Goal: Information Seeking & Learning: Learn about a topic

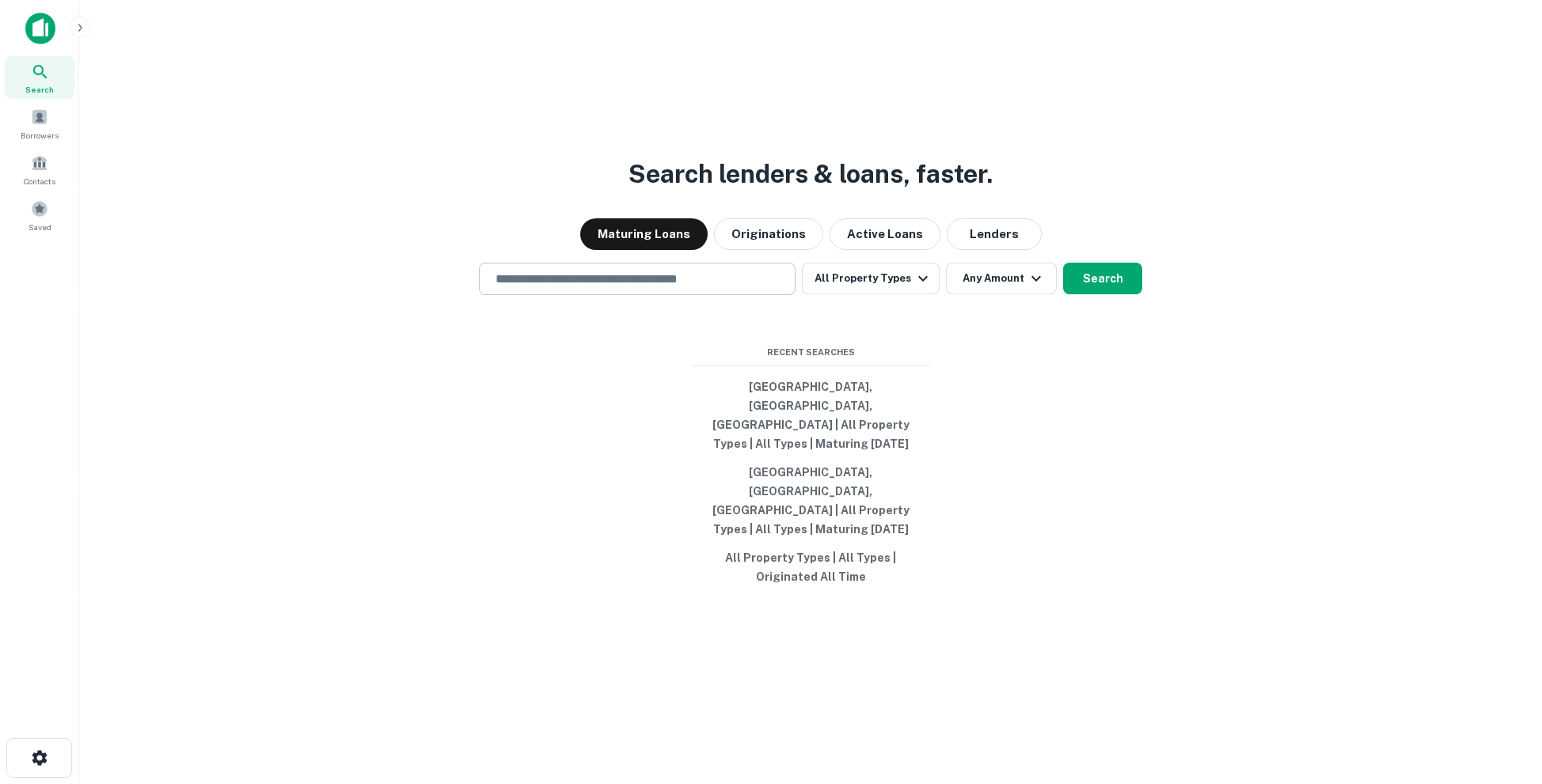
click at [641, 295] on div "​" at bounding box center [637, 278] width 317 height 32
click at [554, 363] on div at bounding box center [637, 335] width 317 height 79
click at [584, 288] on input "text" at bounding box center [636, 279] width 302 height 18
type input "*******"
click at [546, 344] on div at bounding box center [637, 325] width 315 height 57
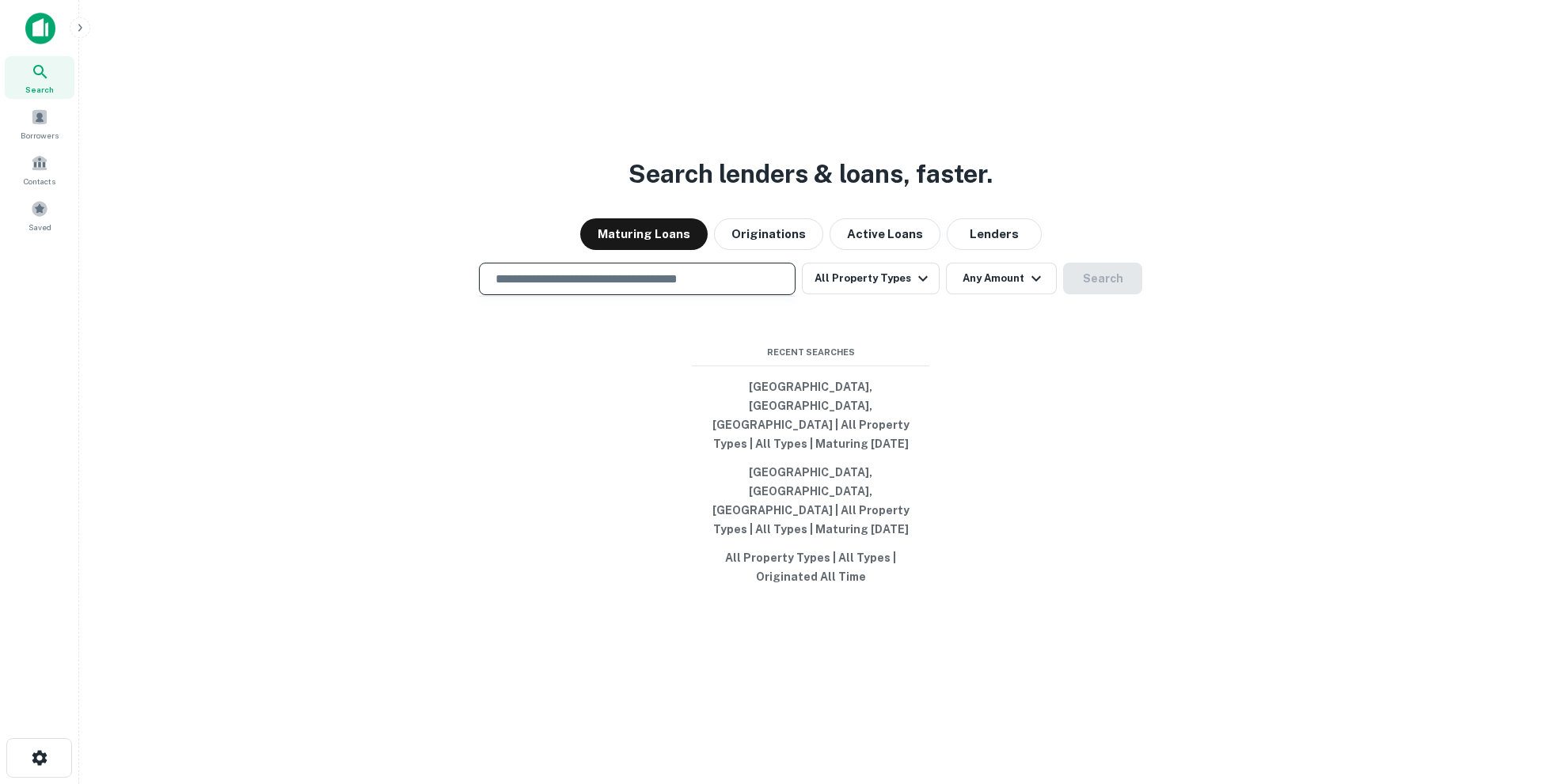
click at [732, 288] on input "text" at bounding box center [636, 279] width 302 height 18
click at [777, 472] on button "Miami, FL, USA | All Property Types | All Types | Maturing In 1 Year" at bounding box center [810, 500] width 237 height 86
type input "**********"
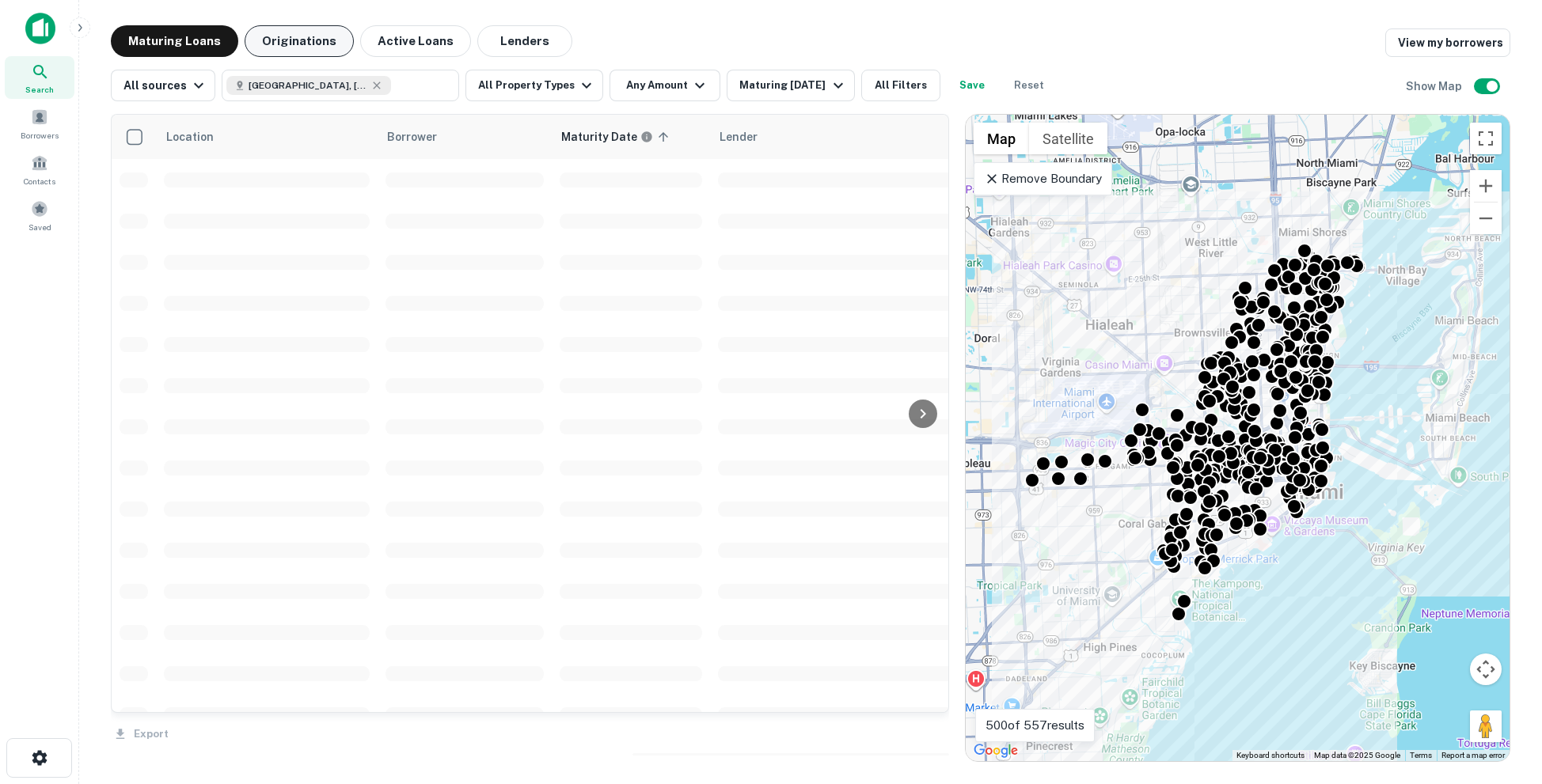
click at [308, 46] on button "Originations" at bounding box center [299, 41] width 109 height 32
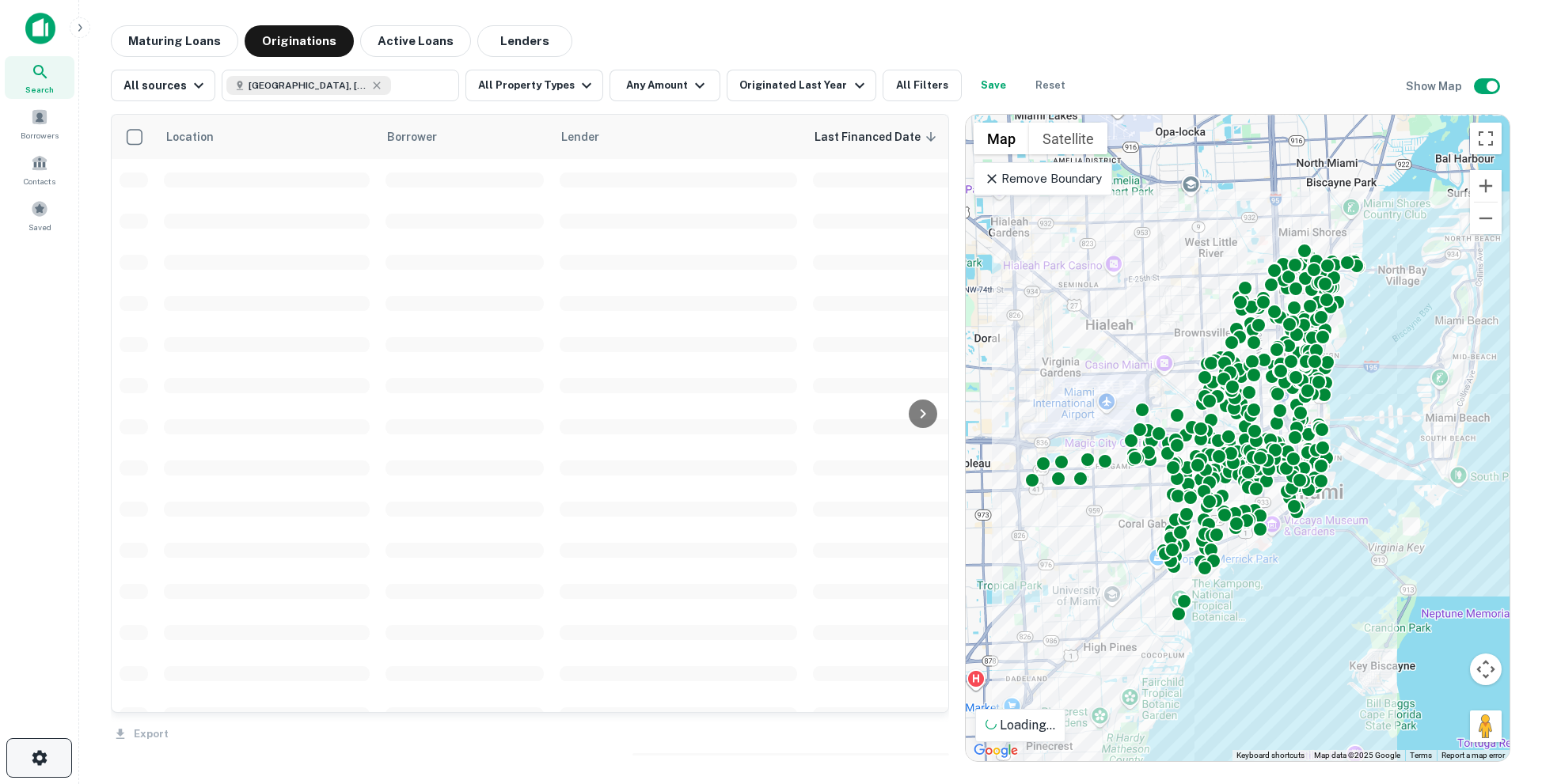
click at [36, 755] on icon "button" at bounding box center [39, 757] width 15 height 15
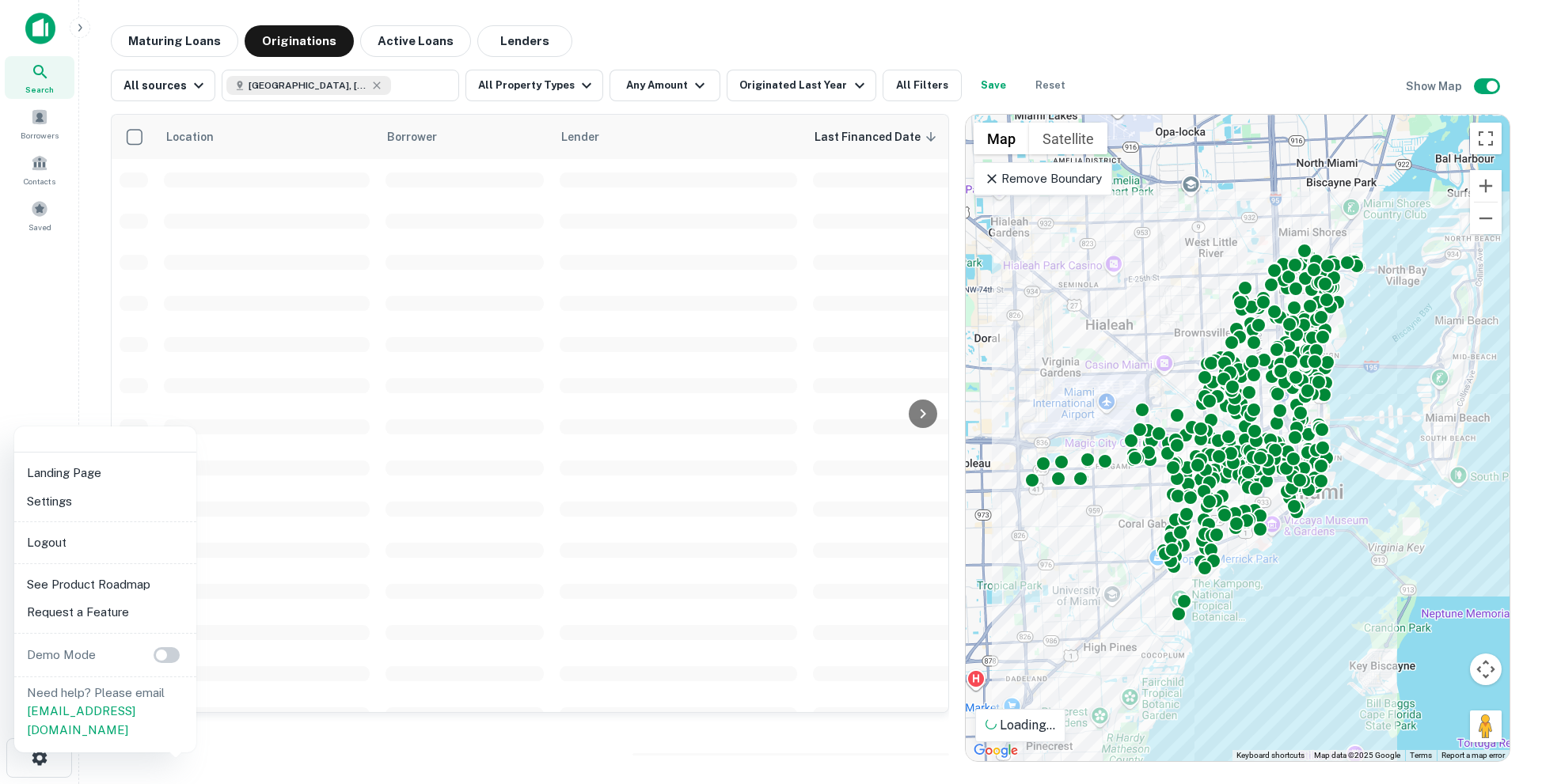
click at [61, 543] on li "Logout" at bounding box center [106, 543] width 170 height 29
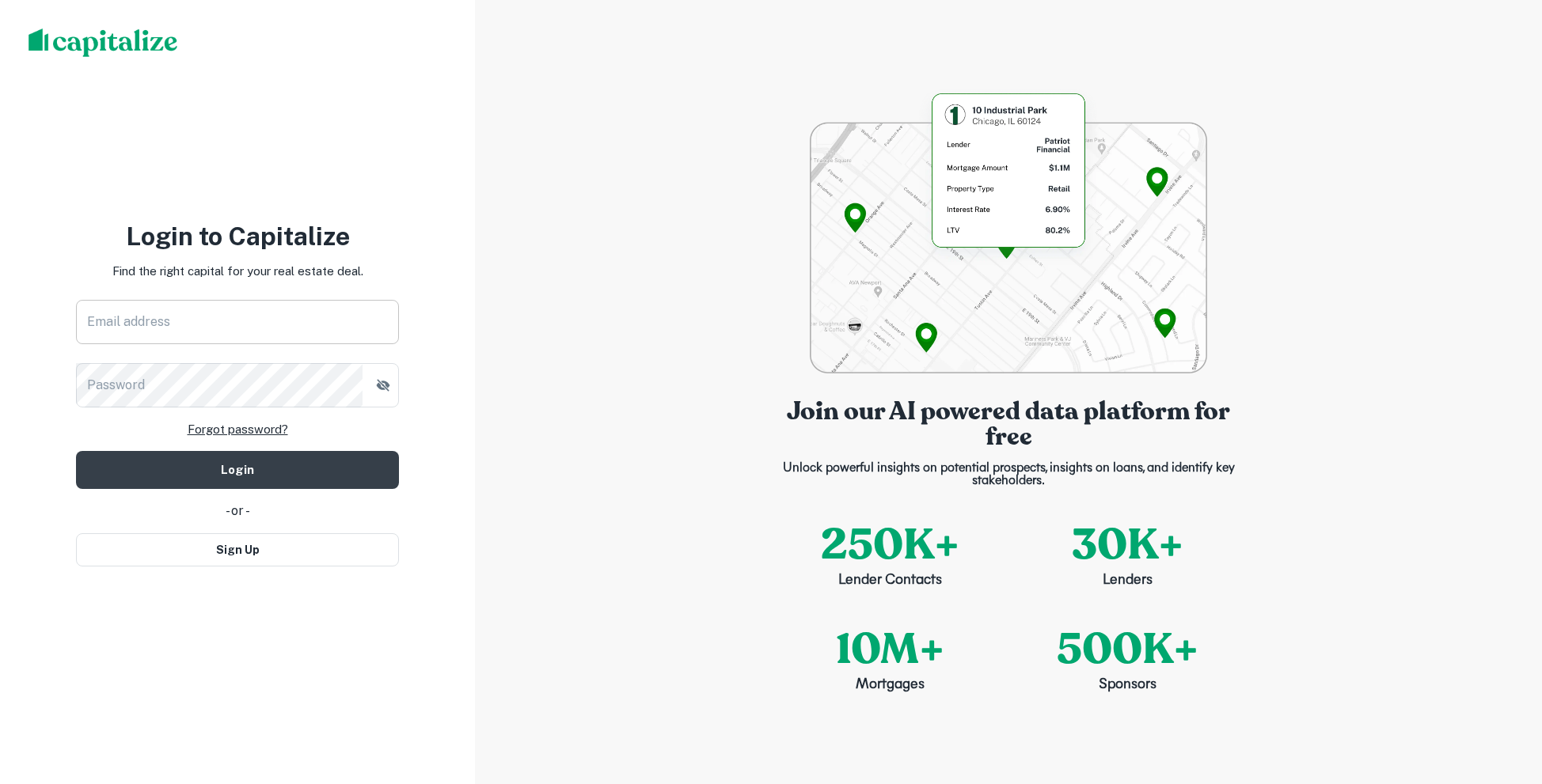
click at [227, 333] on input "Email address" at bounding box center [237, 321] width 323 height 44
type input "**********"
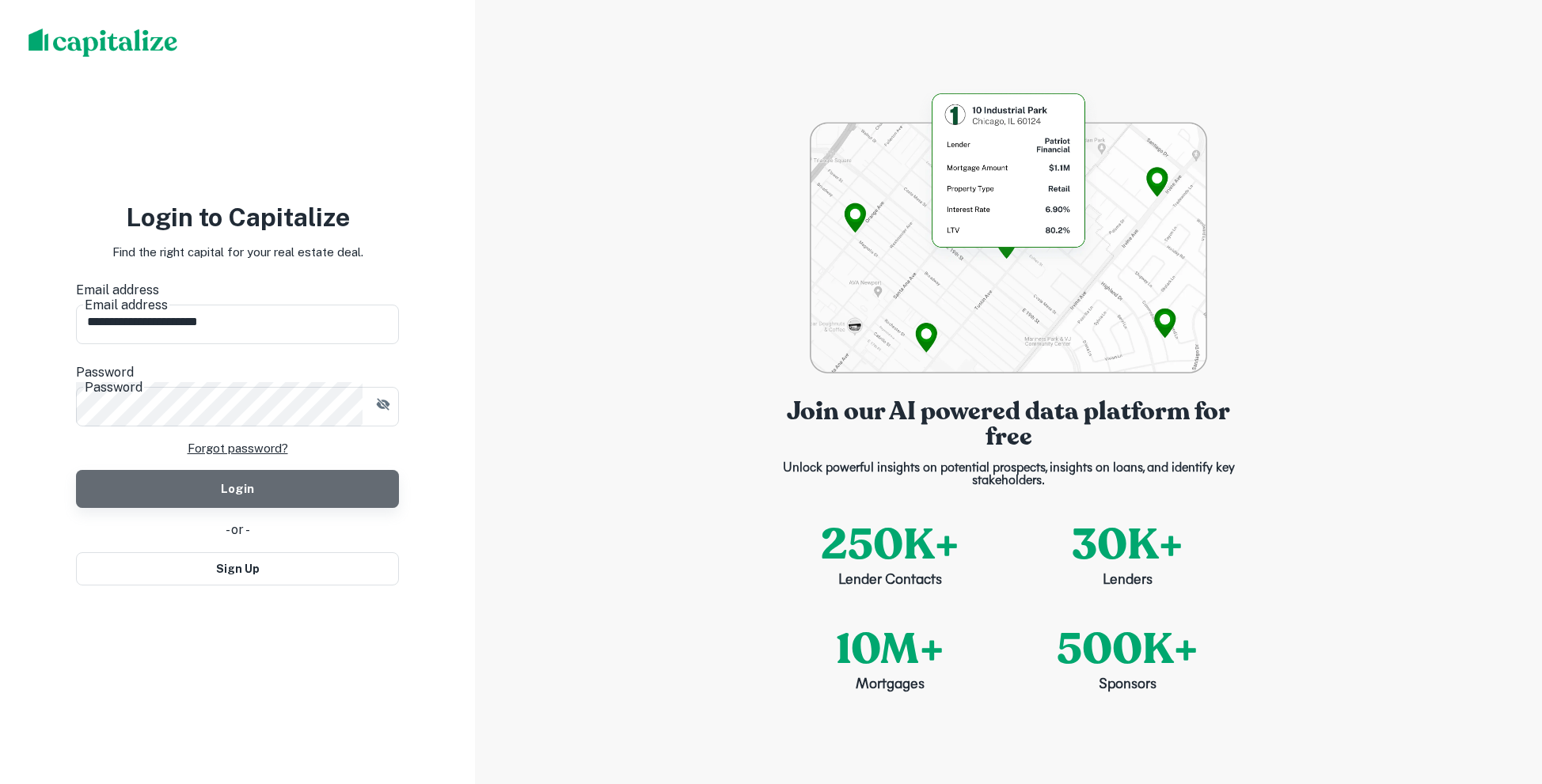
click at [253, 470] on button "Login" at bounding box center [237, 489] width 323 height 38
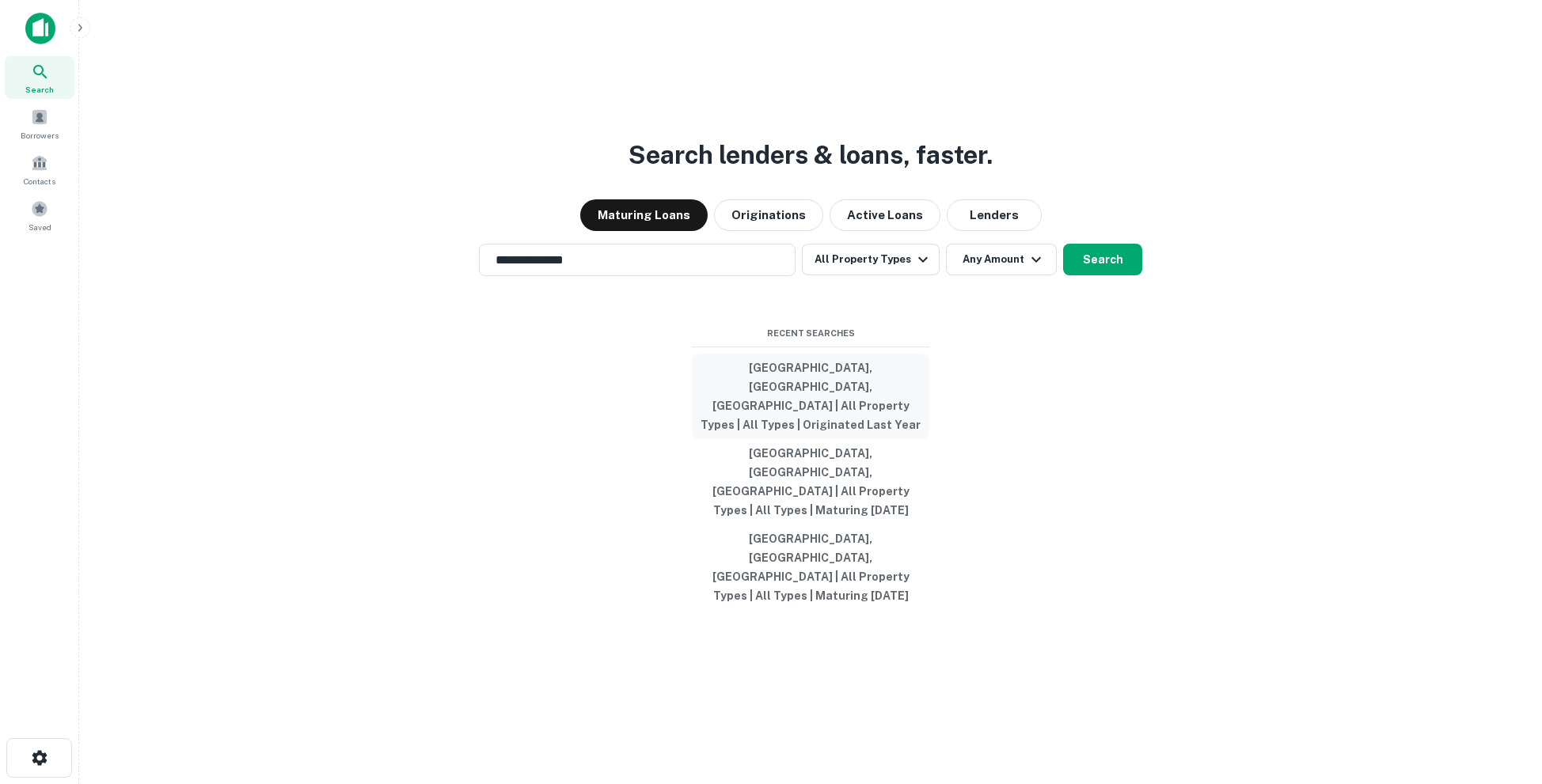
click at [842, 427] on button "[GEOGRAPHIC_DATA], [GEOGRAPHIC_DATA], [GEOGRAPHIC_DATA] | All Property Types | …" at bounding box center [810, 396] width 237 height 86
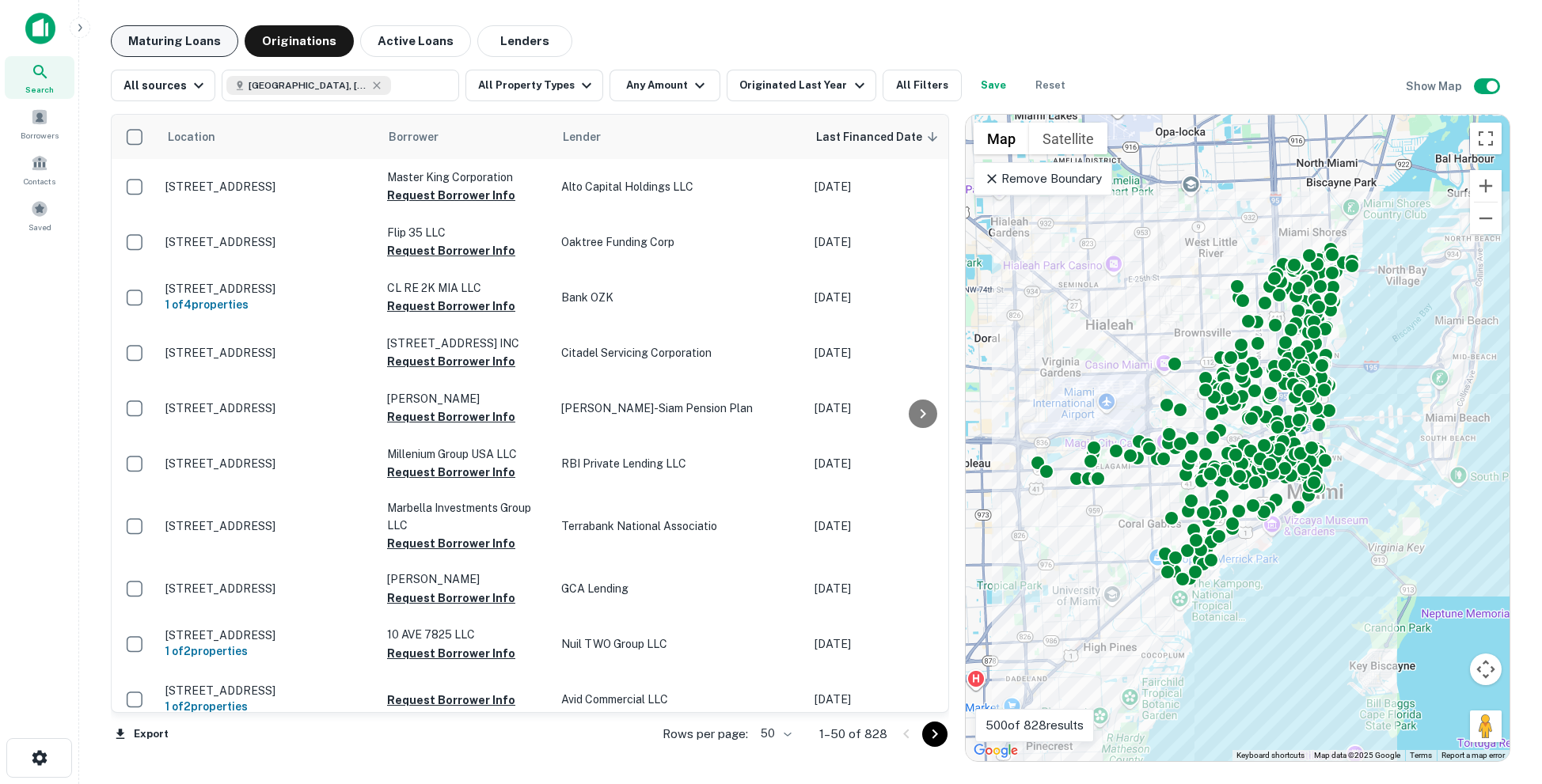
click at [192, 42] on button "Maturing Loans" at bounding box center [174, 41] width 127 height 32
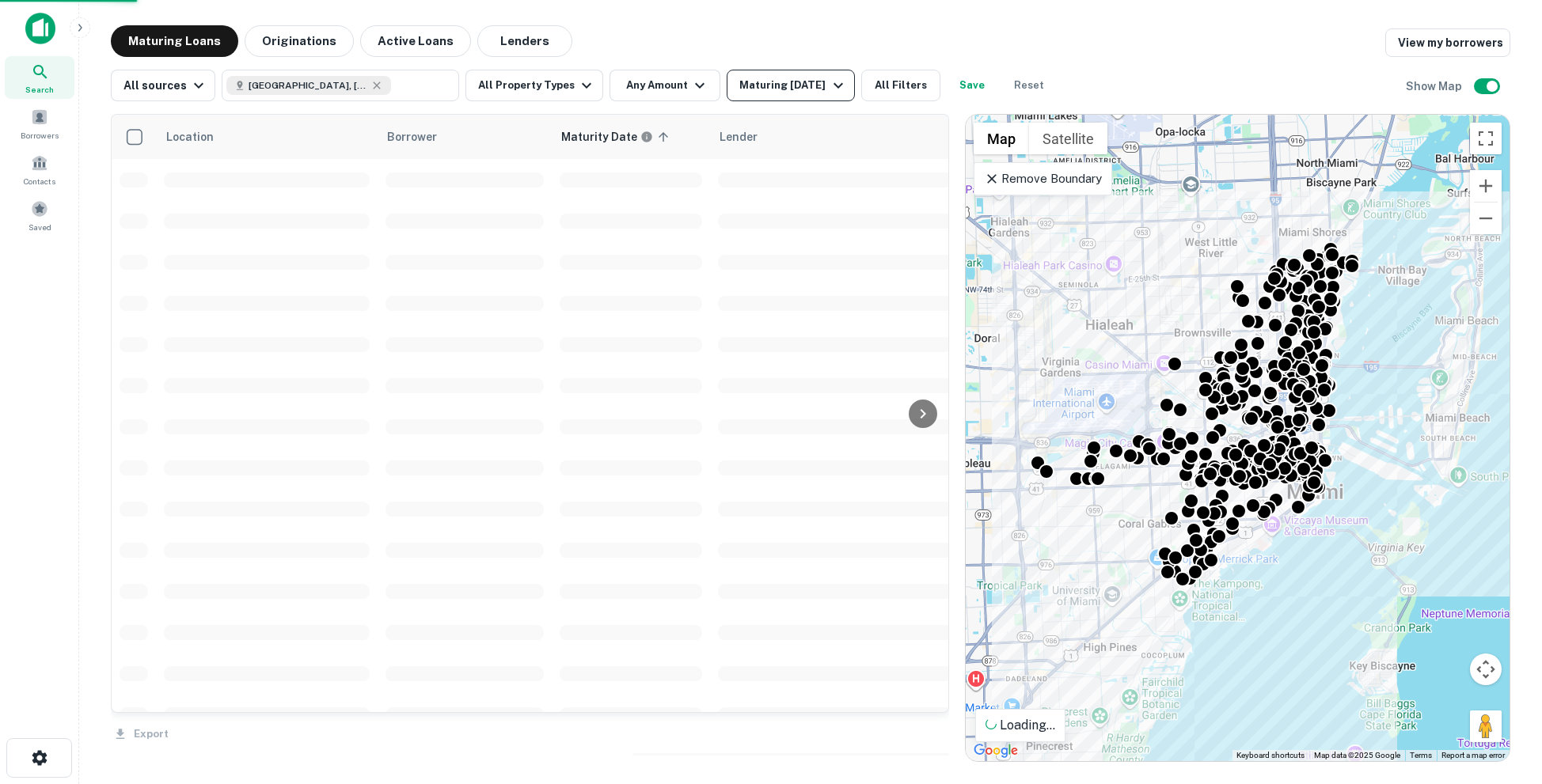
click at [804, 93] on div "Maturing In 1 Year" at bounding box center [793, 86] width 107 height 19
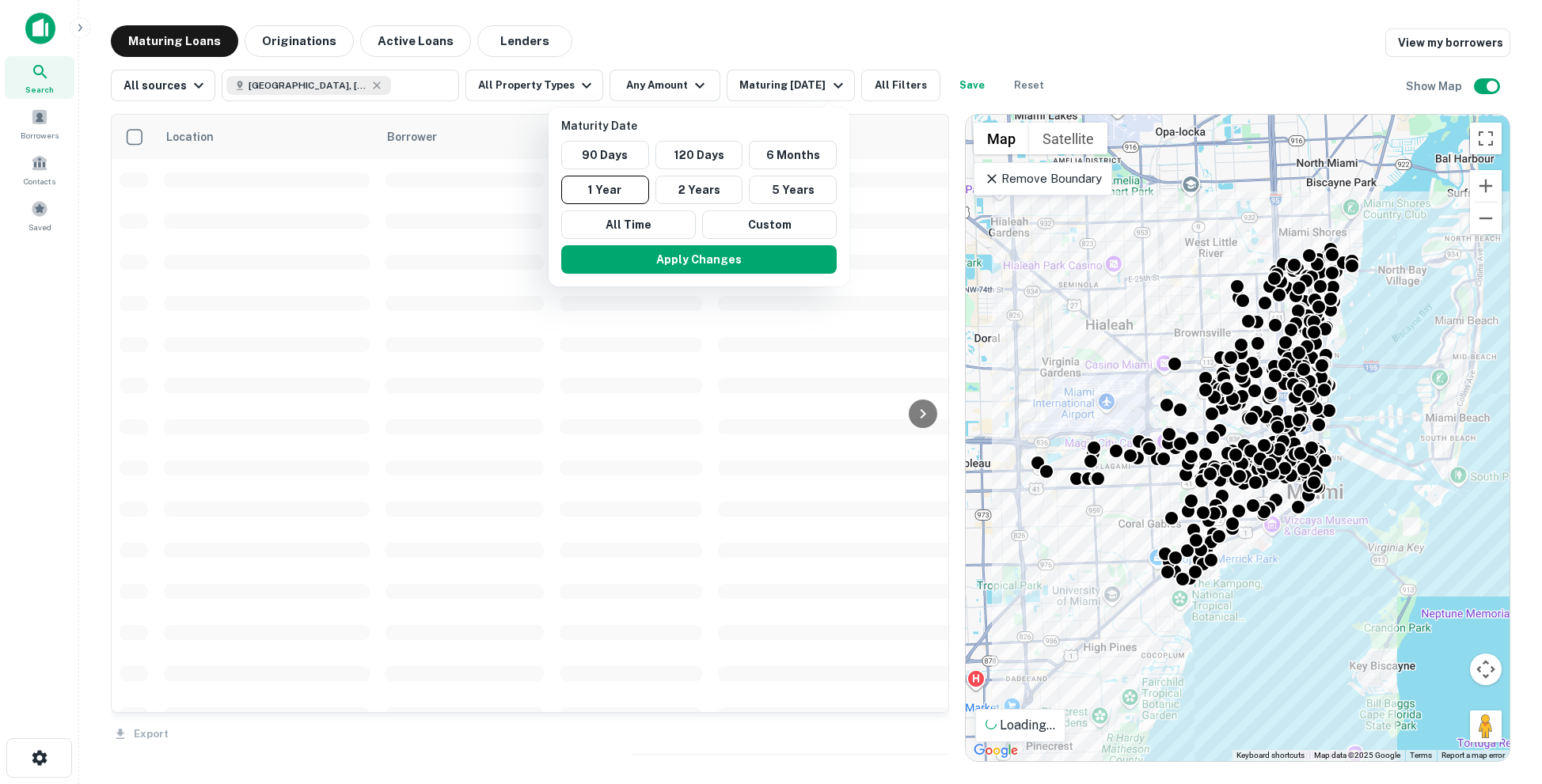
click at [589, 39] on div at bounding box center [771, 392] width 1542 height 784
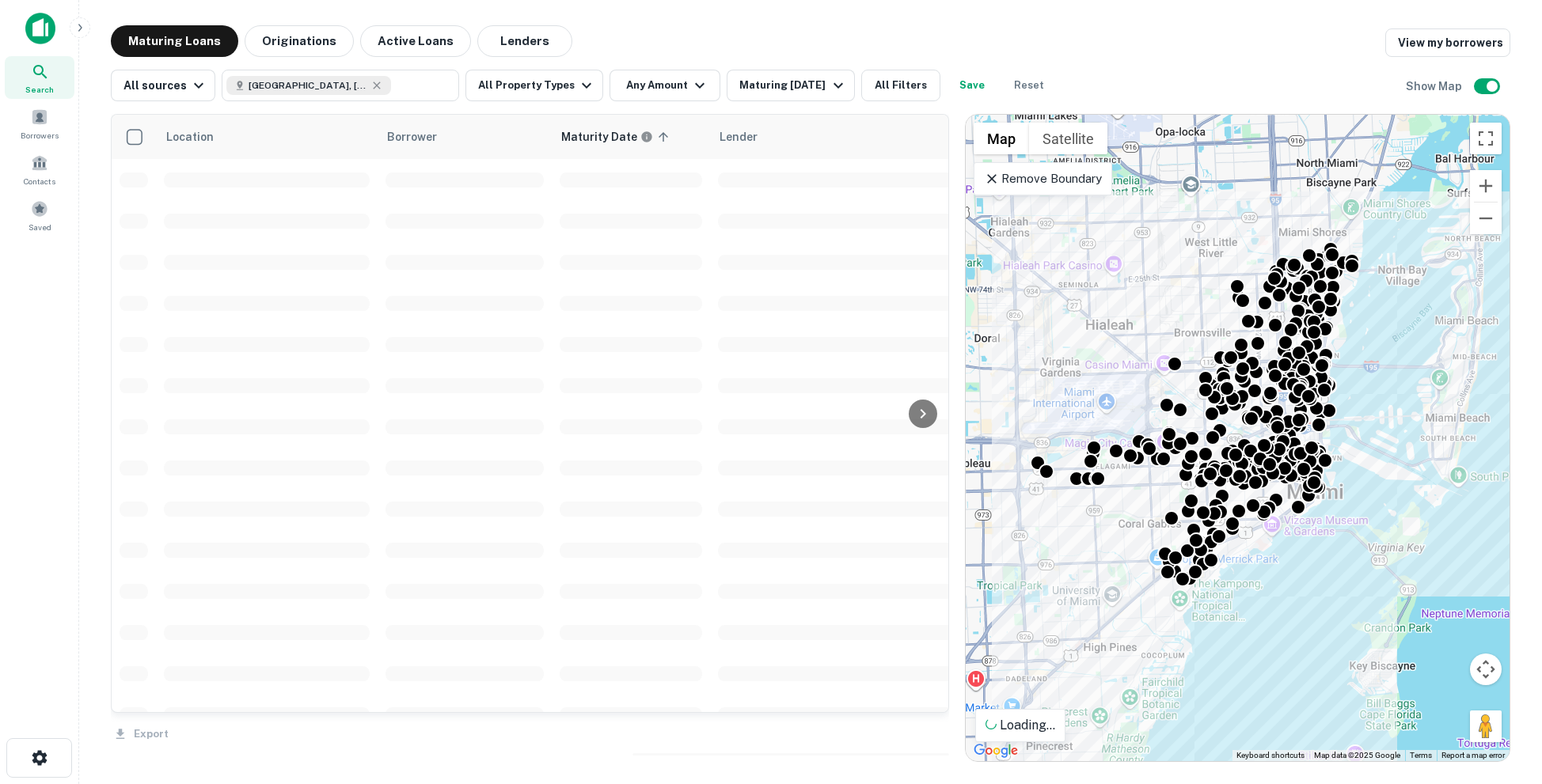
click at [574, 84] on div at bounding box center [771, 392] width 1542 height 784
click at [577, 87] on icon "button" at bounding box center [586, 86] width 19 height 19
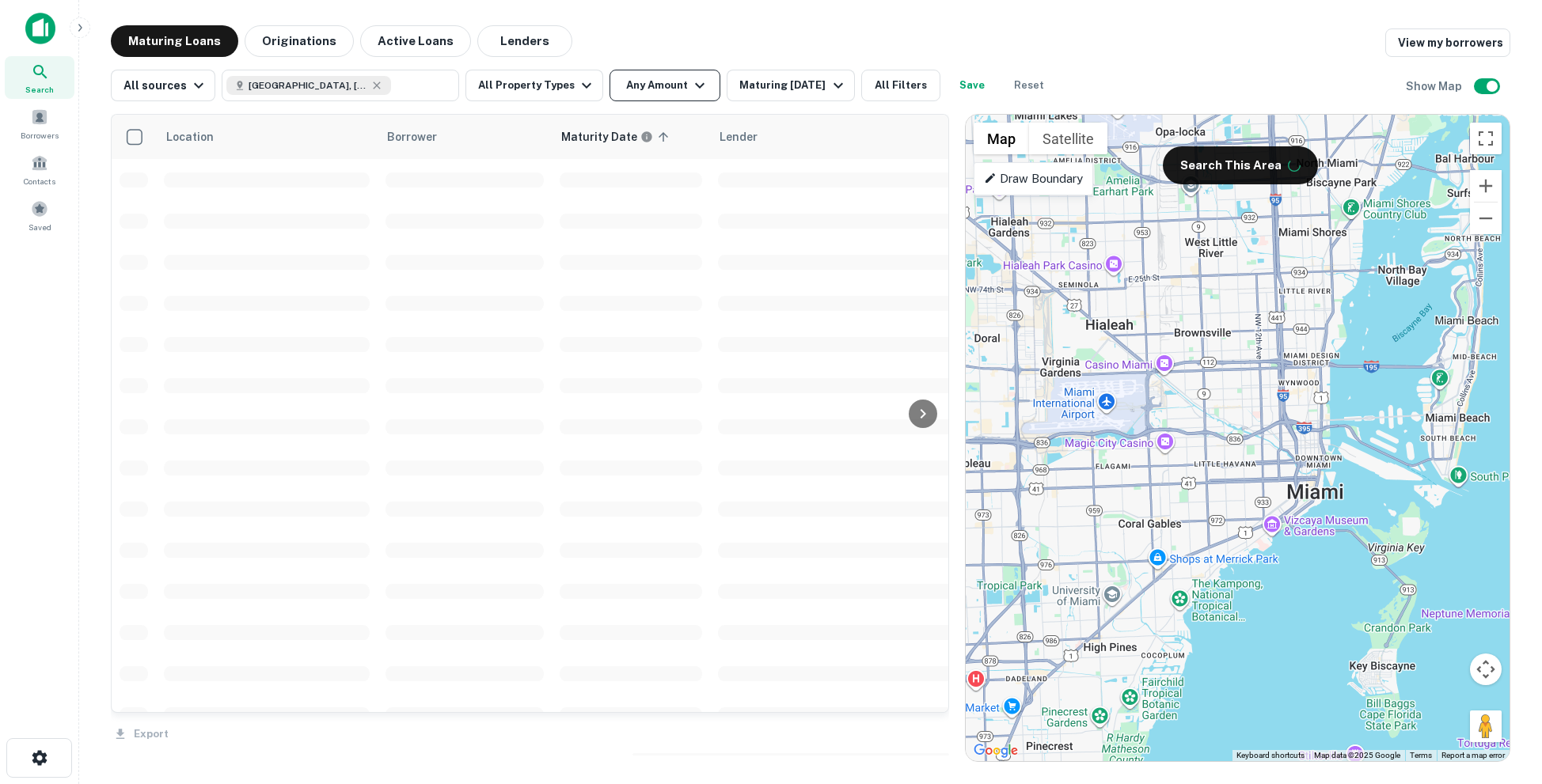
click at [663, 94] on button "Any Amount" at bounding box center [665, 85] width 111 height 32
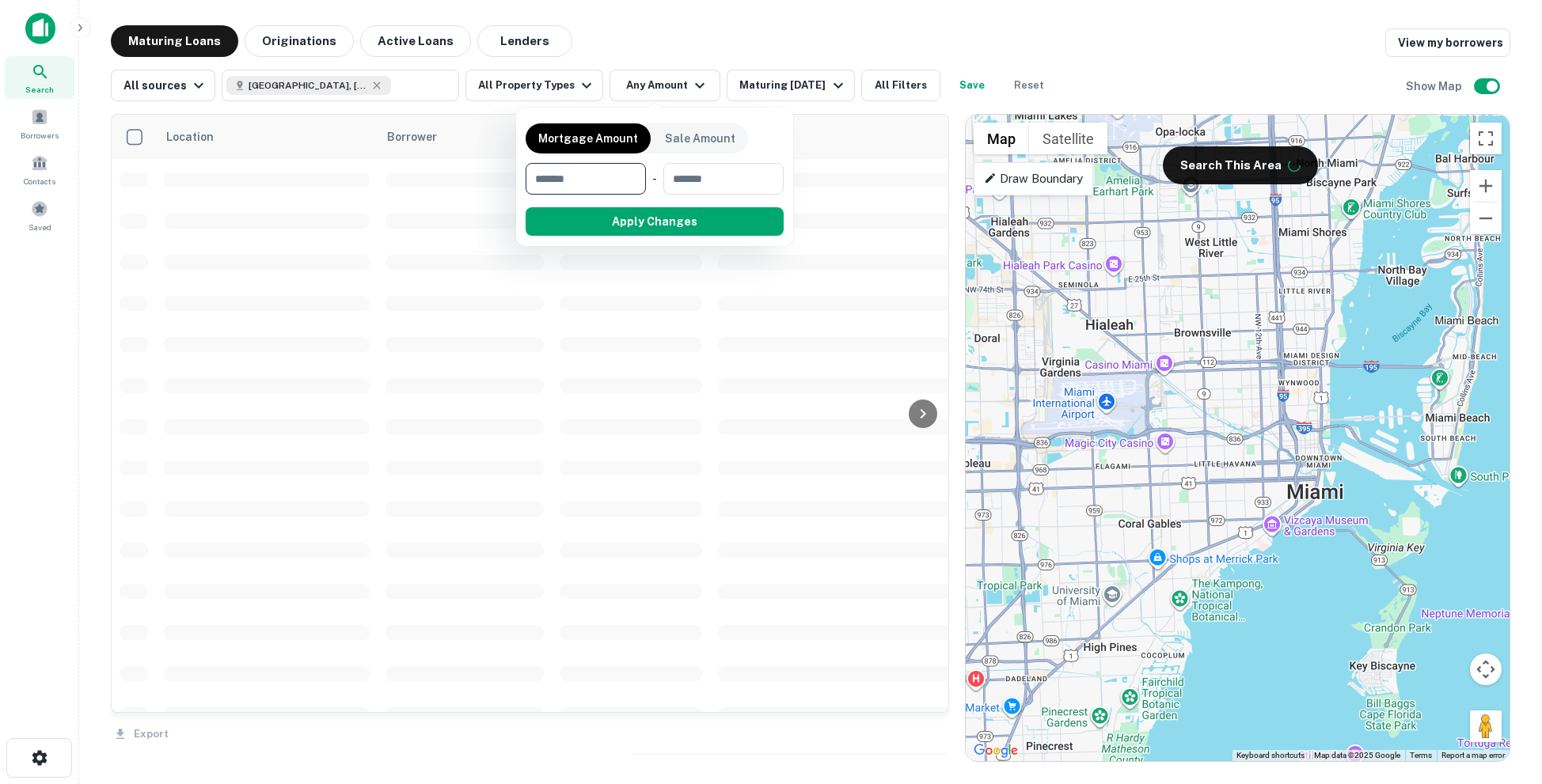
click at [597, 93] on div at bounding box center [771, 392] width 1542 height 784
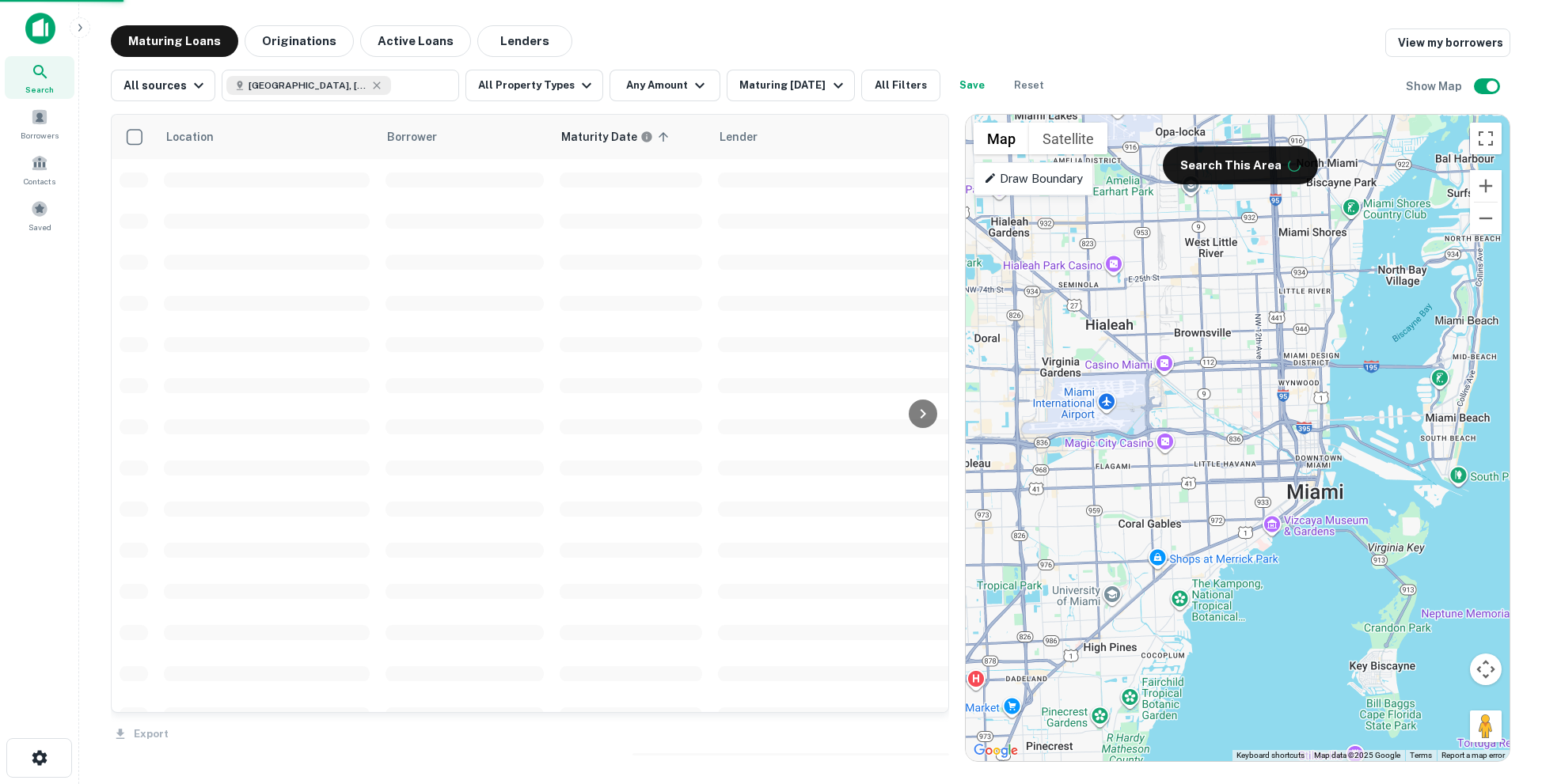
click at [574, 90] on div "Mortgage Amount Sale Amount ​ - ​ Apply Changes" at bounding box center [771, 392] width 1542 height 784
click at [603, 41] on div "Mortgage Amount Sale Amount ​ - ​ Apply Changes" at bounding box center [771, 392] width 1542 height 784
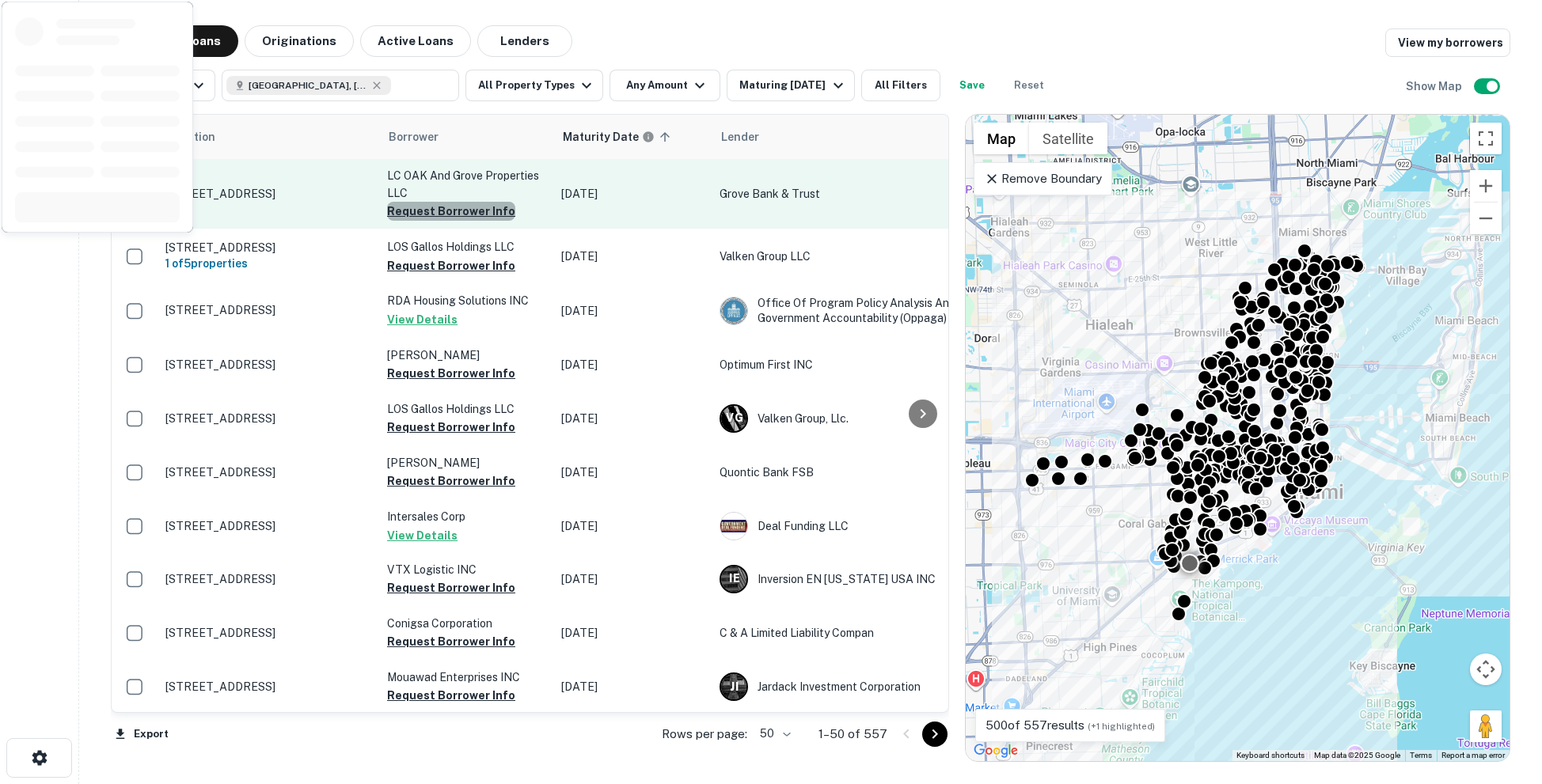
click at [456, 216] on button "Request Borrower Info" at bounding box center [451, 211] width 128 height 19
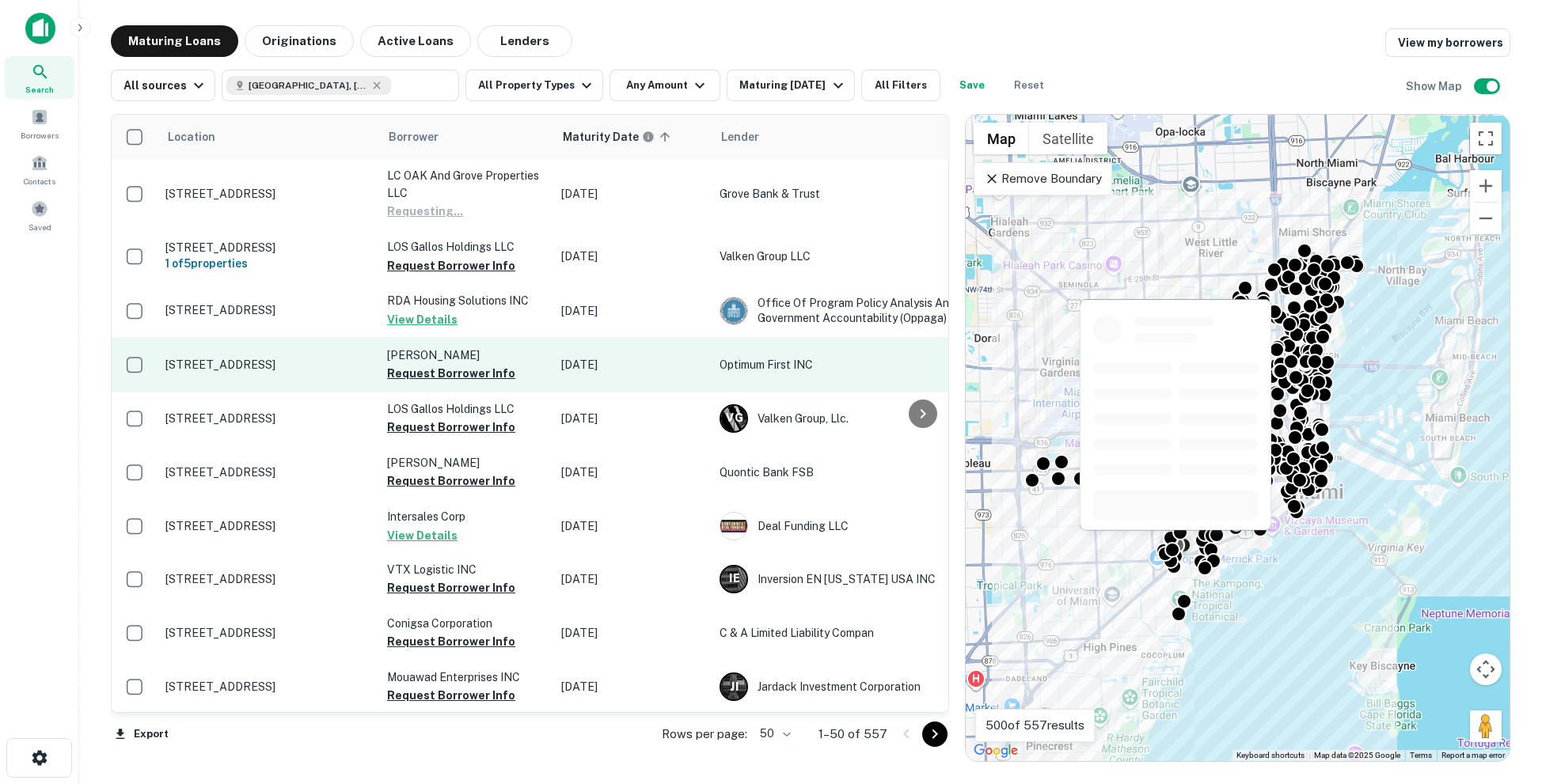
click at [294, 364] on p "2884 Sw 36th Ave Miami, FL33133" at bounding box center [268, 364] width 206 height 14
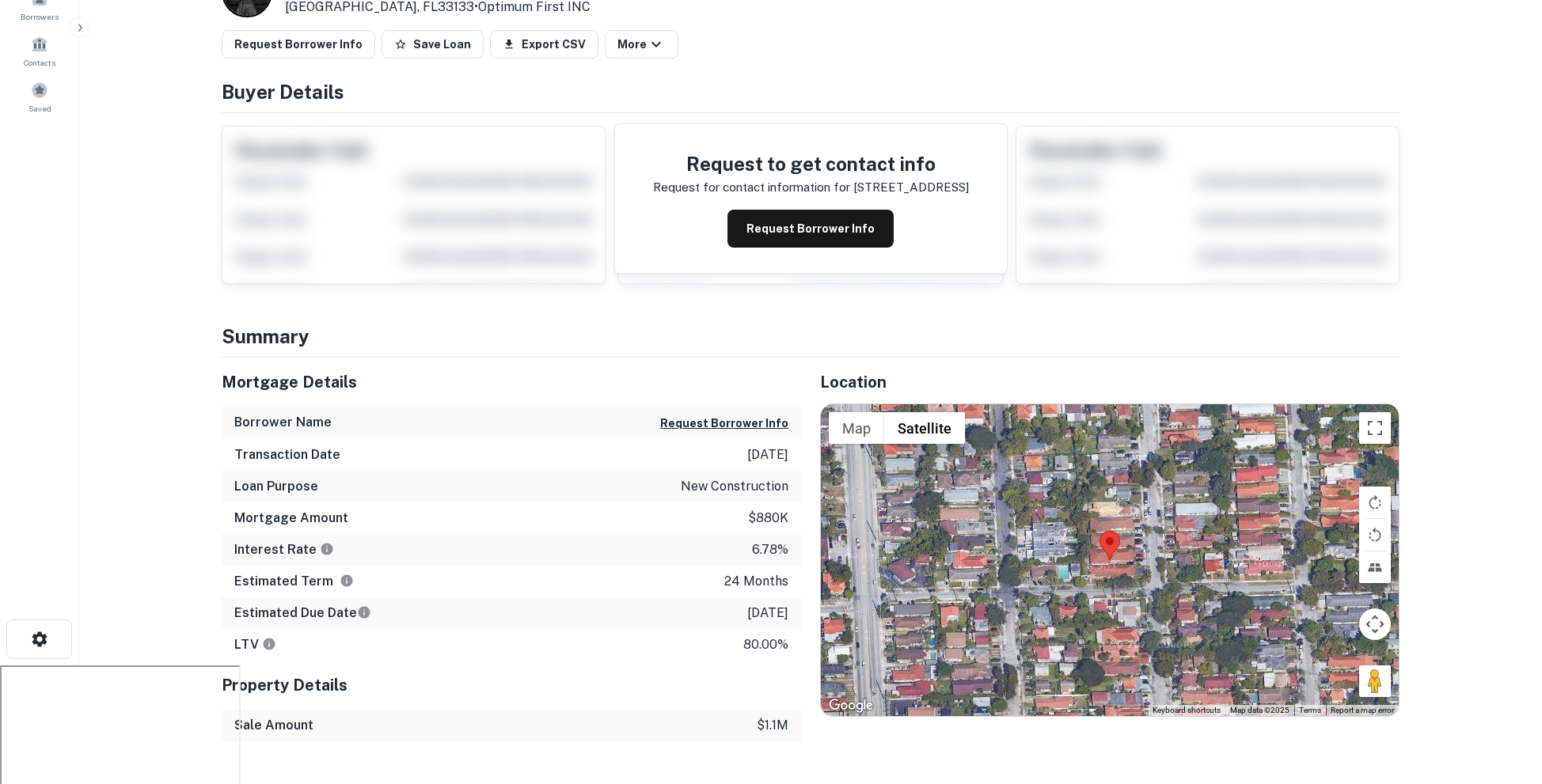
scroll to position [121, 0]
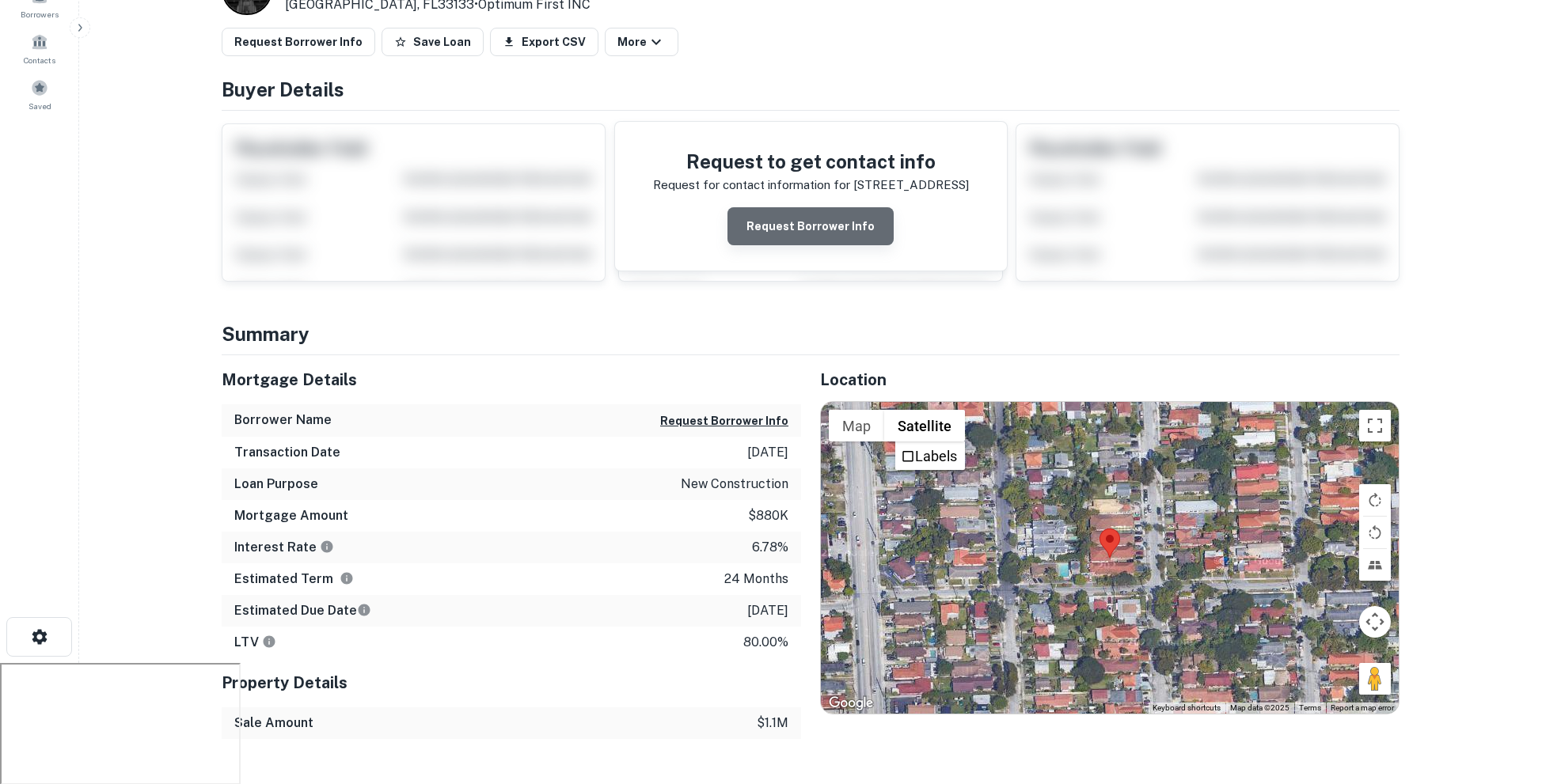
click at [852, 215] on button "Request Borrower Info" at bounding box center [810, 227] width 166 height 38
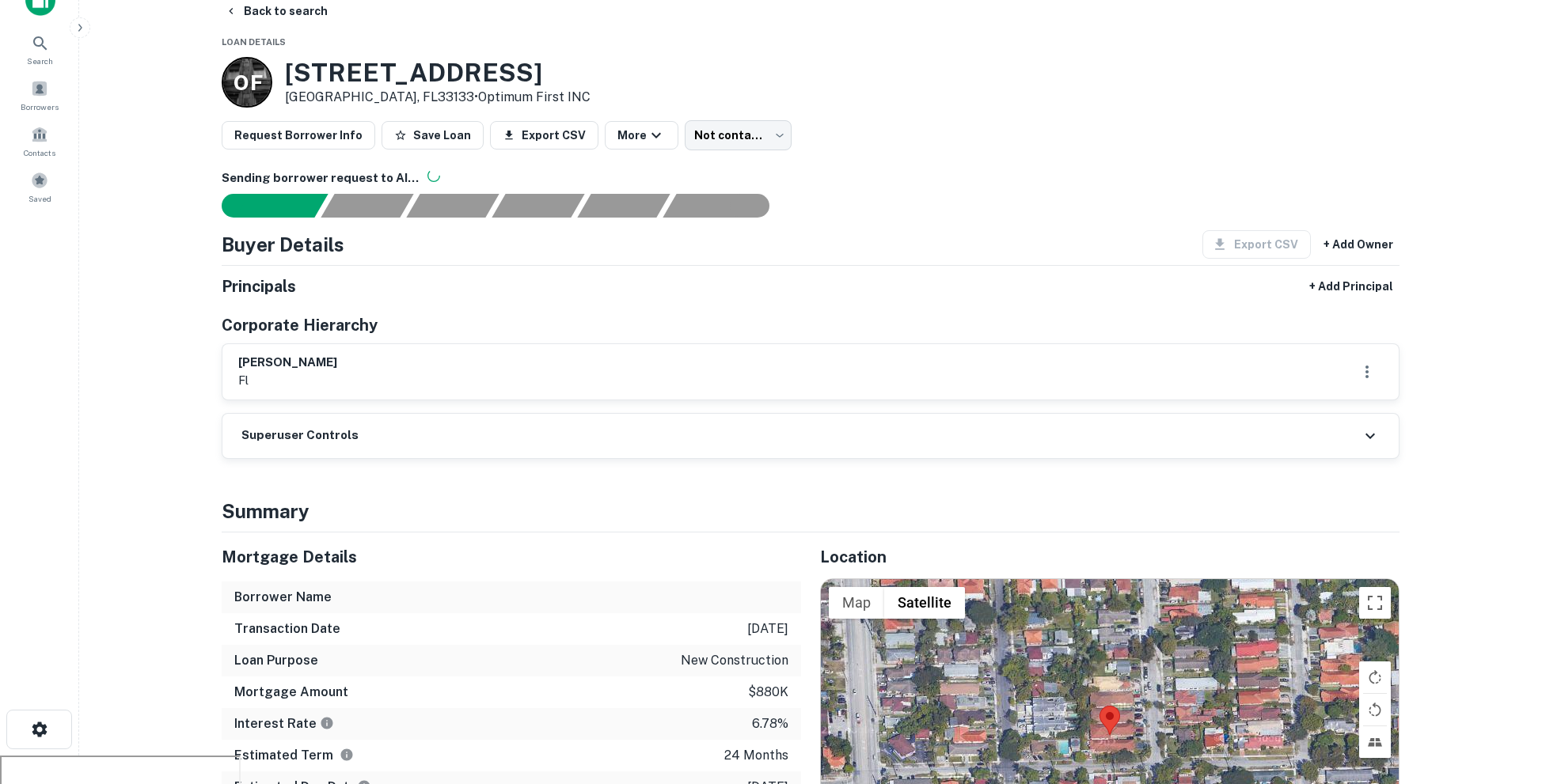
scroll to position [0, 0]
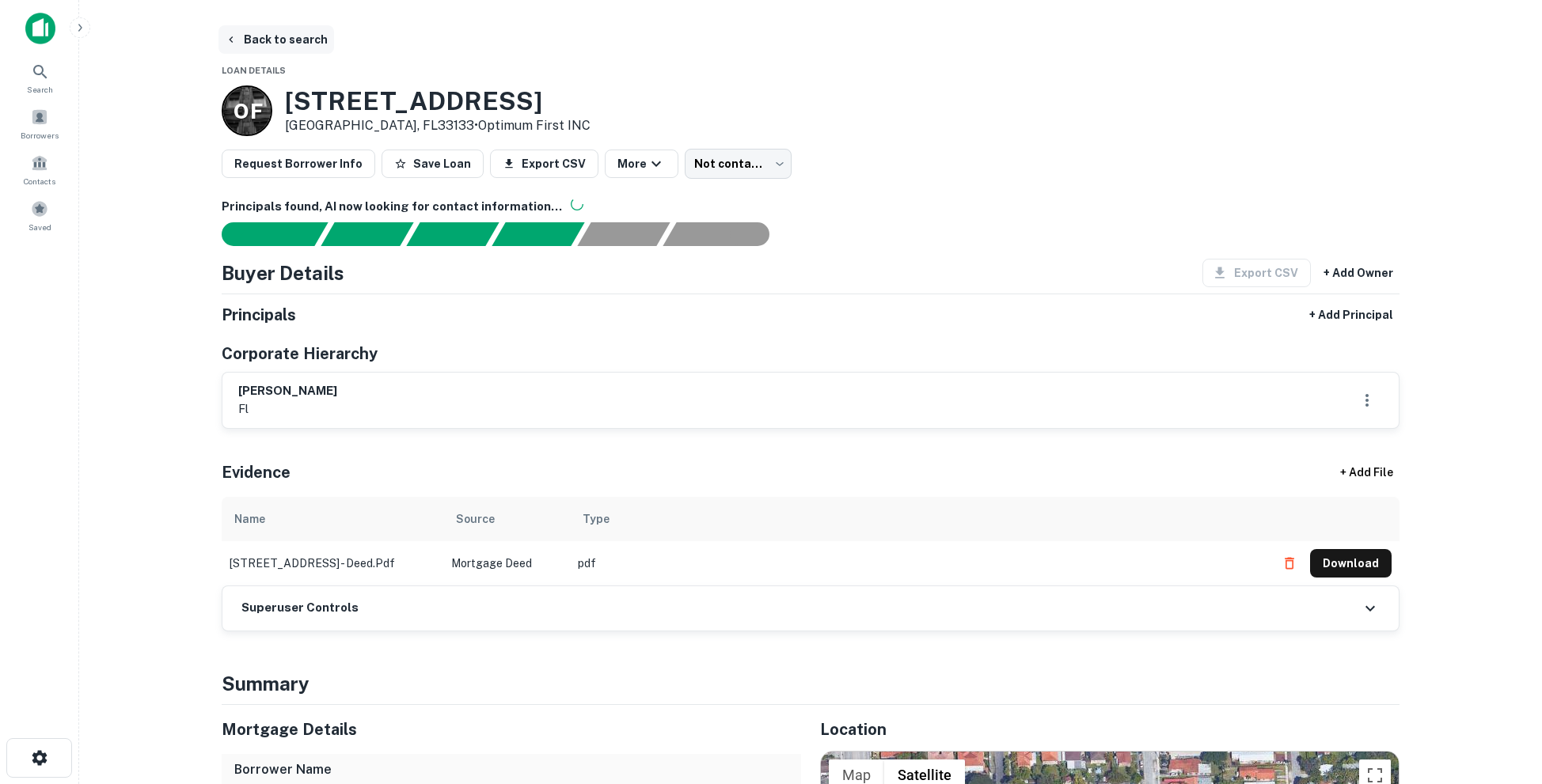
click at [263, 40] on button "Back to search" at bounding box center [275, 39] width 115 height 29
click at [42, 129] on span "Borrowers" at bounding box center [40, 135] width 38 height 13
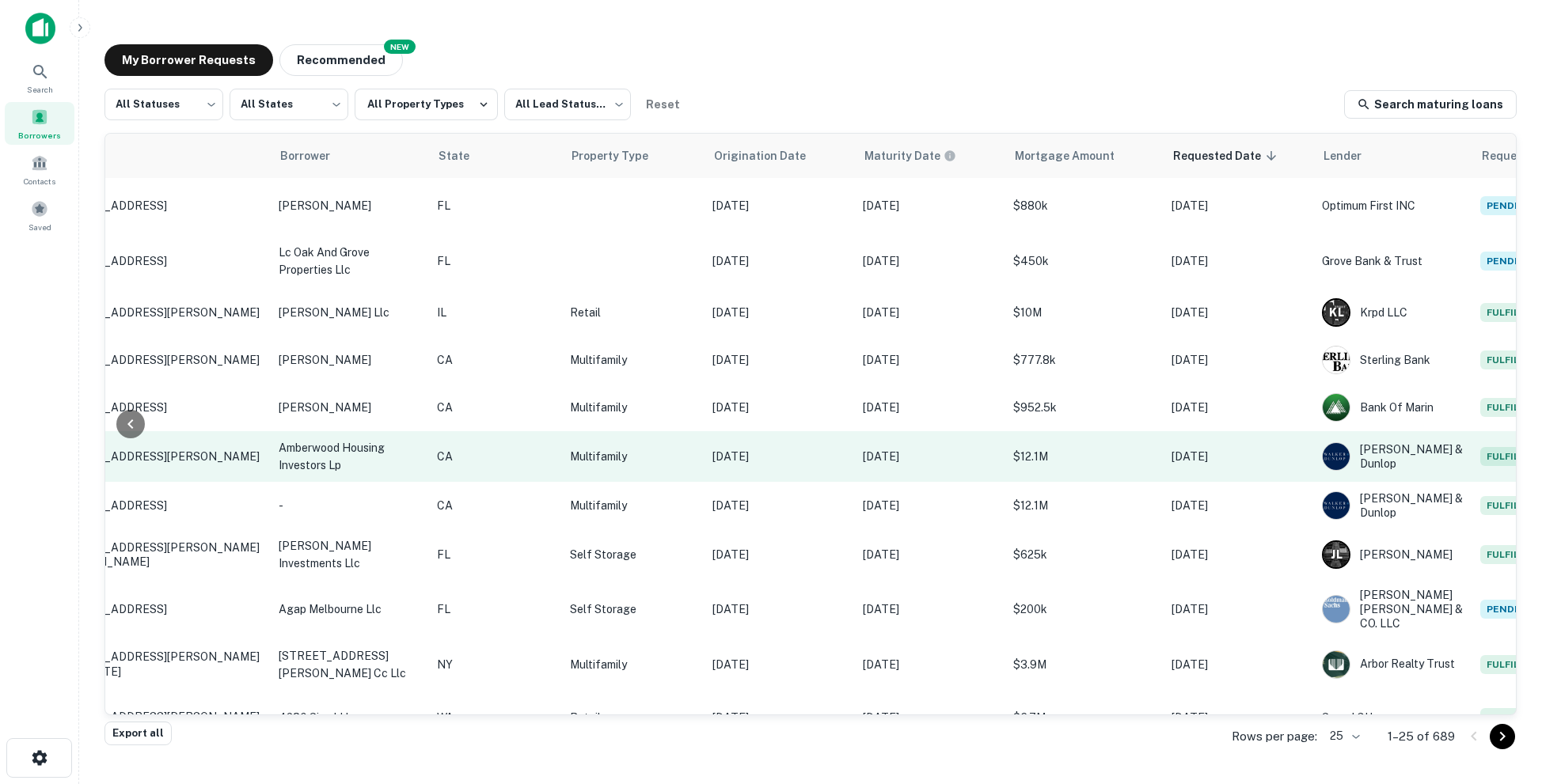
scroll to position [0, 287]
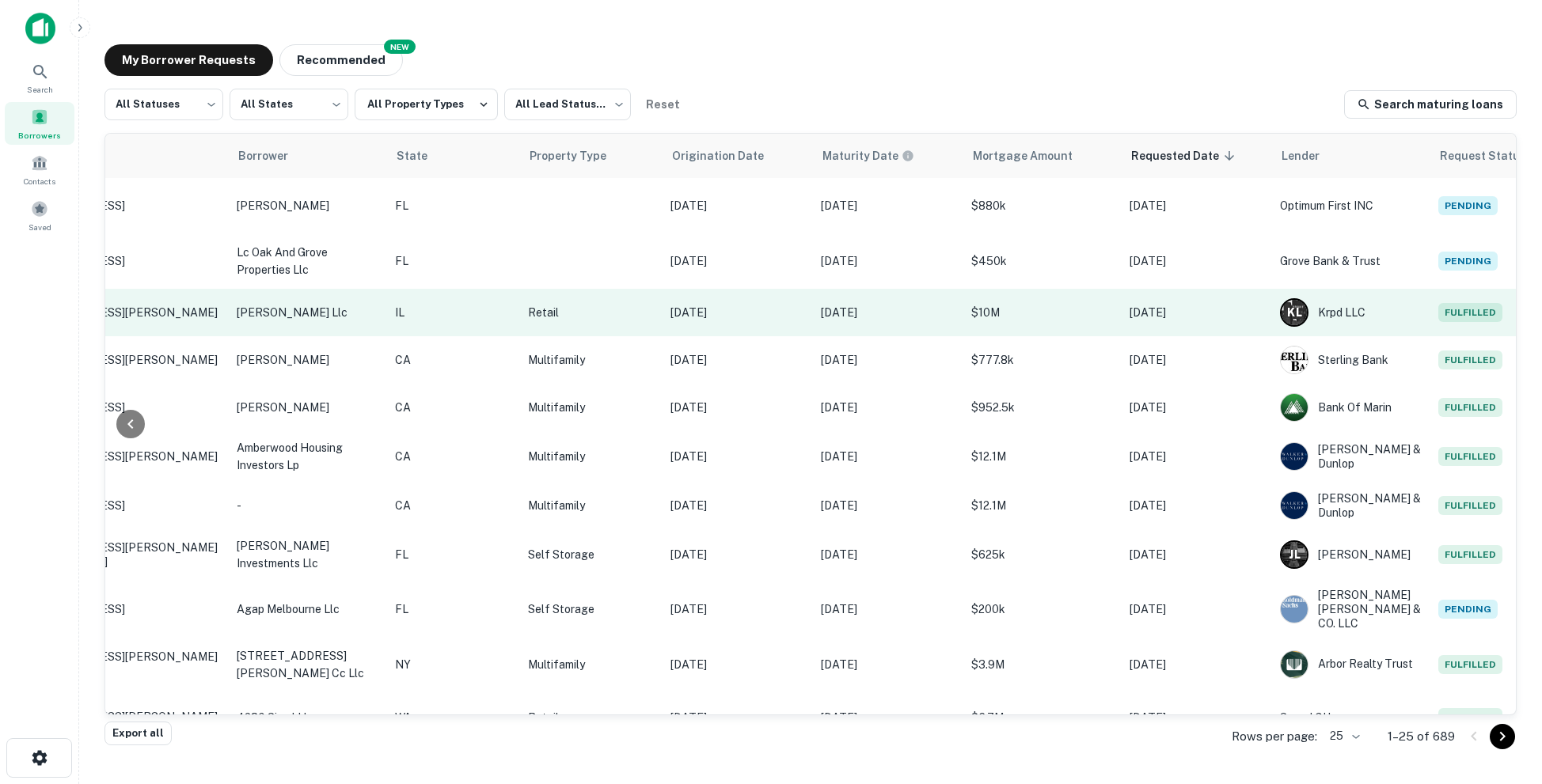
click at [1015, 306] on p "$10M" at bounding box center [1042, 312] width 143 height 17
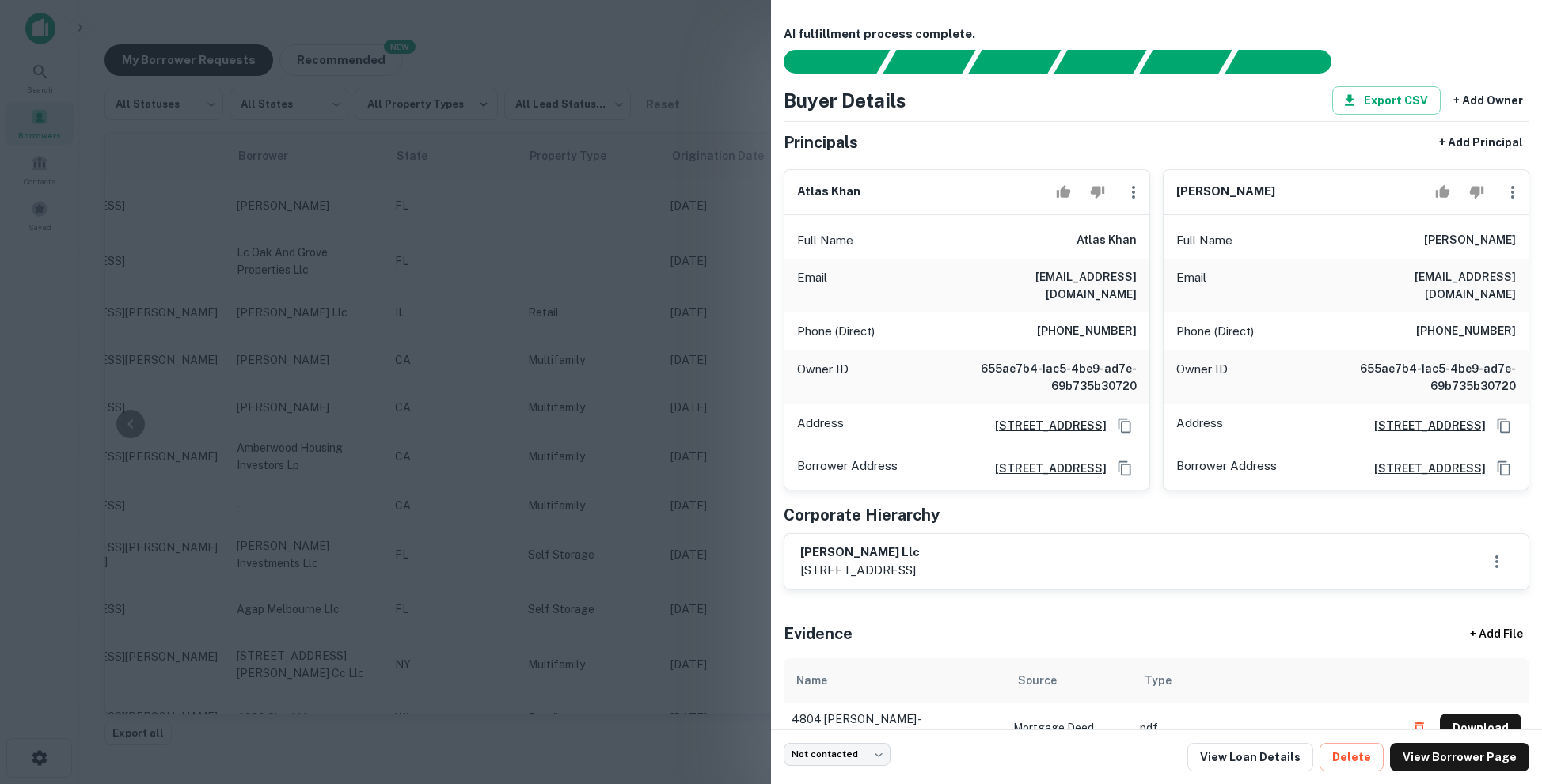
click at [726, 419] on div at bounding box center [771, 392] width 1542 height 784
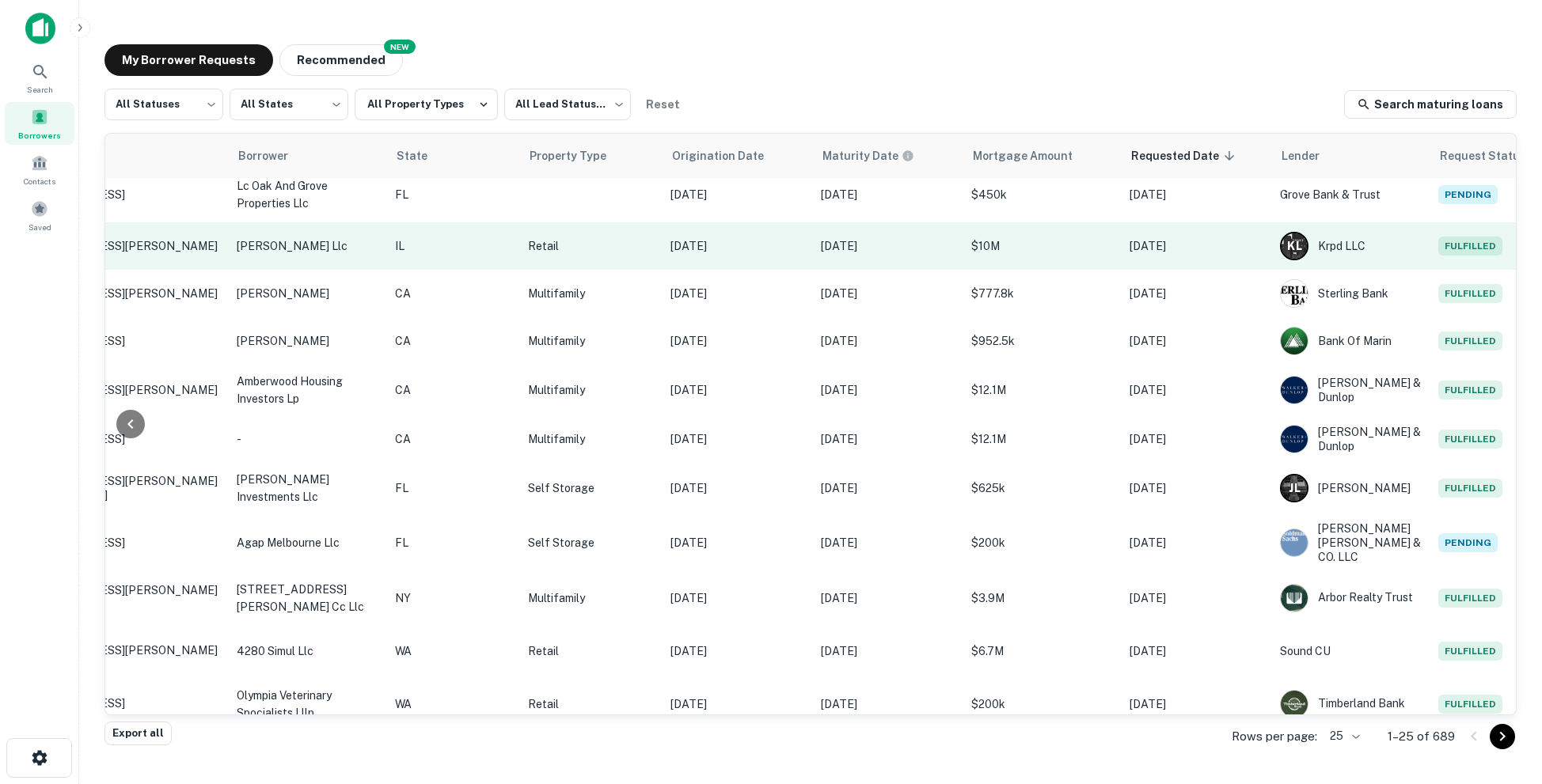
scroll to position [45, 287]
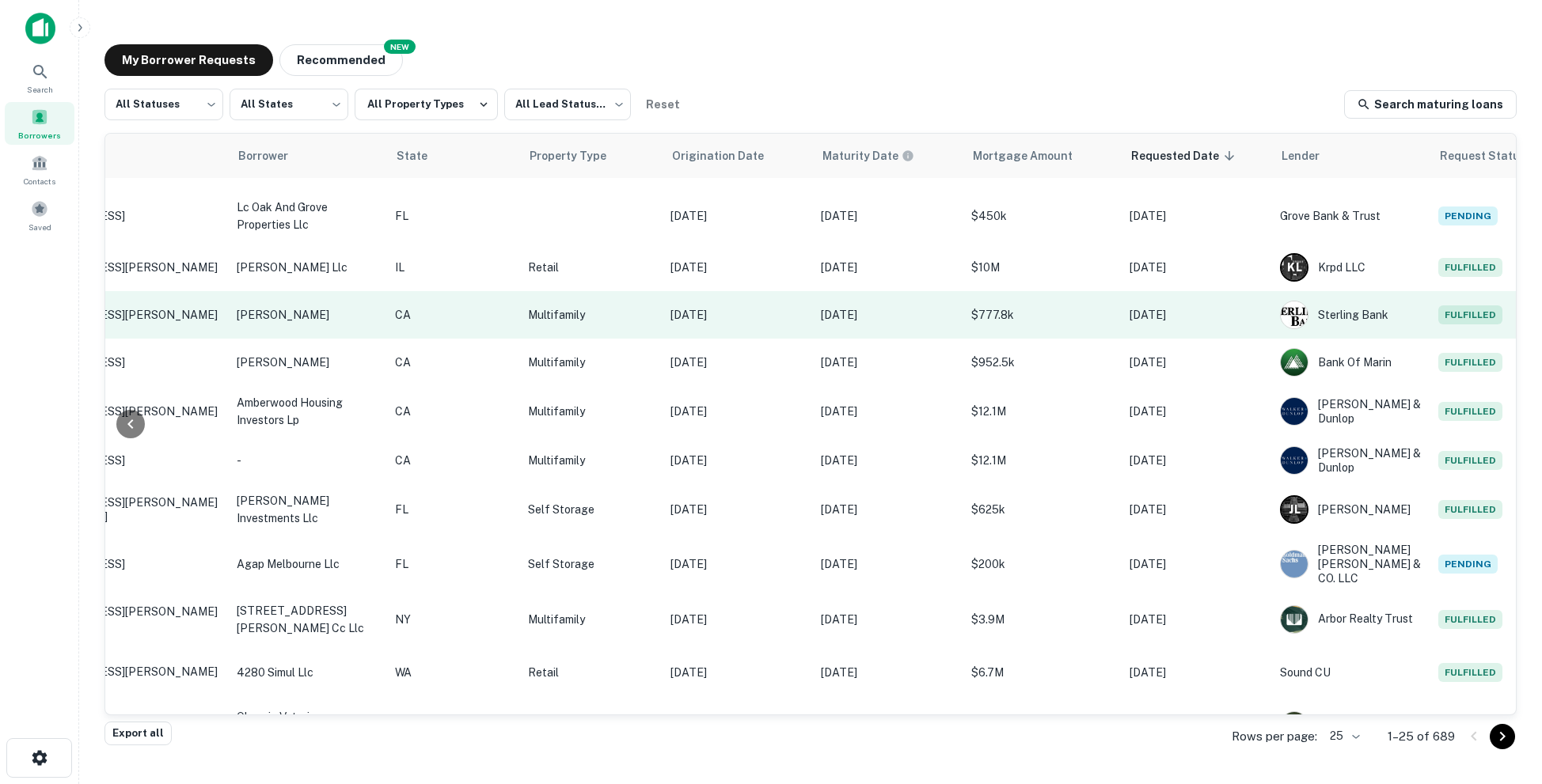
click at [732, 317] on p "Aug 26, 2020" at bounding box center [737, 315] width 134 height 17
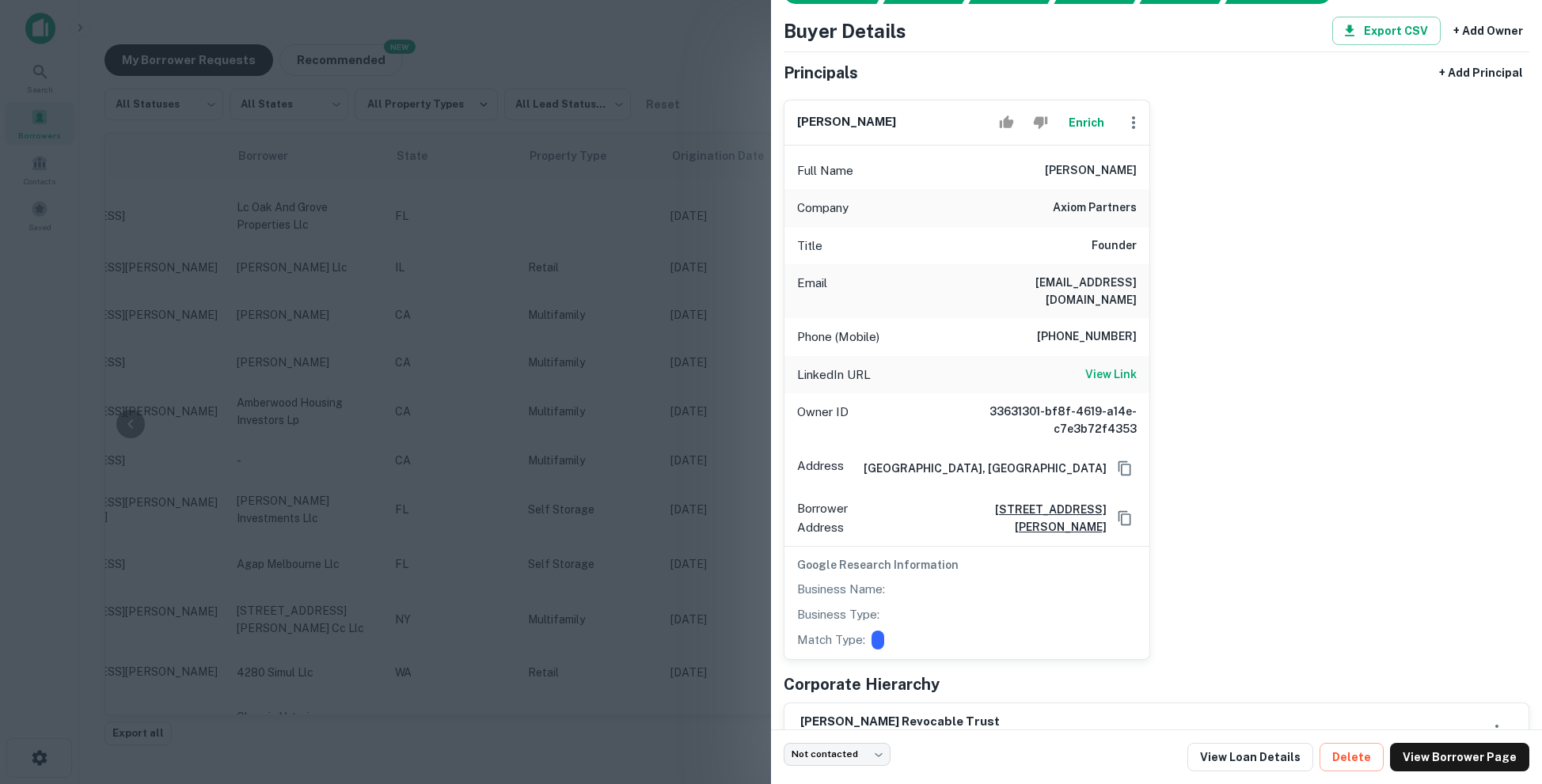
scroll to position [0, 0]
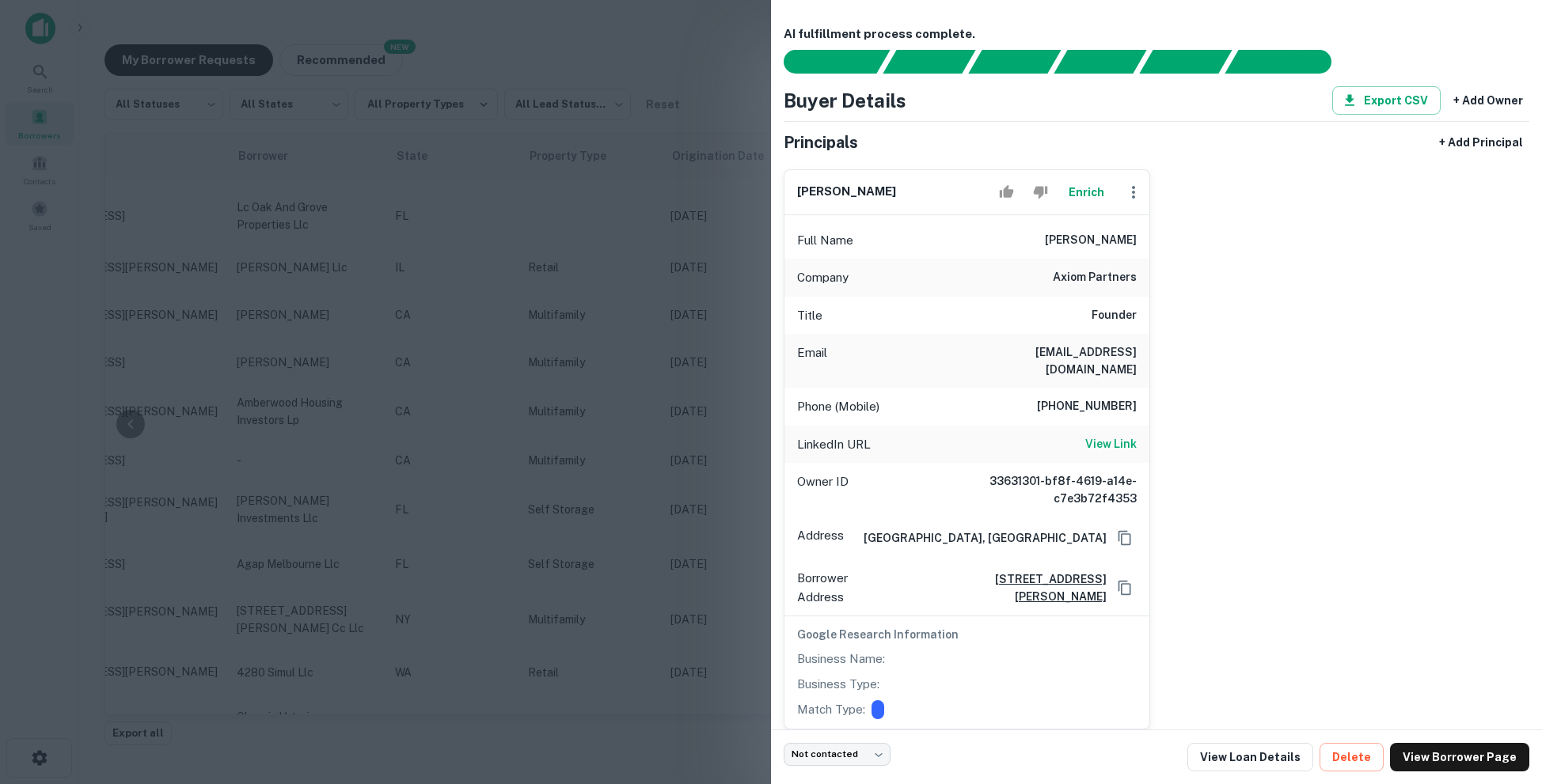
click at [768, 502] on div at bounding box center [771, 392] width 1542 height 784
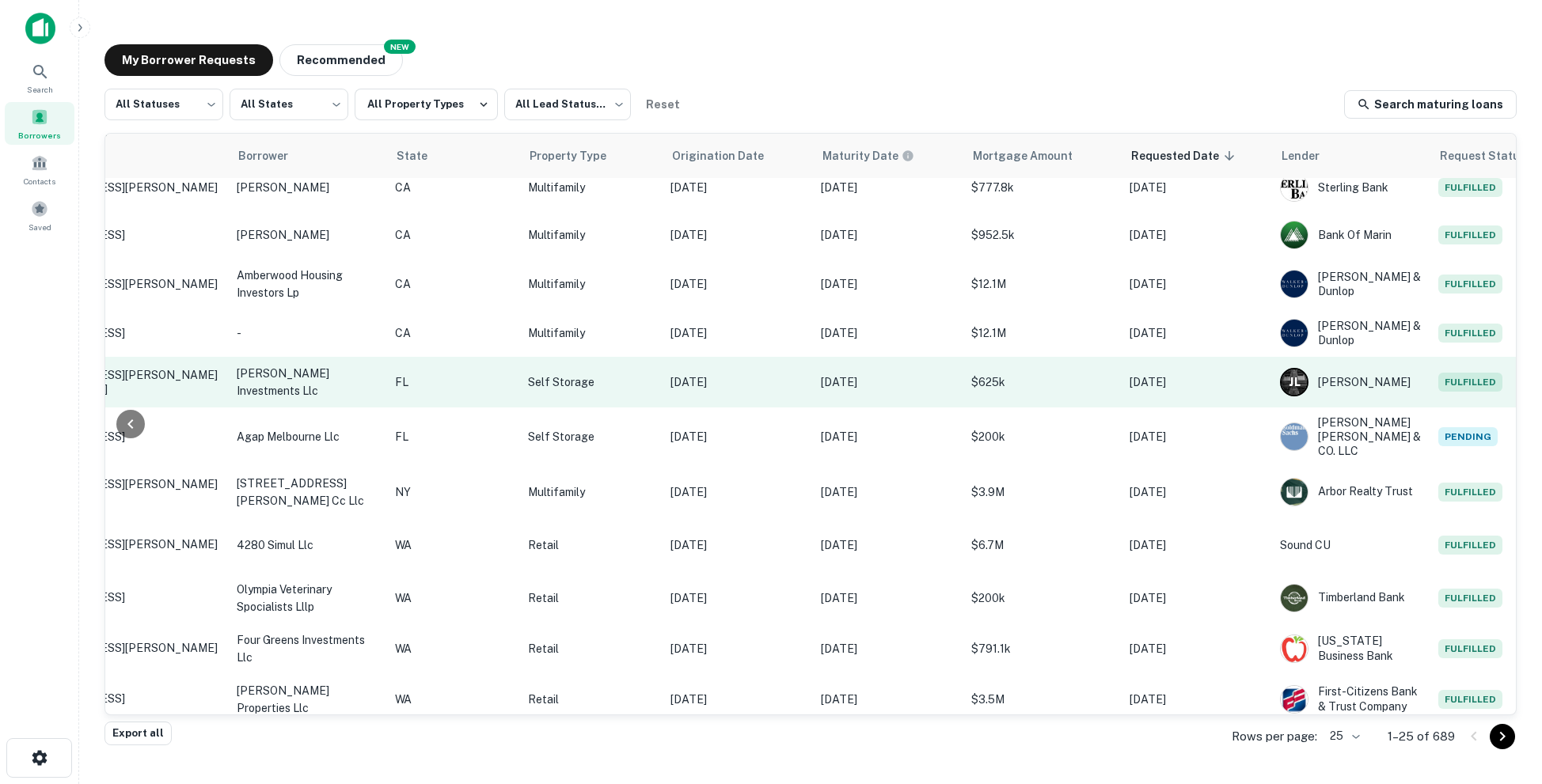
scroll to position [188, 287]
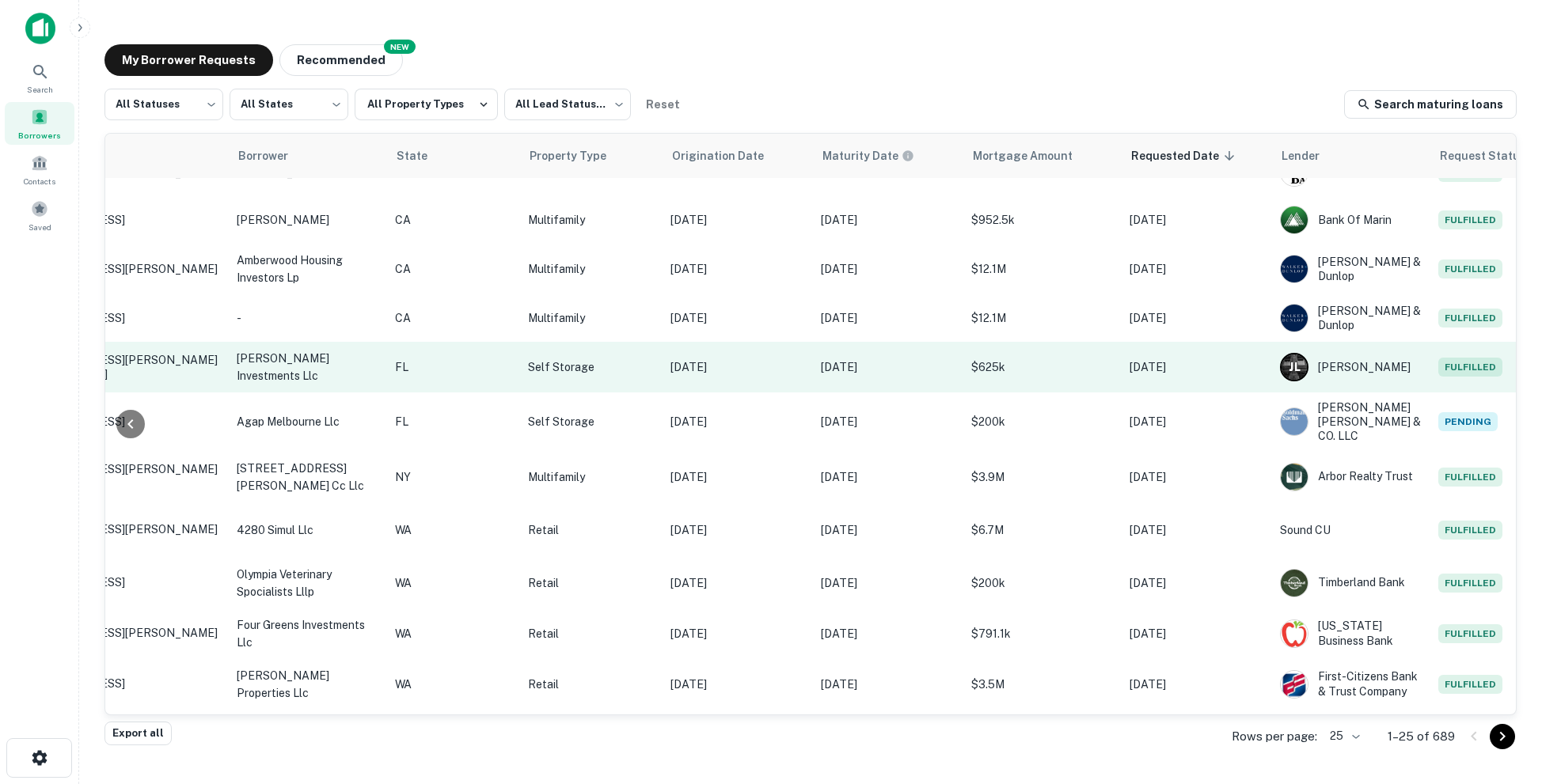
click at [1033, 368] on p "$625k" at bounding box center [1042, 367] width 143 height 17
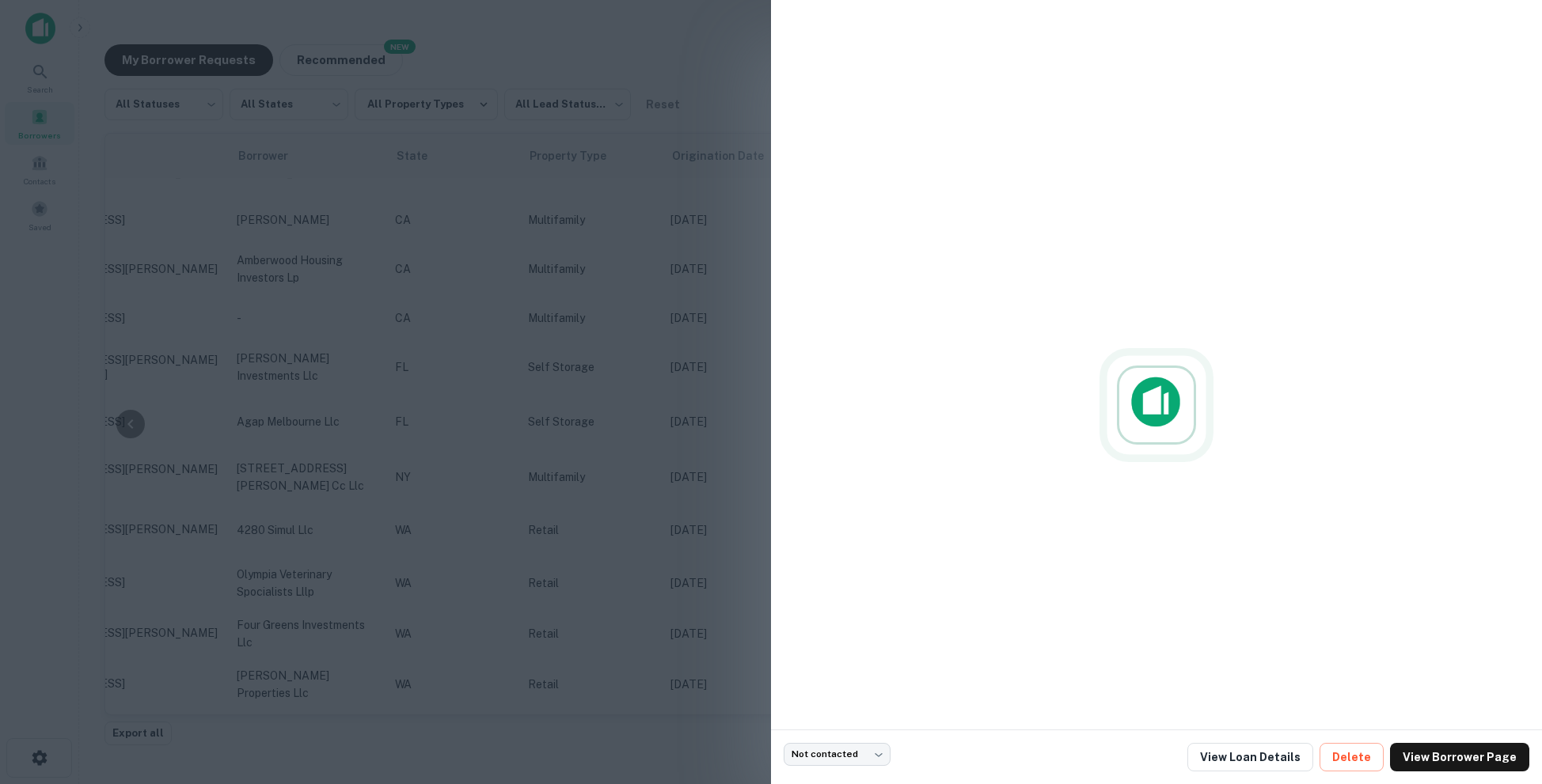
click at [645, 466] on div at bounding box center [771, 392] width 1542 height 784
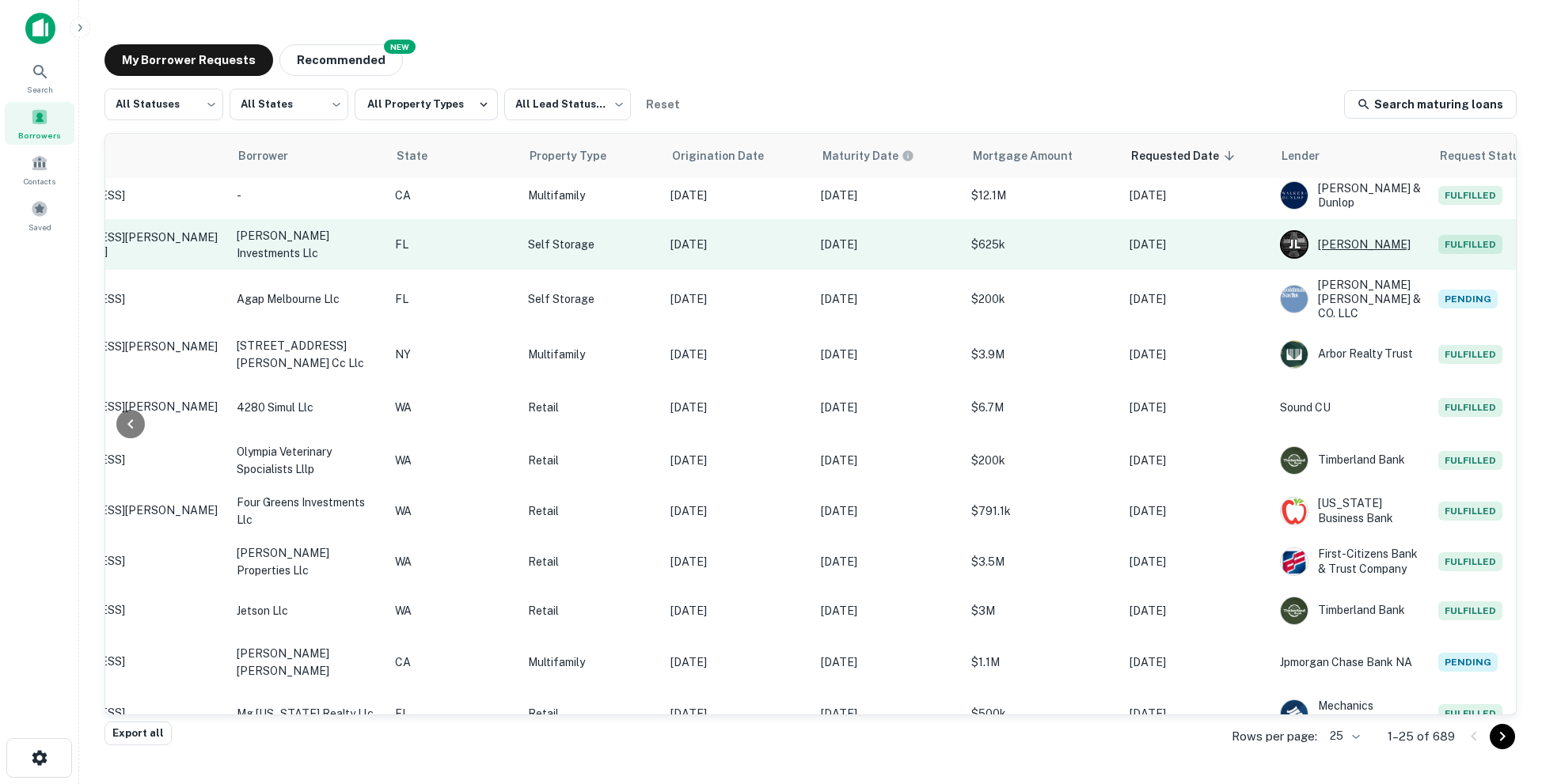
scroll to position [346, 287]
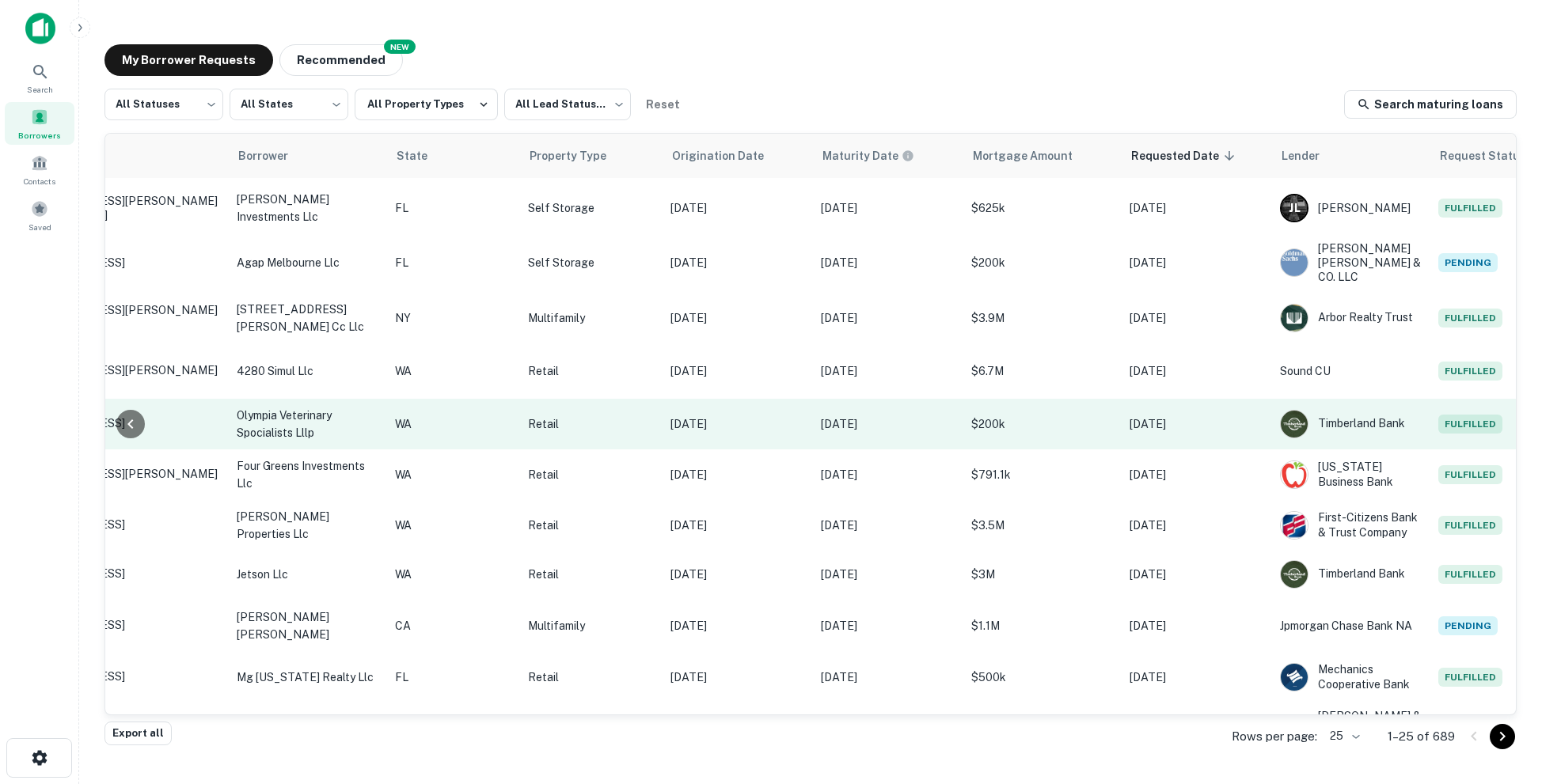
click at [1192, 423] on td "Aug 26, 2025" at bounding box center [1197, 424] width 151 height 51
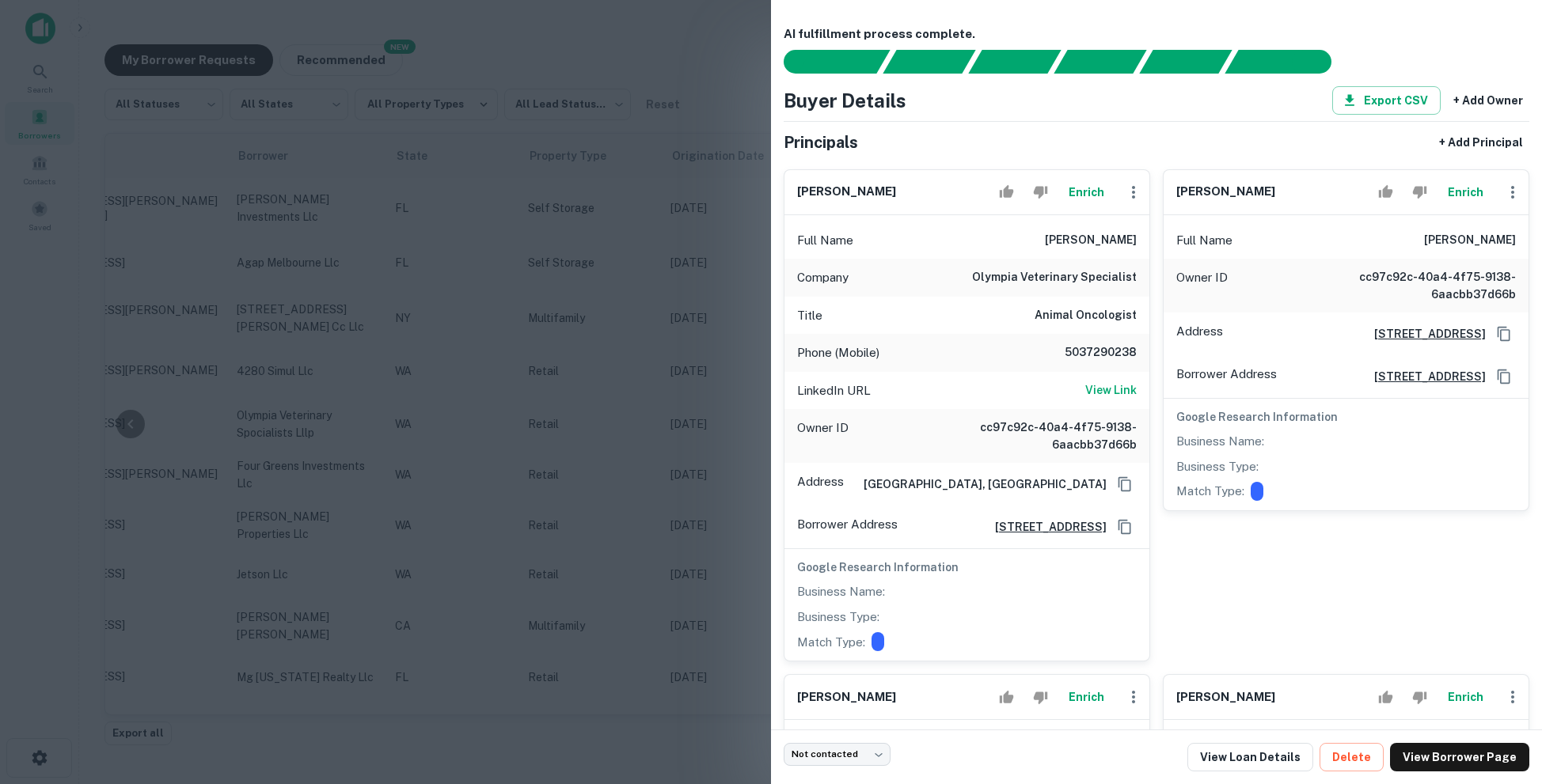
click at [700, 347] on div at bounding box center [771, 392] width 1542 height 784
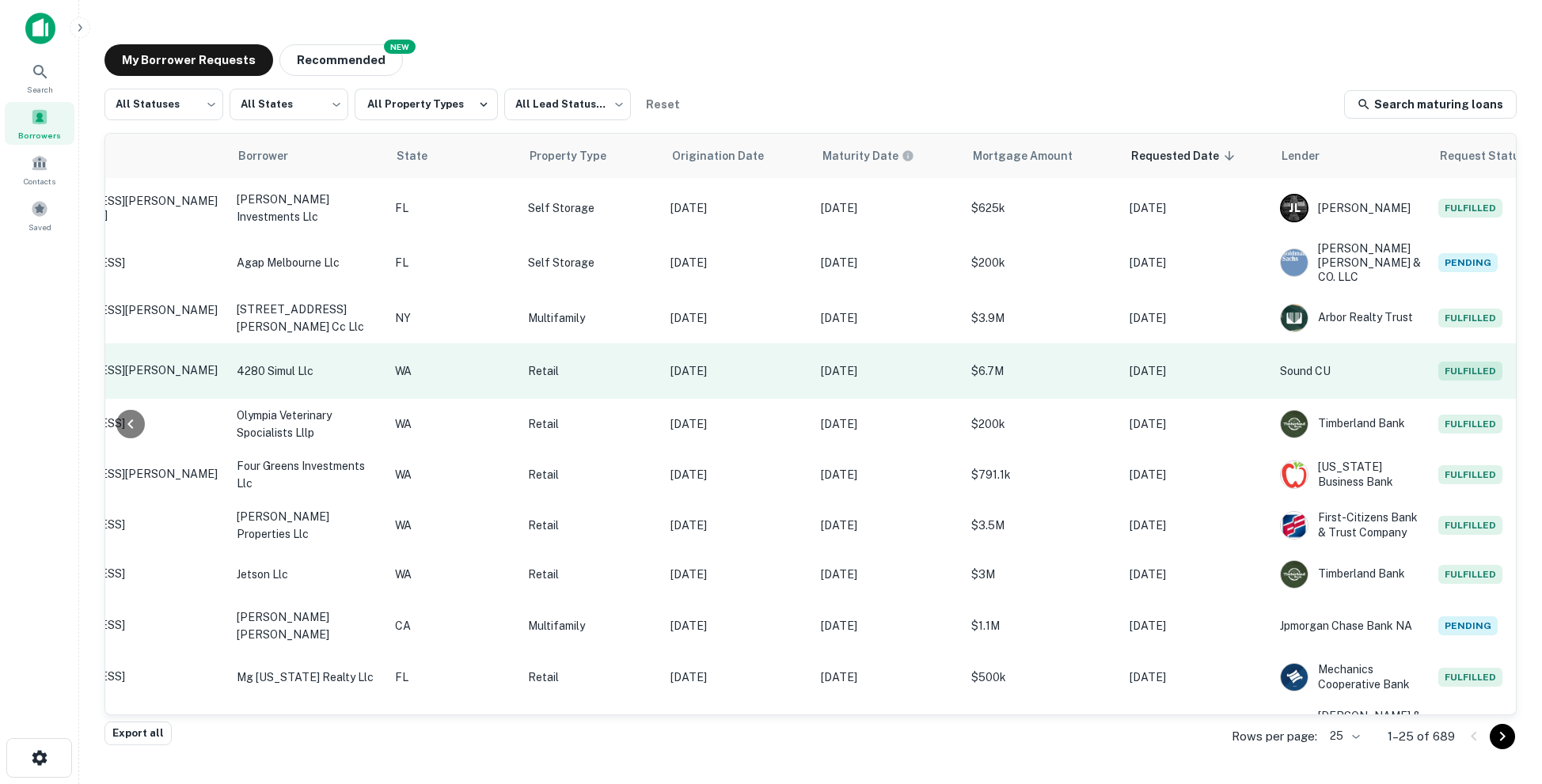
scroll to position [346, 0]
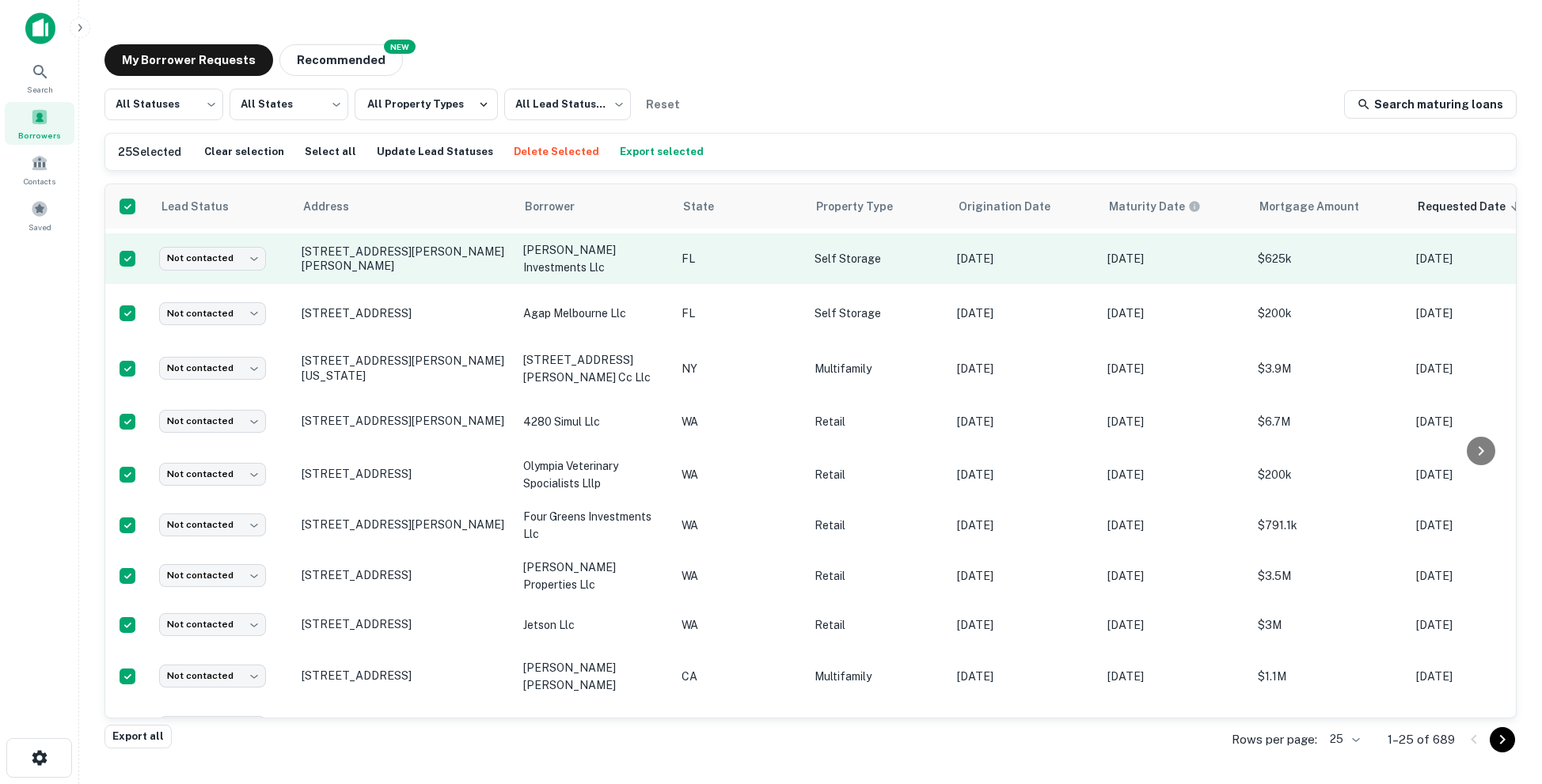
click at [668, 254] on td "sanchez investments llc" at bounding box center [594, 259] width 158 height 51
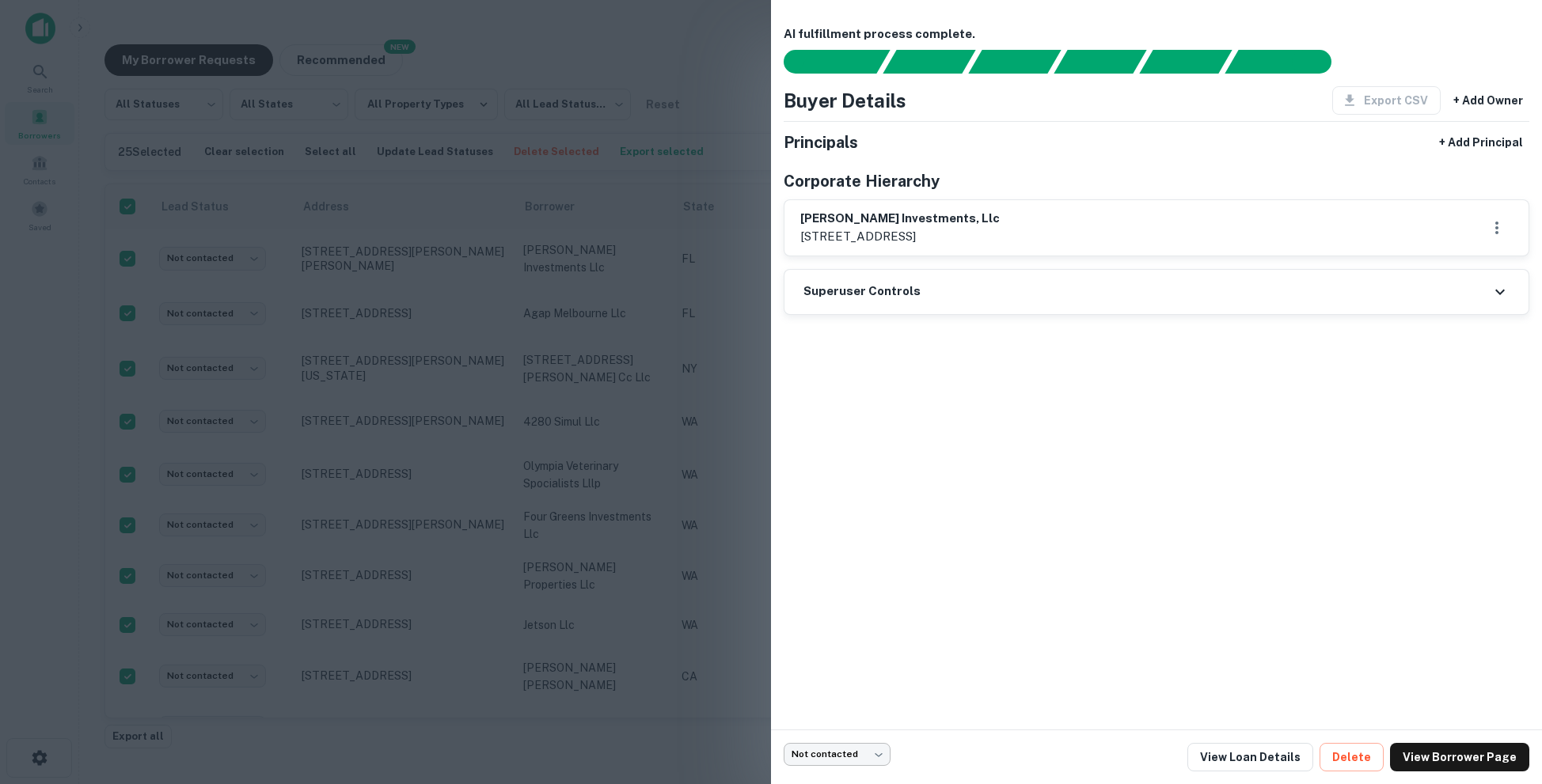
click at [861, 751] on body "Search Borrowers Contacts Saved My Borrower Requests NEW Recommended All Status…" at bounding box center [771, 392] width 1542 height 784
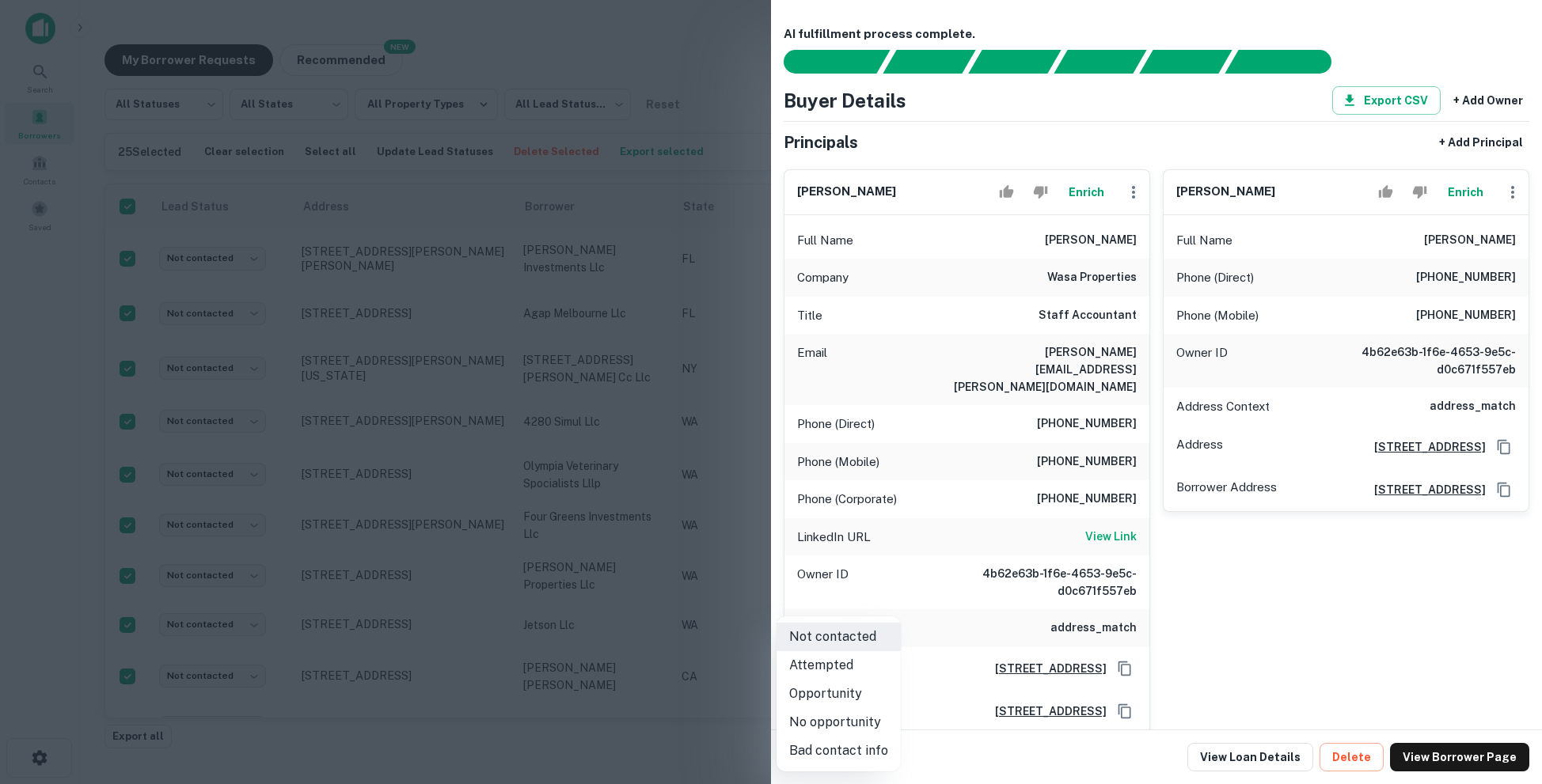
click at [639, 620] on div at bounding box center [771, 392] width 1542 height 784
click at [231, 352] on div at bounding box center [771, 392] width 1542 height 784
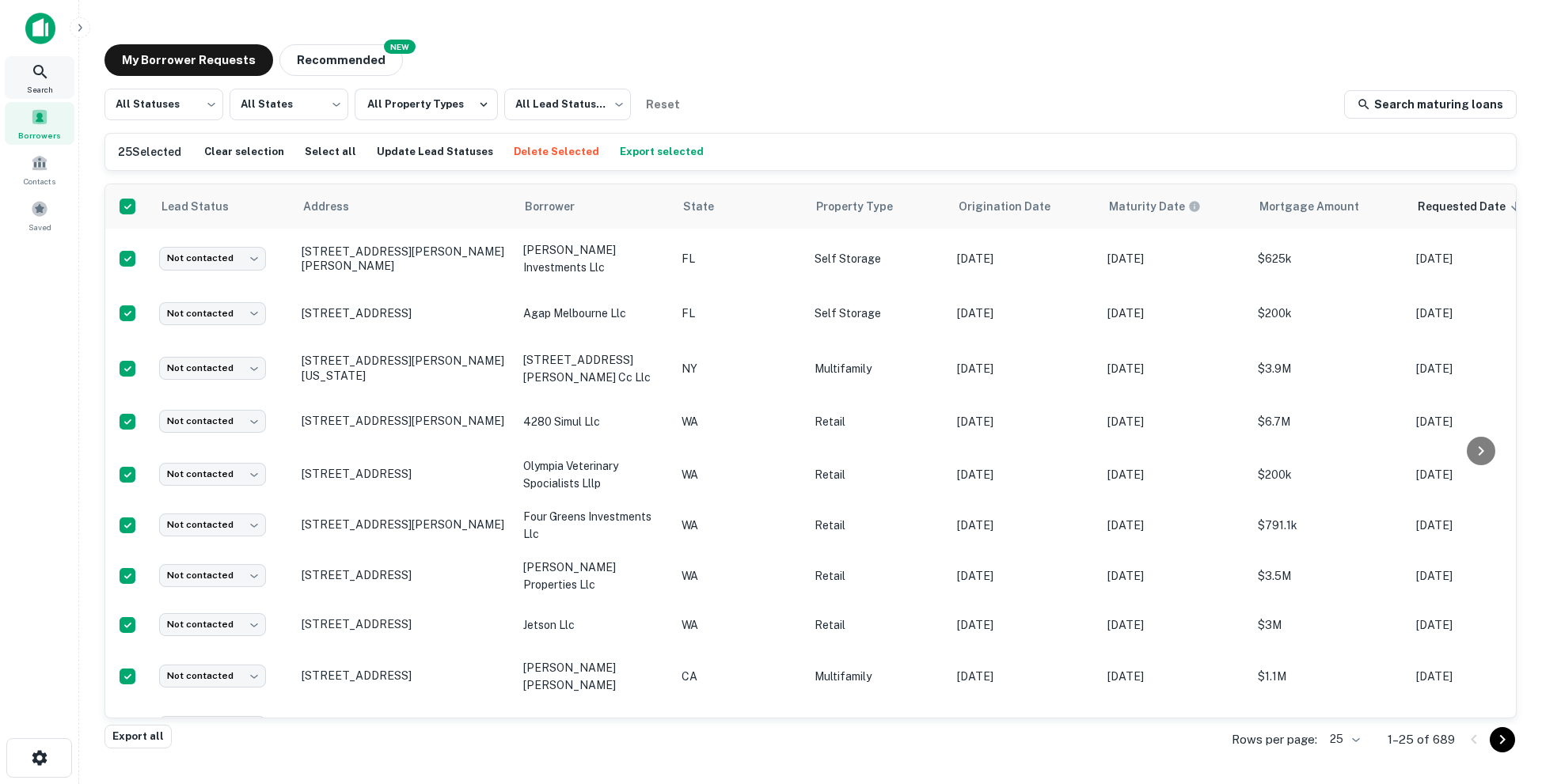
click at [38, 80] on icon at bounding box center [41, 72] width 19 height 19
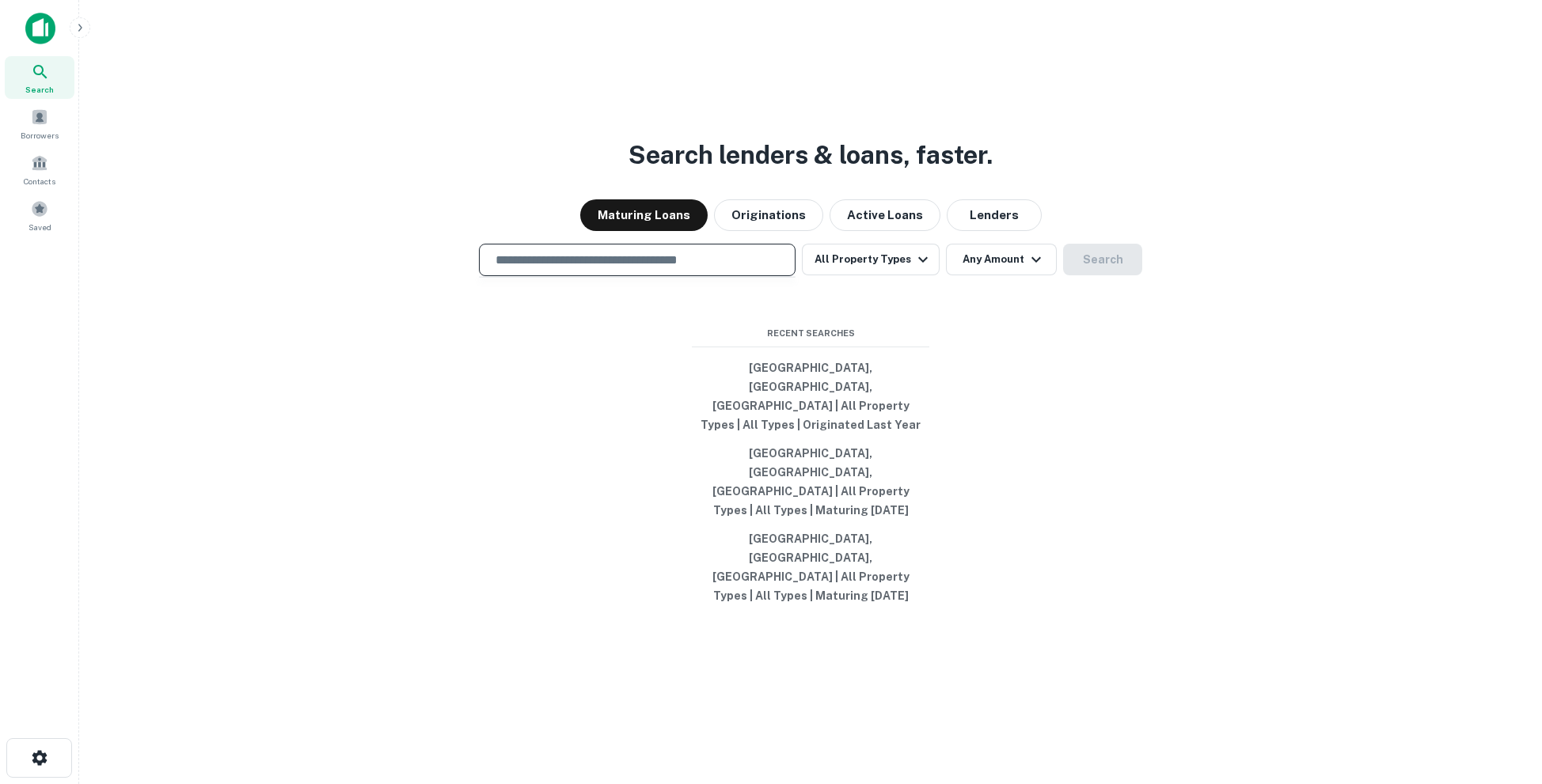
click at [610, 269] on input "text" at bounding box center [636, 260] width 302 height 18
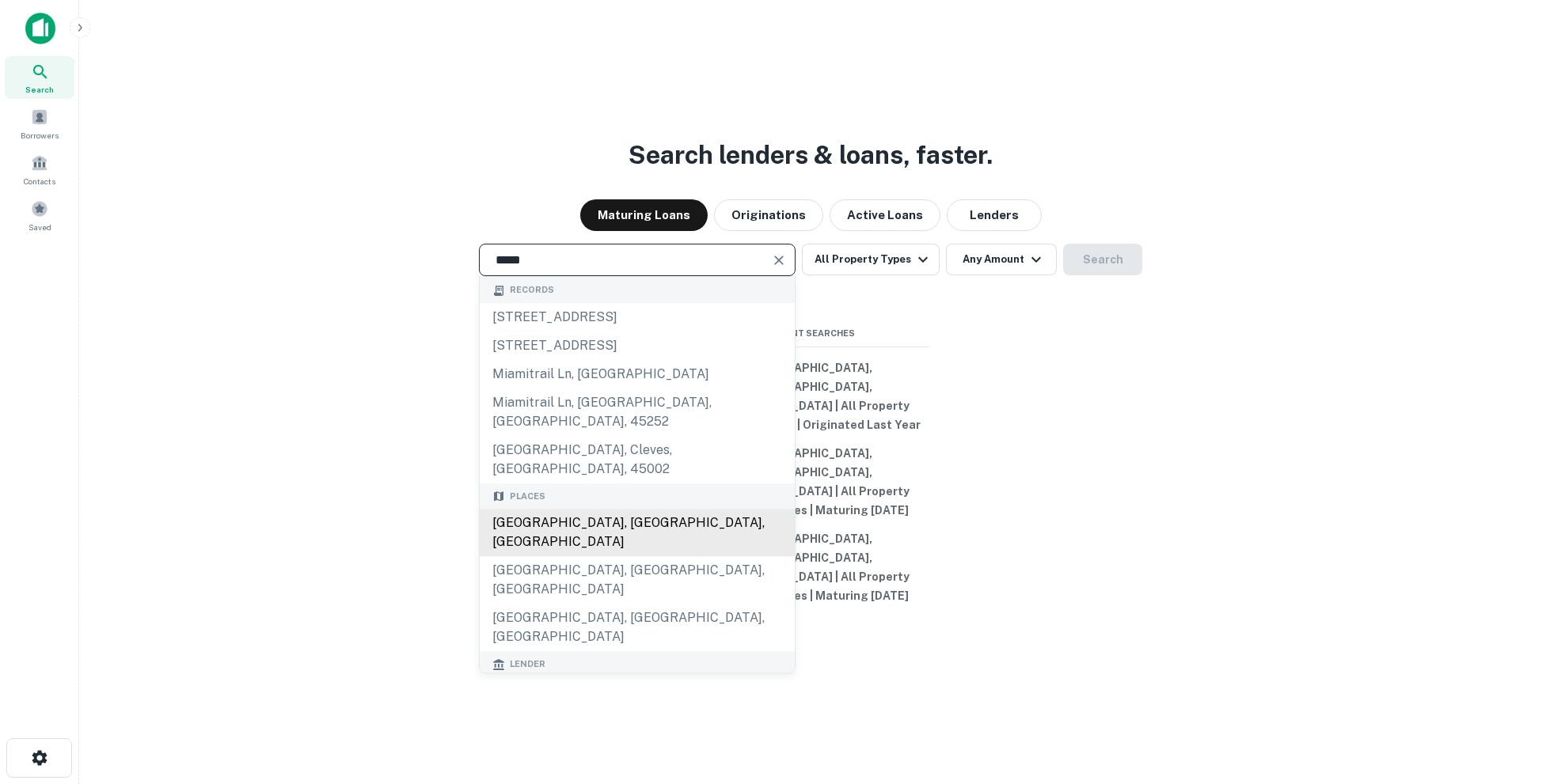
click at [633, 532] on div "[GEOGRAPHIC_DATA], [GEOGRAPHIC_DATA], [GEOGRAPHIC_DATA]" at bounding box center [637, 533] width 315 height 48
type input "**********"
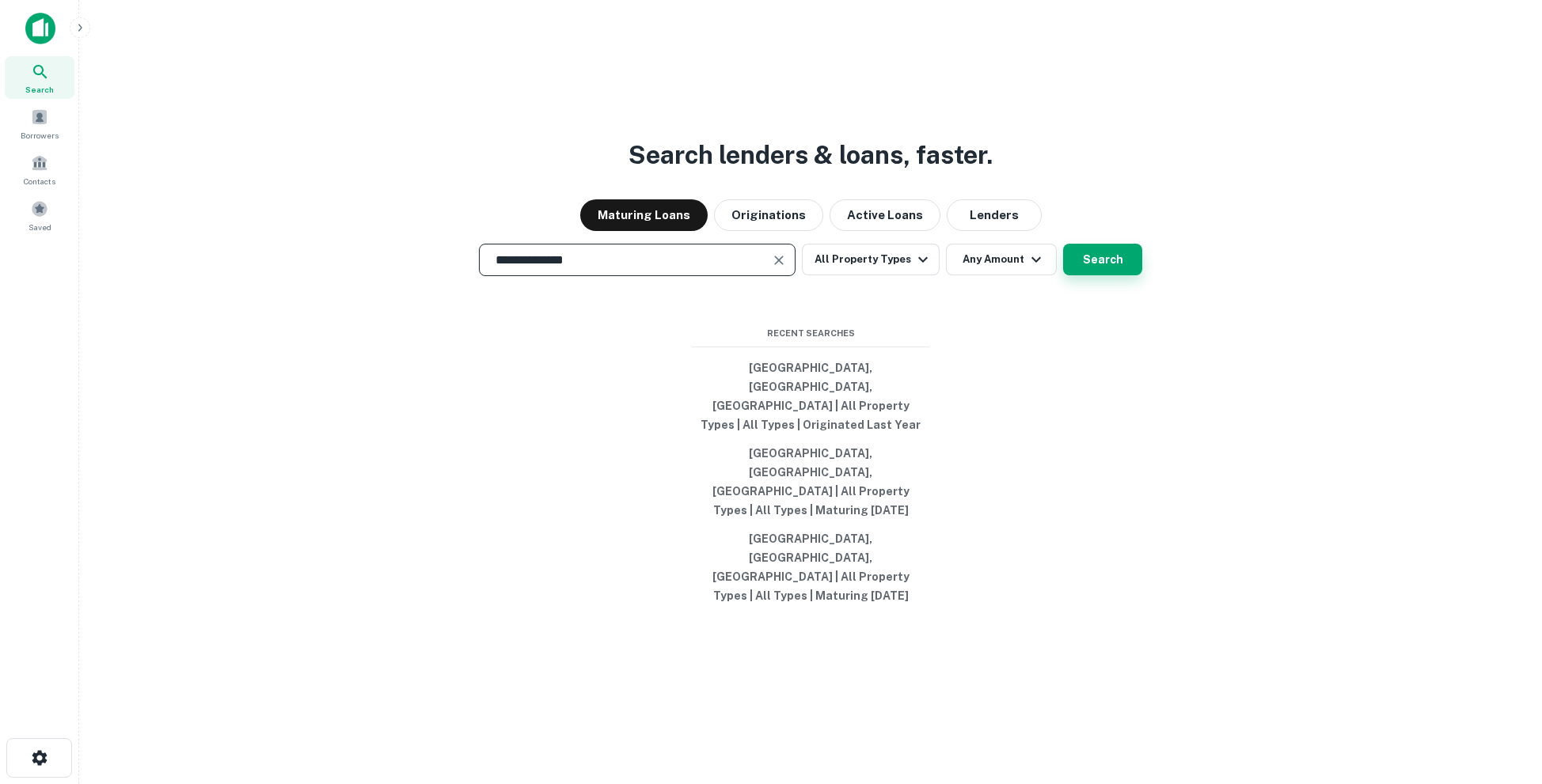
click at [1075, 275] on button "Search" at bounding box center [1102, 260] width 79 height 32
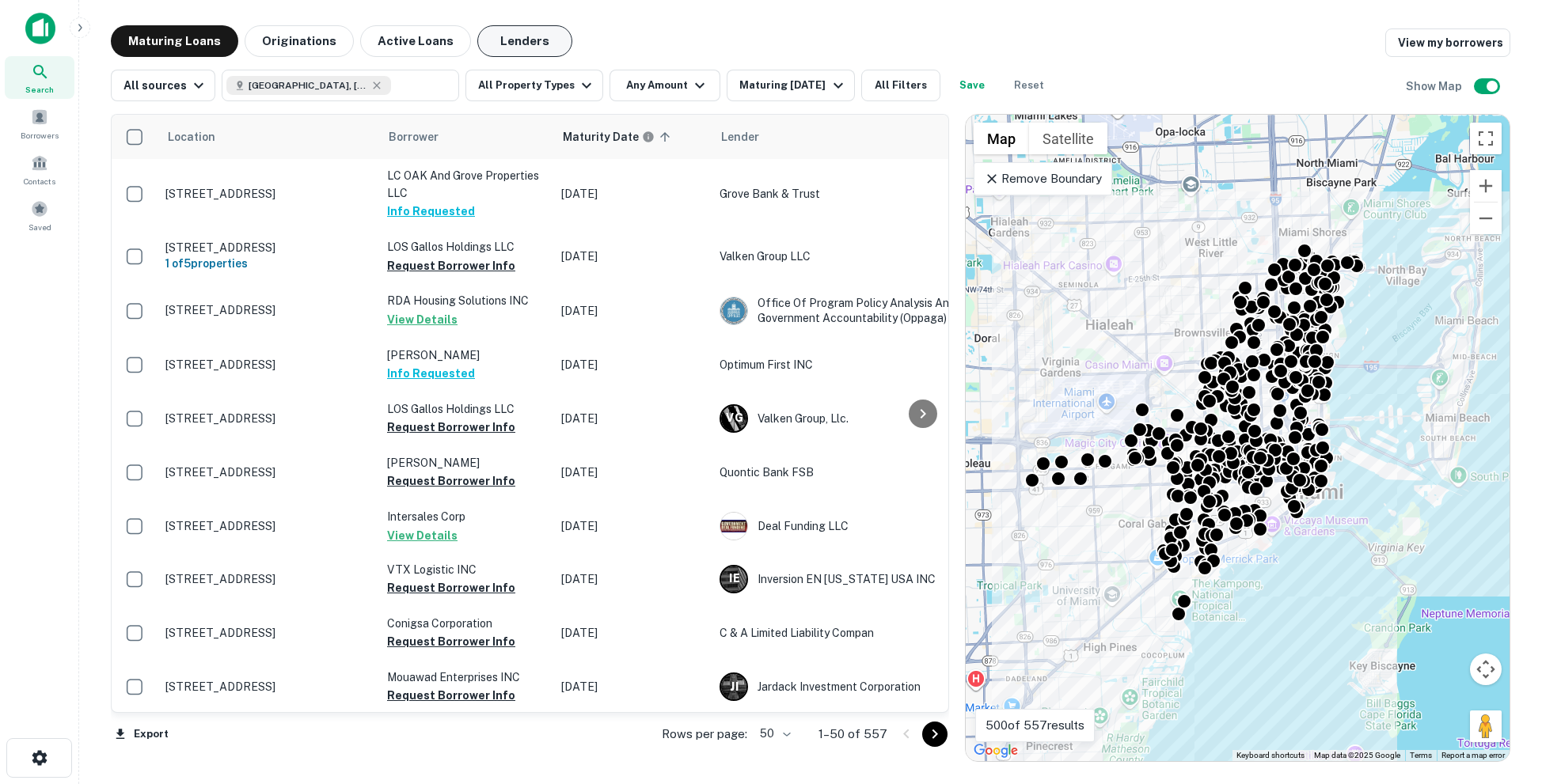
click at [486, 48] on button "Lenders" at bounding box center [525, 41] width 95 height 32
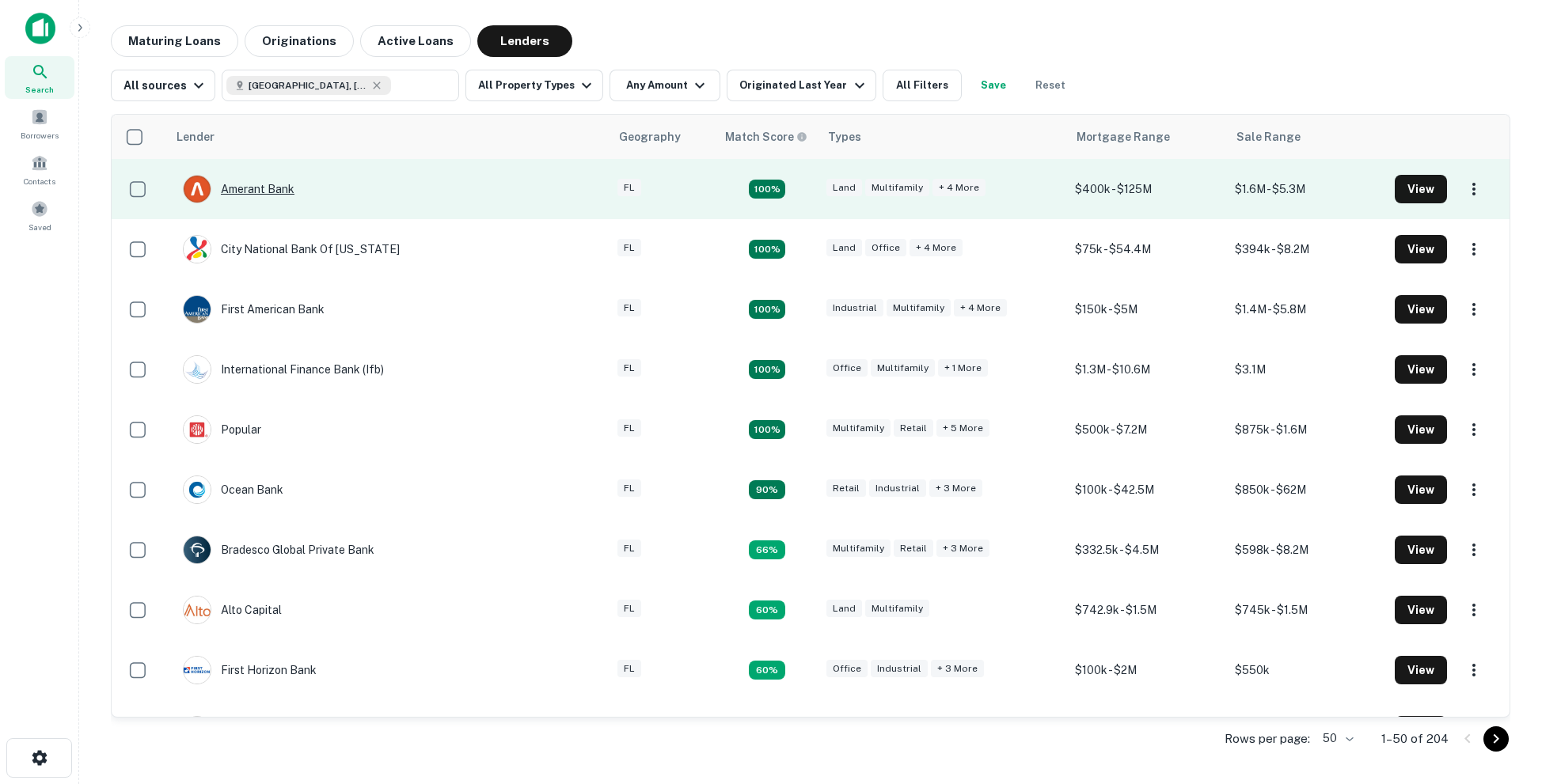
click at [293, 183] on div "Amerant Bank" at bounding box center [238, 189] width 112 height 29
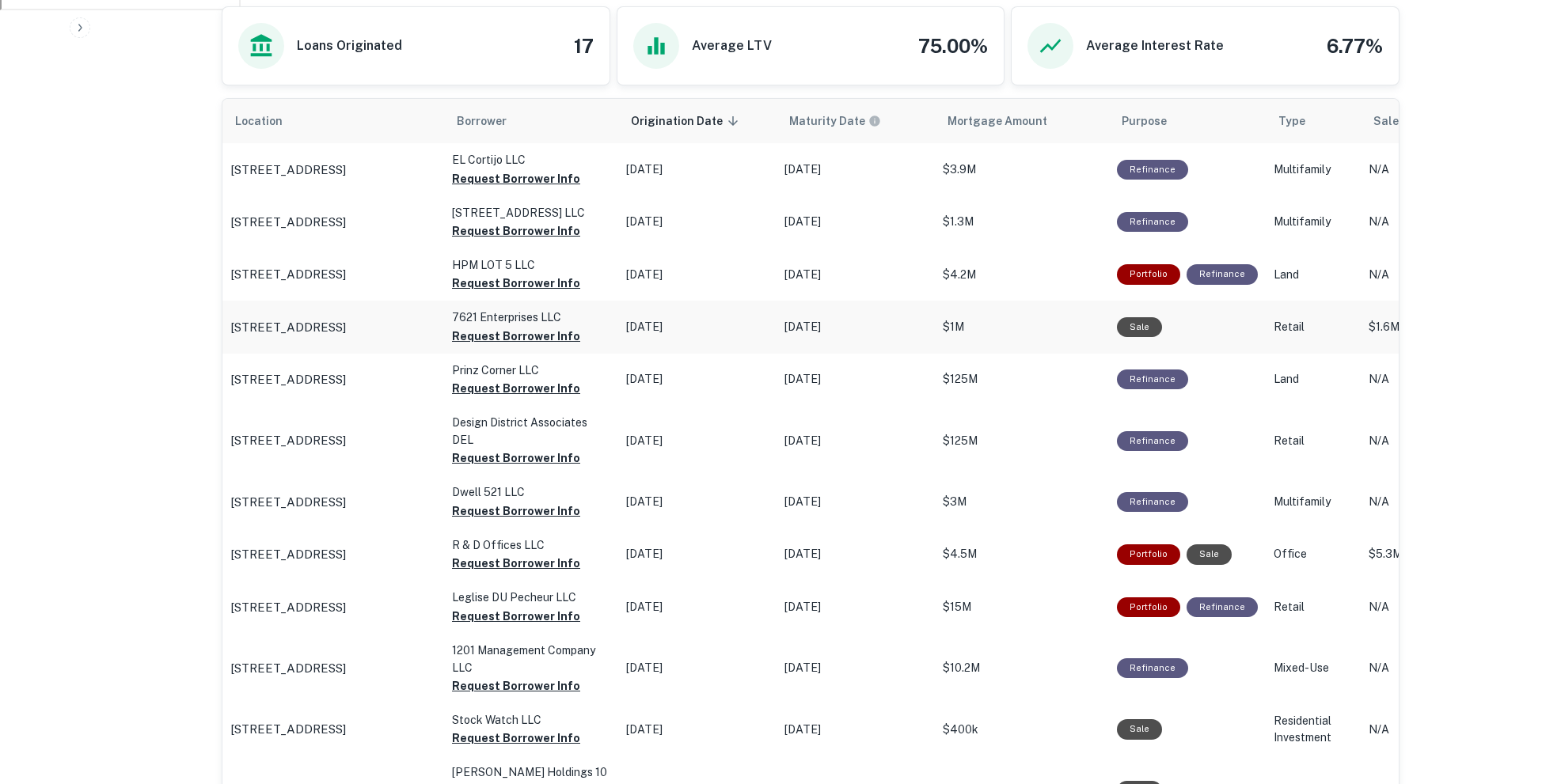
scroll to position [732, 0]
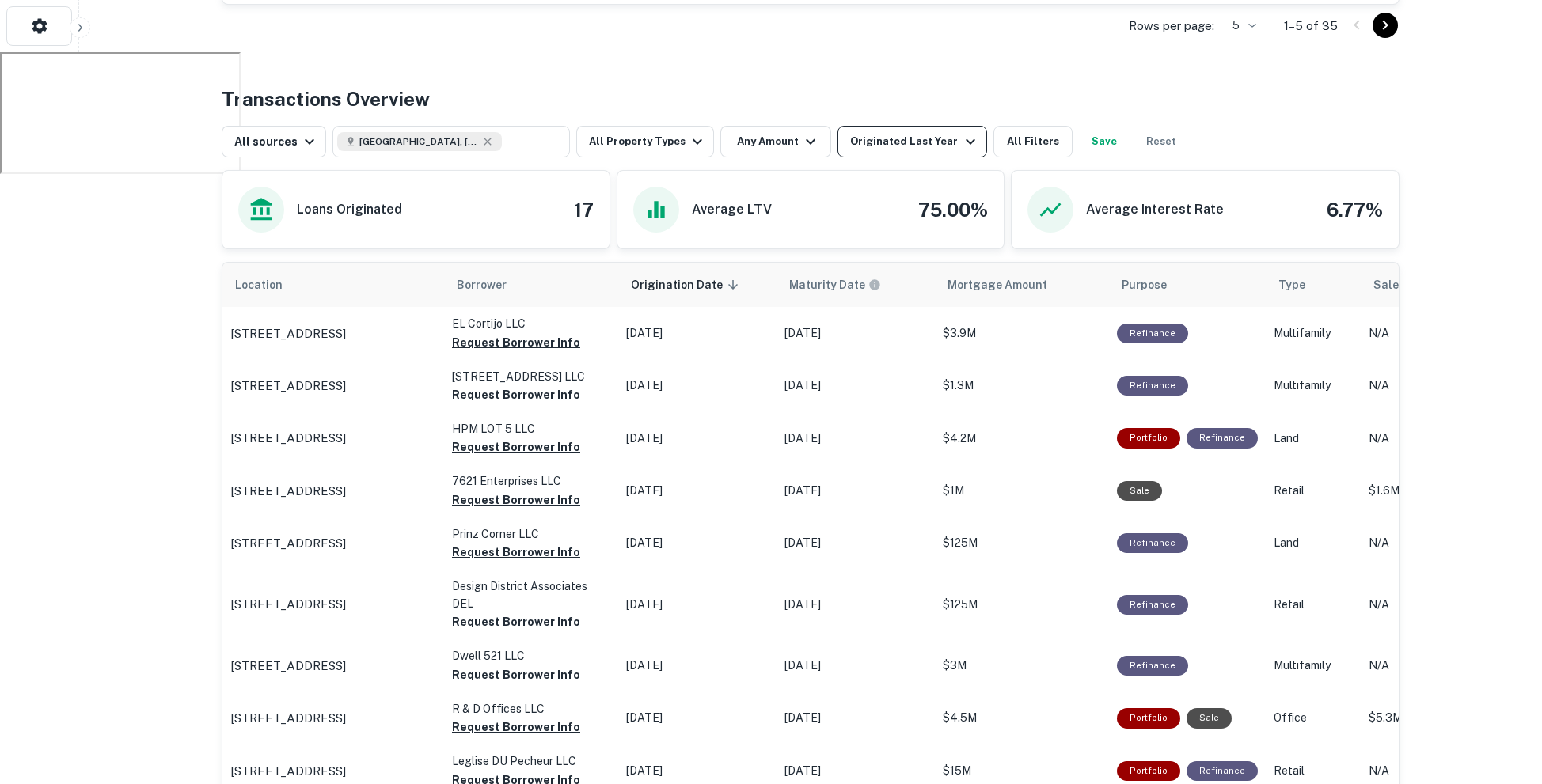
click at [961, 146] on icon "button" at bounding box center [971, 142] width 19 height 19
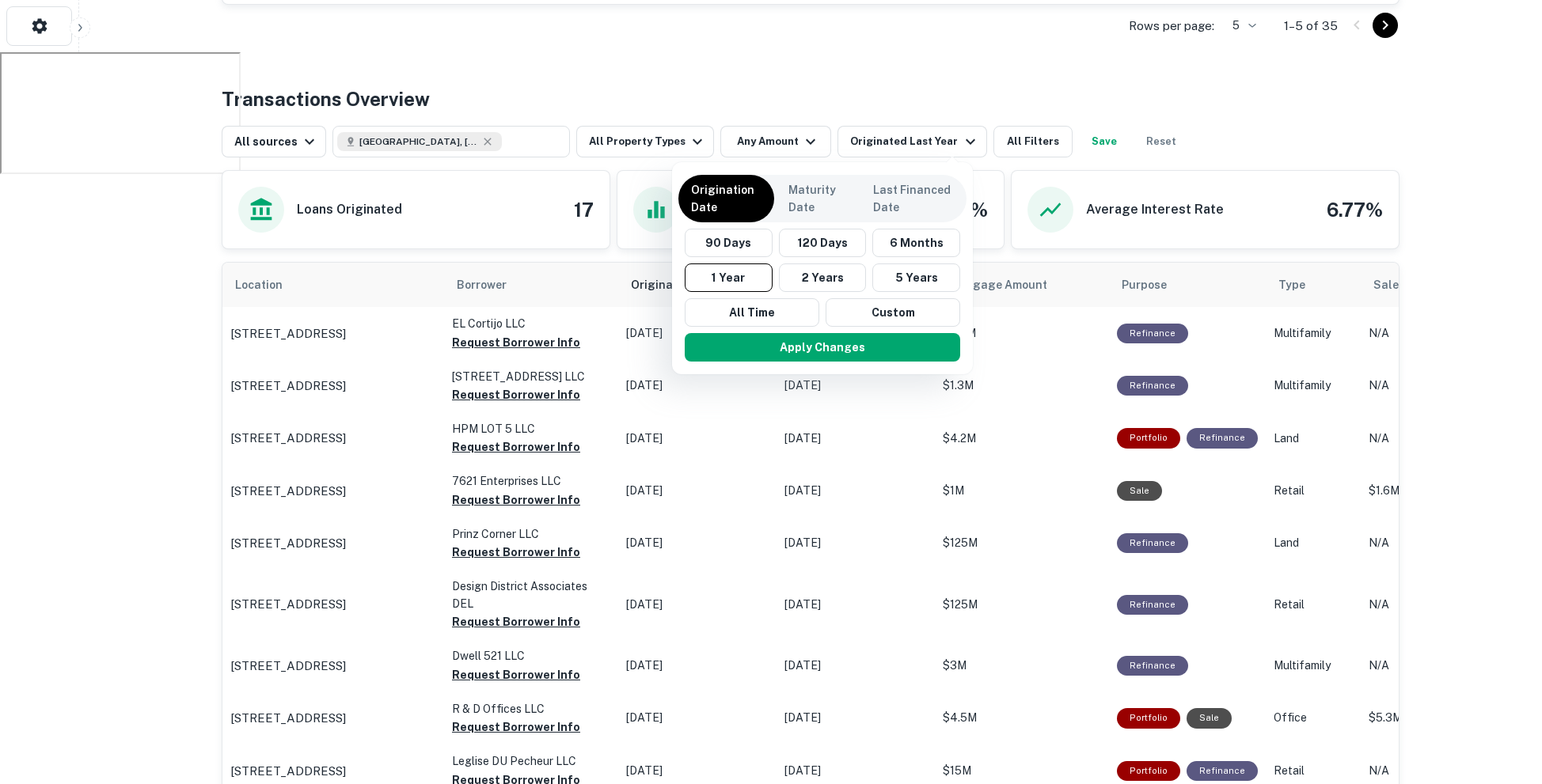
click at [790, 111] on div at bounding box center [771, 392] width 1542 height 784
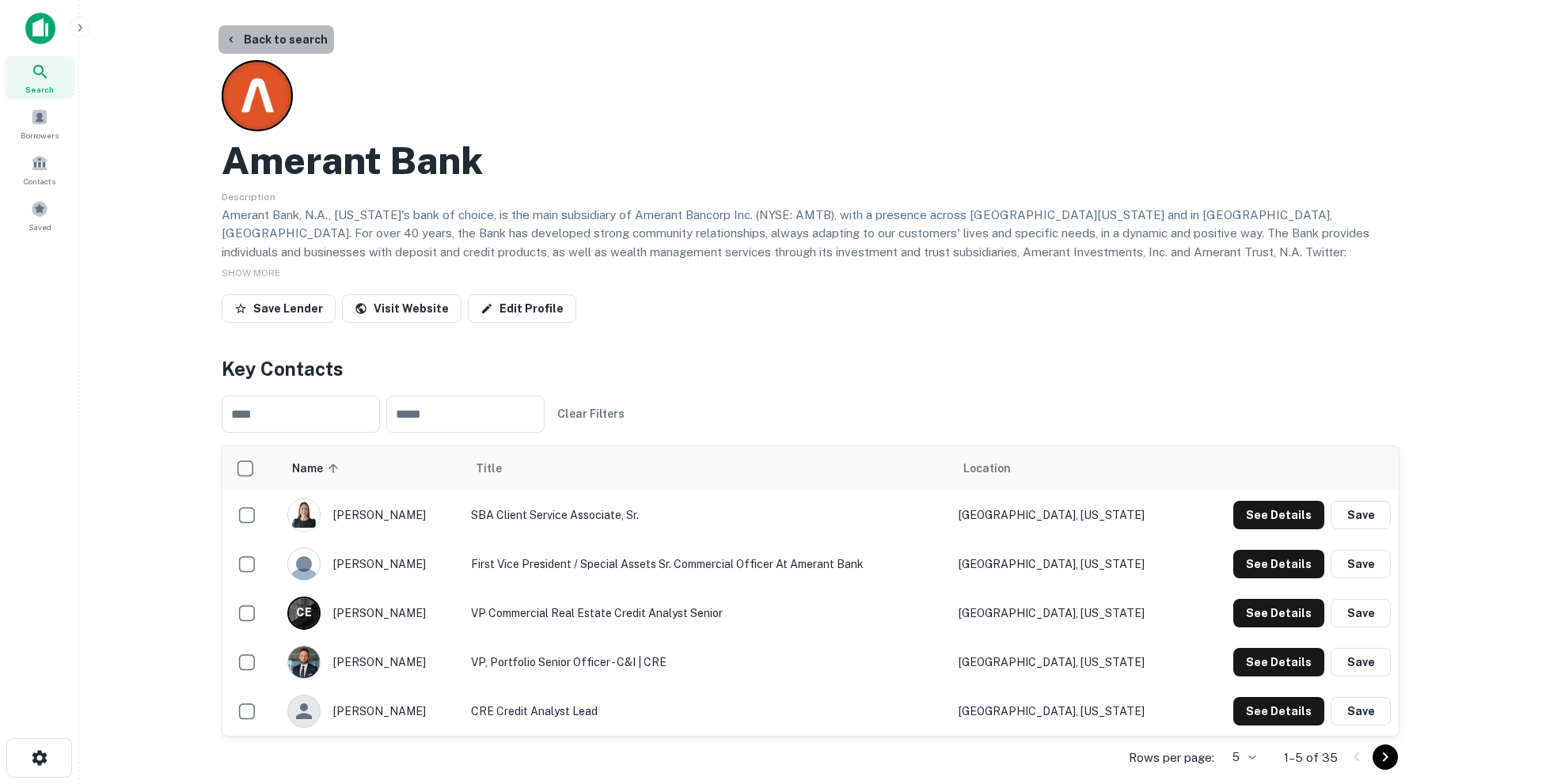
click at [323, 47] on button "Back to search" at bounding box center [275, 39] width 115 height 29
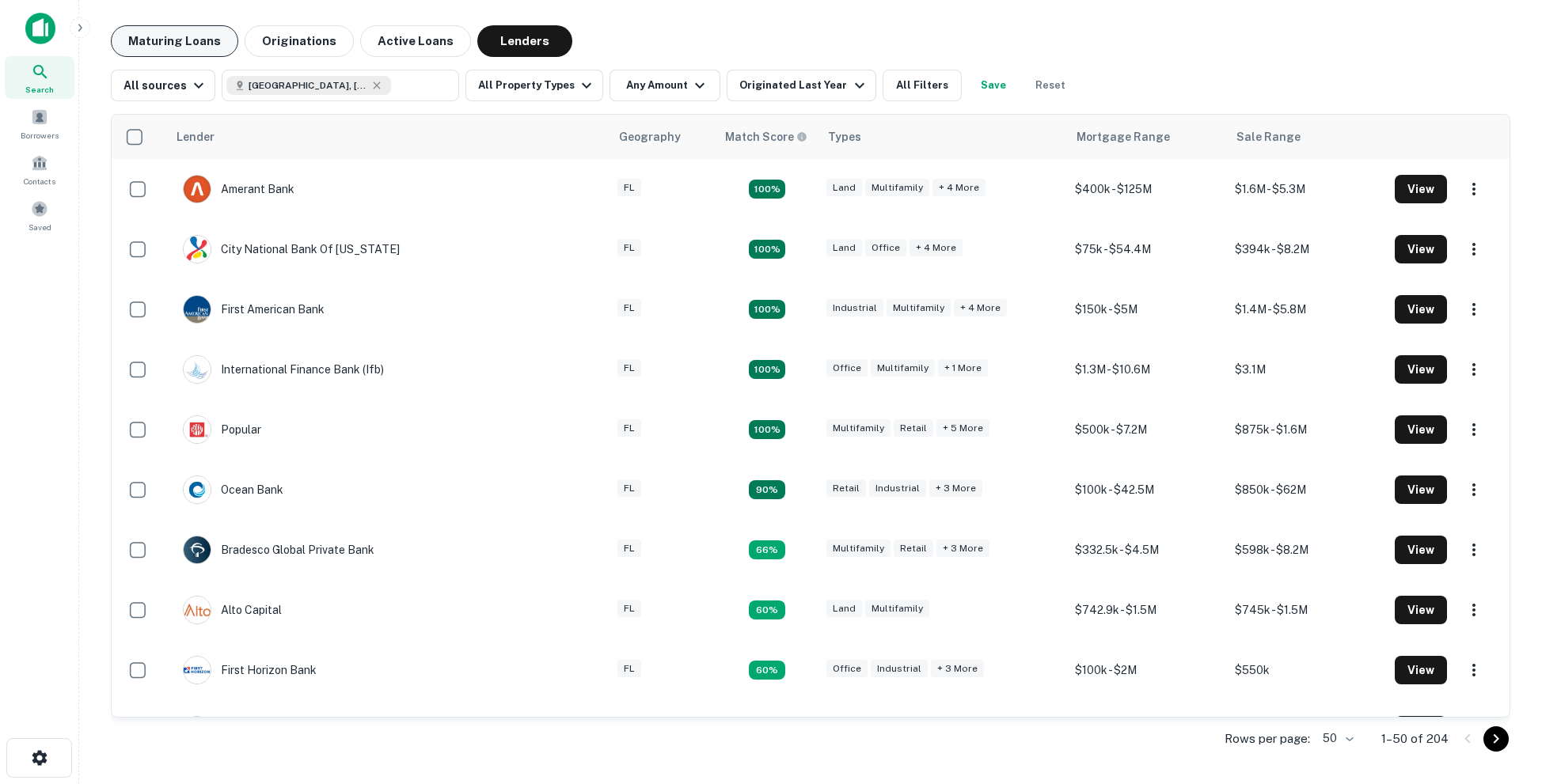
click at [192, 44] on button "Maturing Loans" at bounding box center [174, 41] width 127 height 32
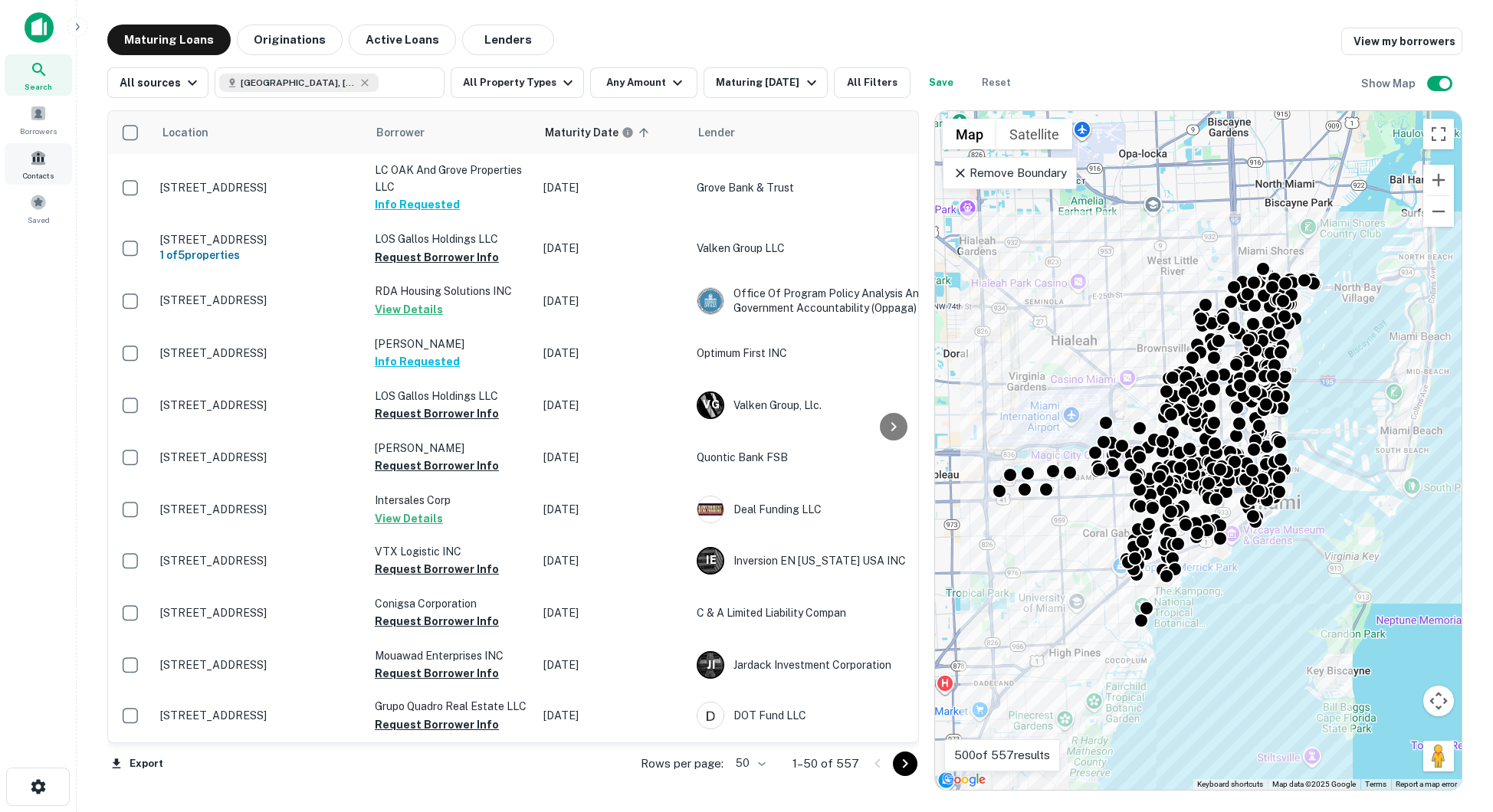
click at [35, 158] on span at bounding box center [39, 158] width 17 height 17
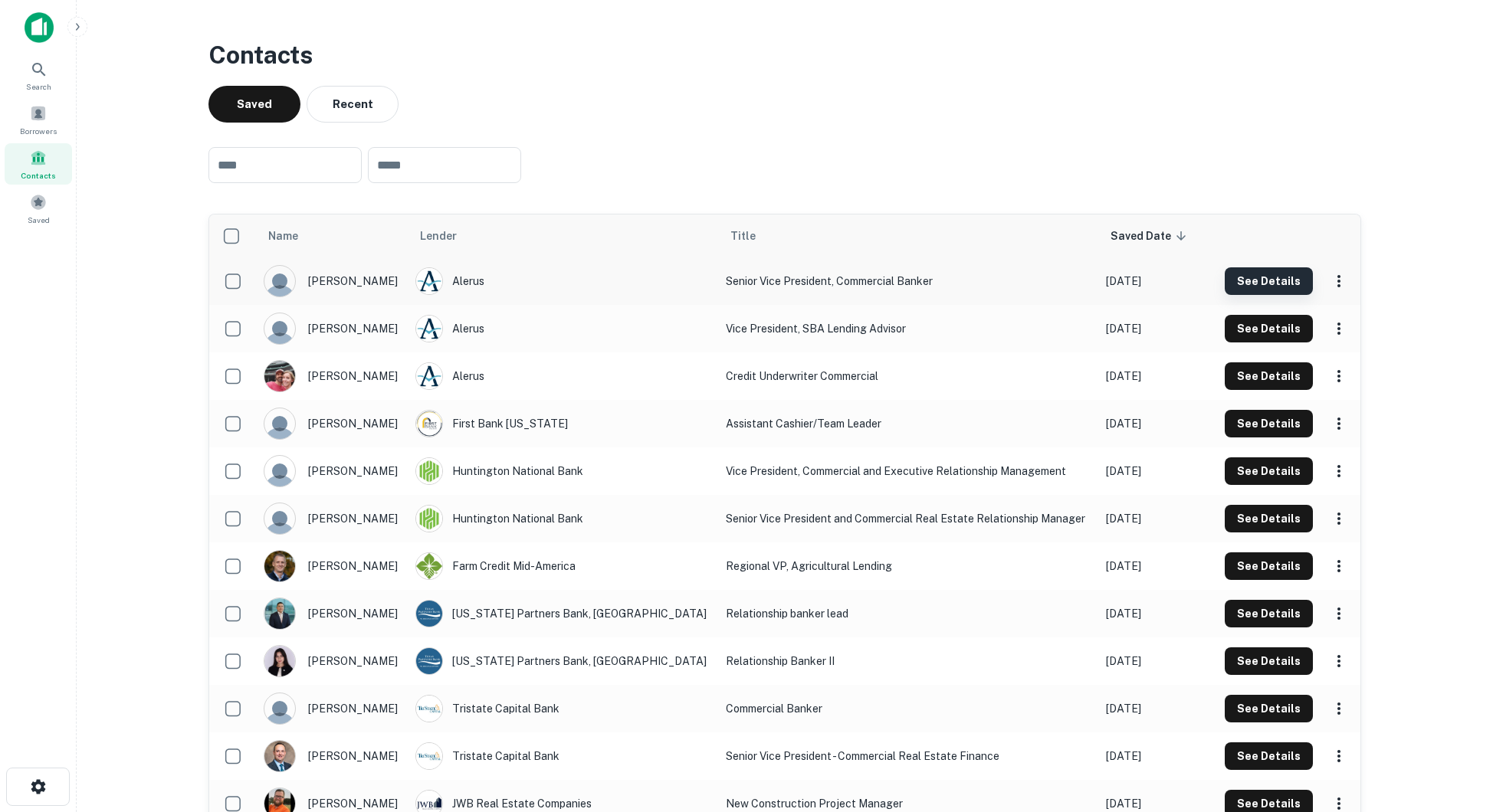
click at [1258, 278] on button "See Details" at bounding box center [1268, 281] width 88 height 28
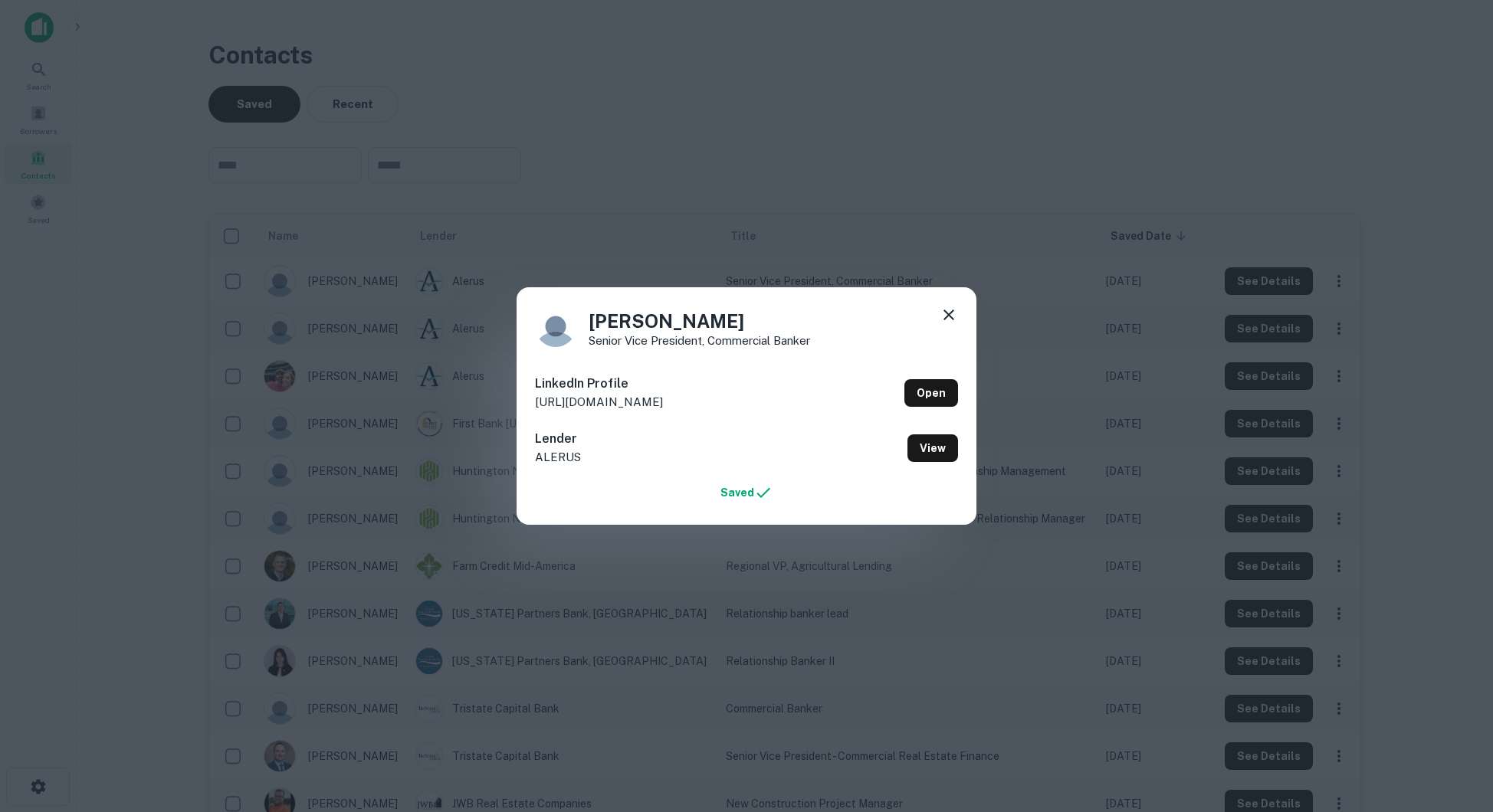
click at [942, 312] on icon at bounding box center [949, 315] width 18 height 18
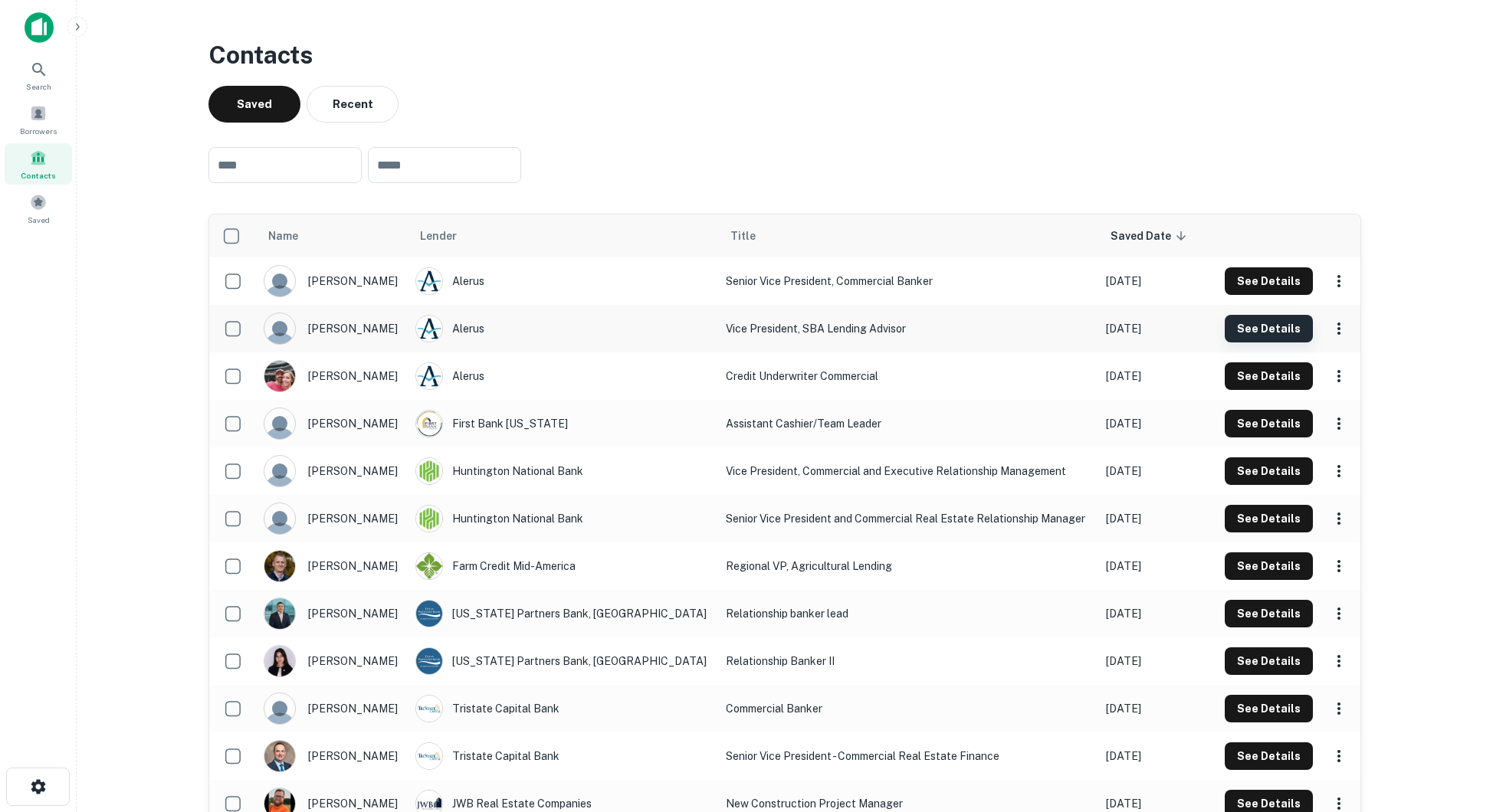
click at [1241, 324] on button "See Details" at bounding box center [1268, 328] width 88 height 28
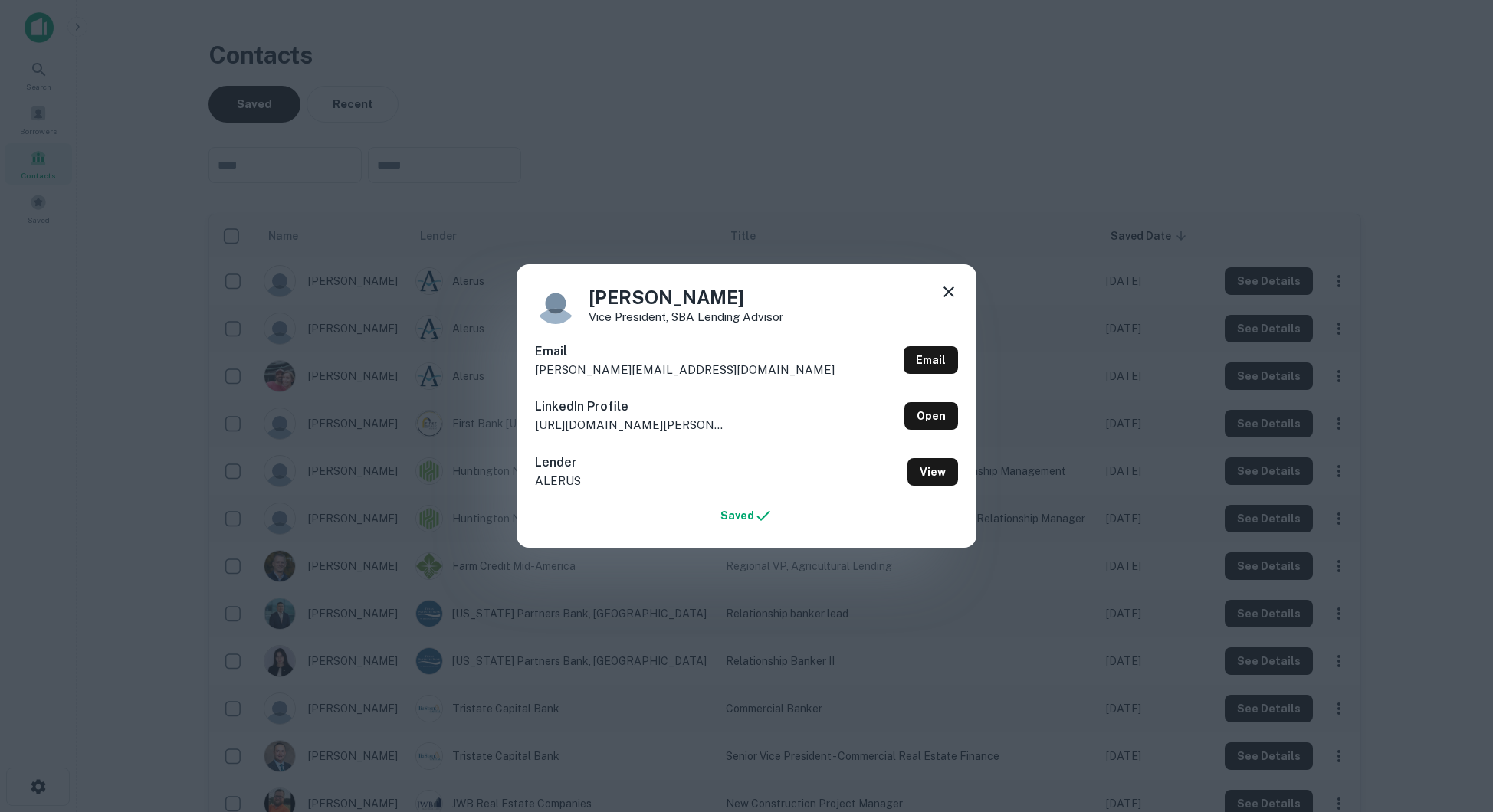
click at [952, 297] on icon at bounding box center [949, 292] width 18 height 18
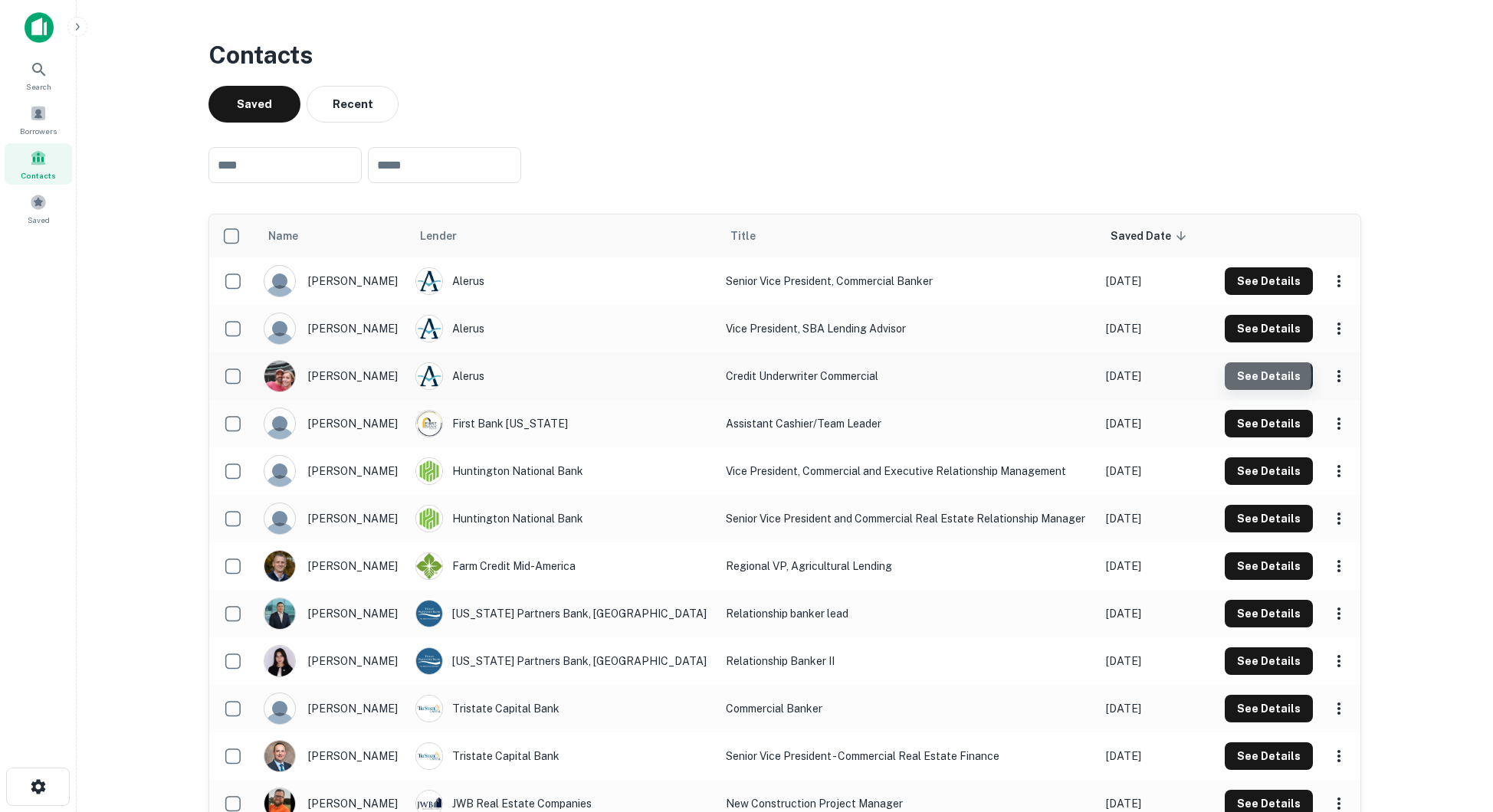
click at [1245, 295] on button "See Details" at bounding box center [1268, 281] width 88 height 28
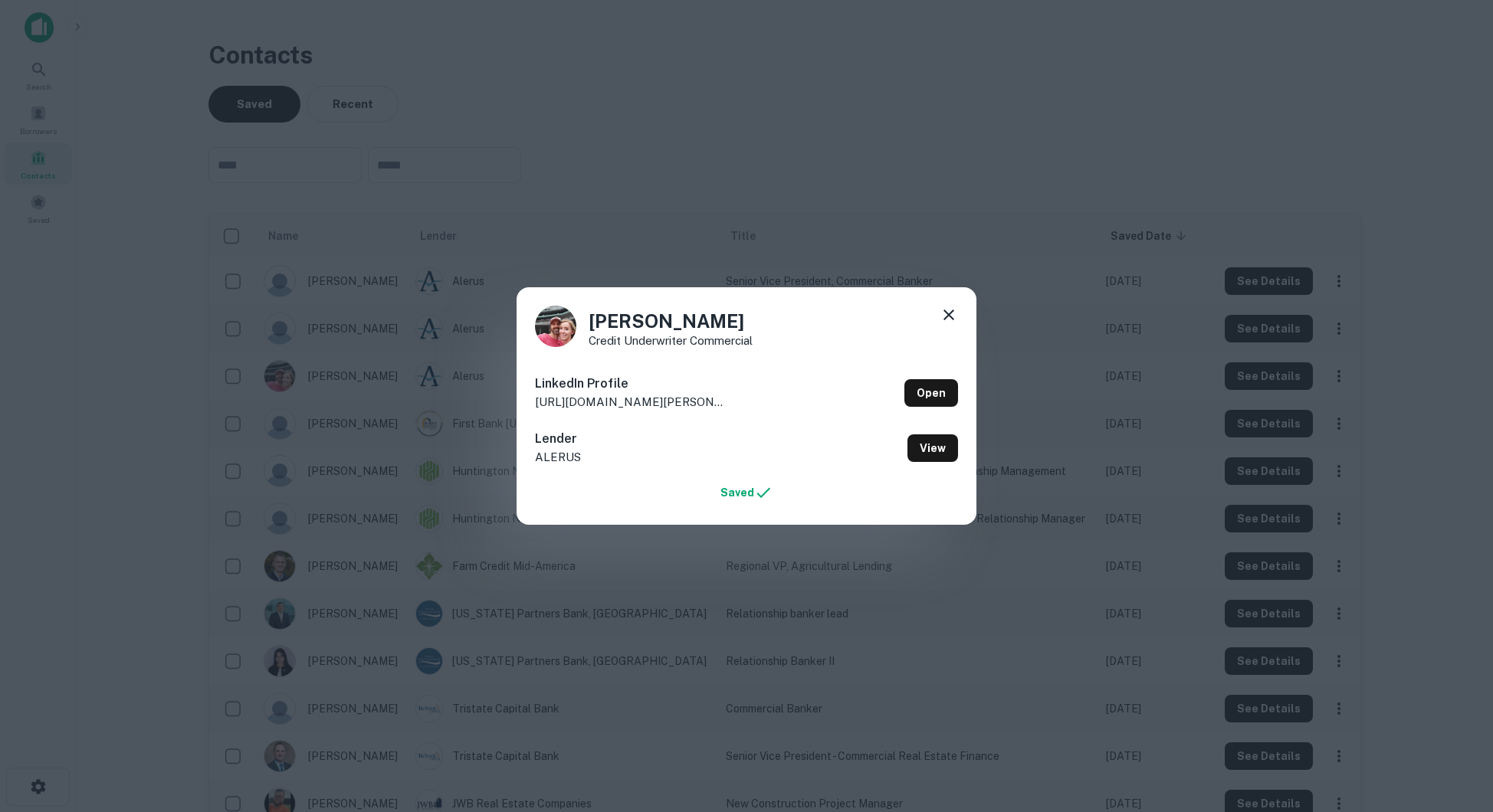
click at [1270, 438] on div "[PERSON_NAME] Credit Underwriter Commercial LinkedIn Profile [URL][DOMAIN_NAME]…" at bounding box center [746, 406] width 1493 height 812
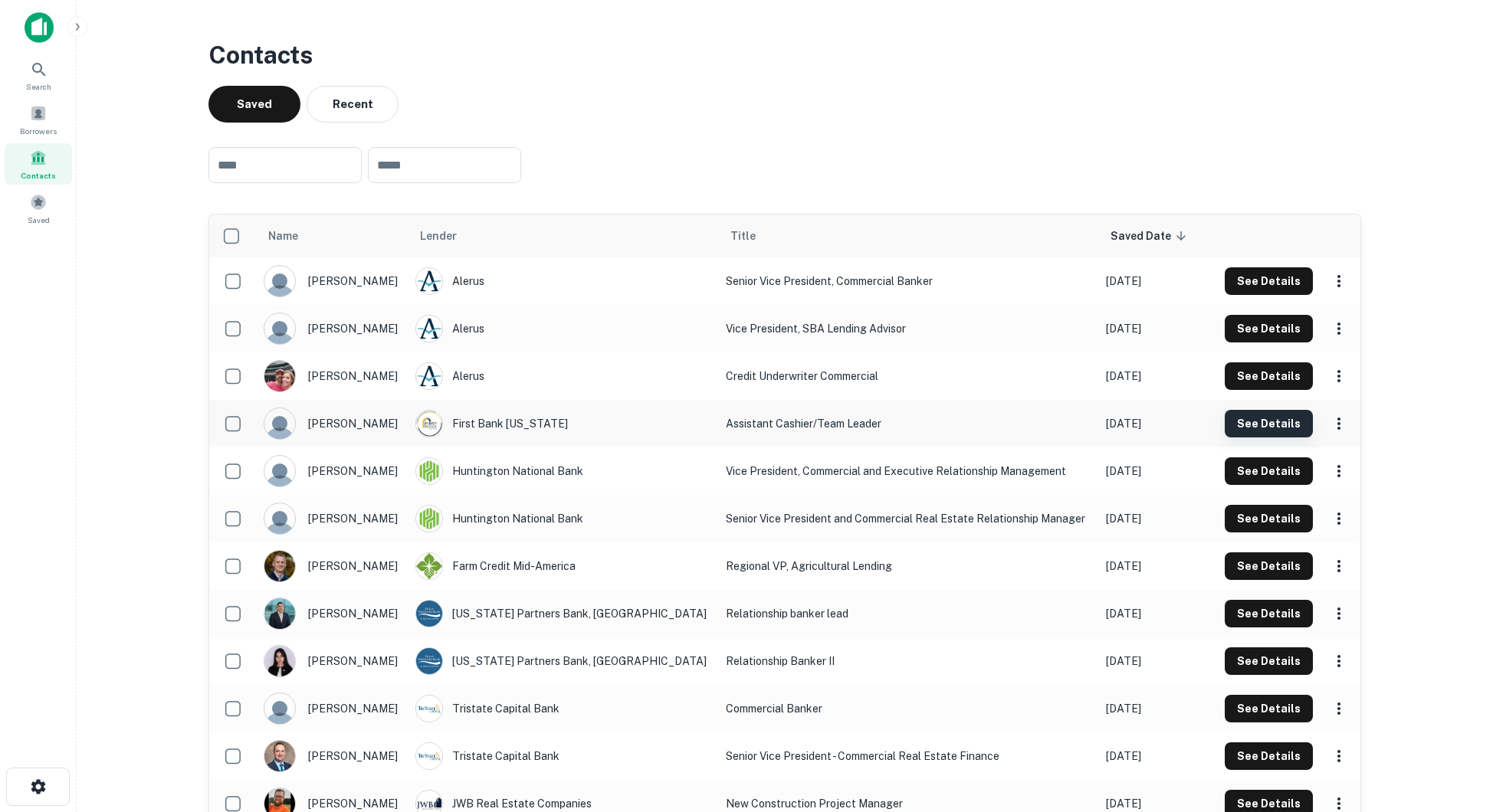
click at [1277, 343] on button "See Details" at bounding box center [1268, 328] width 88 height 28
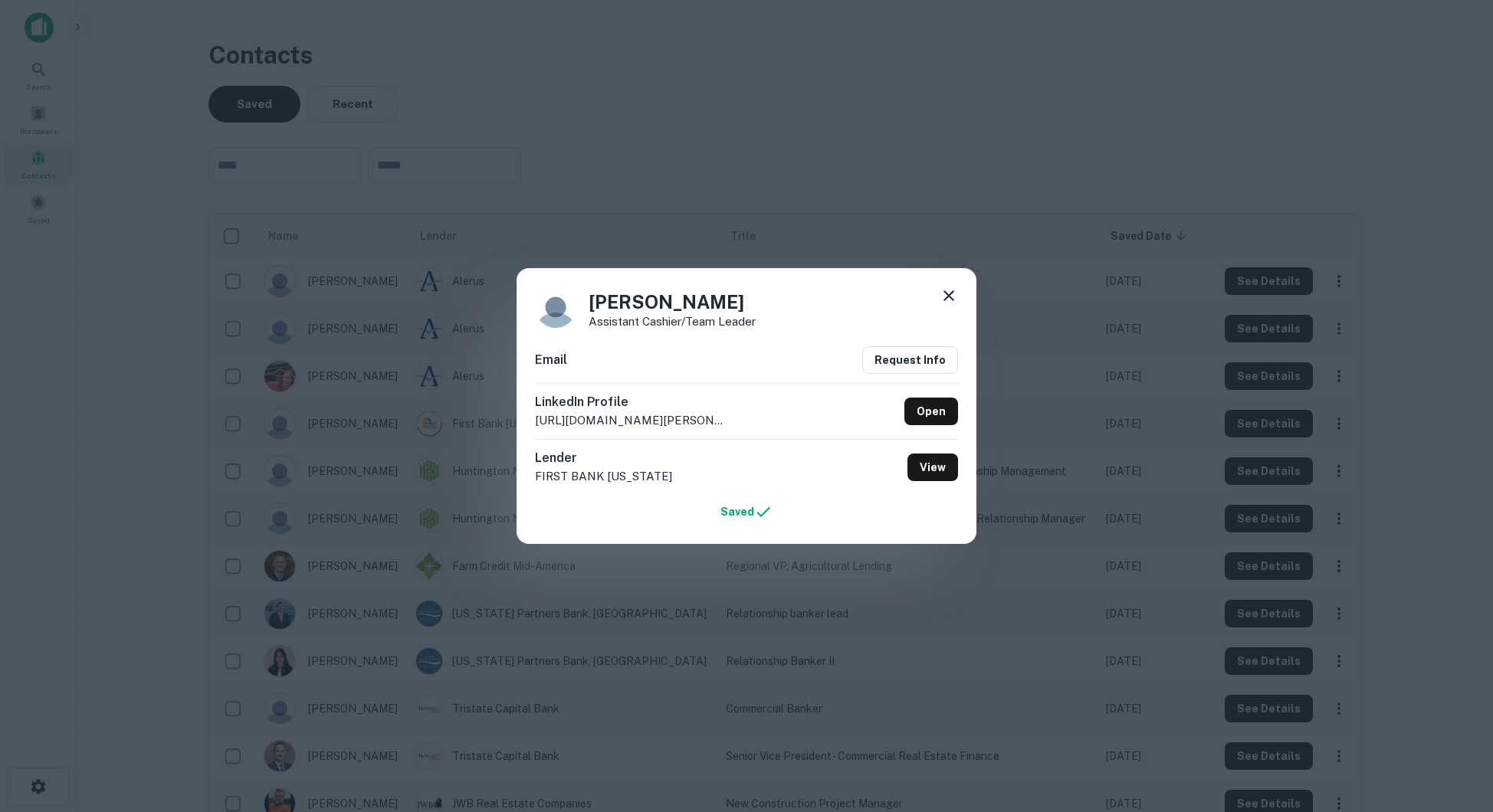
click at [1278, 491] on div "[PERSON_NAME] Assistant Cashier/Team Leader Email Request Info LinkedIn Profile…" at bounding box center [746, 406] width 1493 height 812
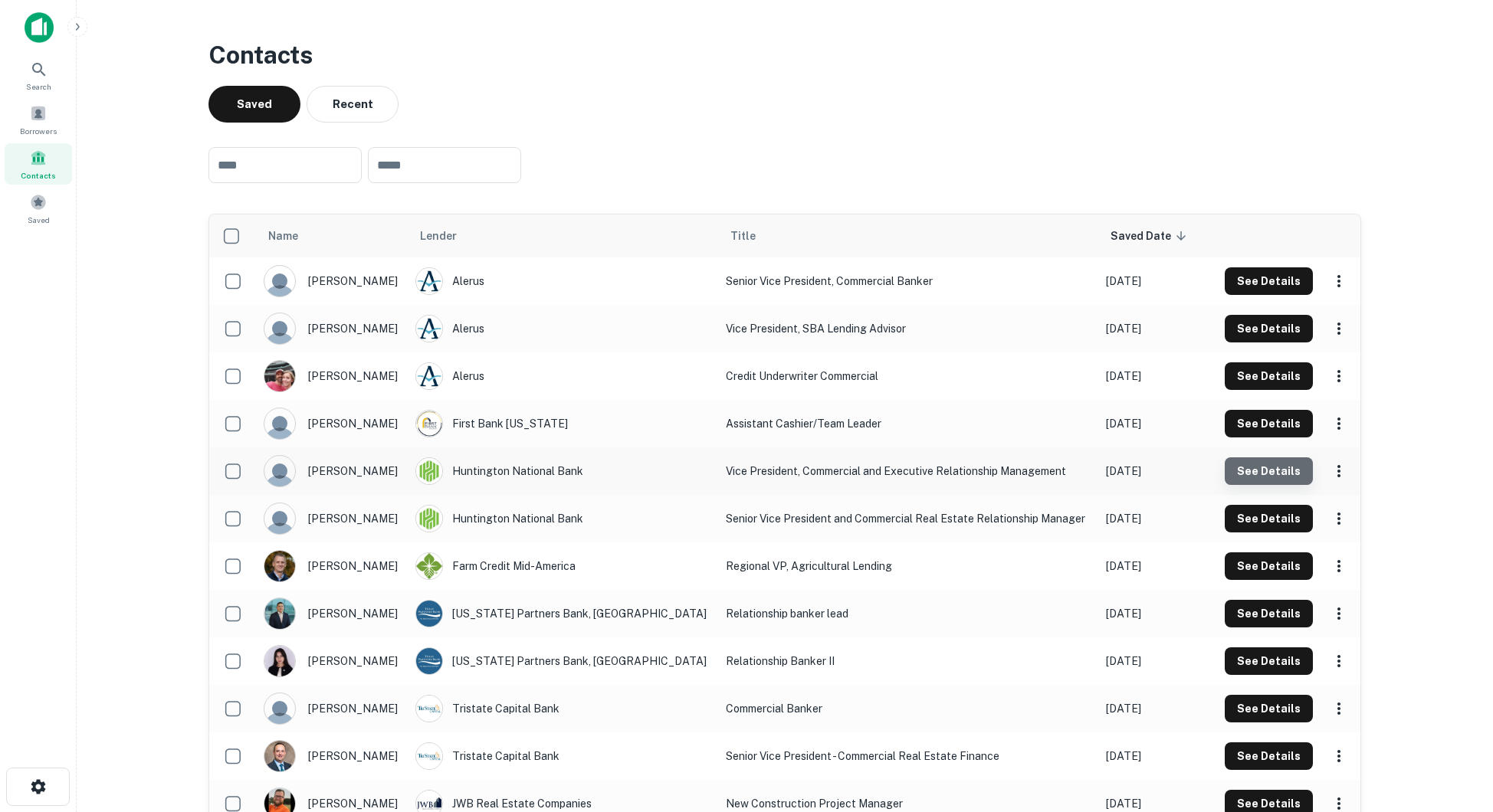
click at [1278, 295] on button "See Details" at bounding box center [1268, 281] width 88 height 28
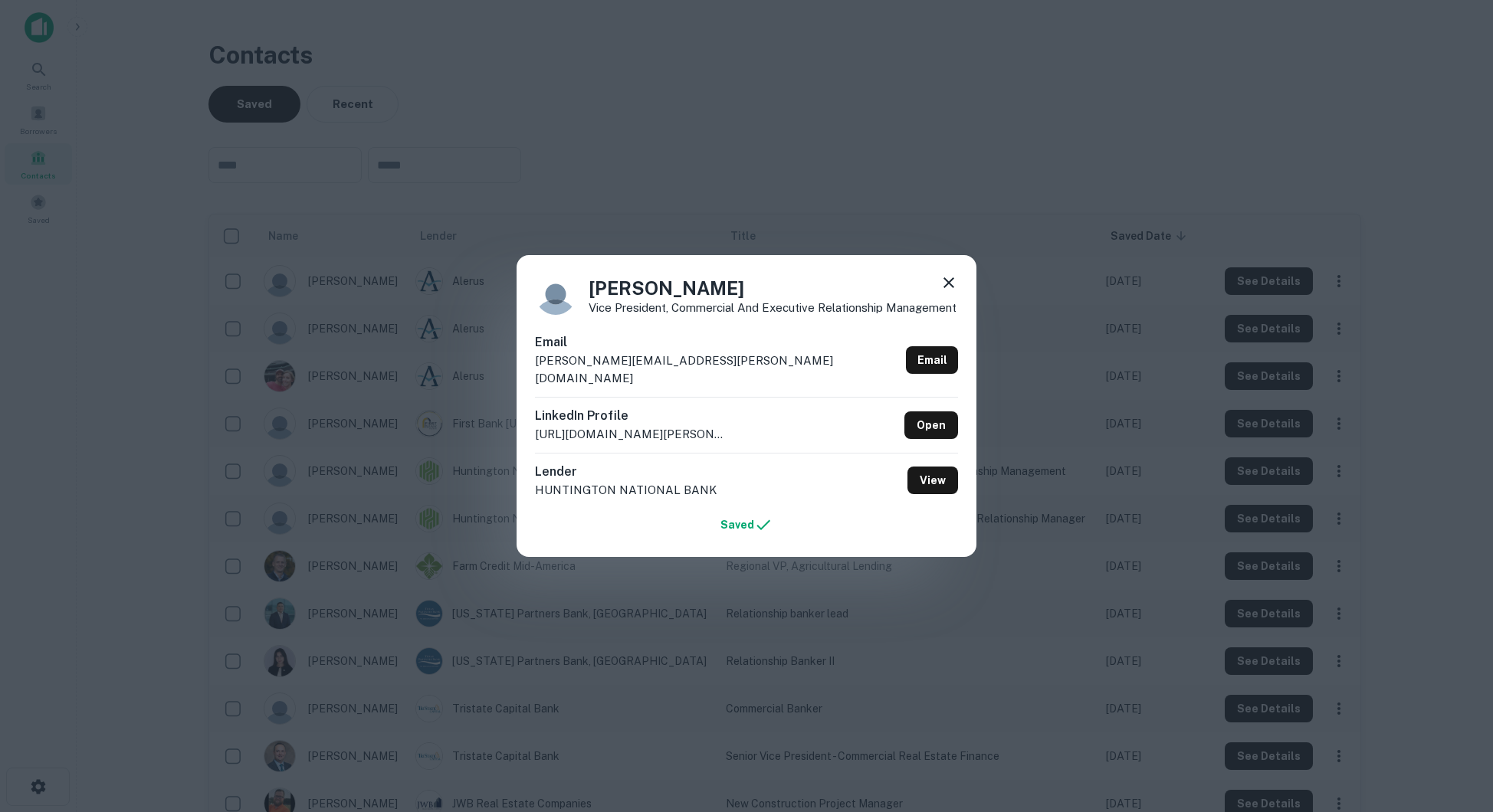
click at [1146, 546] on div "[PERSON_NAME] Vice President, Commercial and Executive Relationship Management …" at bounding box center [746, 406] width 1493 height 812
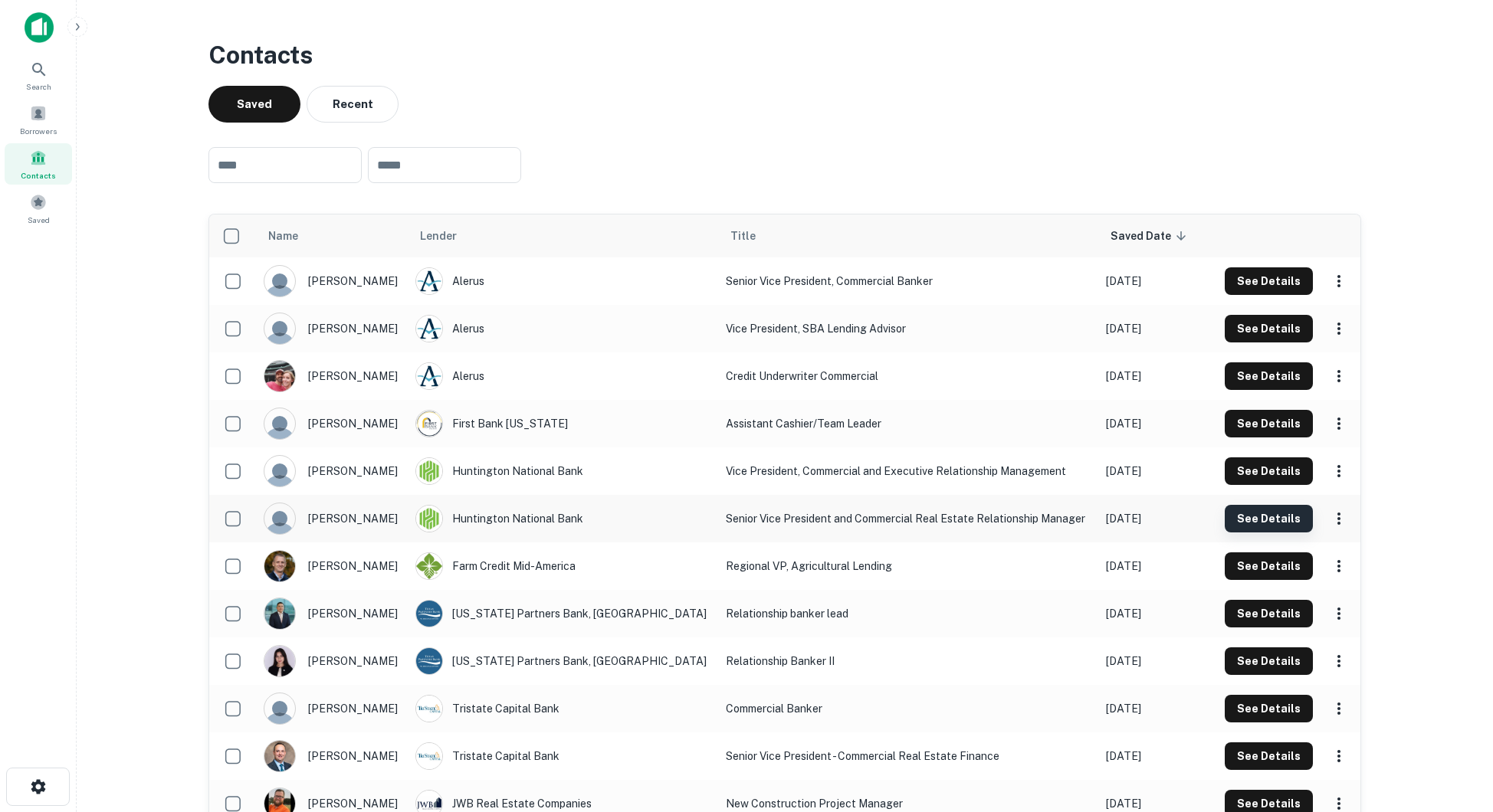
click at [1268, 343] on button "See Details" at bounding box center [1268, 328] width 88 height 28
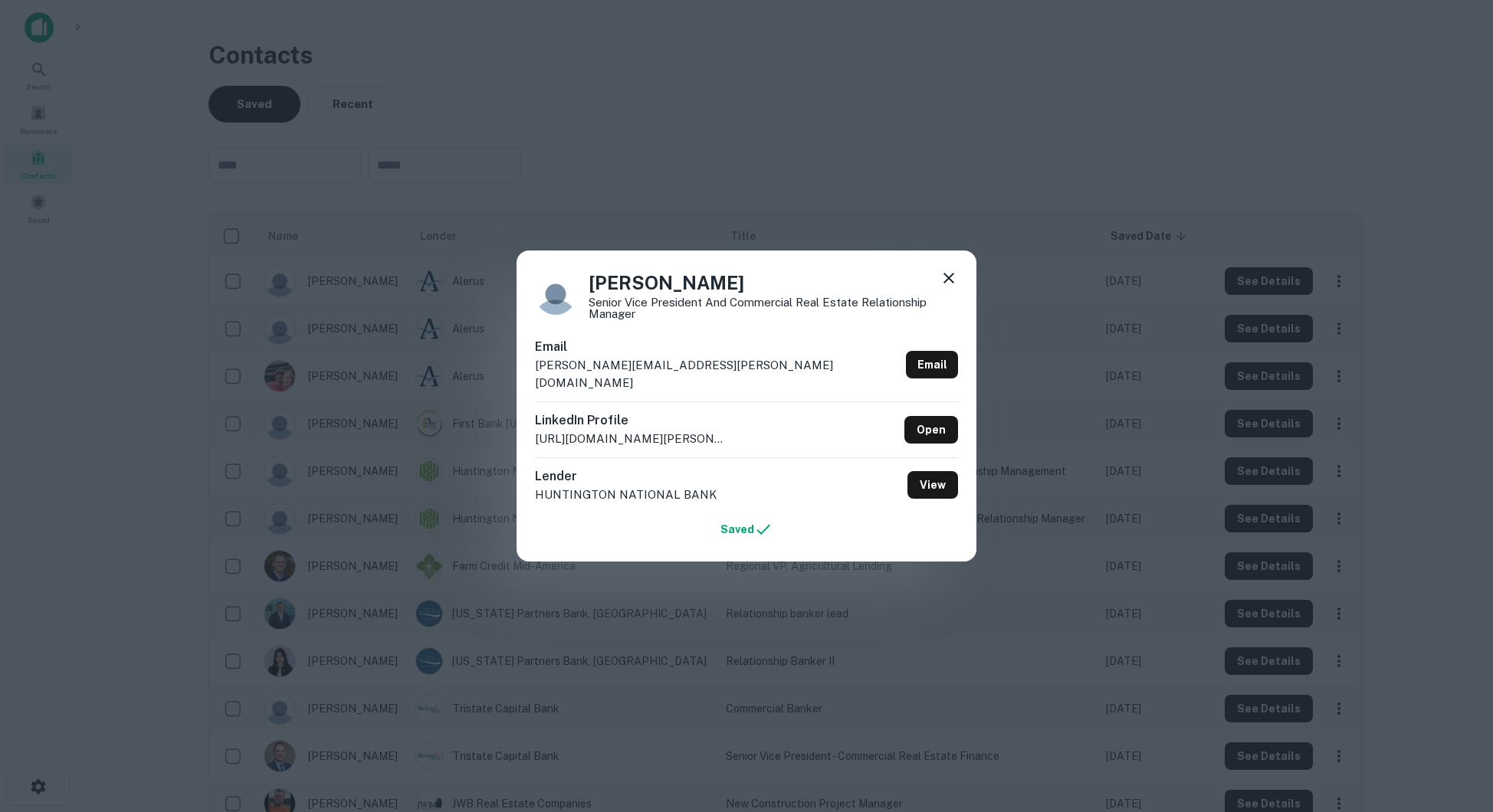
click at [1108, 506] on div "[PERSON_NAME] Senior Vice President and Commercial Real Estate Relationship Man…" at bounding box center [746, 406] width 1493 height 812
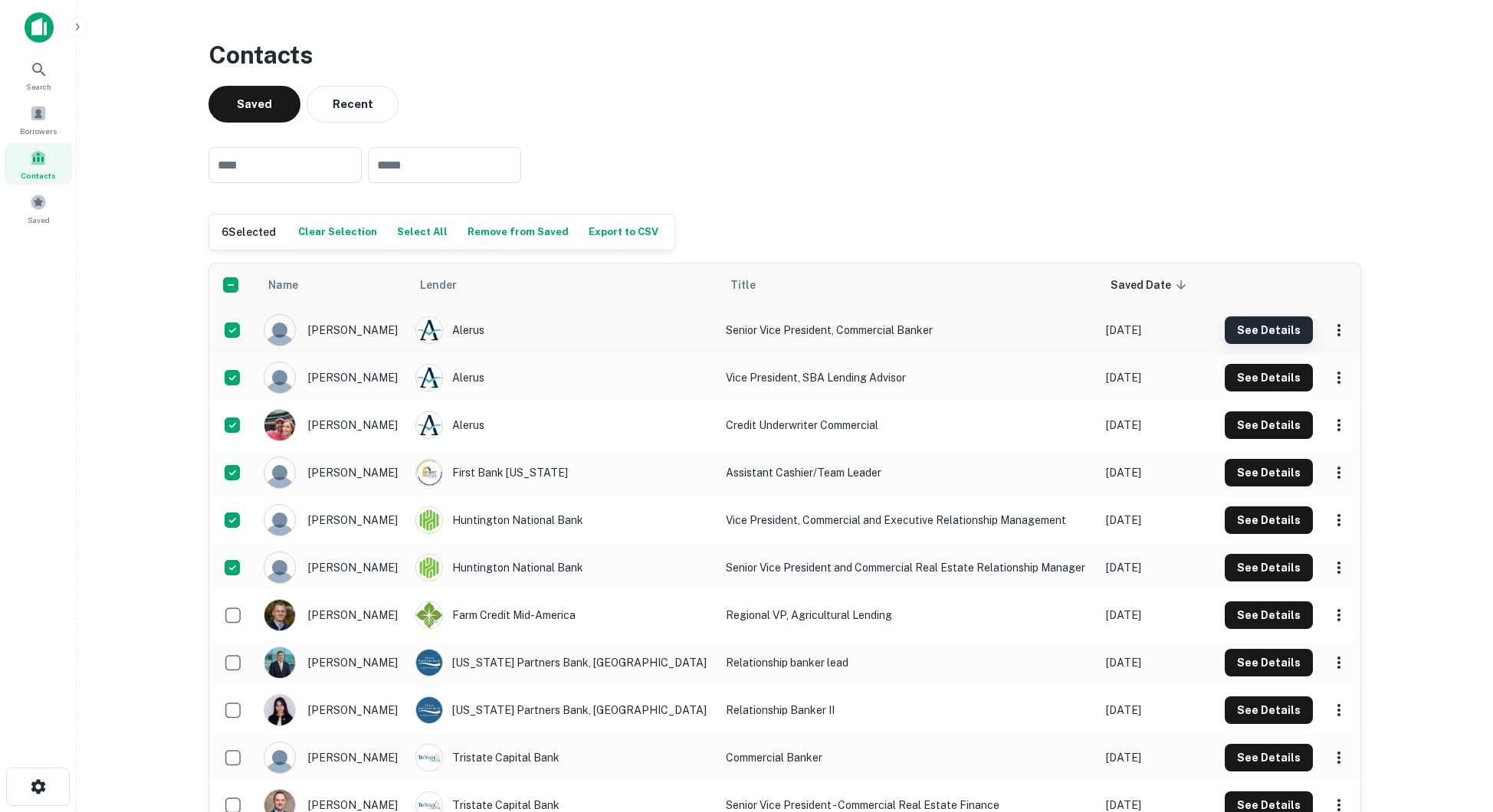
click at [1260, 322] on button "See Details" at bounding box center [1268, 330] width 88 height 28
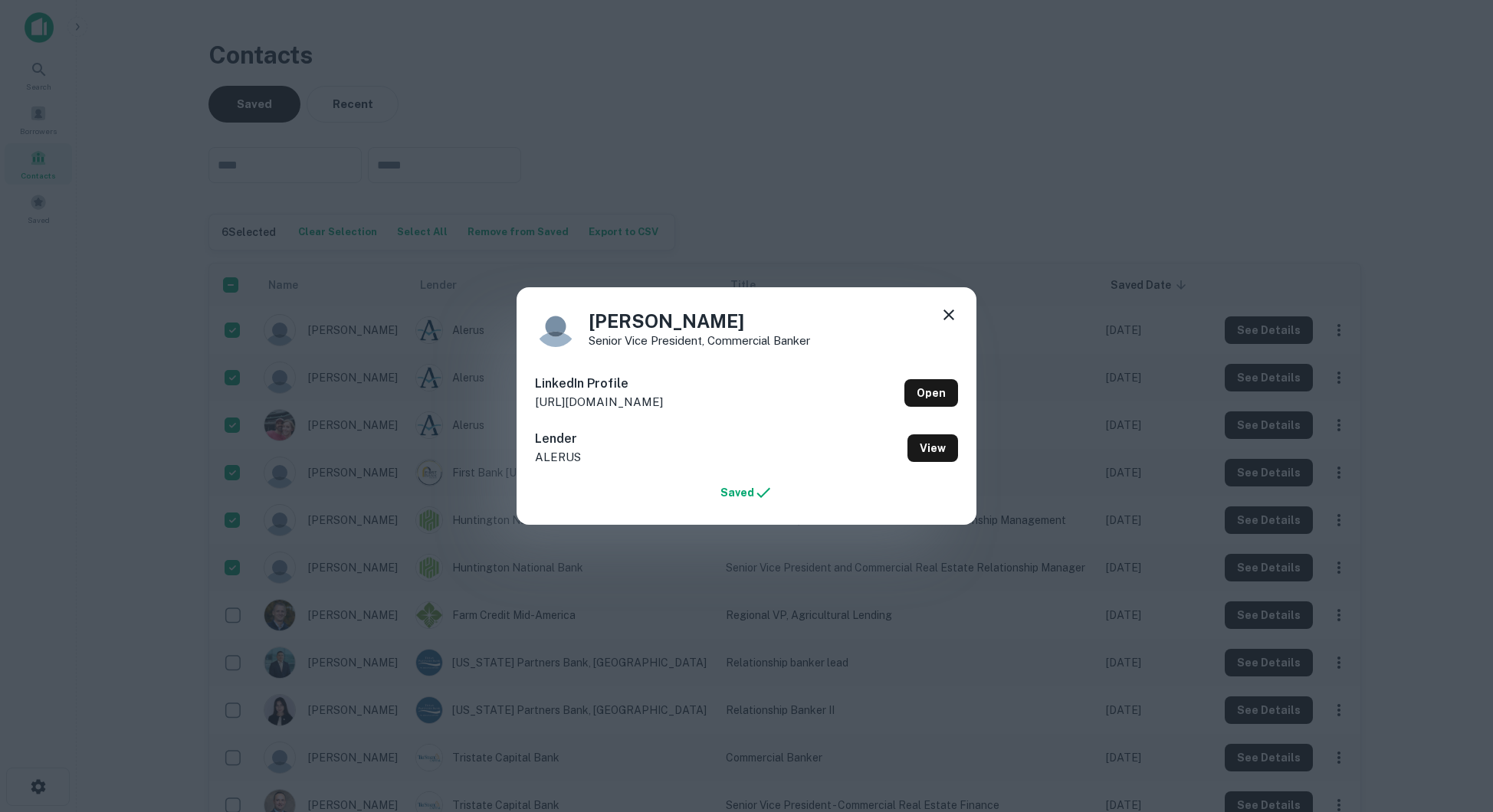
click at [1257, 370] on div "[PERSON_NAME] Senior Vice President, Commercial Banker LinkedIn Profile [URL][D…" at bounding box center [746, 406] width 1493 height 812
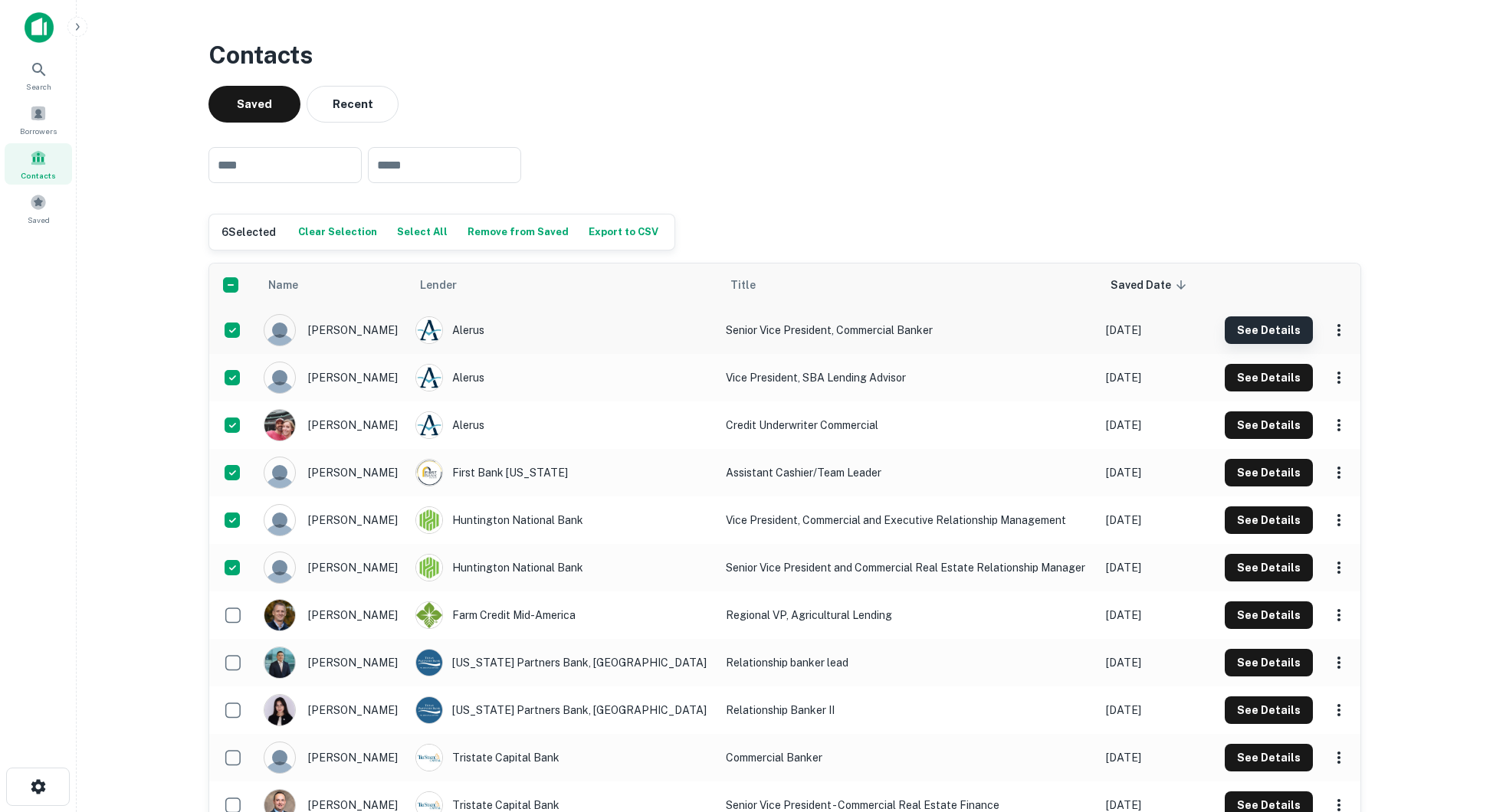
click at [1267, 330] on button "See Details" at bounding box center [1268, 330] width 88 height 28
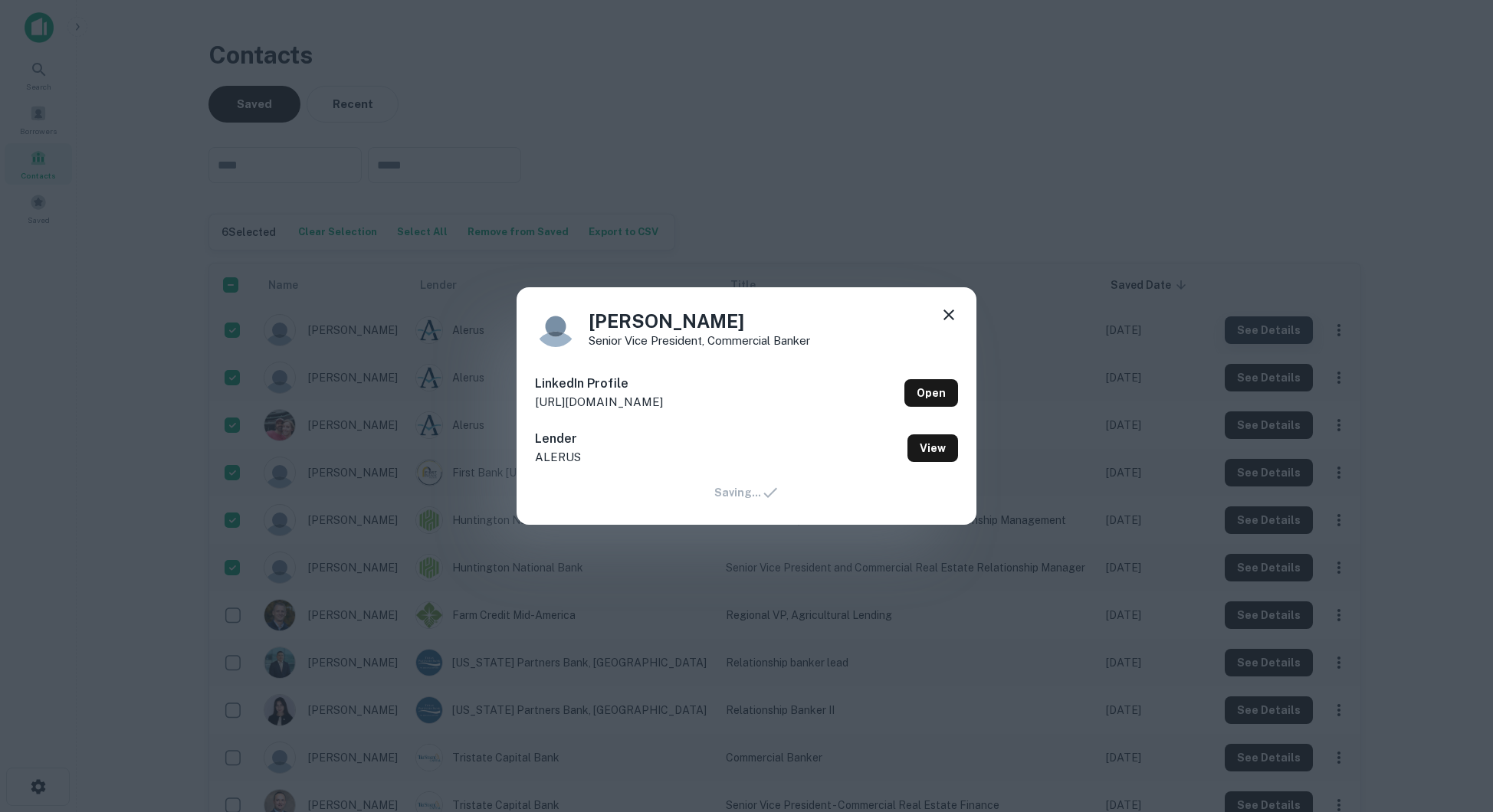
click at [1267, 330] on div "[PERSON_NAME] Senior Vice President, Commercial Banker LinkedIn Profile [URL][D…" at bounding box center [746, 406] width 1493 height 812
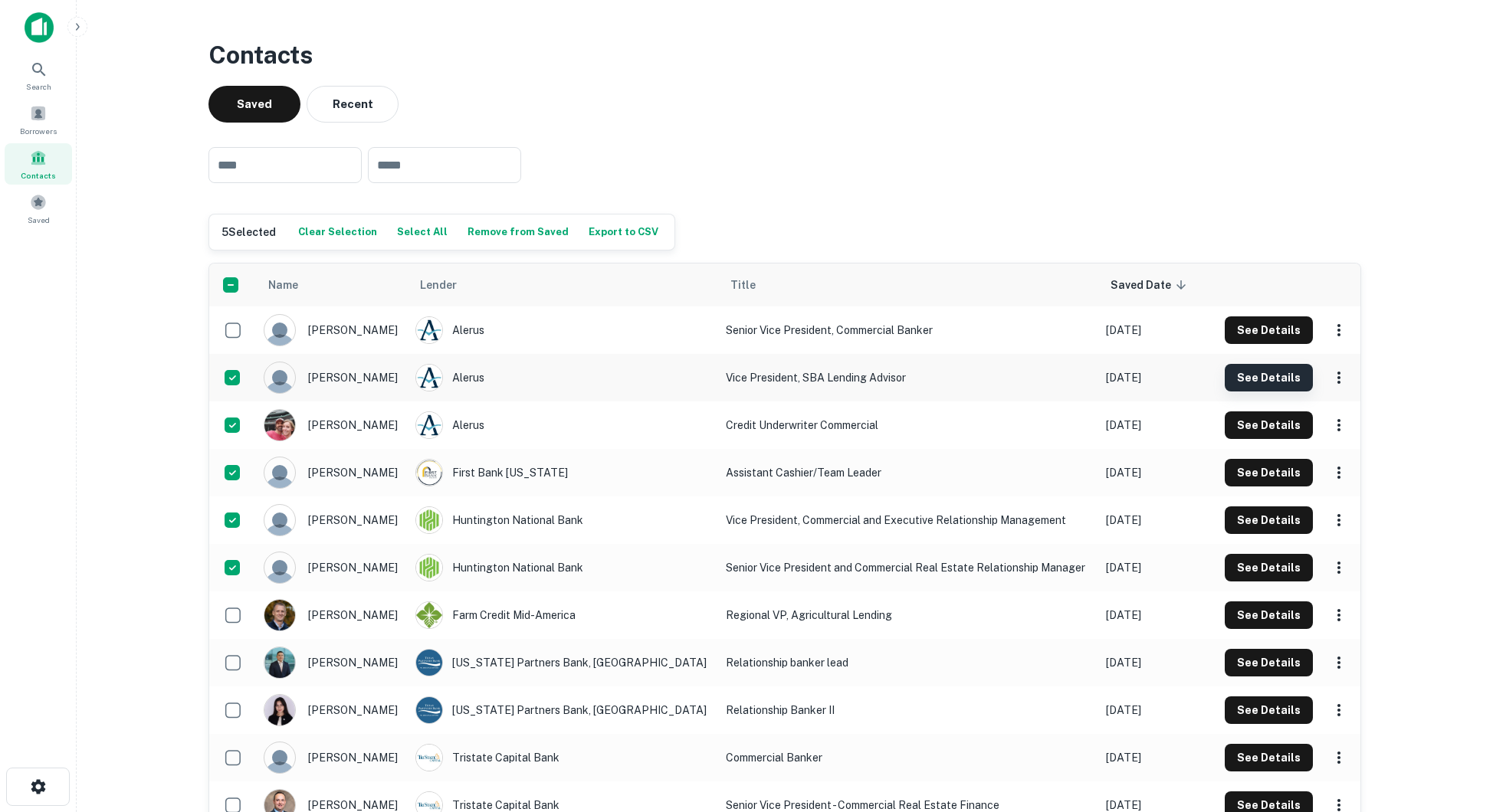
click at [1284, 368] on button "See Details" at bounding box center [1268, 377] width 88 height 28
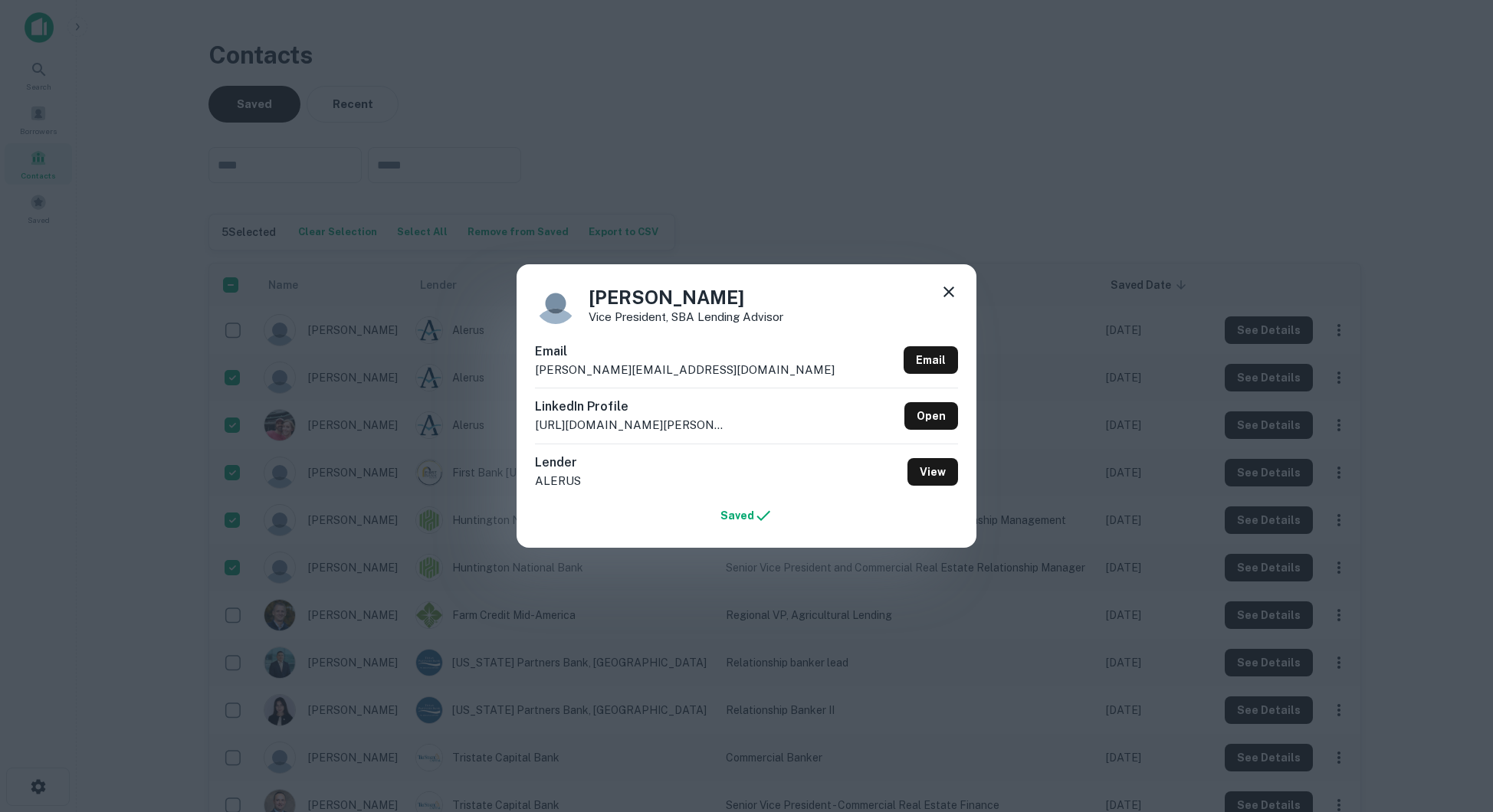
click at [1174, 391] on div "[PERSON_NAME] Vice President, SBA Lending Advisor Email [PERSON_NAME][EMAIL_ADD…" at bounding box center [746, 406] width 1493 height 812
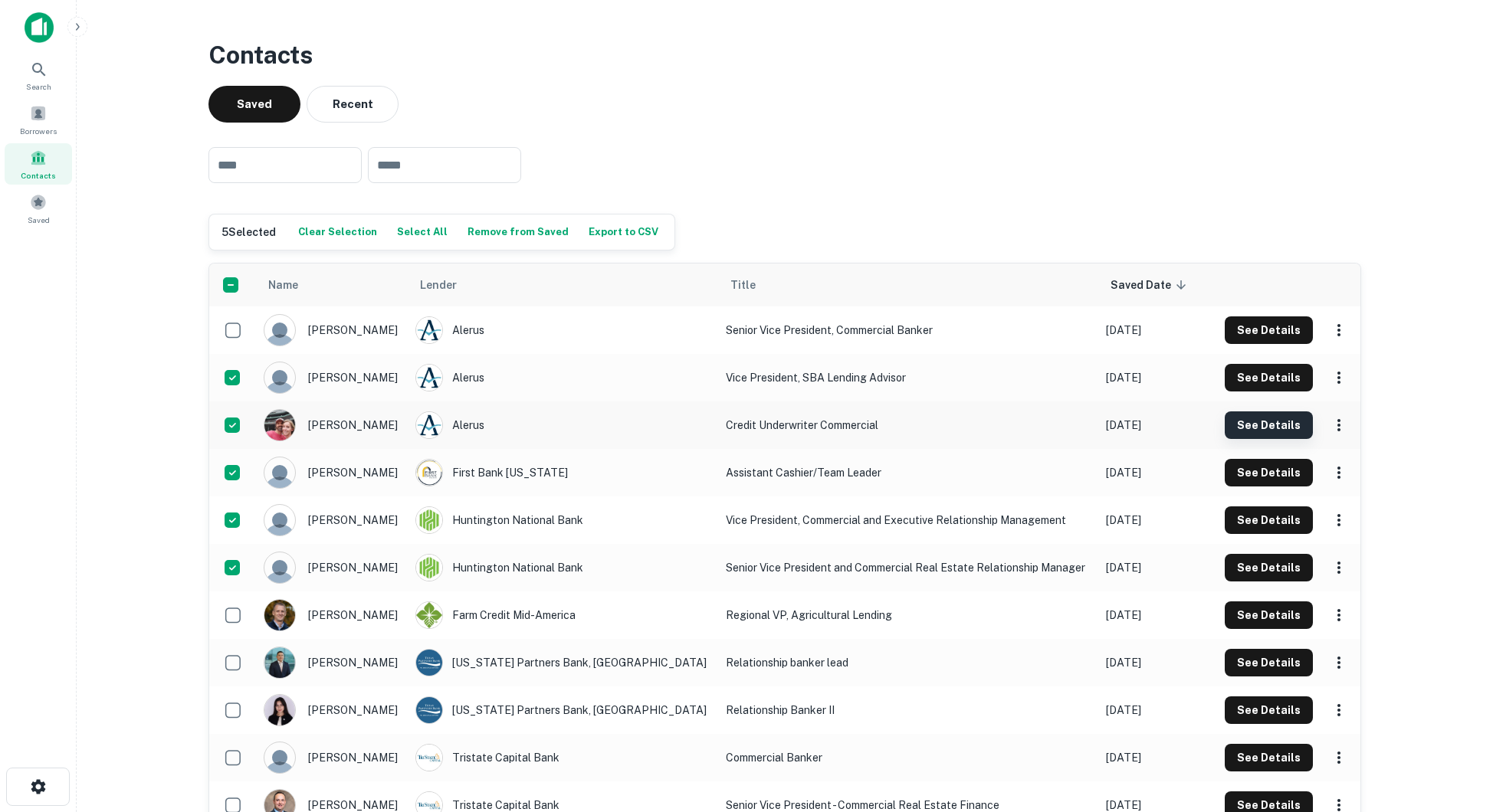
click at [1284, 344] on button "See Details" at bounding box center [1268, 330] width 88 height 28
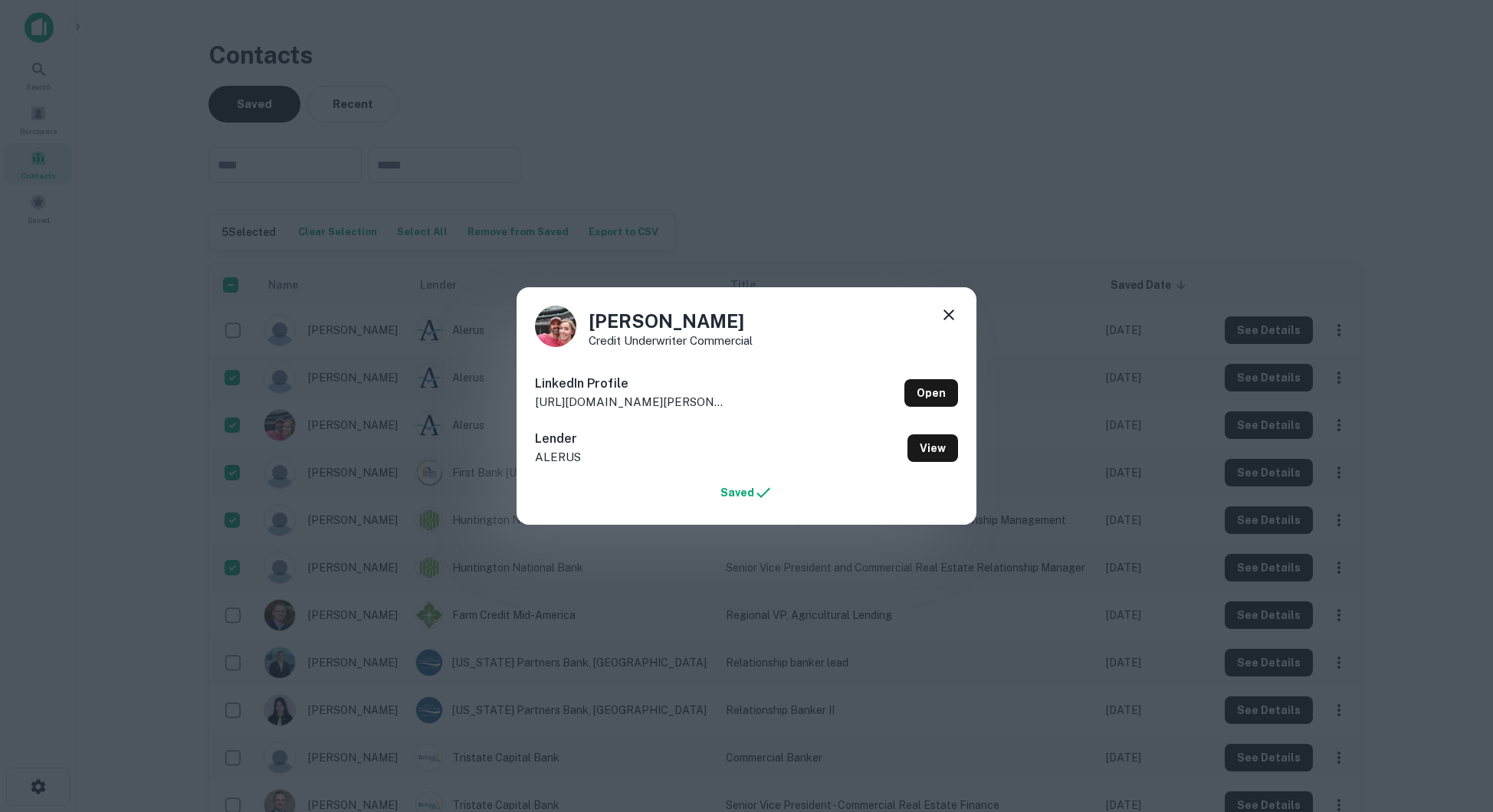
click at [1120, 431] on div "[PERSON_NAME] Credit Underwriter Commercial LinkedIn Profile [URL][DOMAIN_NAME]…" at bounding box center [746, 406] width 1493 height 812
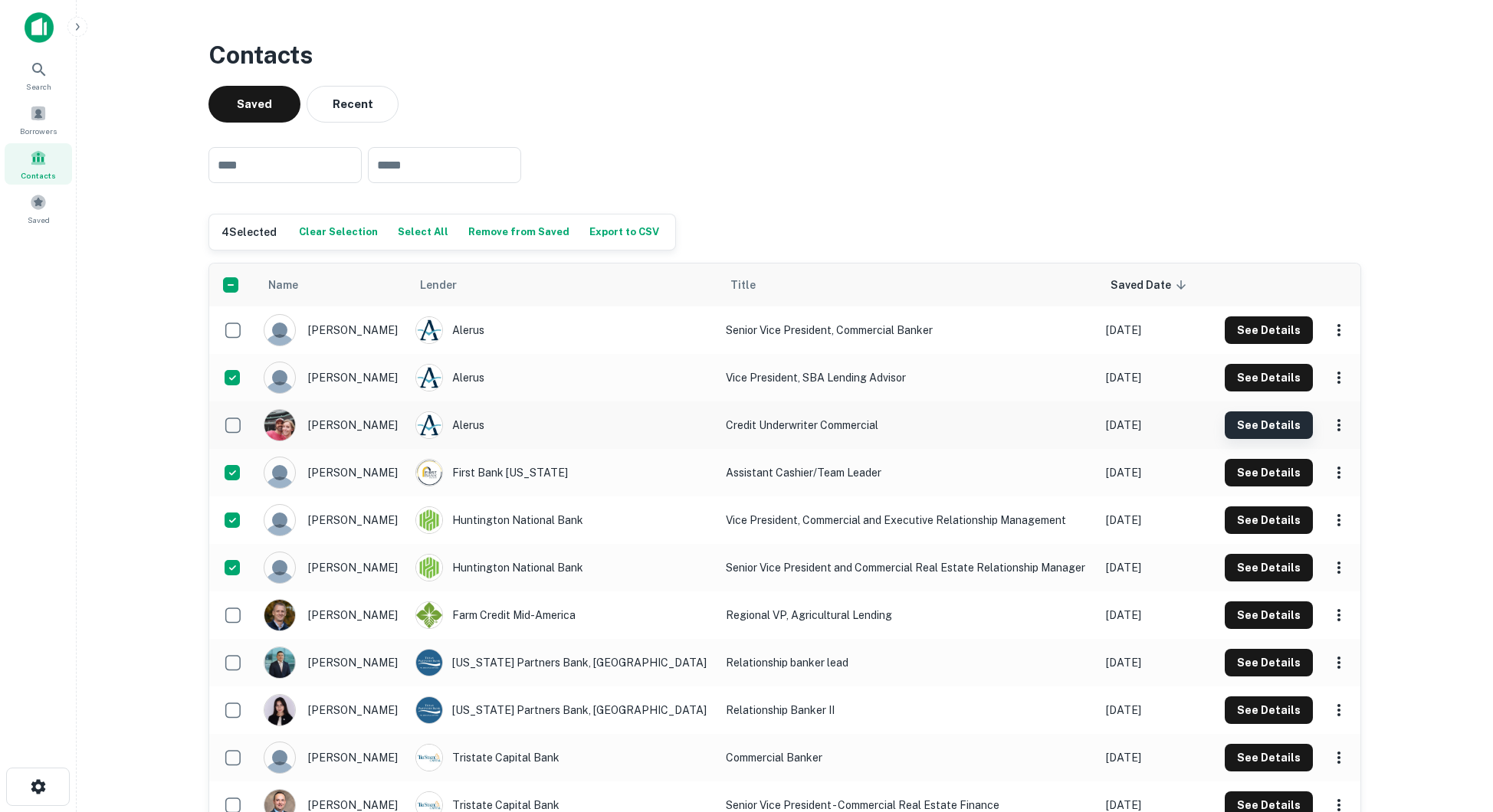
click at [1242, 344] on button "See Details" at bounding box center [1268, 330] width 88 height 28
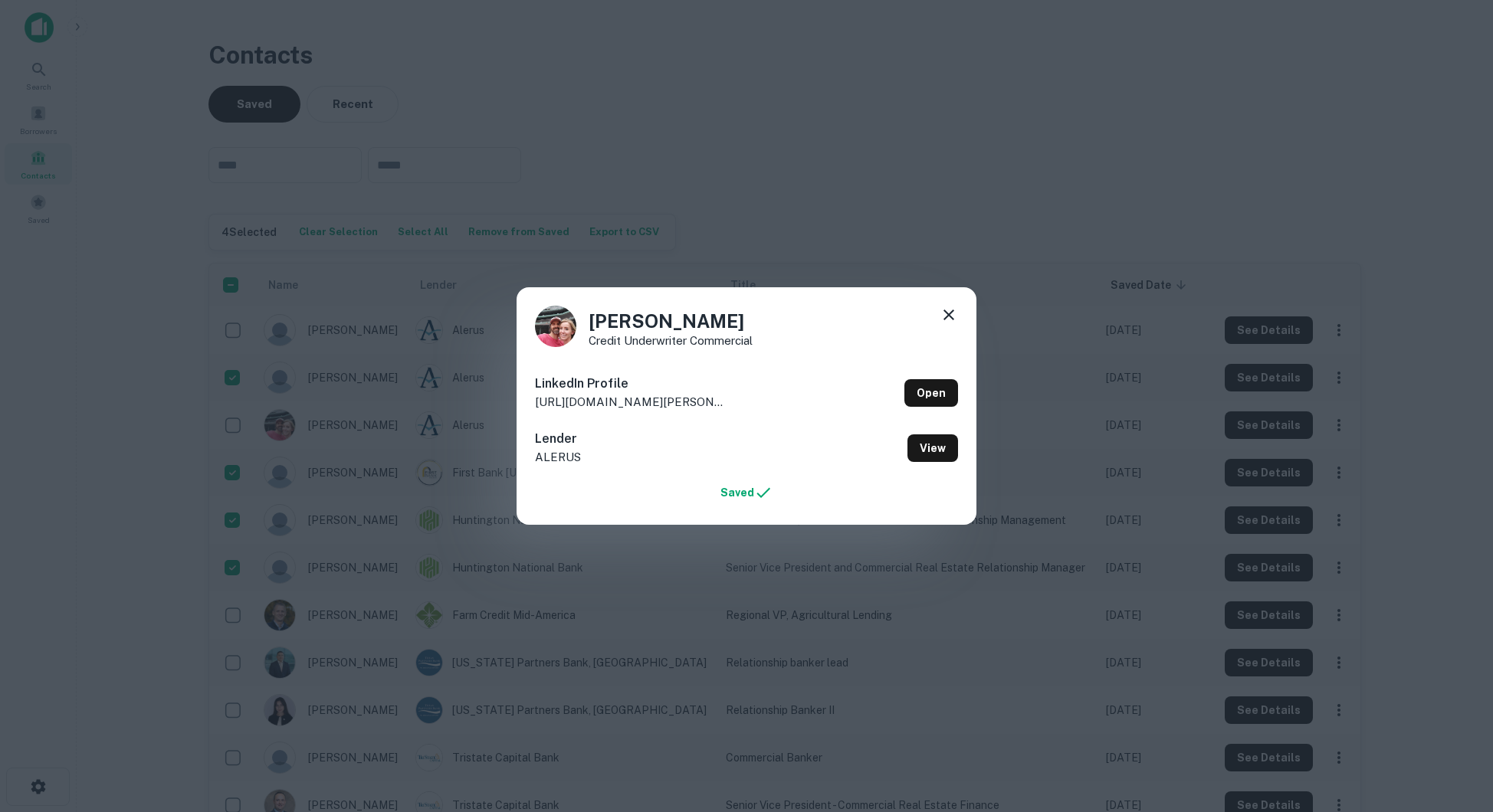
click at [1095, 460] on div "[PERSON_NAME] Credit Underwriter Commercial LinkedIn Profile [URL][DOMAIN_NAME]…" at bounding box center [746, 406] width 1493 height 812
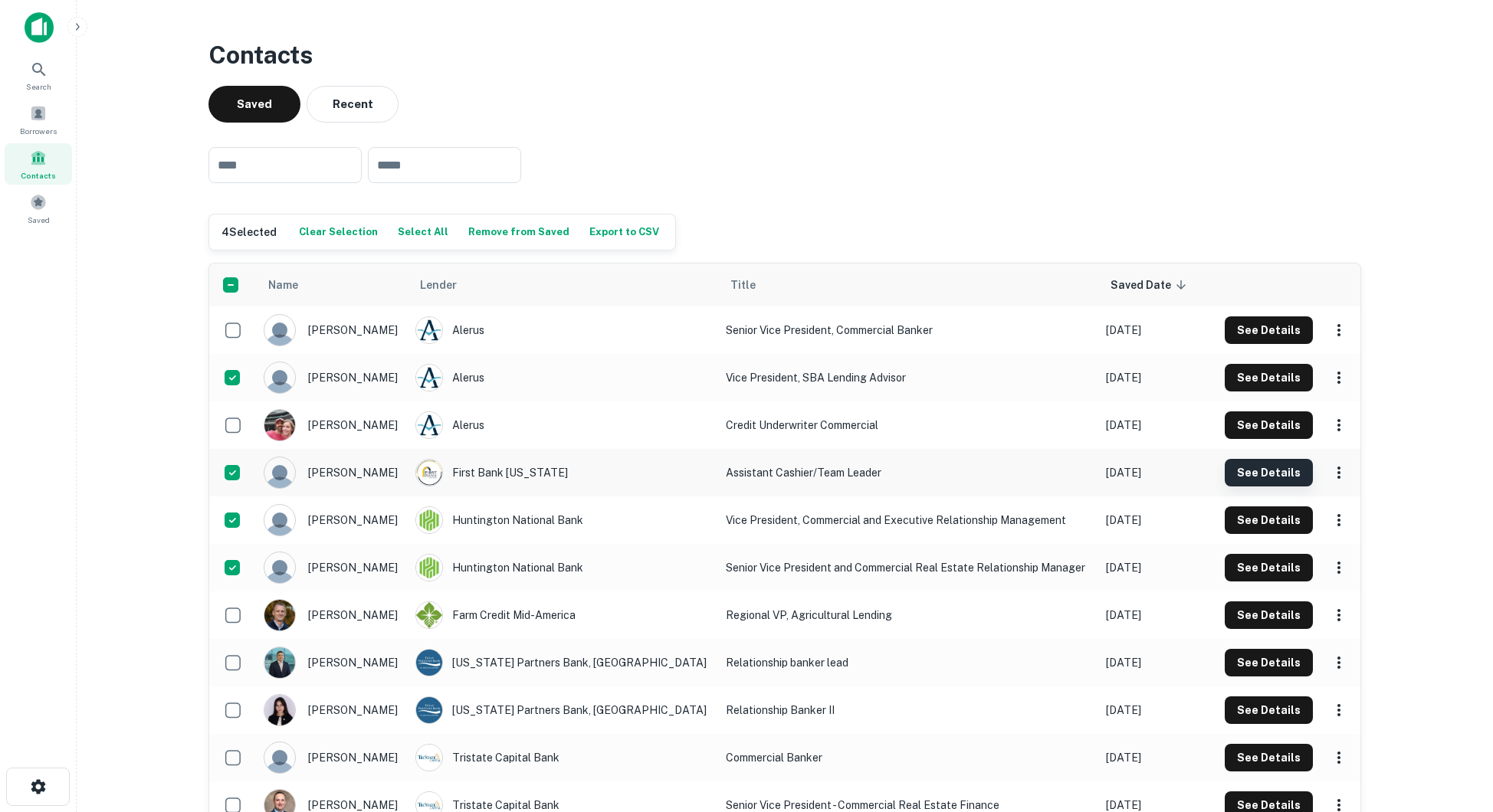
click at [1246, 391] on button "See Details" at bounding box center [1268, 377] width 88 height 28
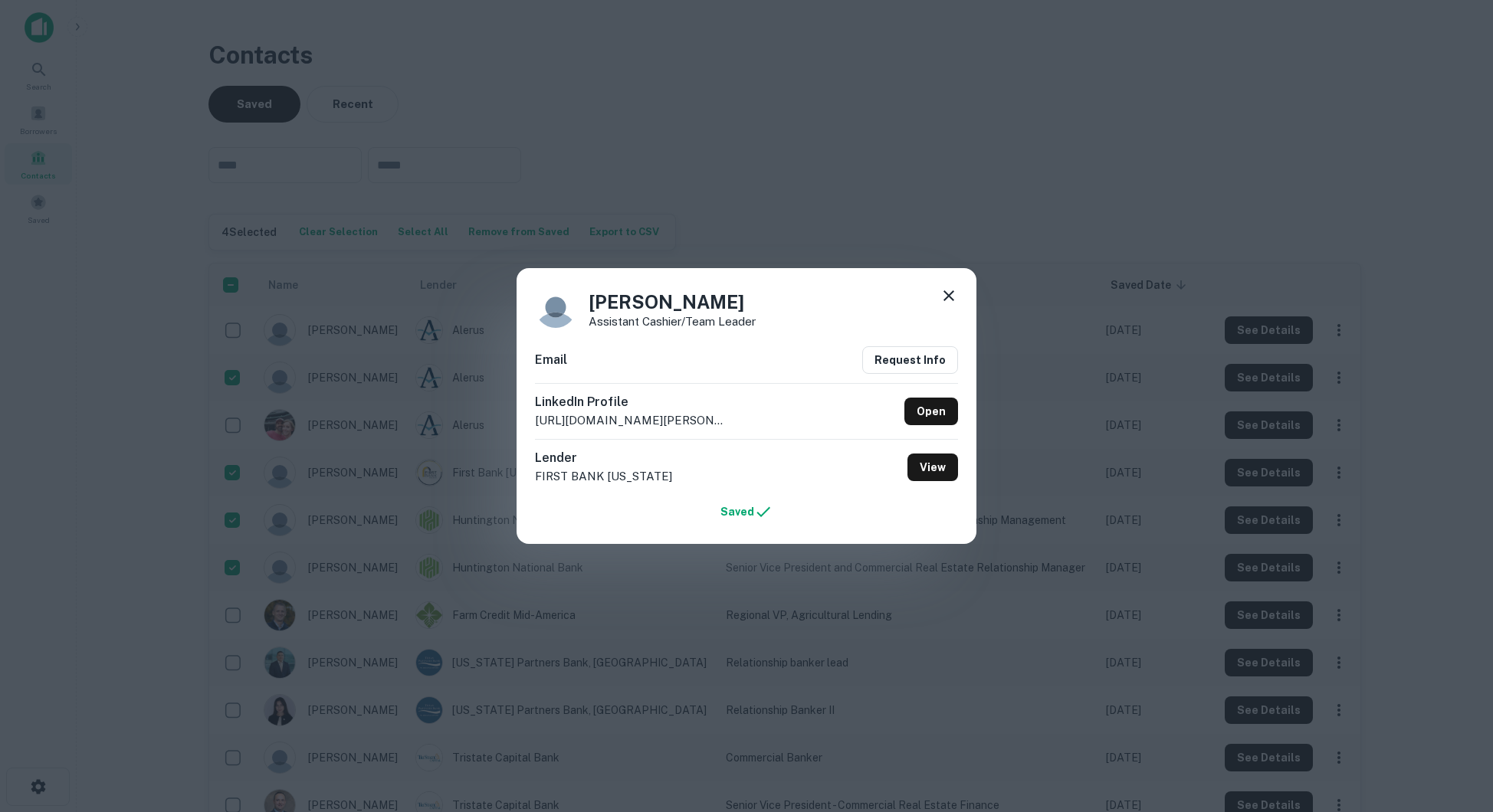
click at [1112, 475] on div "[PERSON_NAME] Assistant Cashier/Team Leader Email Request Info LinkedIn Profile…" at bounding box center [746, 406] width 1493 height 812
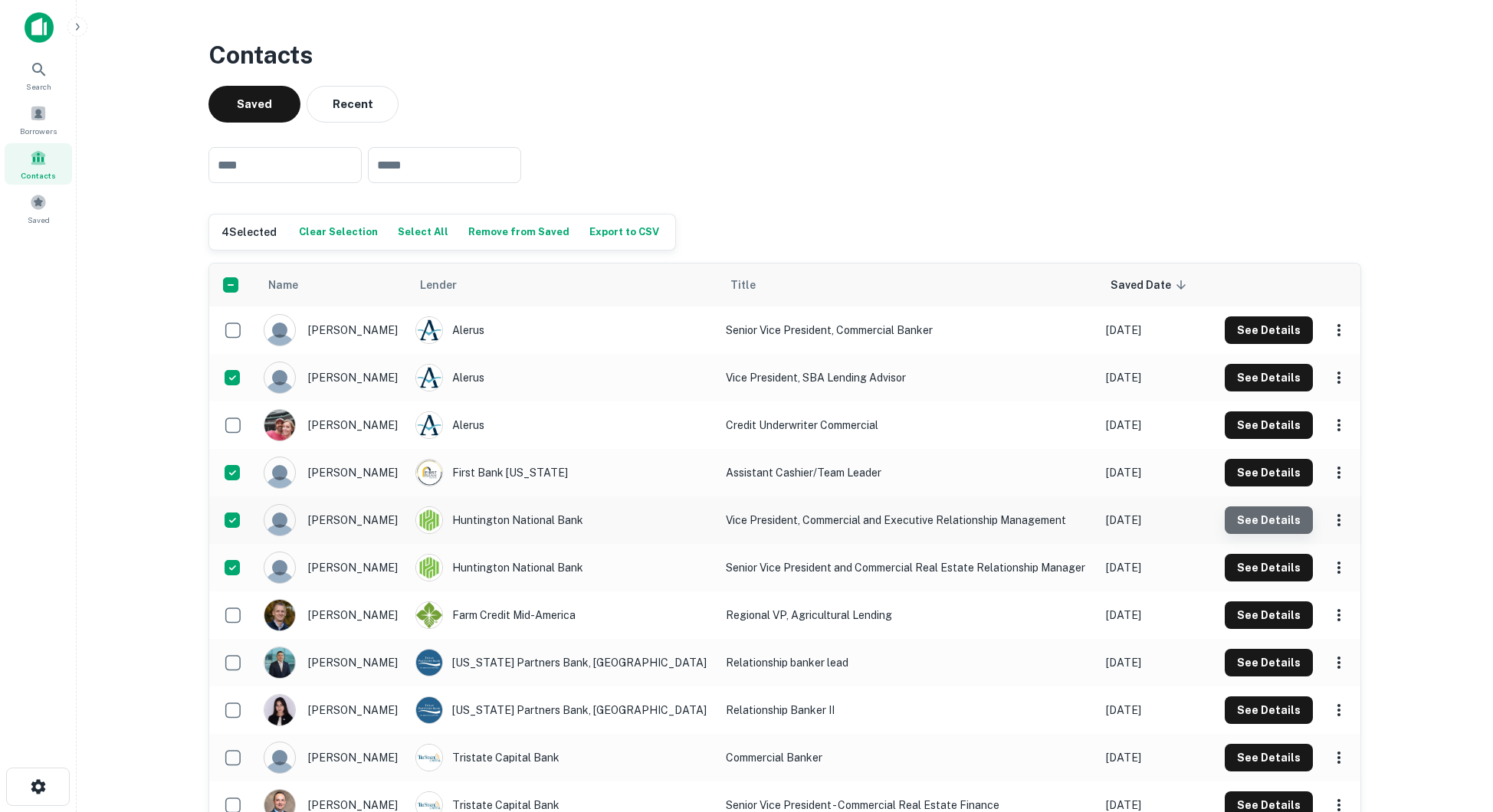
click at [1281, 344] on button "See Details" at bounding box center [1268, 330] width 88 height 28
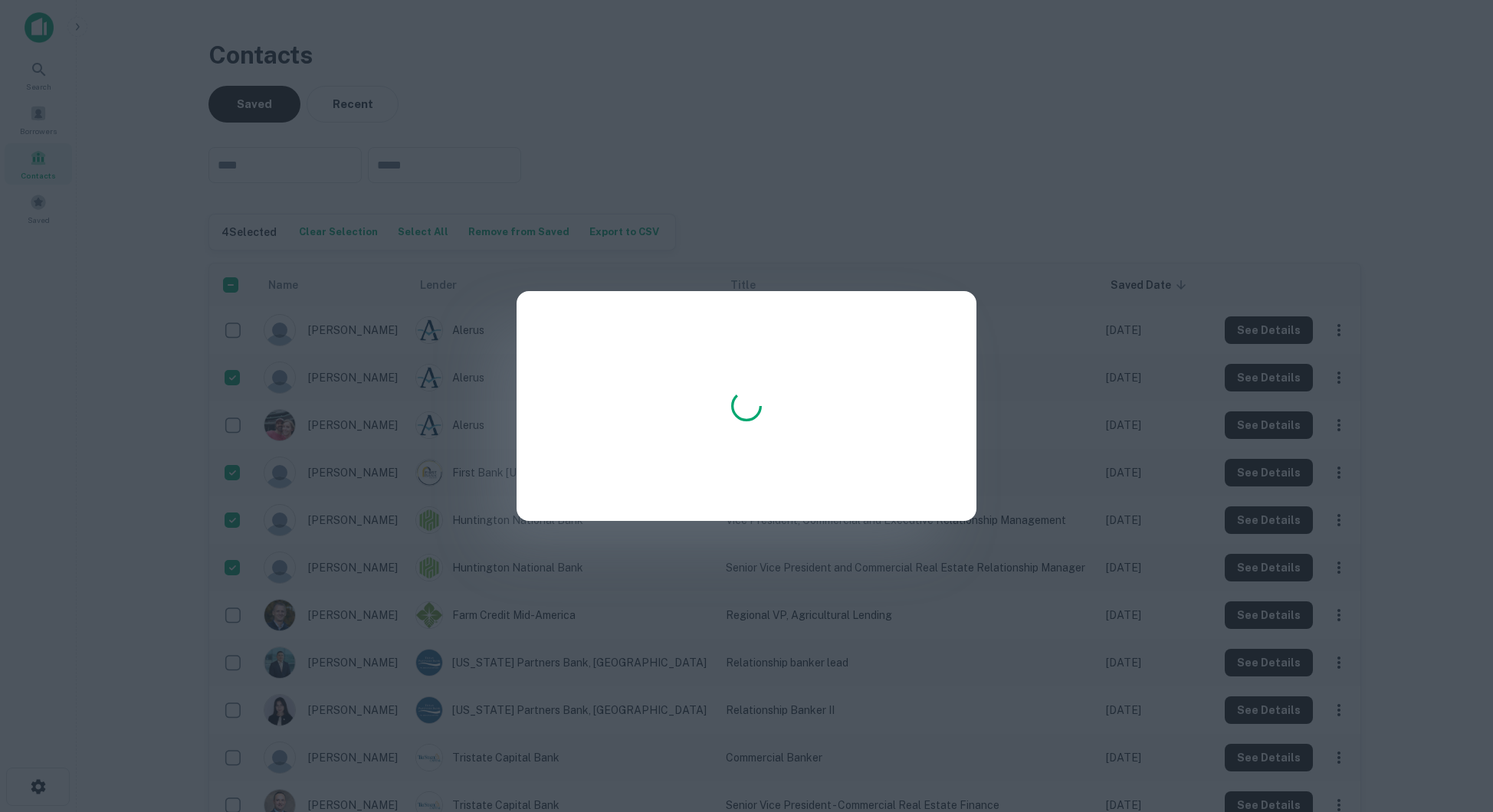
click at [1119, 556] on div at bounding box center [746, 406] width 1493 height 812
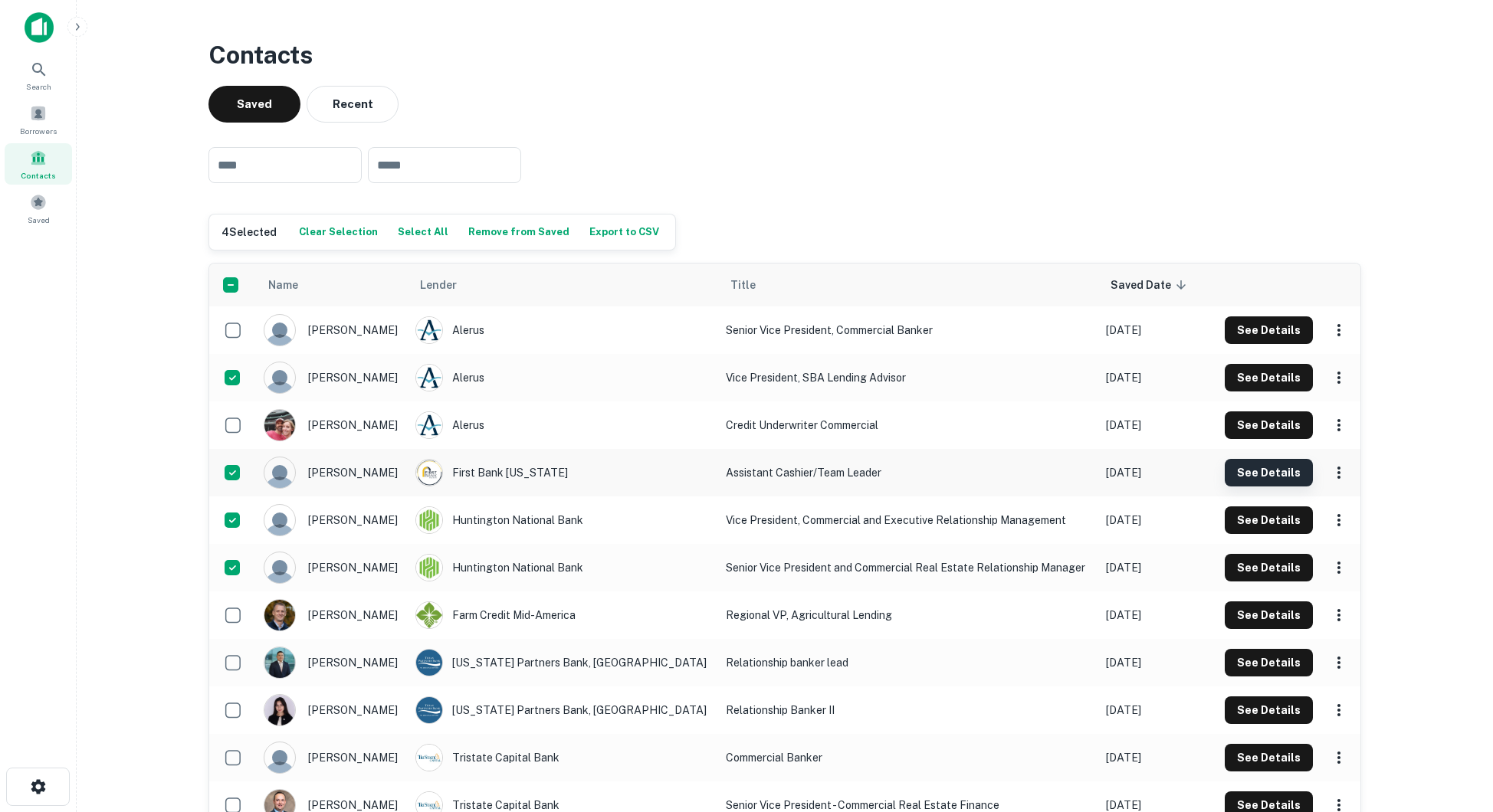
click at [1248, 391] on button "See Details" at bounding box center [1268, 377] width 88 height 28
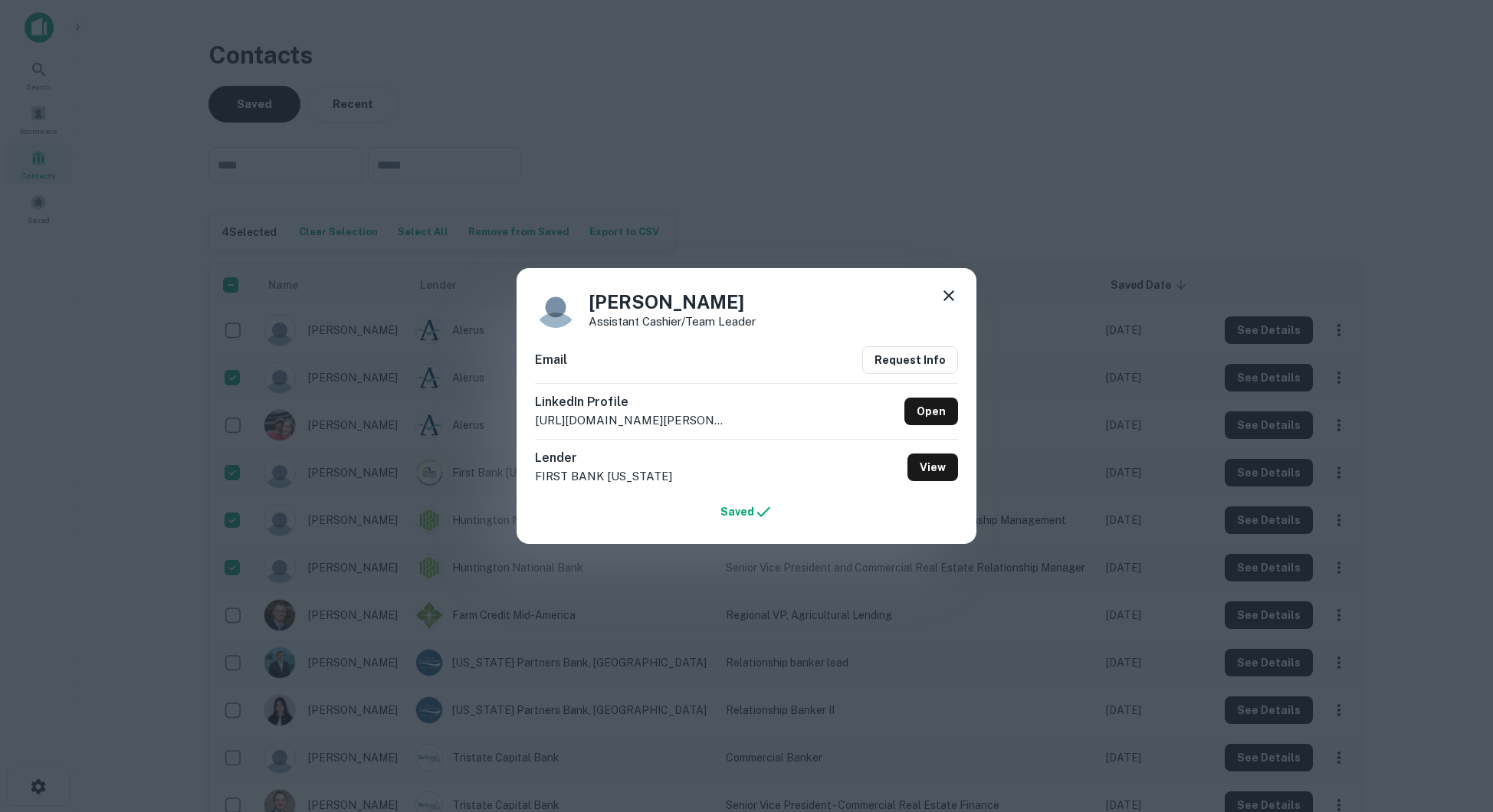
click at [944, 288] on icon at bounding box center [949, 296] width 18 height 18
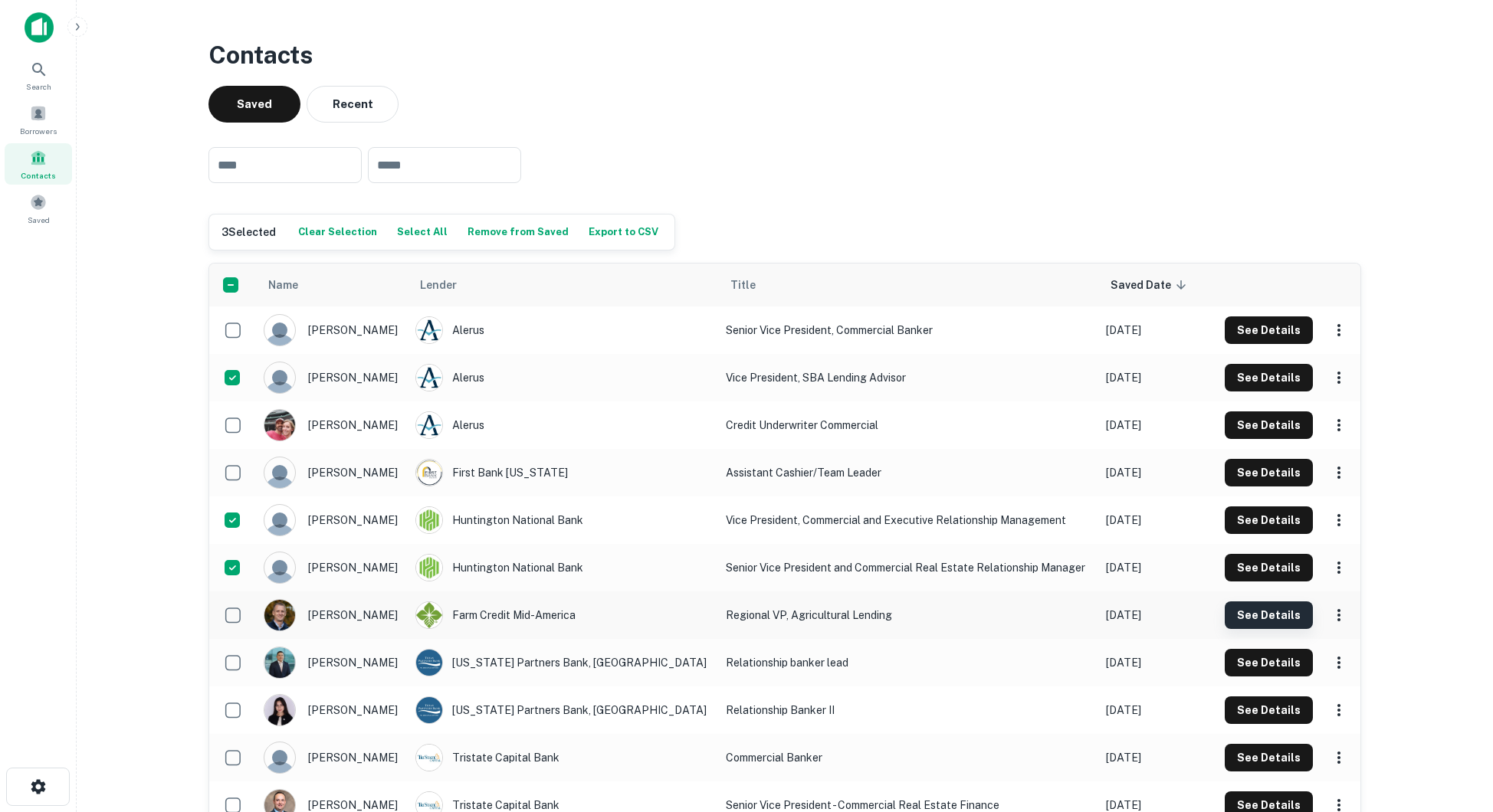
click at [1270, 344] on button "See Details" at bounding box center [1268, 330] width 88 height 28
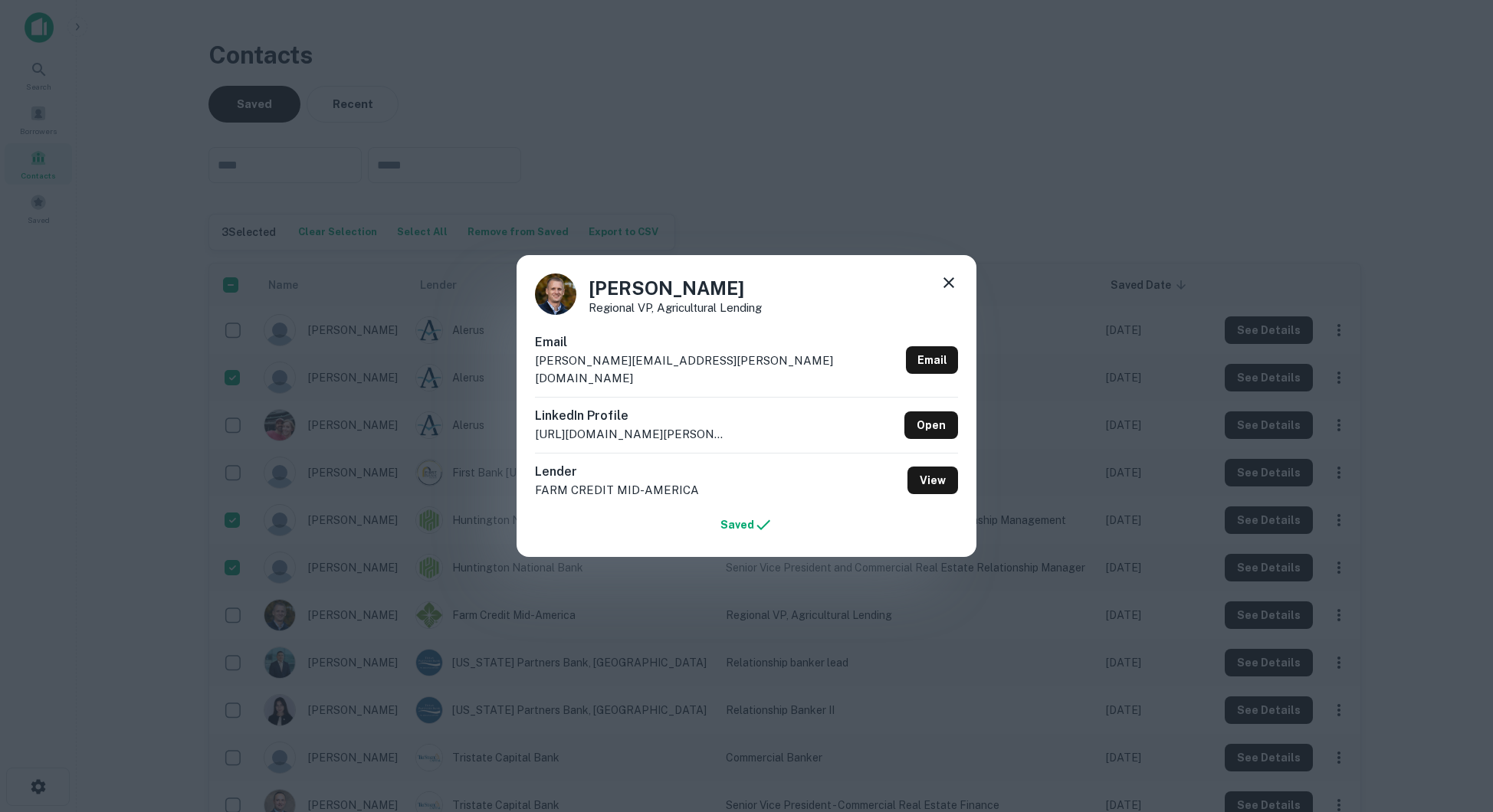
click at [964, 649] on div "[PERSON_NAME] Regional VP, Agricultural Lending Email [PERSON_NAME][EMAIL_ADDRE…" at bounding box center [746, 406] width 1493 height 812
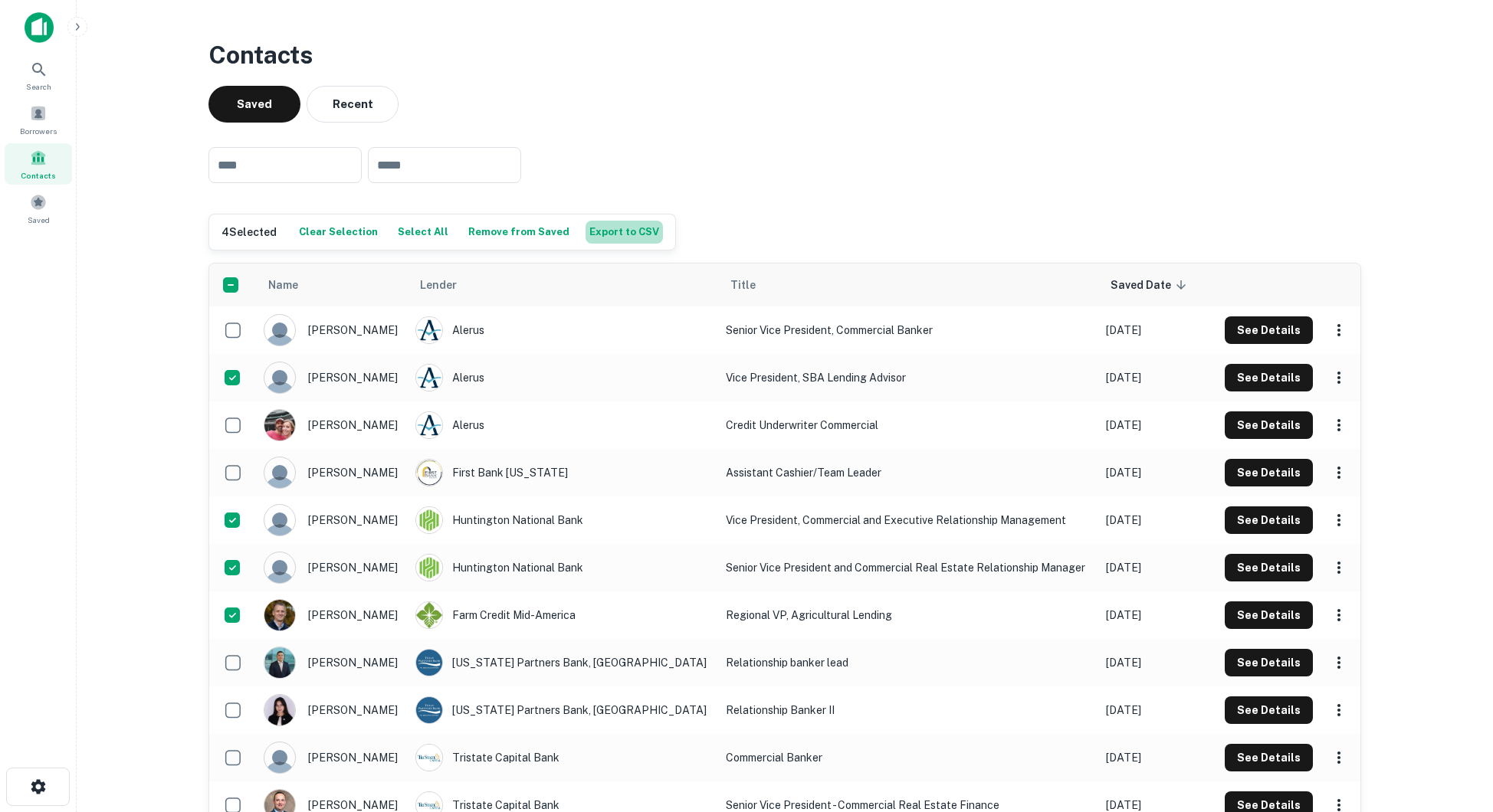
click at [614, 237] on button "Export to CSV" at bounding box center [624, 231] width 77 height 23
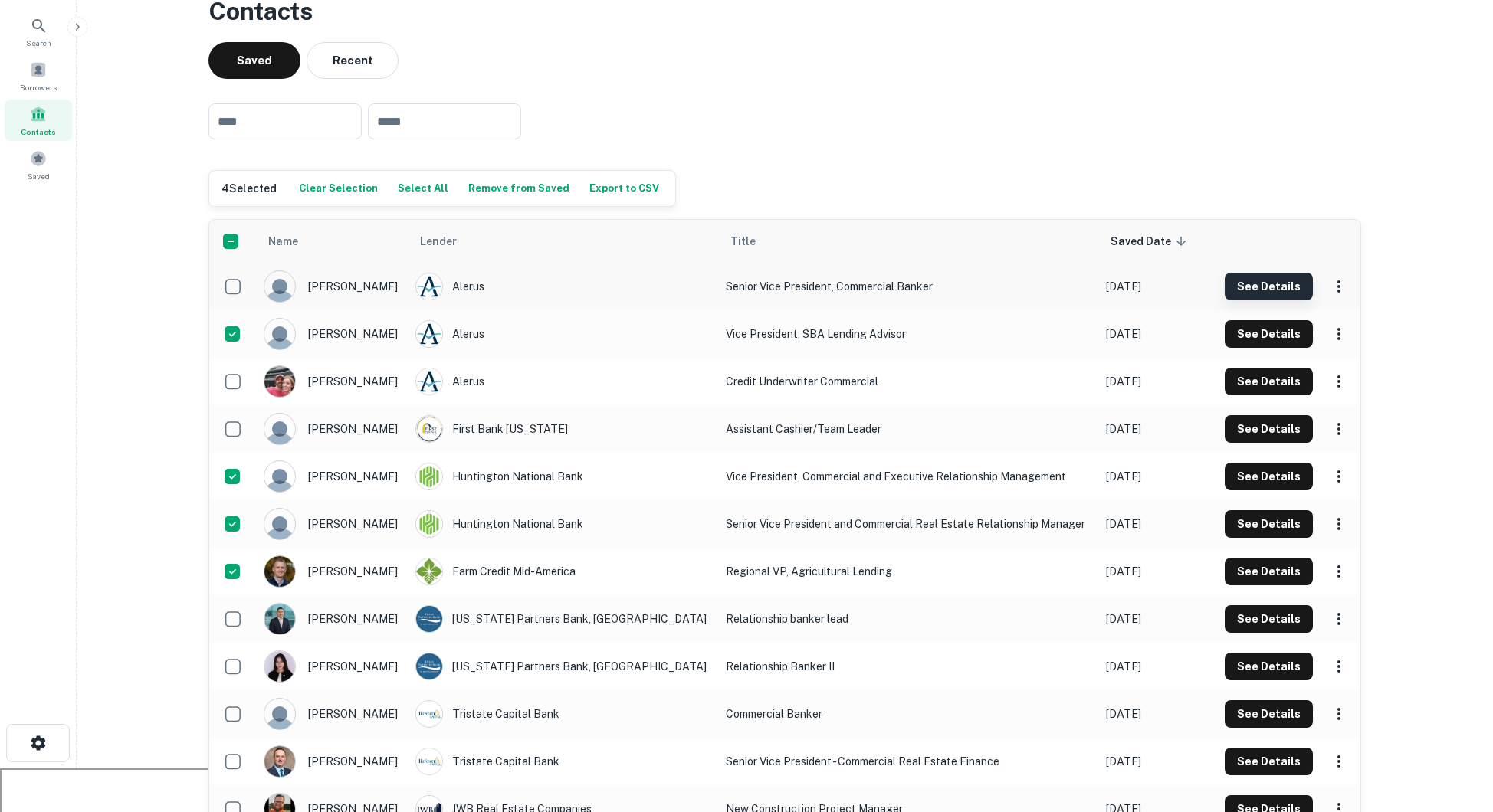
click at [1240, 290] on button "See Details" at bounding box center [1268, 286] width 88 height 28
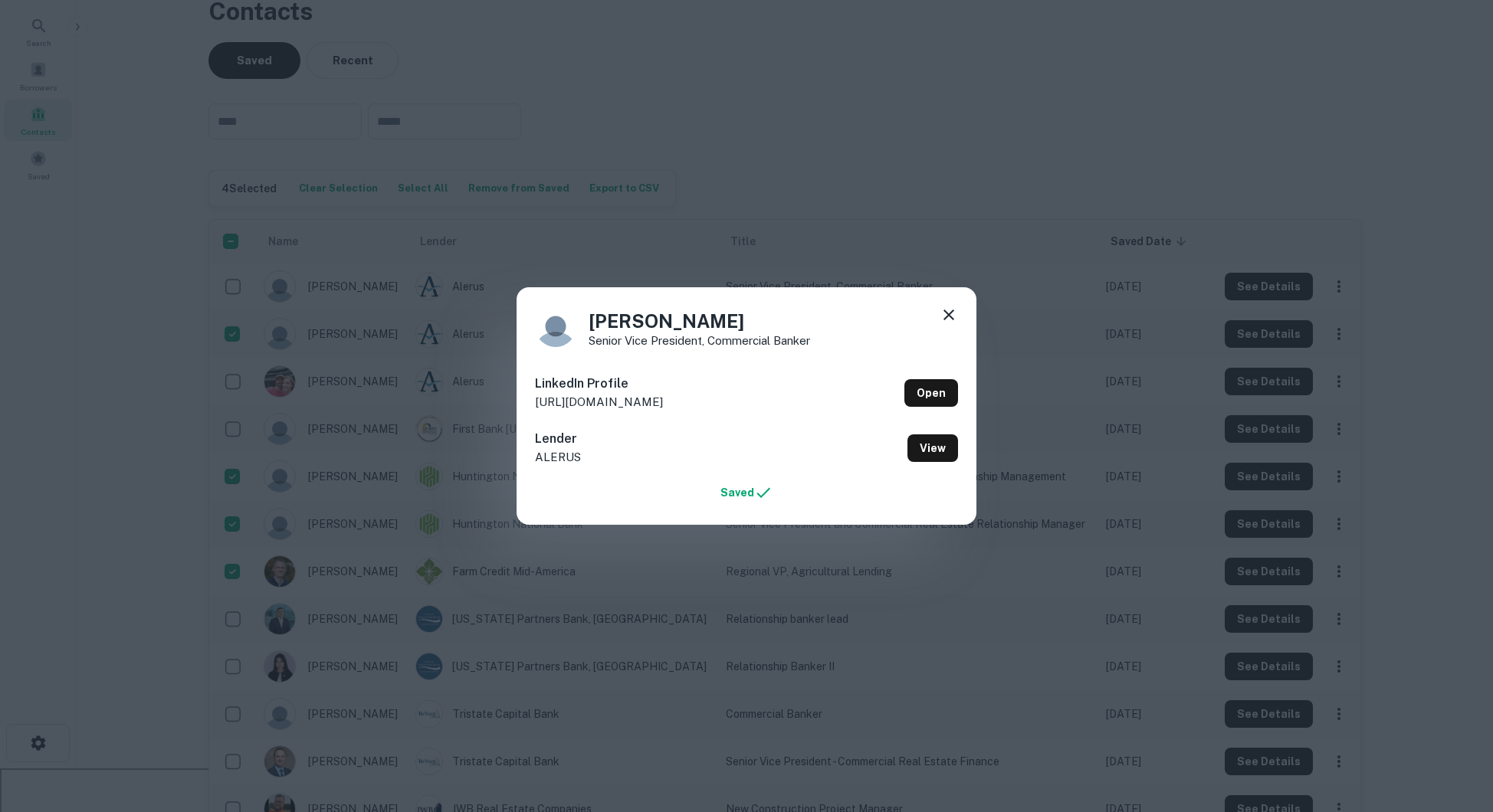
click at [952, 323] on icon at bounding box center [949, 315] width 18 height 18
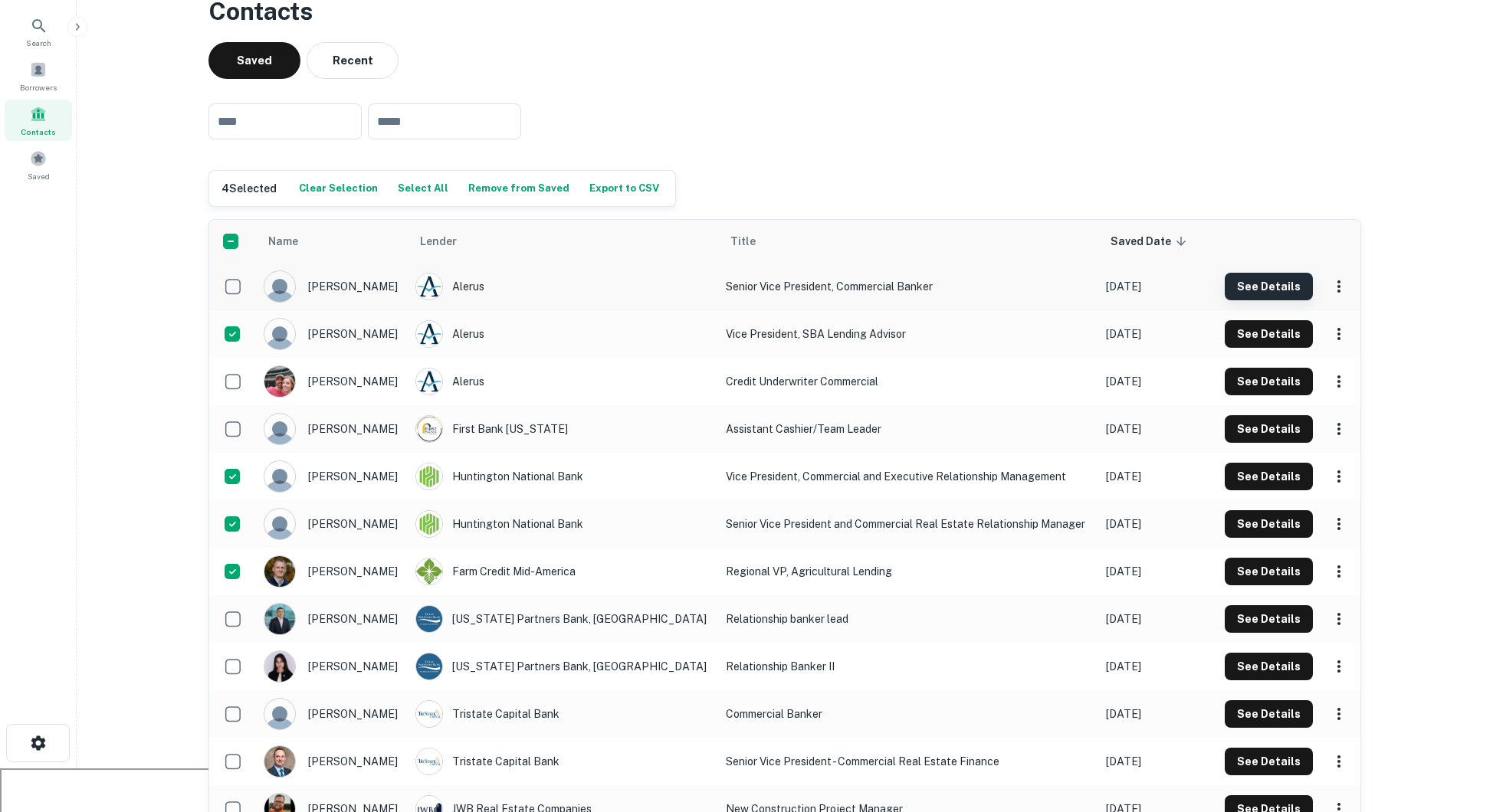
click at [1259, 274] on button "See Details" at bounding box center [1268, 286] width 88 height 28
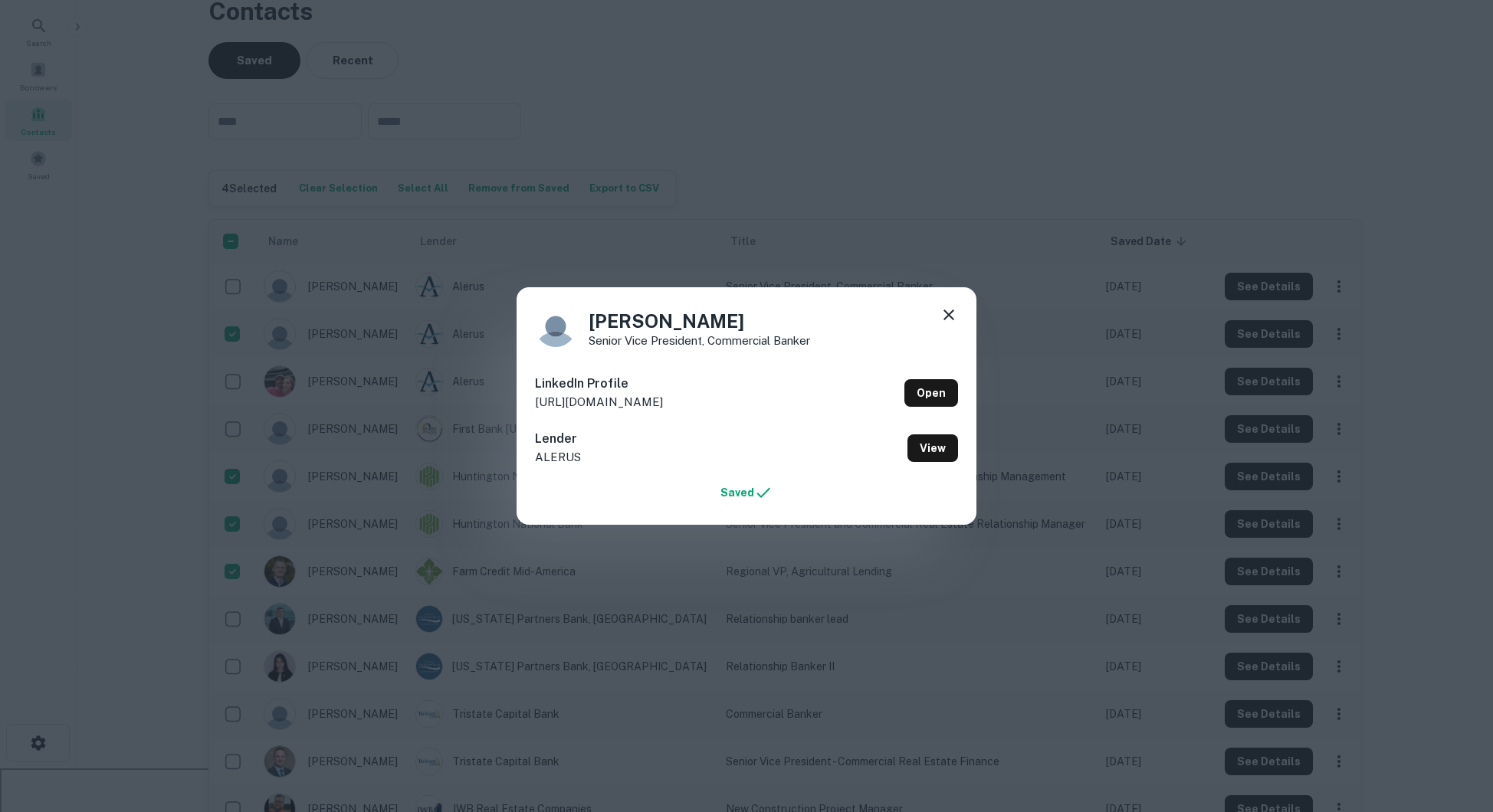
click at [816, 224] on div "[PERSON_NAME] Senior Vice President, Commercial Banker LinkedIn Profile [URL][D…" at bounding box center [746, 406] width 1493 height 812
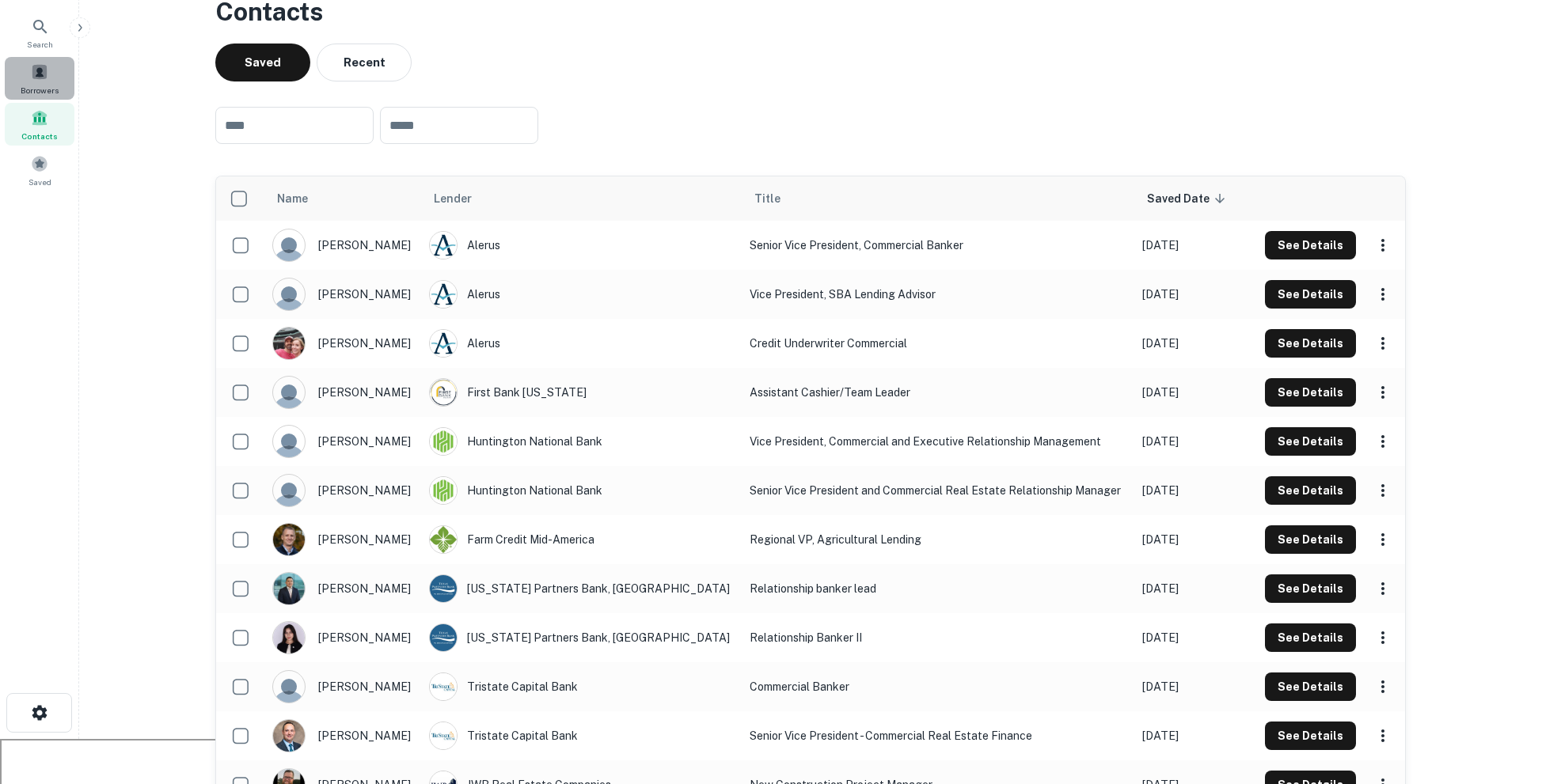
click at [37, 65] on span at bounding box center [40, 72] width 17 height 17
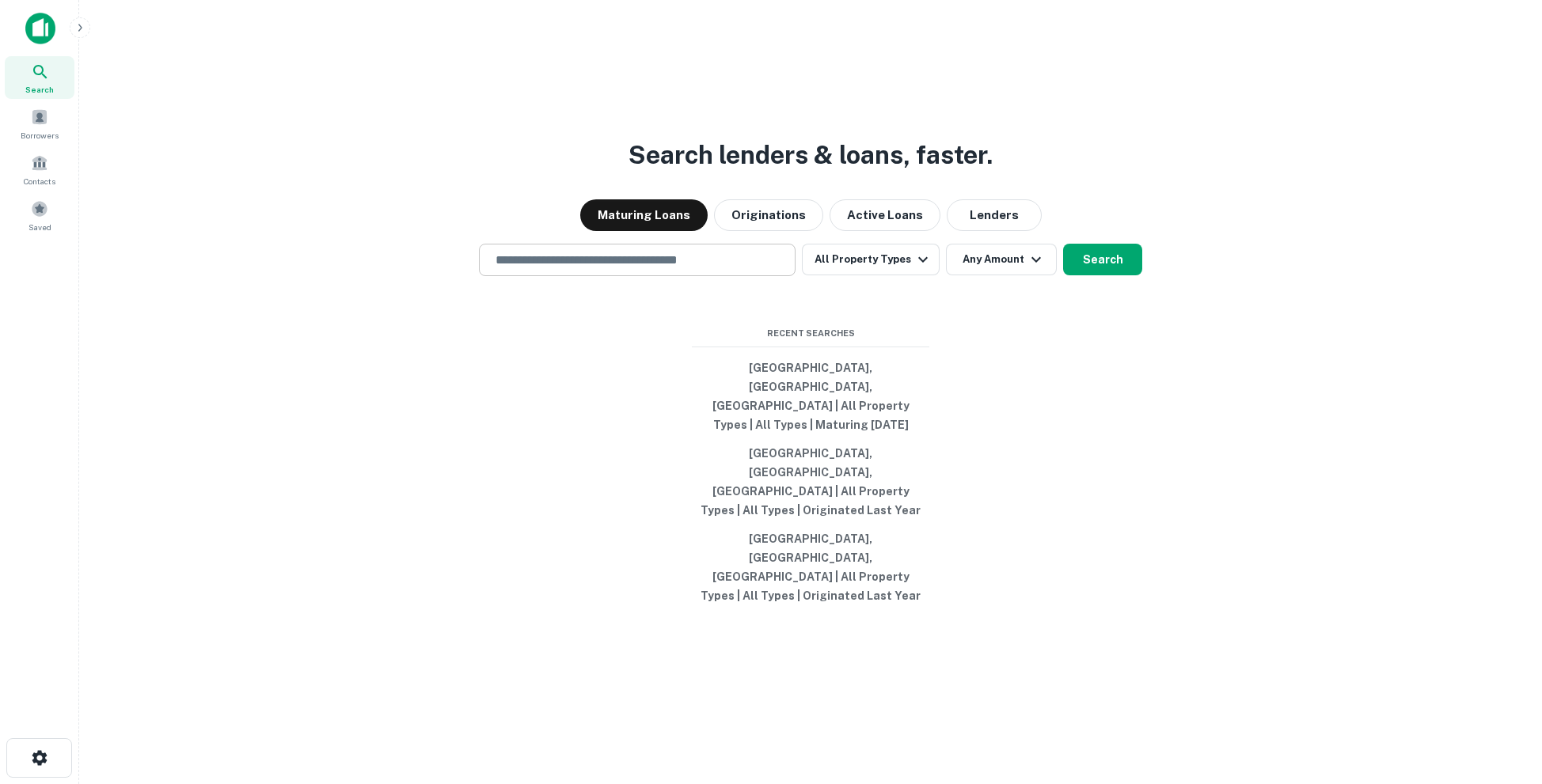
click at [671, 269] on input "text" at bounding box center [636, 260] width 302 height 18
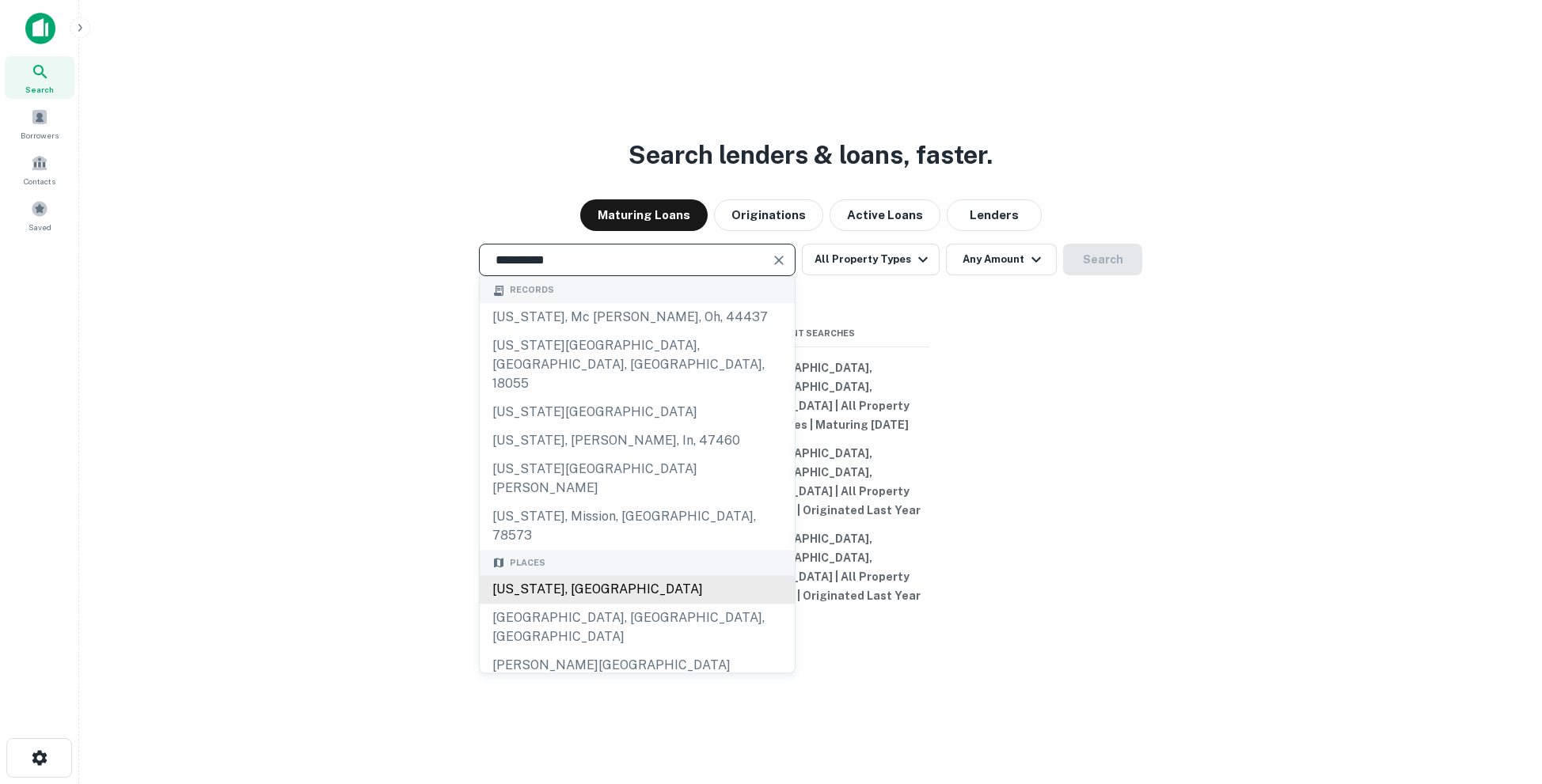
click at [584, 575] on div "[US_STATE], [GEOGRAPHIC_DATA]" at bounding box center [637, 589] width 315 height 29
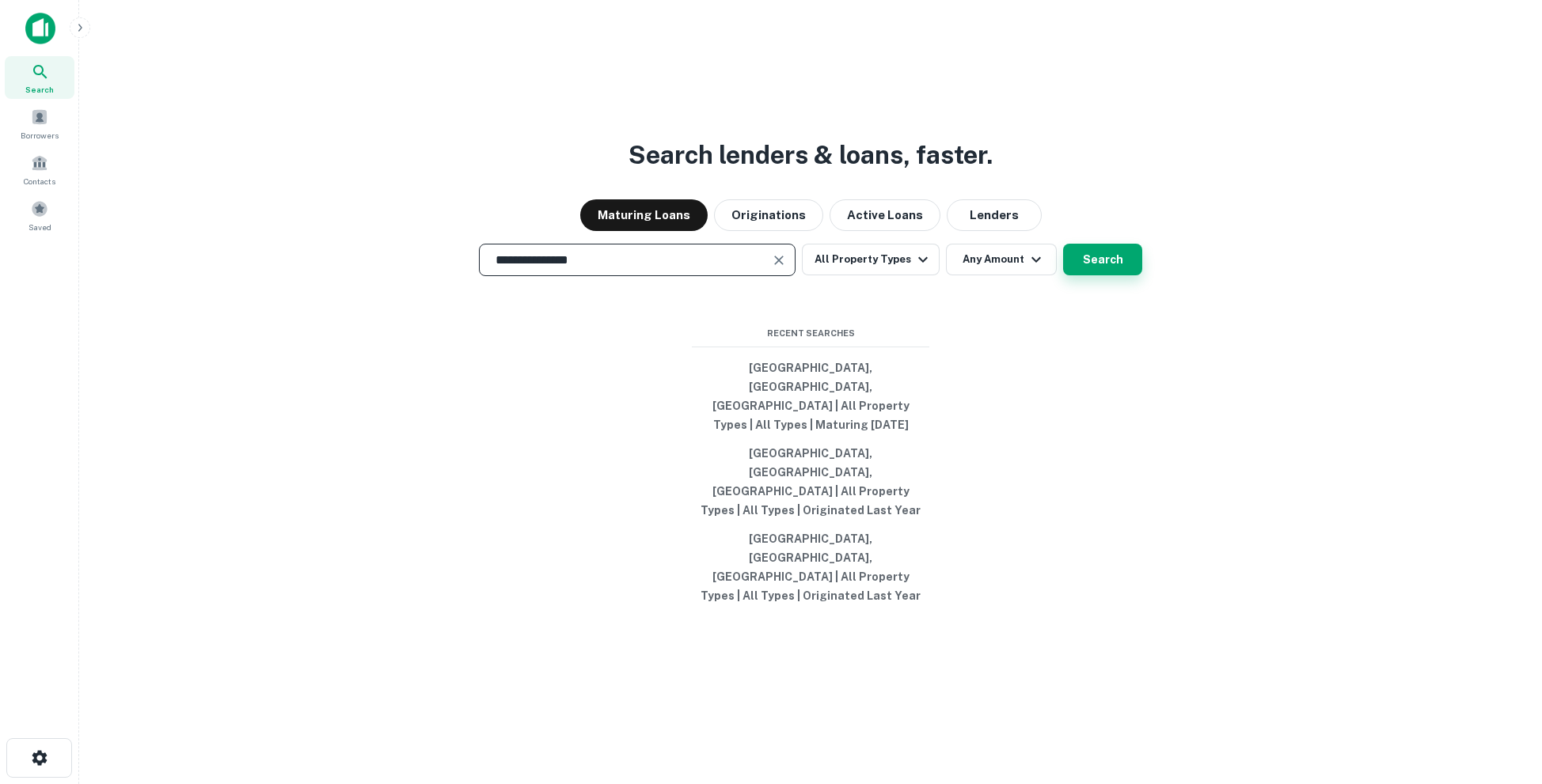
type input "**********"
click at [1081, 275] on button "Search" at bounding box center [1102, 260] width 79 height 32
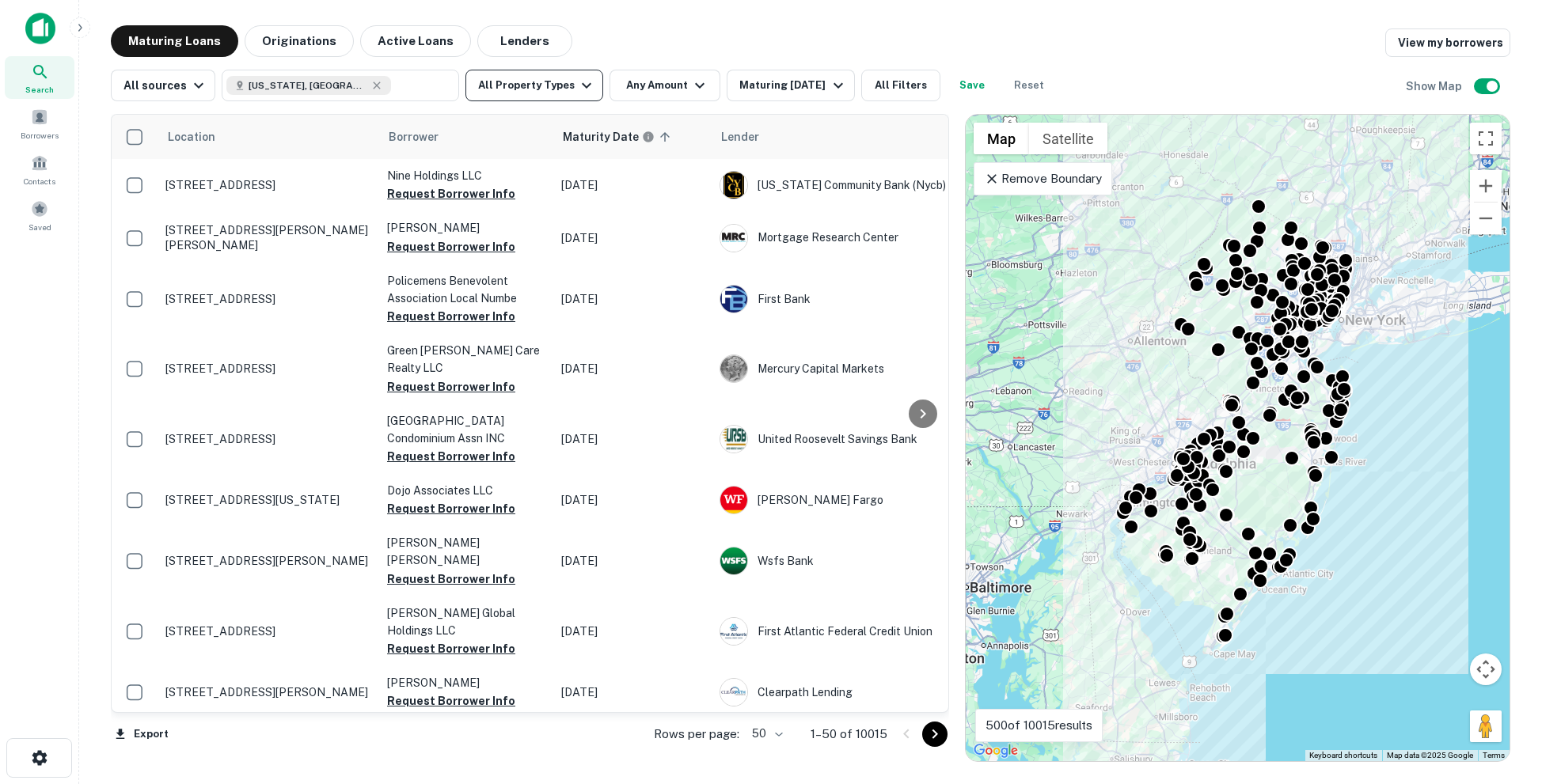
click at [562, 81] on button "All Property Types" at bounding box center [534, 85] width 138 height 32
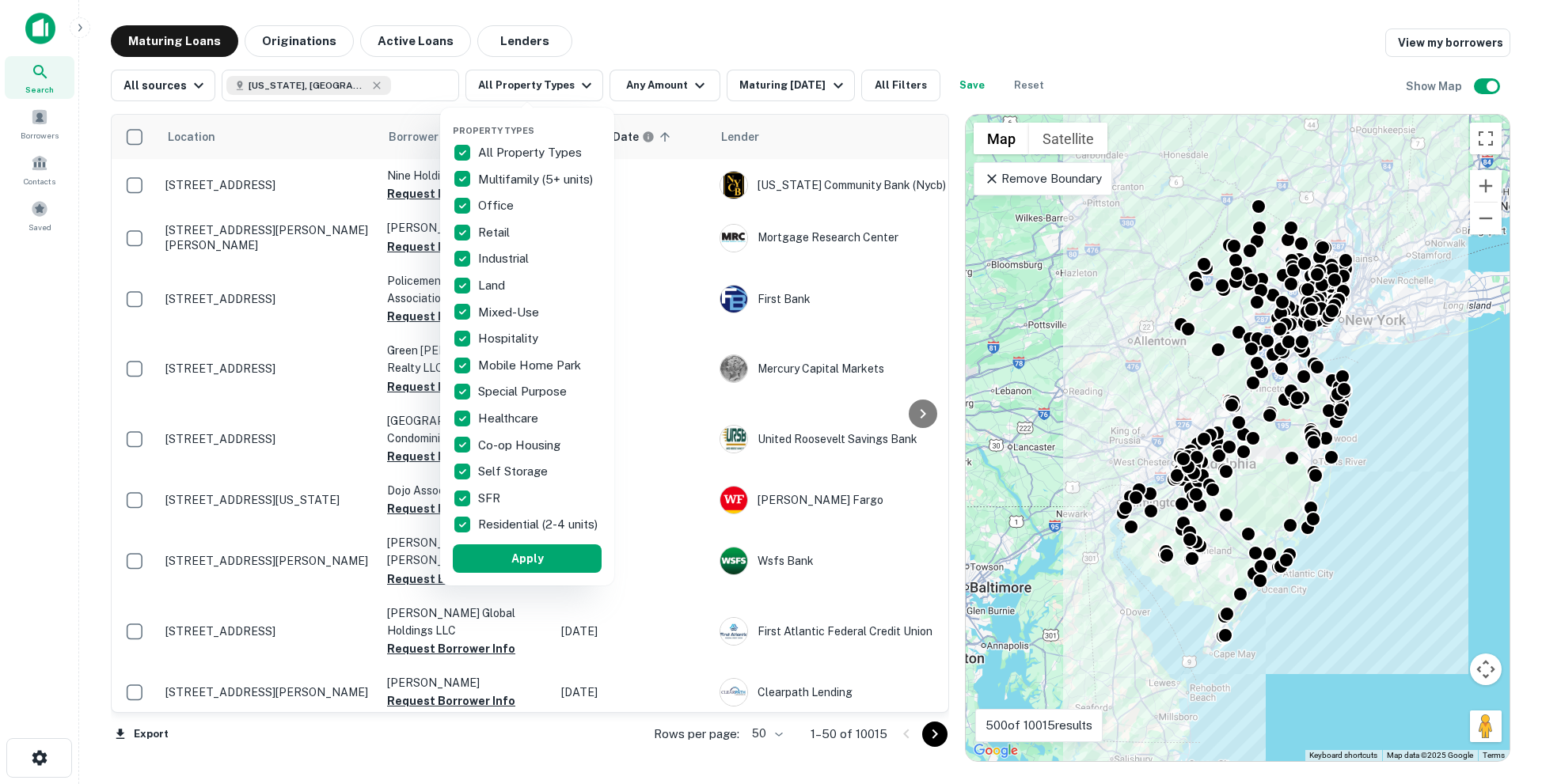
click at [478, 147] on p "All Property Types" at bounding box center [531, 152] width 106 height 19
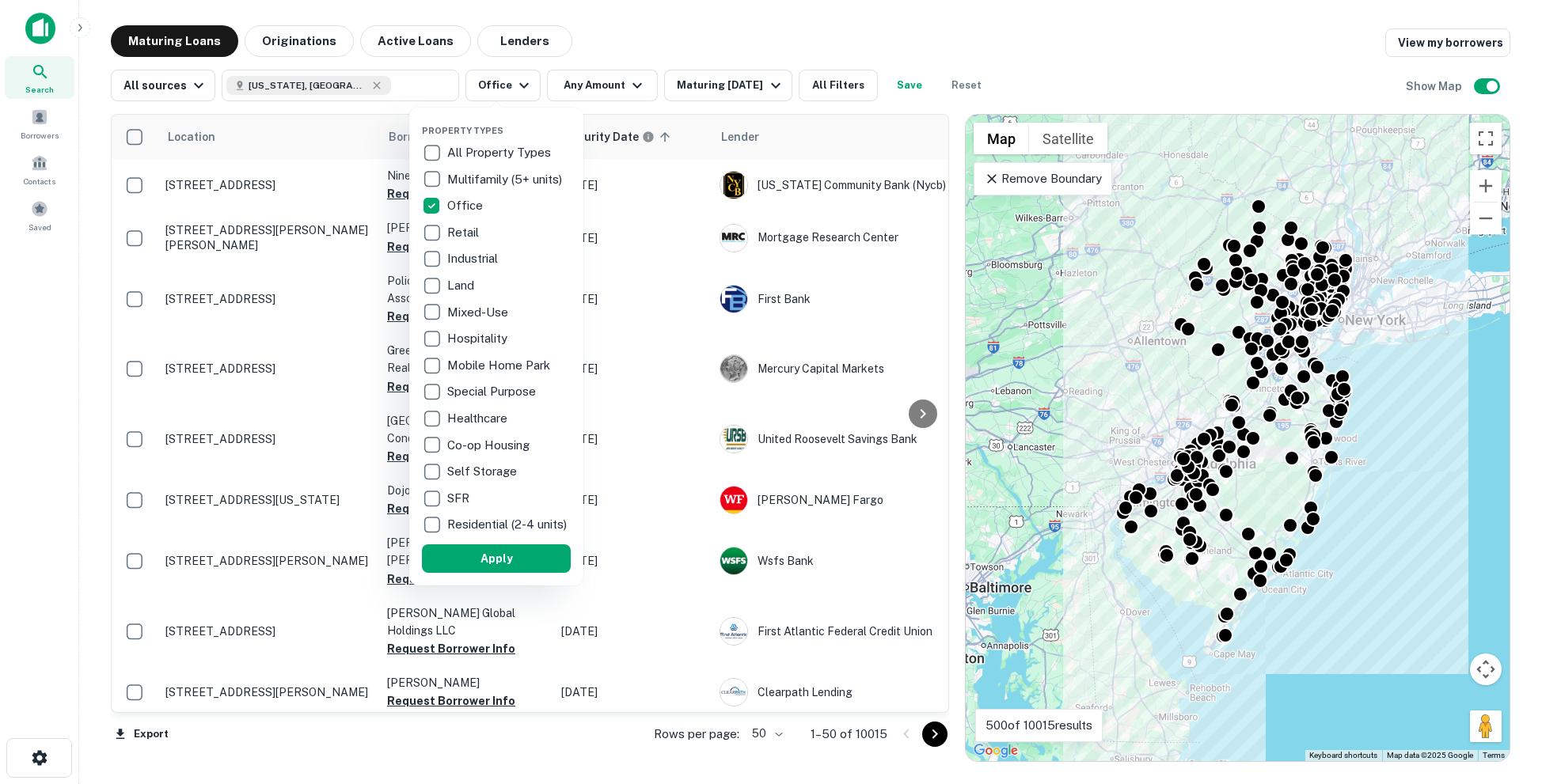
click at [455, 228] on p "Retail" at bounding box center [464, 233] width 35 height 19
click at [484, 573] on button "Apply" at bounding box center [500, 558] width 149 height 29
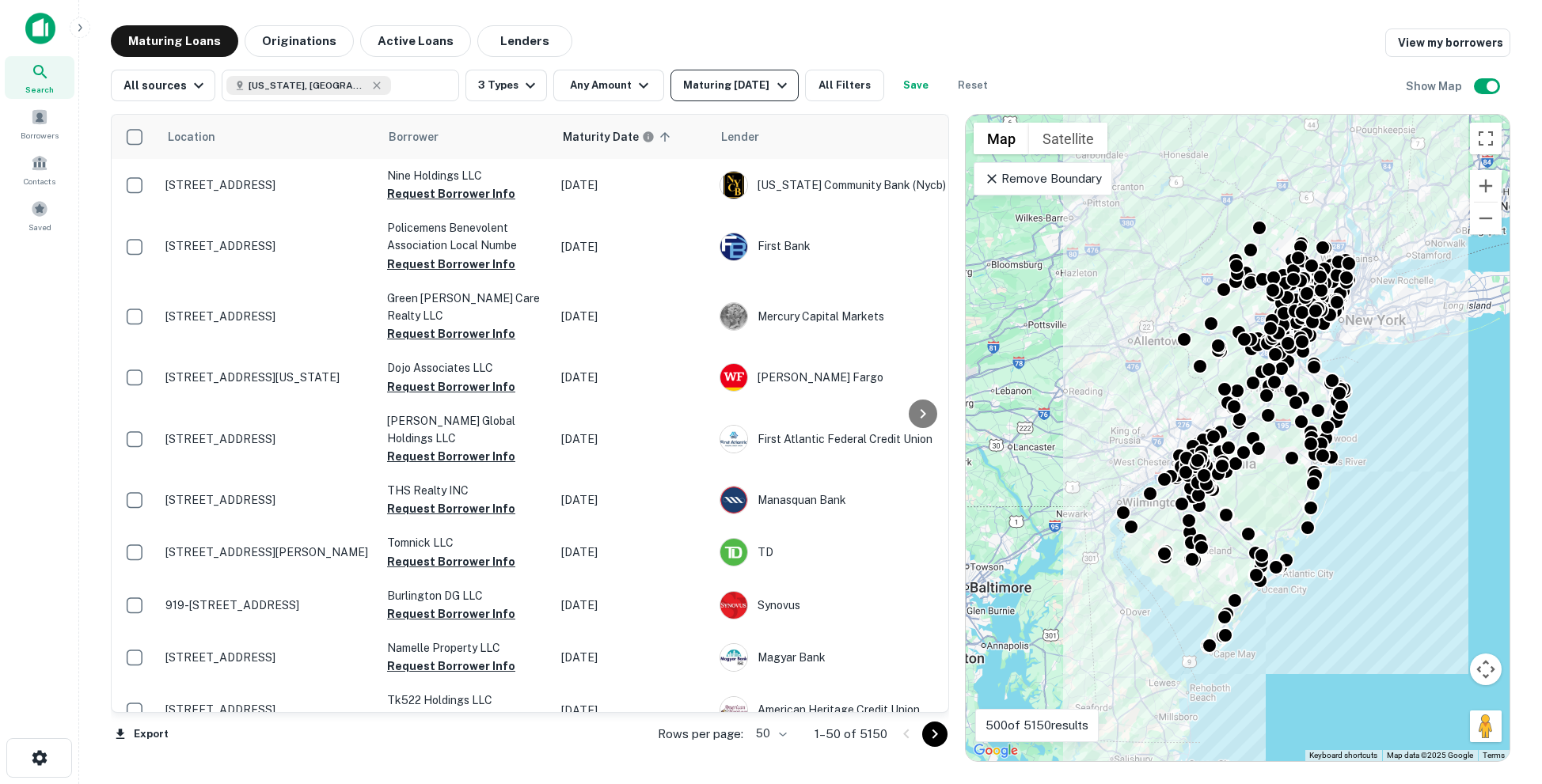
click at [758, 93] on div "Maturing [DATE]" at bounding box center [737, 86] width 107 height 19
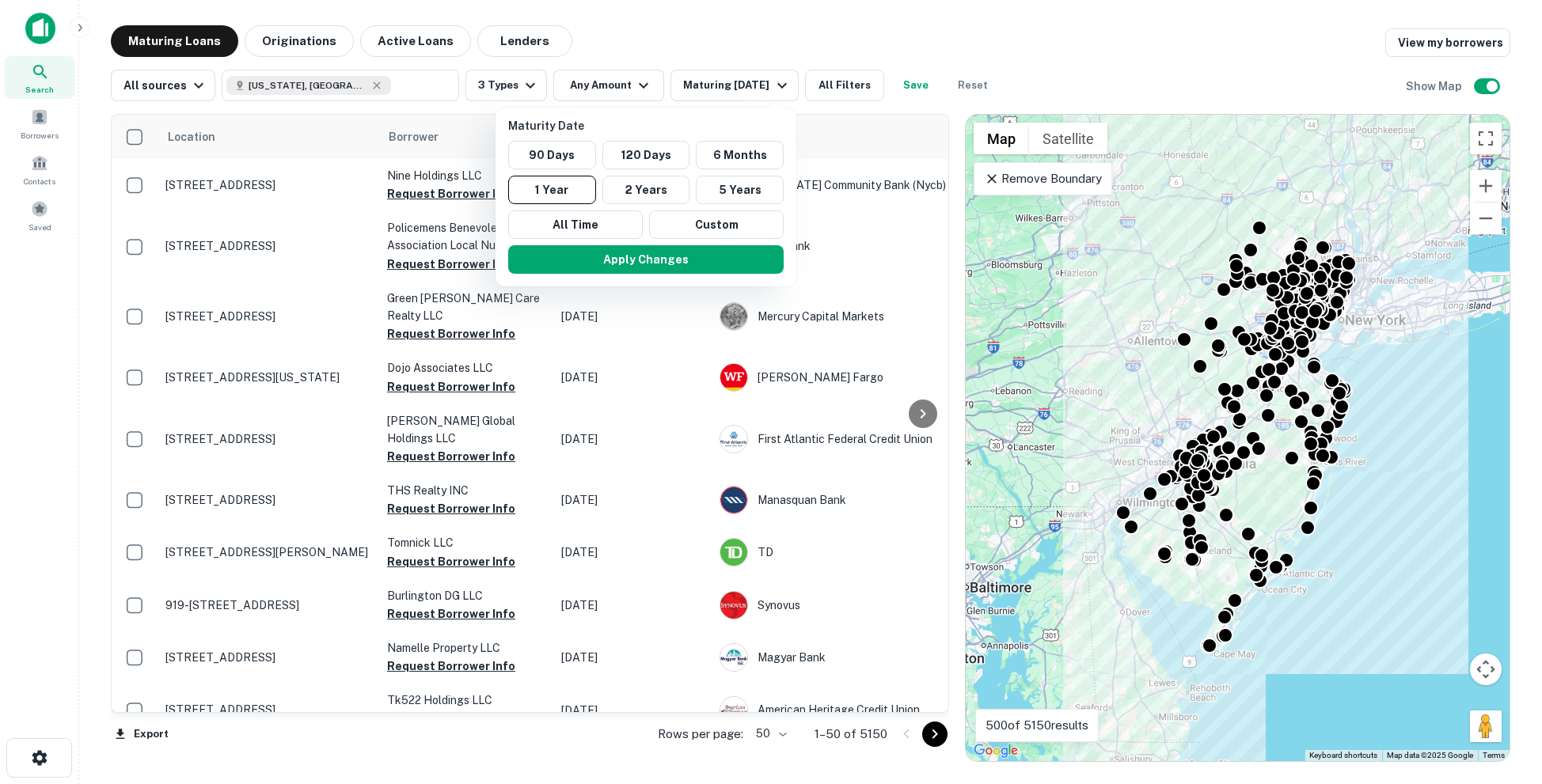
click at [708, 55] on div at bounding box center [771, 392] width 1542 height 784
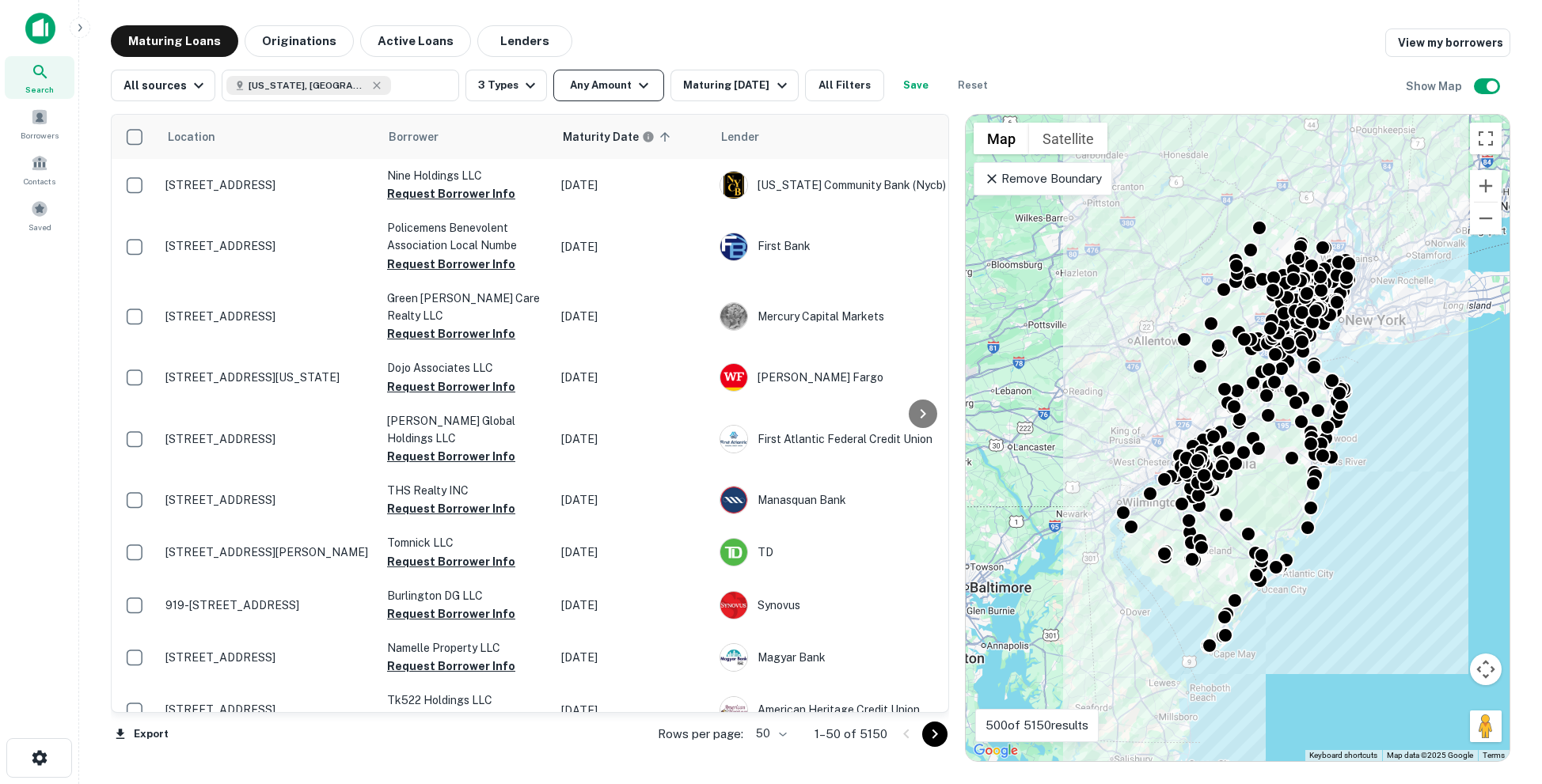
click at [634, 76] on icon "button" at bounding box center [643, 86] width 19 height 19
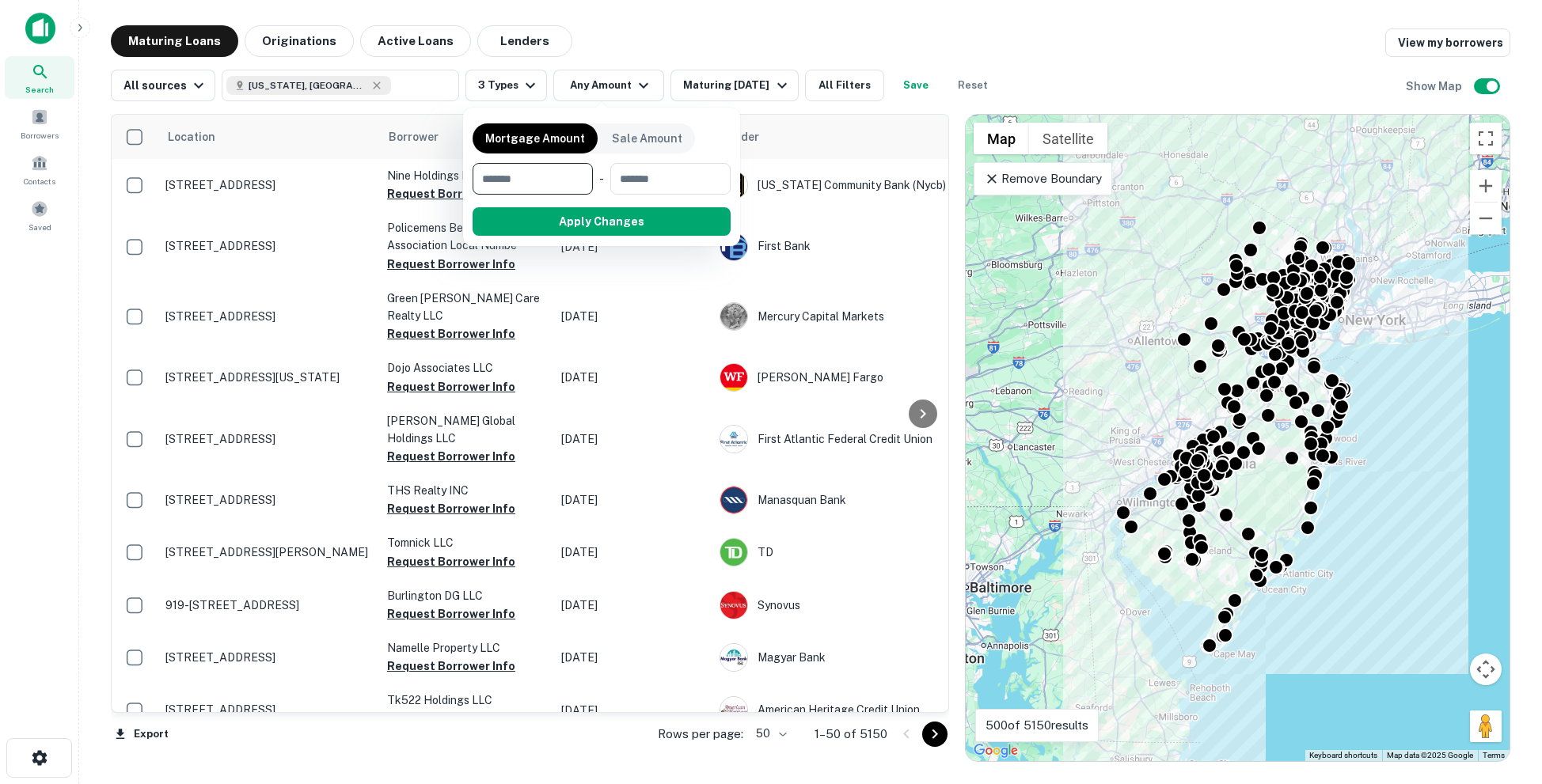
click at [530, 78] on div at bounding box center [771, 392] width 1542 height 784
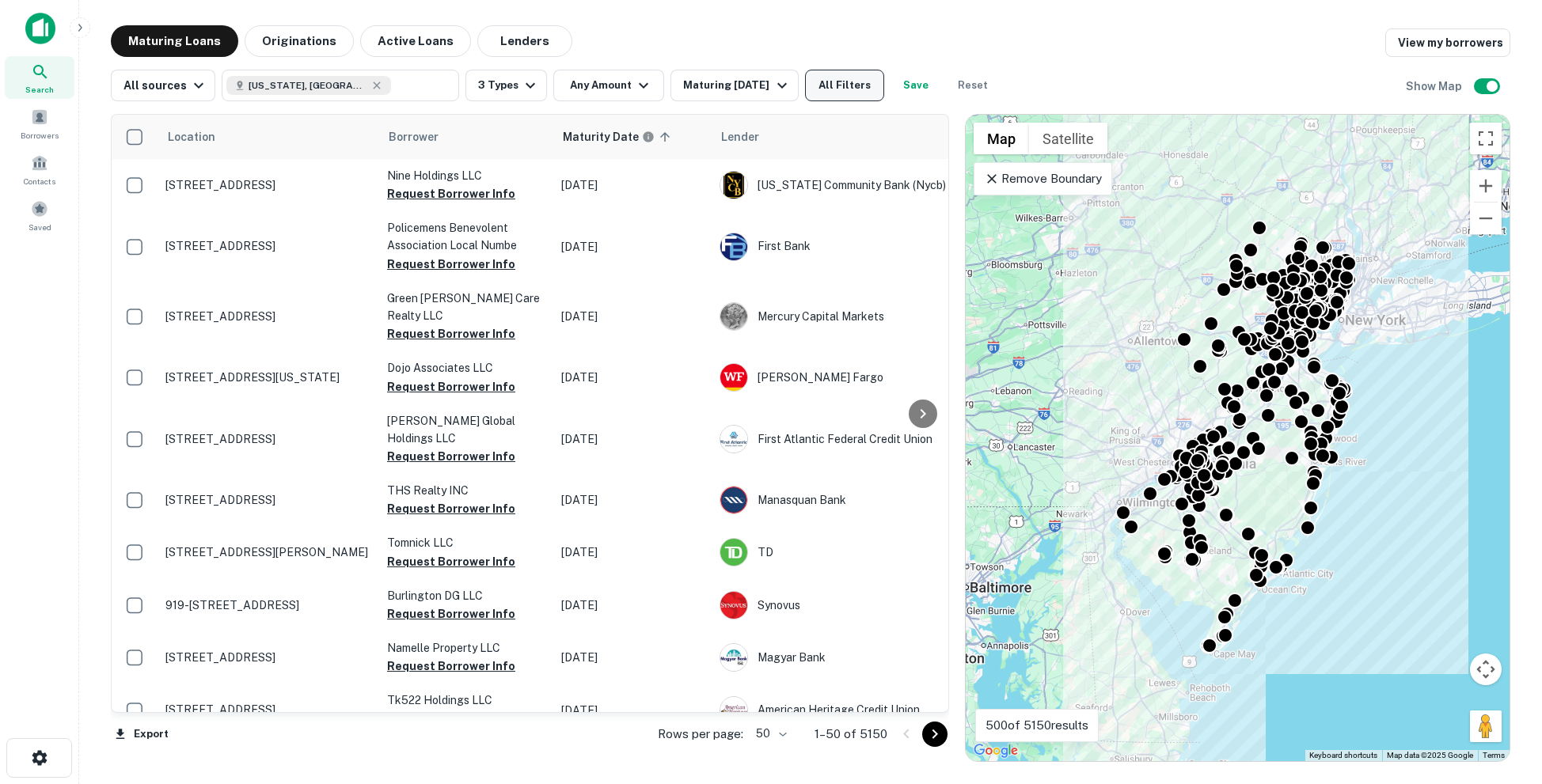
click at [857, 87] on button "All Filters" at bounding box center [844, 85] width 79 height 32
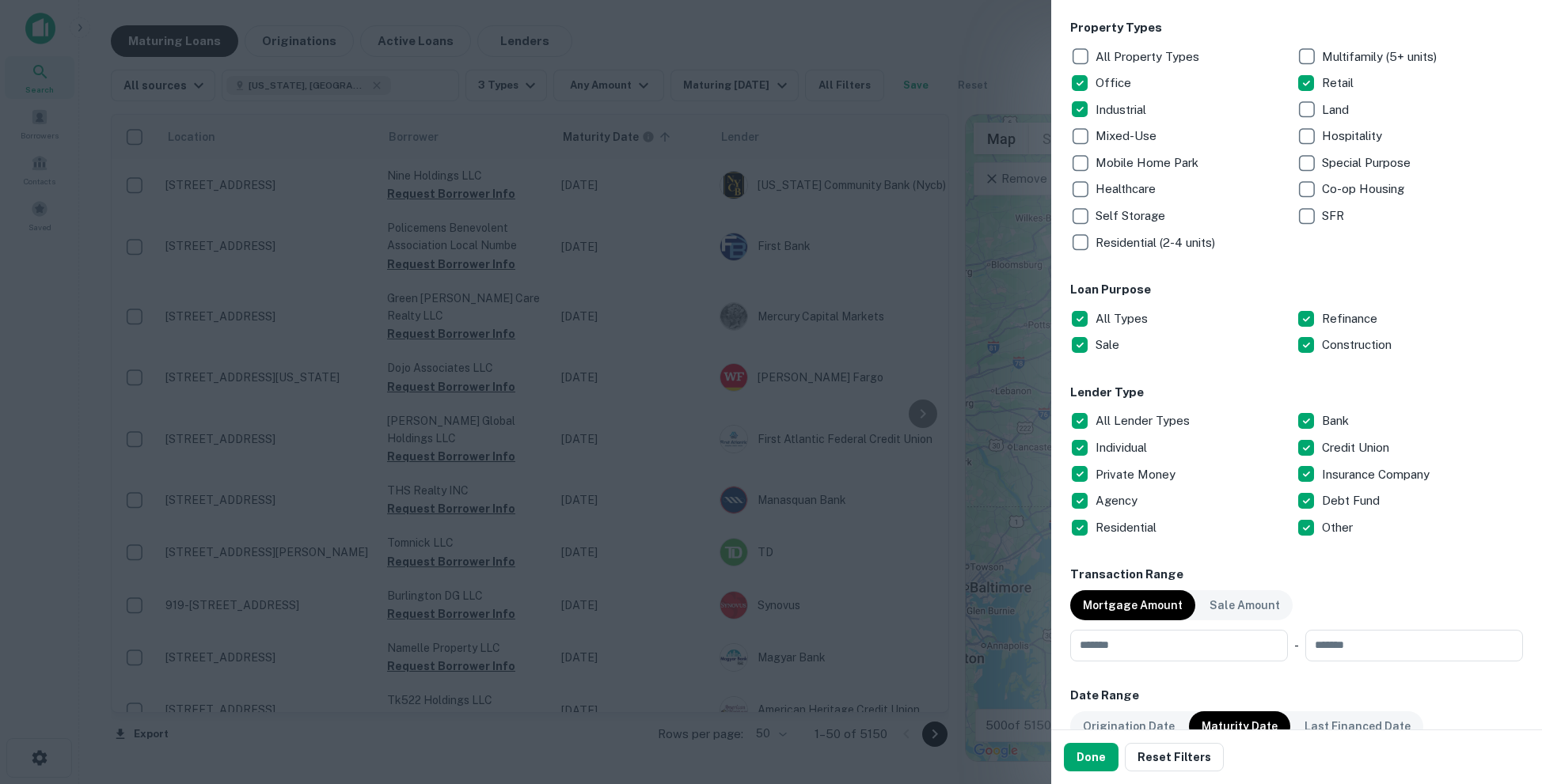
scroll to position [261, 0]
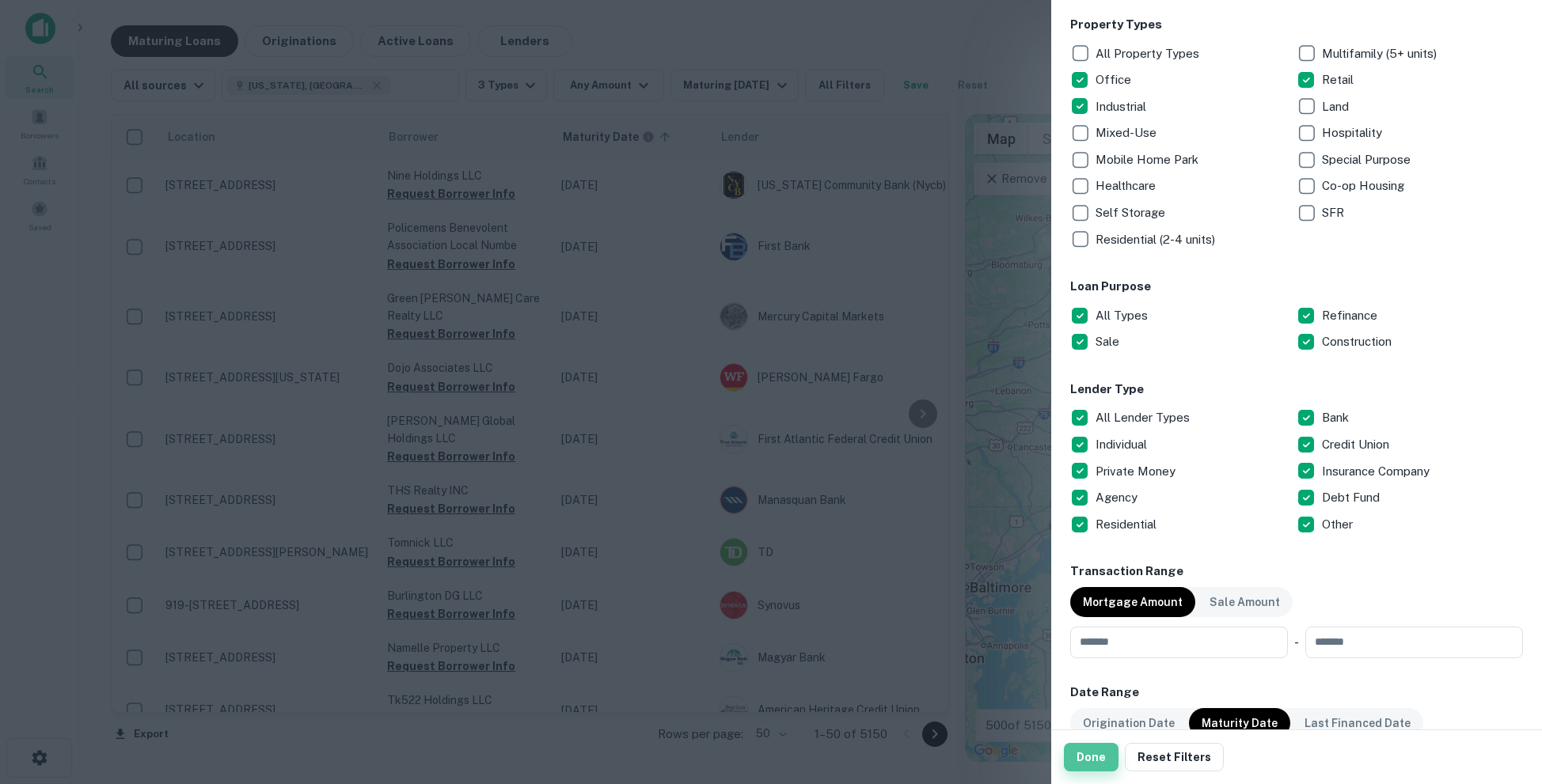
click at [1088, 759] on button "Done" at bounding box center [1091, 756] width 55 height 29
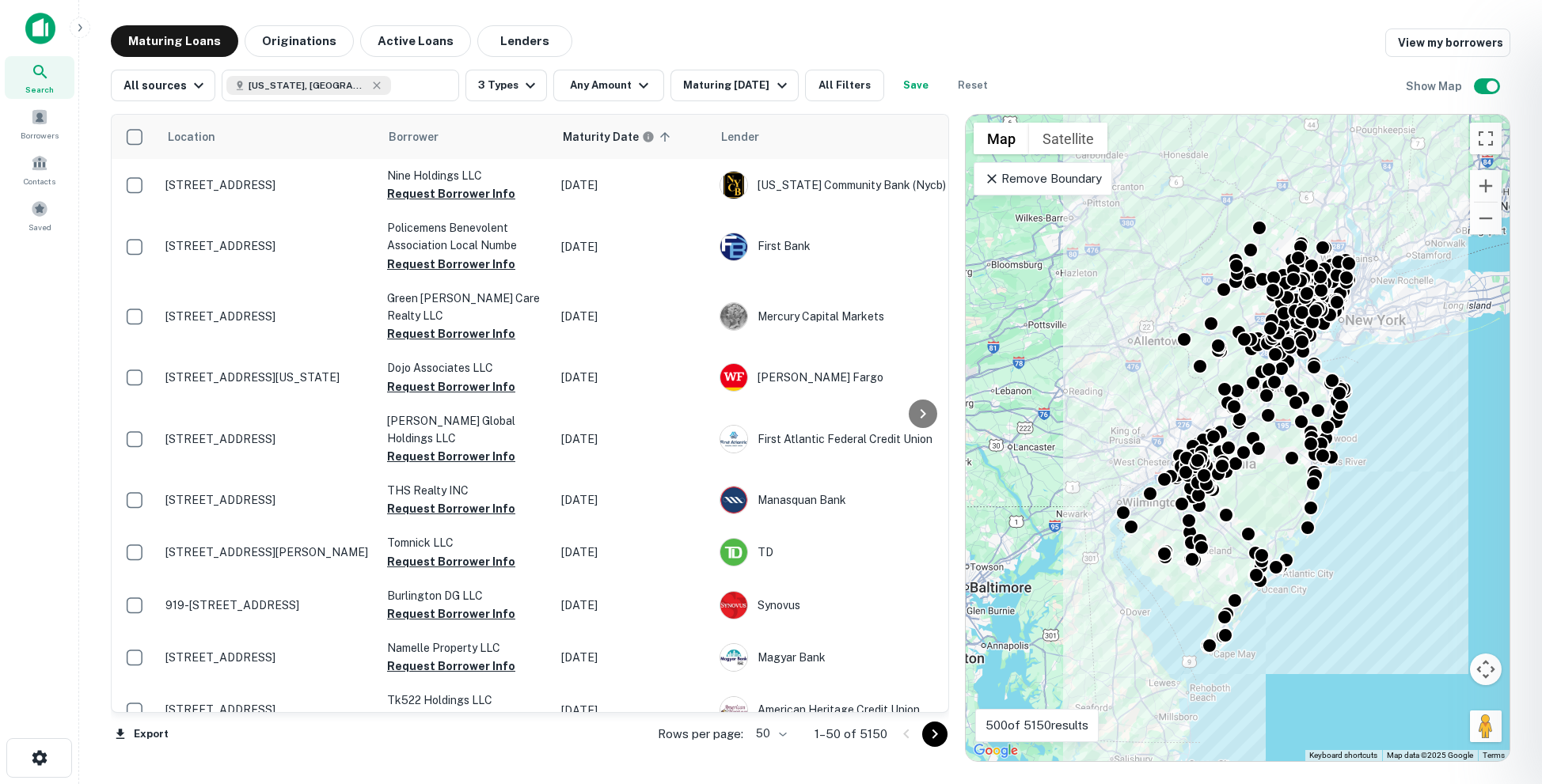
click at [1490, 82] on div at bounding box center [771, 392] width 1542 height 784
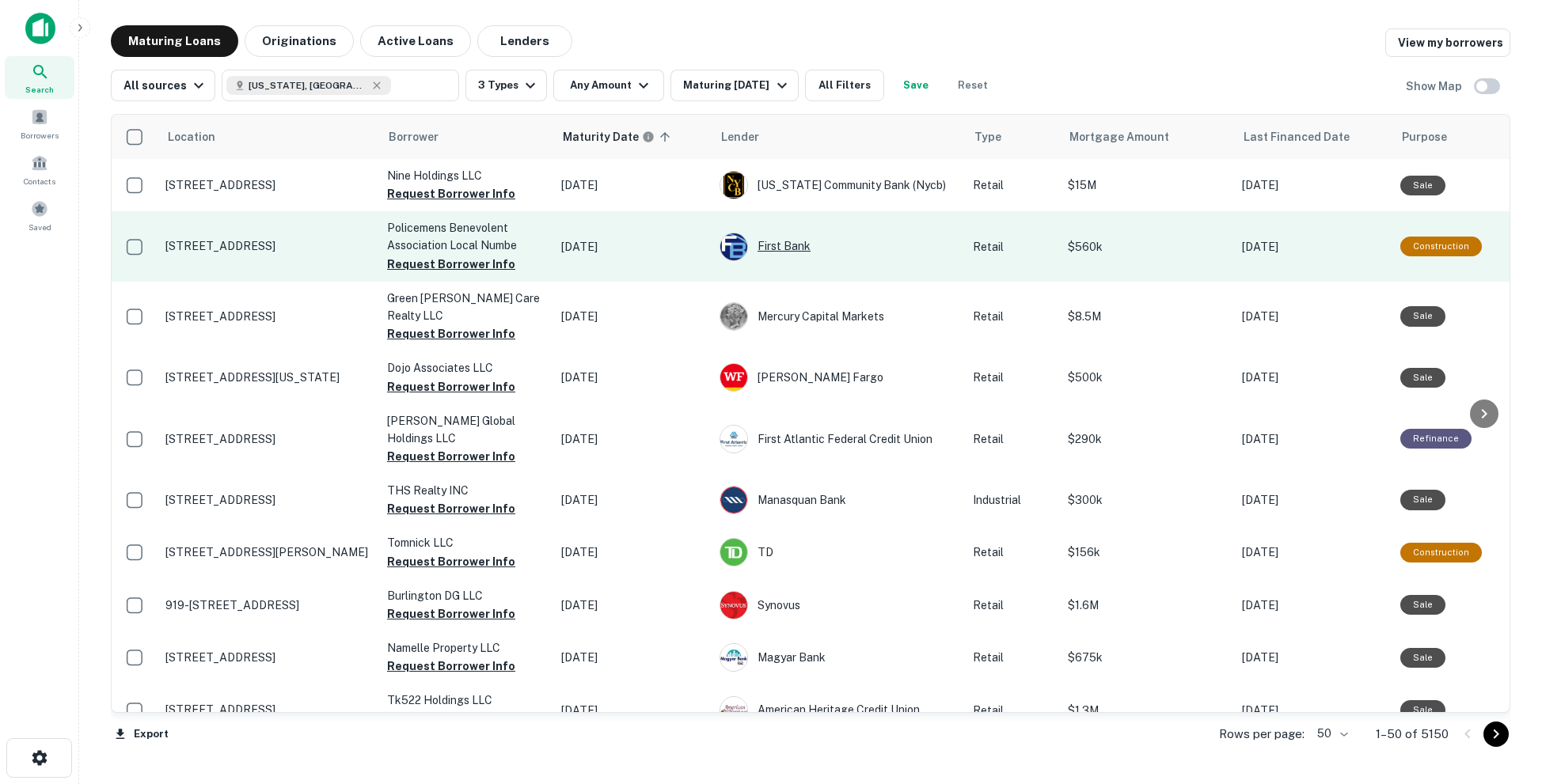
scroll to position [16, 0]
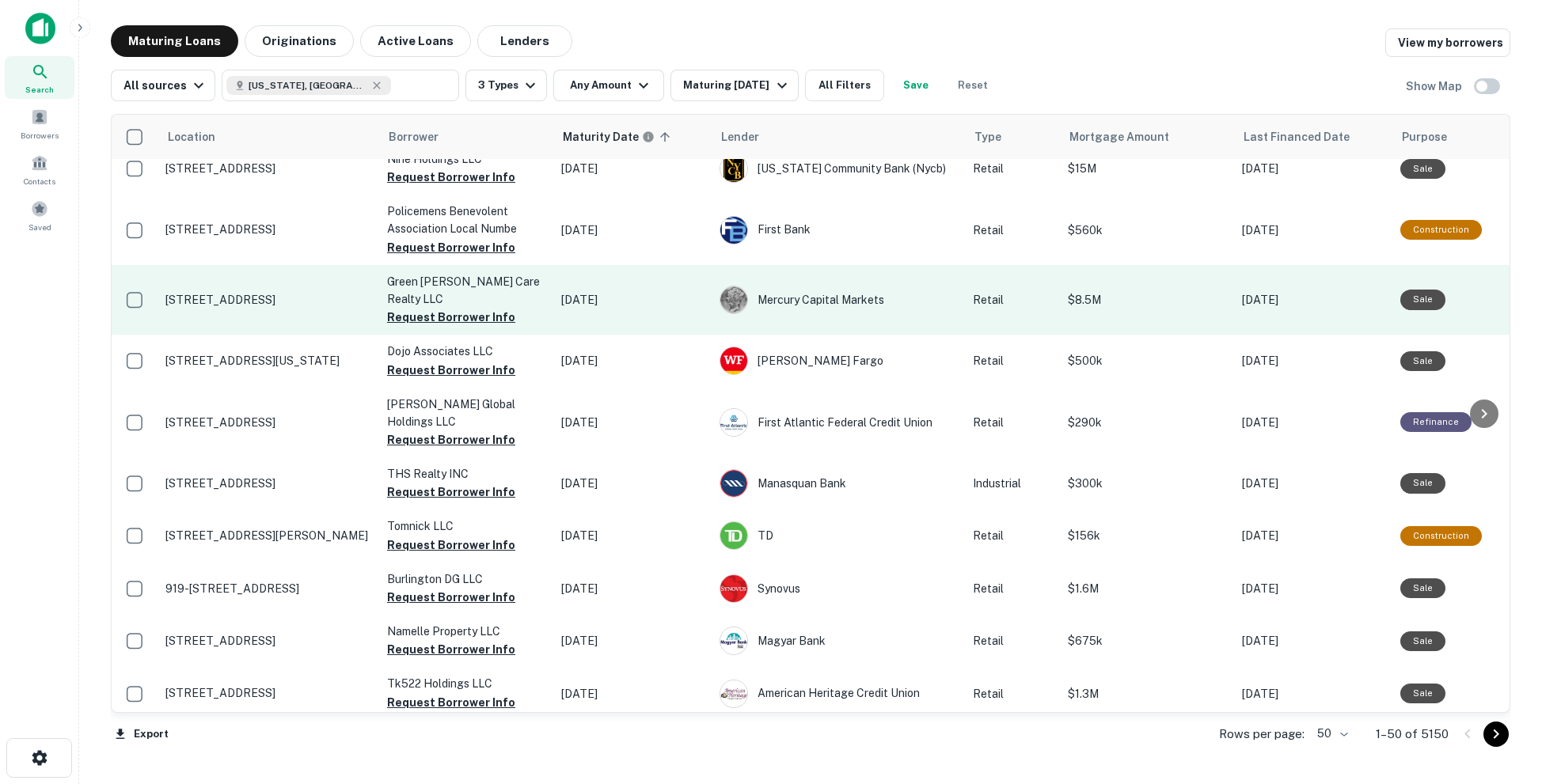
click at [273, 292] on p "875 Us Highway 202/206 Bridgewater, NJ08807" at bounding box center [268, 299] width 206 height 14
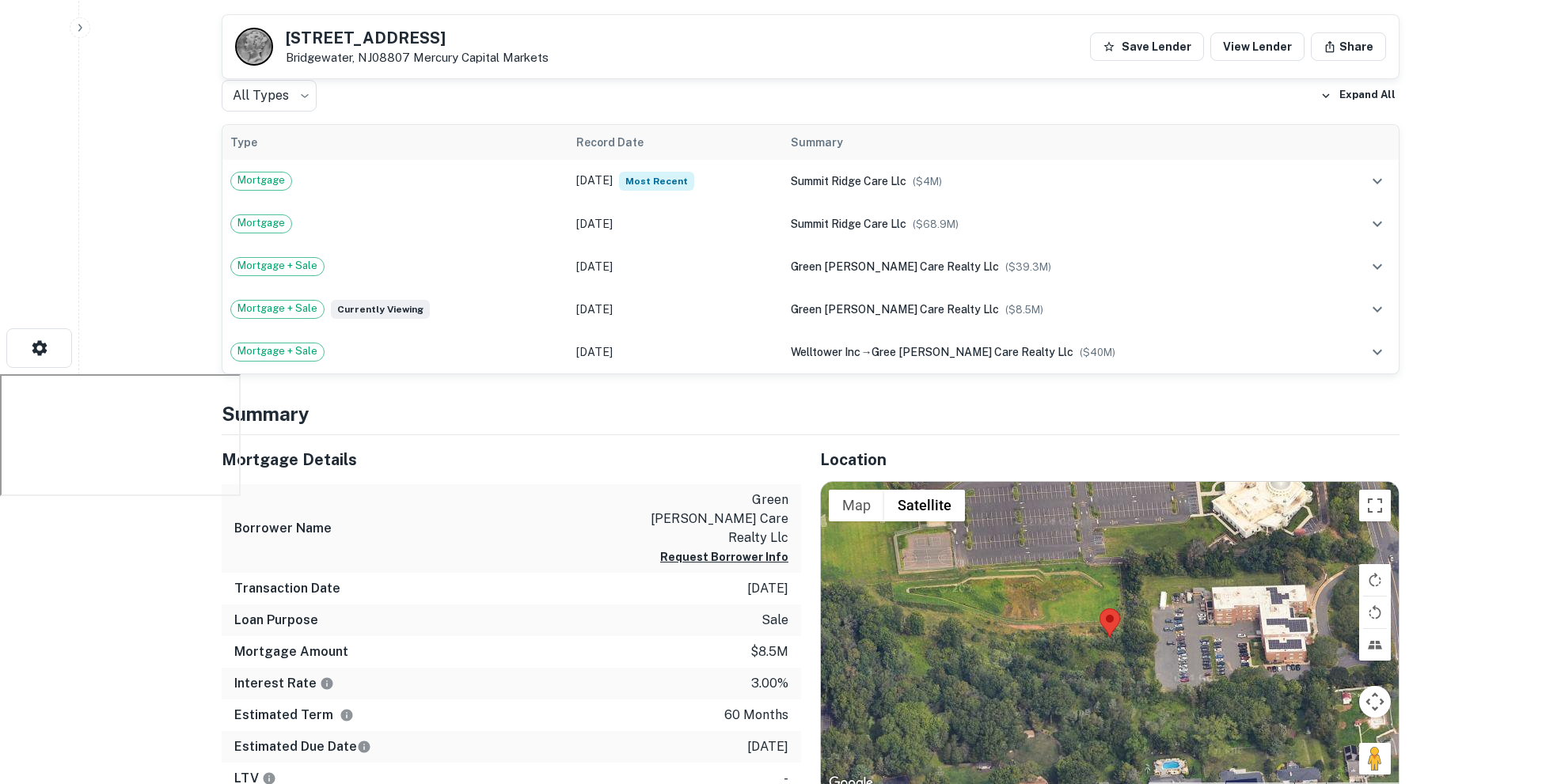
scroll to position [409, 0]
click at [746, 181] on td "Jul 07, 2022 Most Recent" at bounding box center [675, 182] width 215 height 42
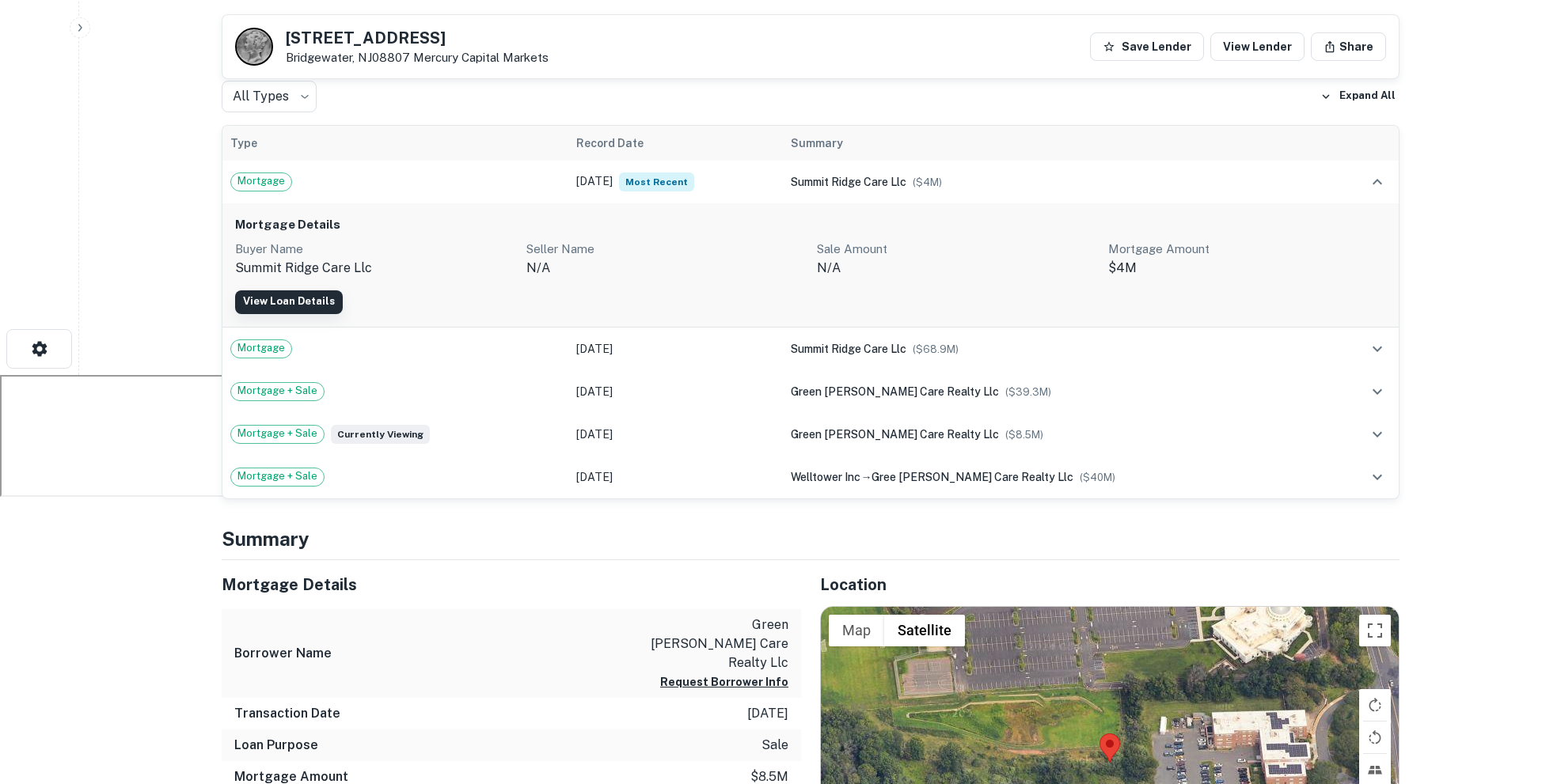
click at [300, 297] on link "View Loan Details" at bounding box center [288, 301] width 107 height 23
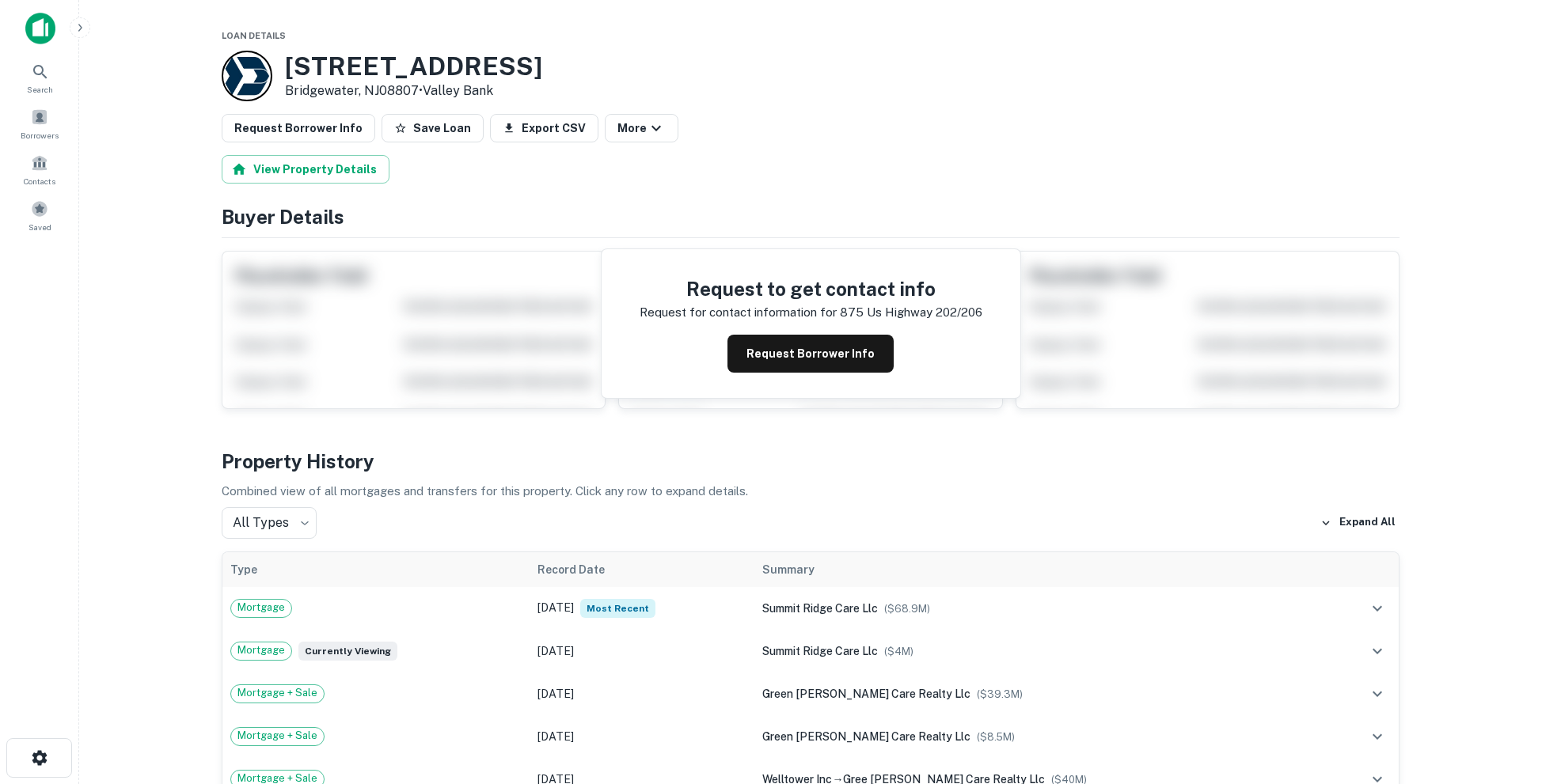
click at [788, 373] on div "Request to get contact info Request for contact information for [STREET_ADDRESS…" at bounding box center [811, 324] width 419 height 149
click at [792, 358] on button "Request Borrower Info" at bounding box center [810, 354] width 166 height 38
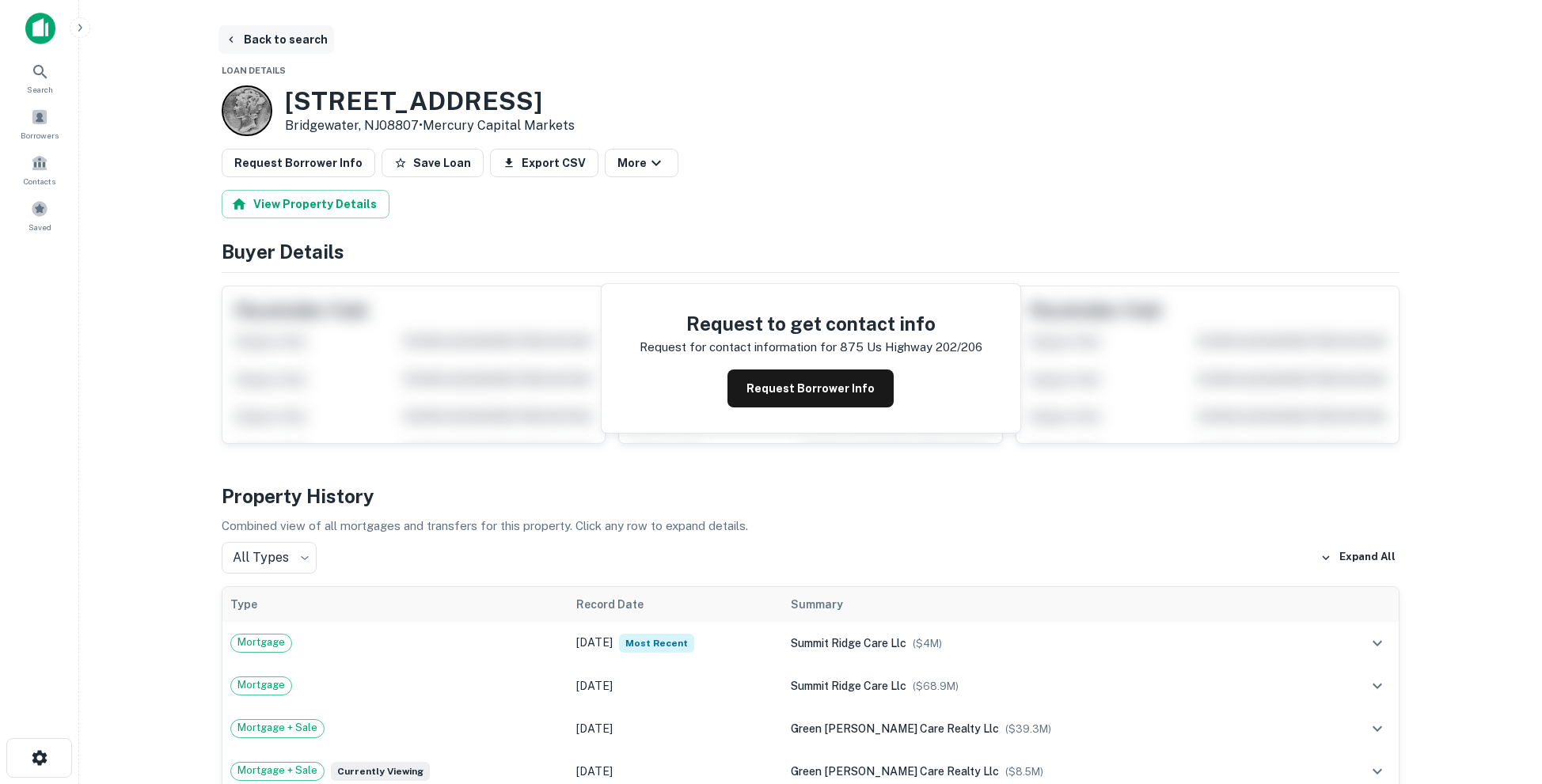
click at [275, 40] on button "Back to search" at bounding box center [275, 39] width 115 height 29
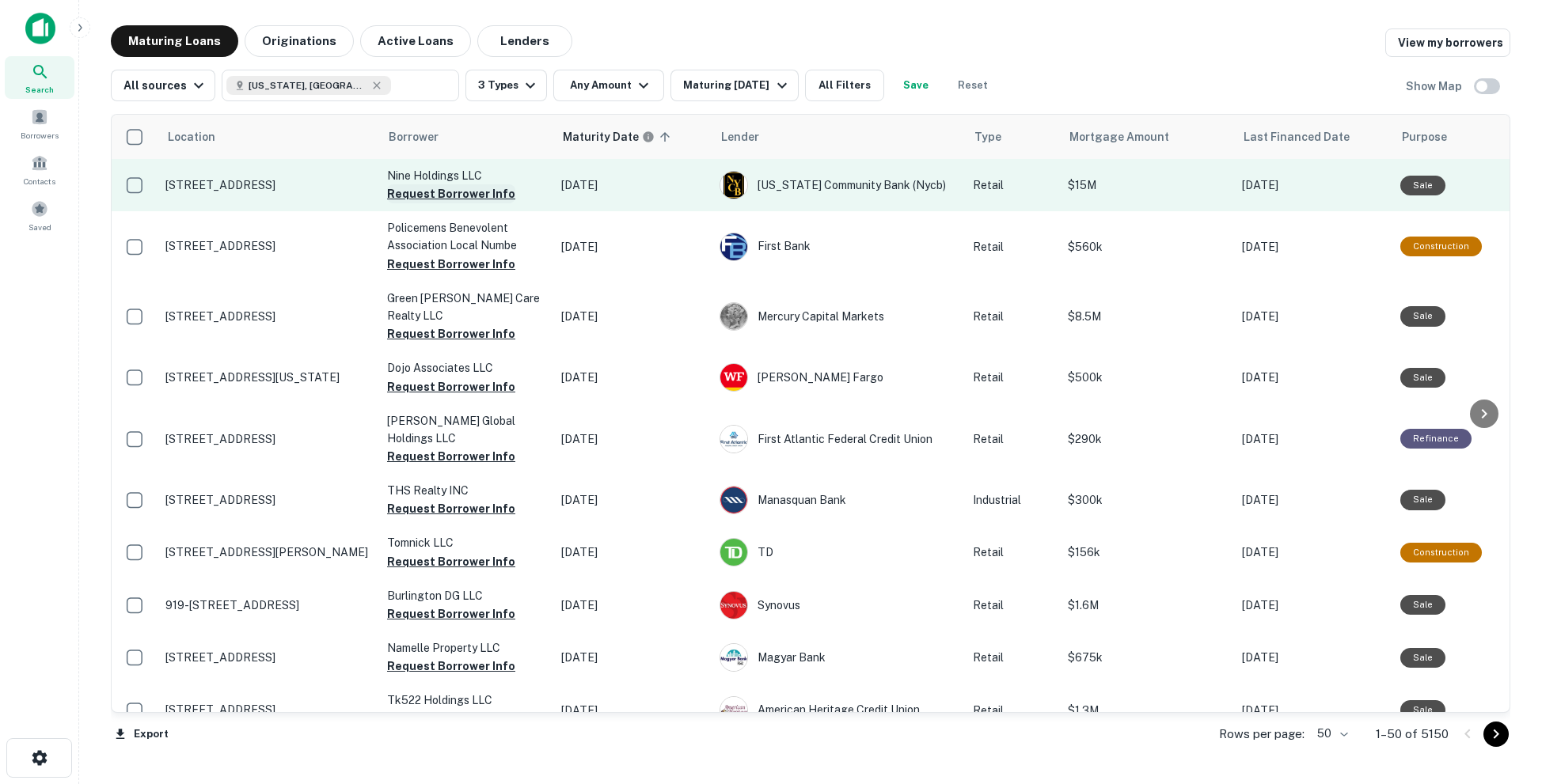
click at [461, 196] on button "Request Borrower Info" at bounding box center [451, 194] width 128 height 19
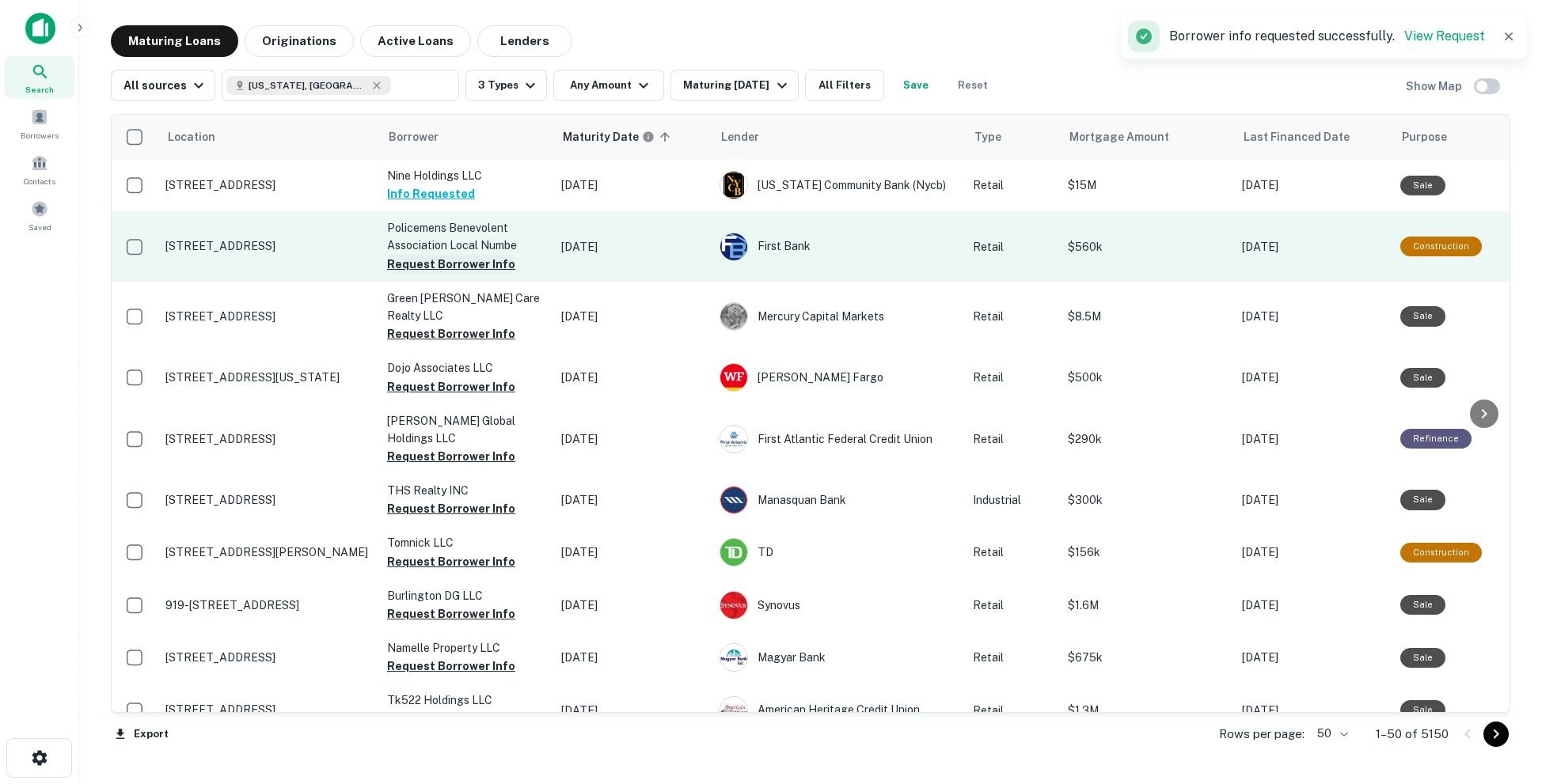
click at [448, 260] on button "Request Borrower Info" at bounding box center [451, 264] width 128 height 19
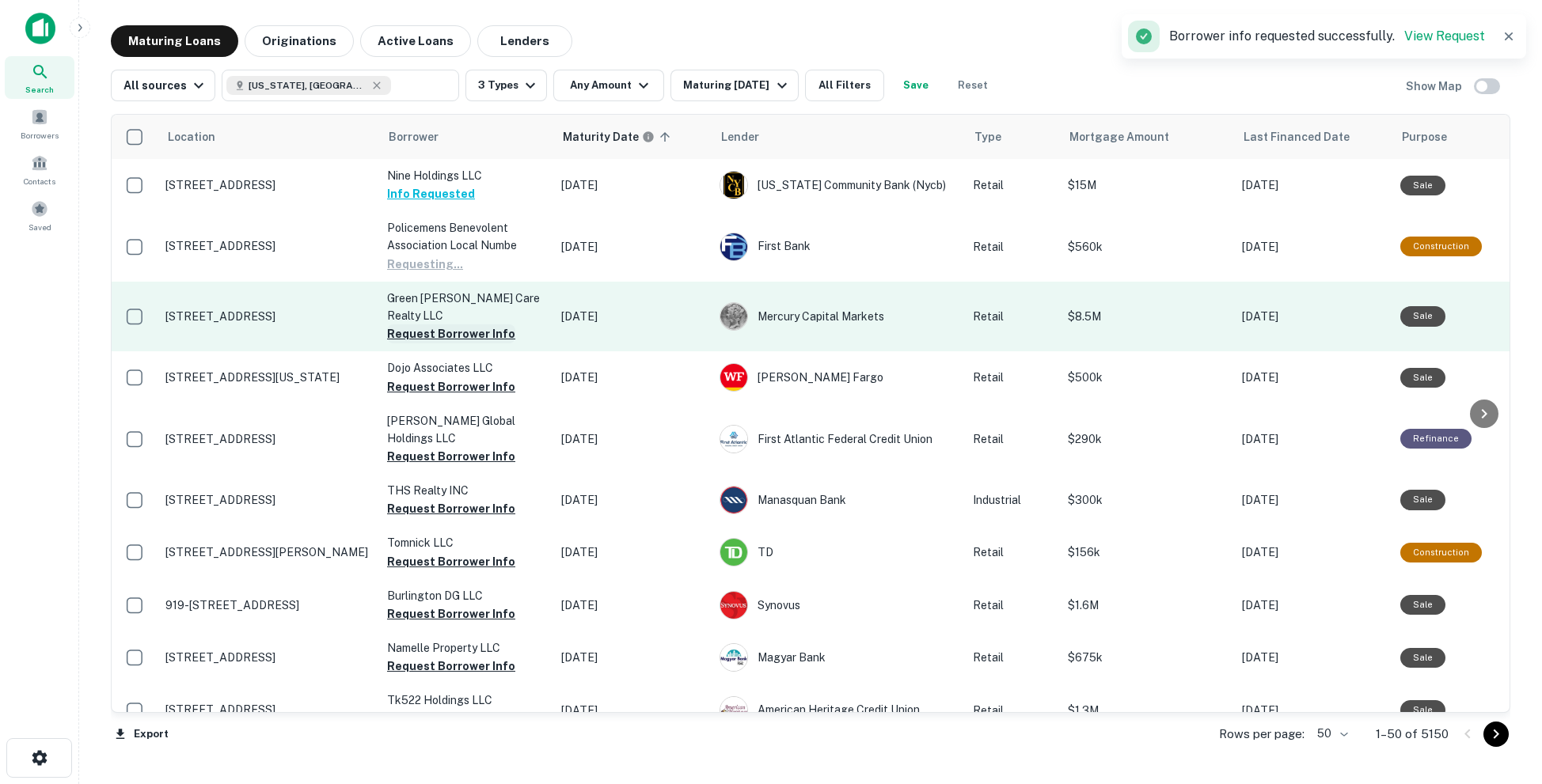
click at [439, 325] on button "Request Borrower Info" at bounding box center [451, 334] width 128 height 19
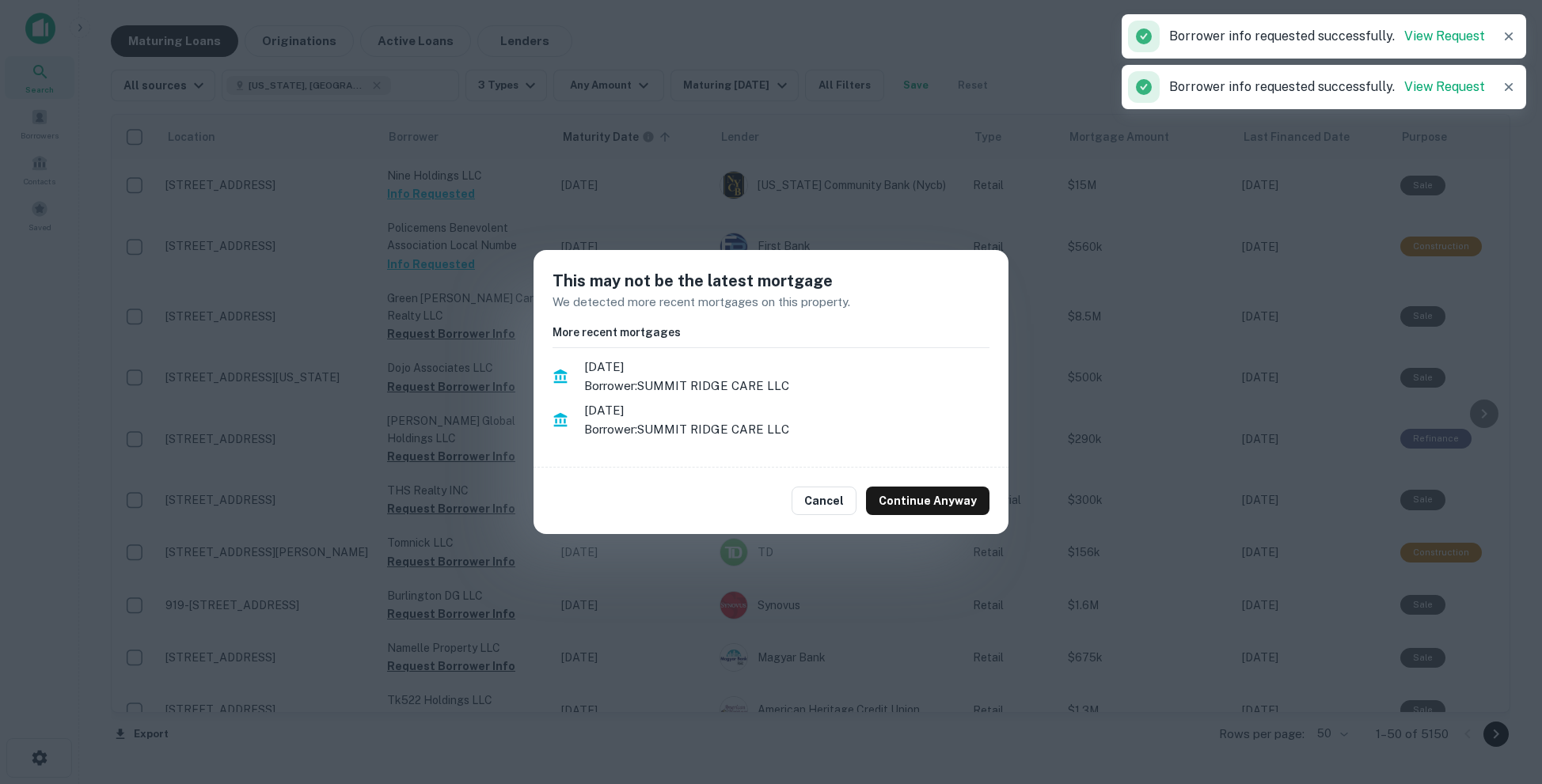
click at [717, 232] on div "This may not be the latest mortgage We detected more recent mortgages on this p…" at bounding box center [771, 392] width 1542 height 784
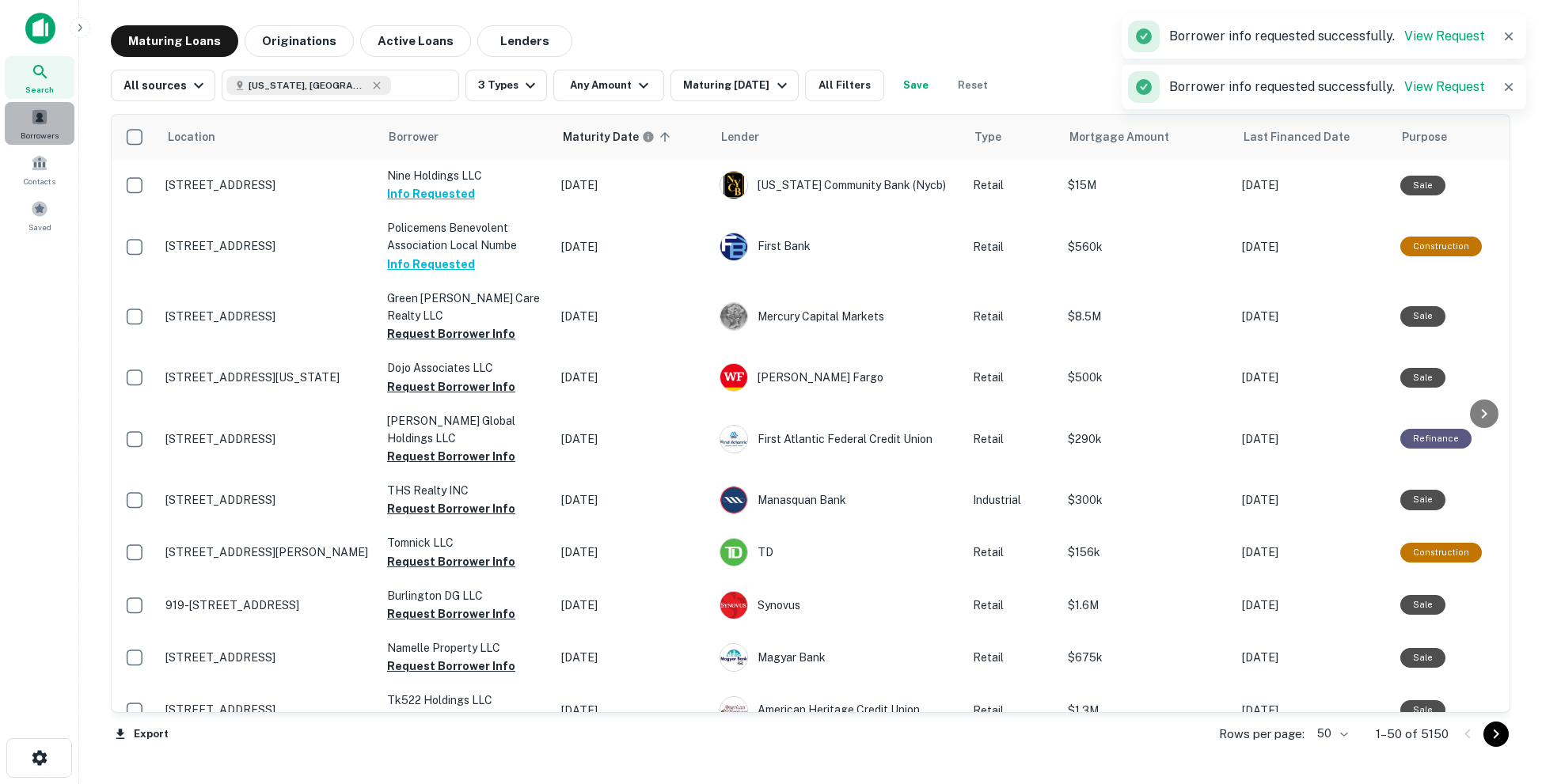
click at [42, 129] on span "Borrowers" at bounding box center [40, 135] width 38 height 13
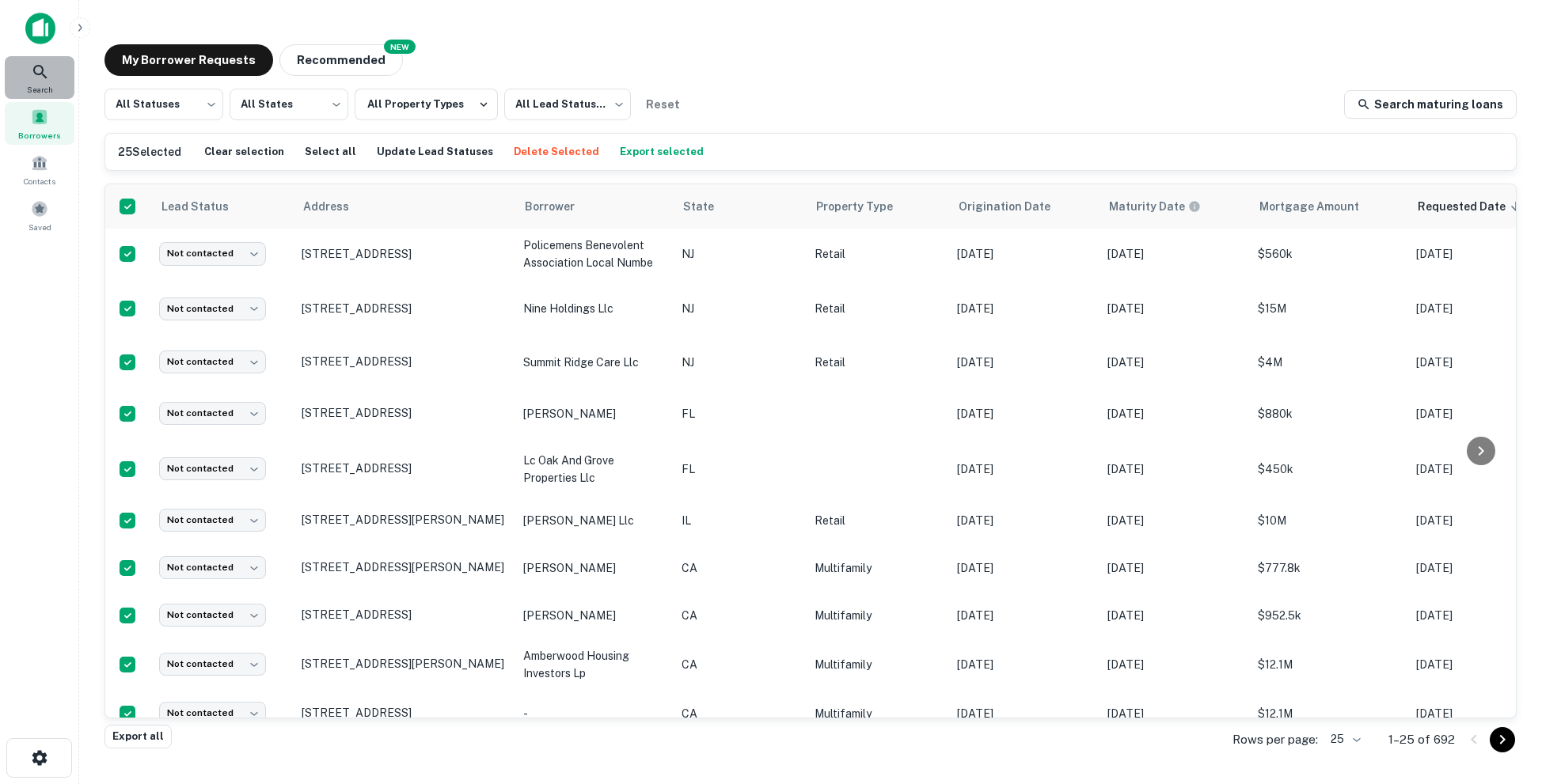
click at [54, 68] on div "Search" at bounding box center [39, 77] width 69 height 42
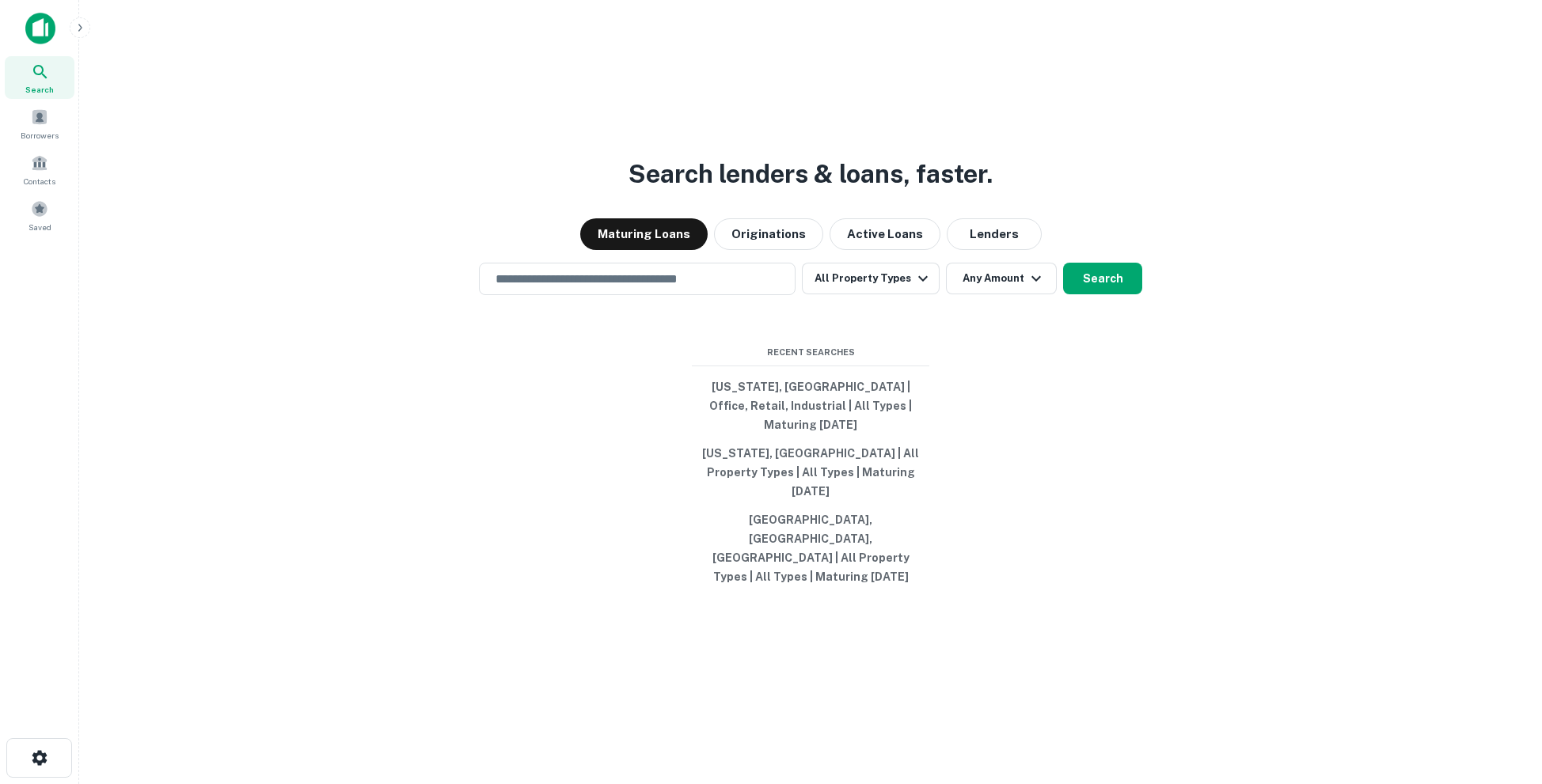
click at [630, 288] on input "text" at bounding box center [636, 279] width 302 height 18
type input "**********"
click at [1103, 294] on button "Search" at bounding box center [1102, 278] width 79 height 32
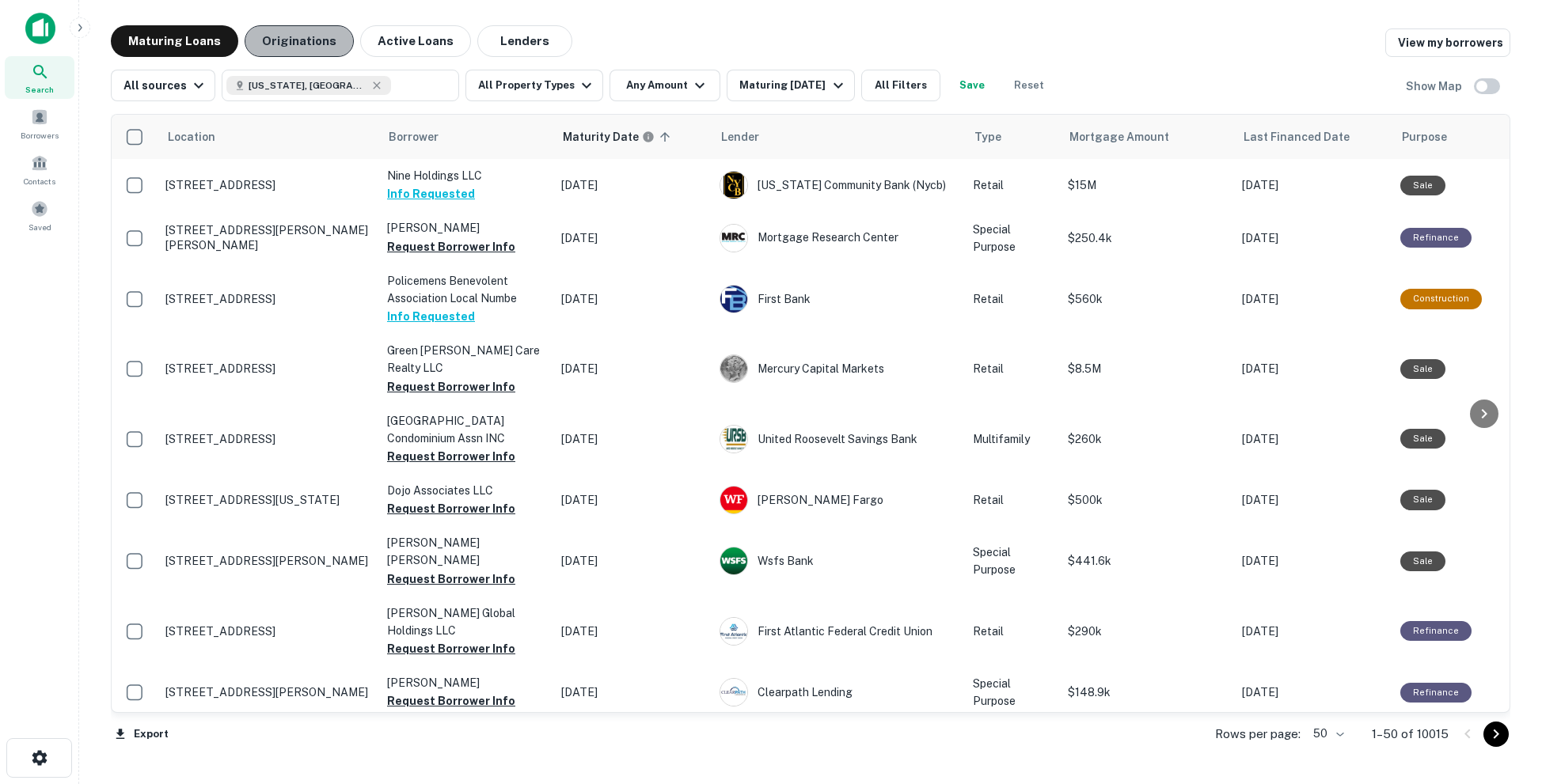
click at [309, 48] on button "Originations" at bounding box center [299, 41] width 109 height 32
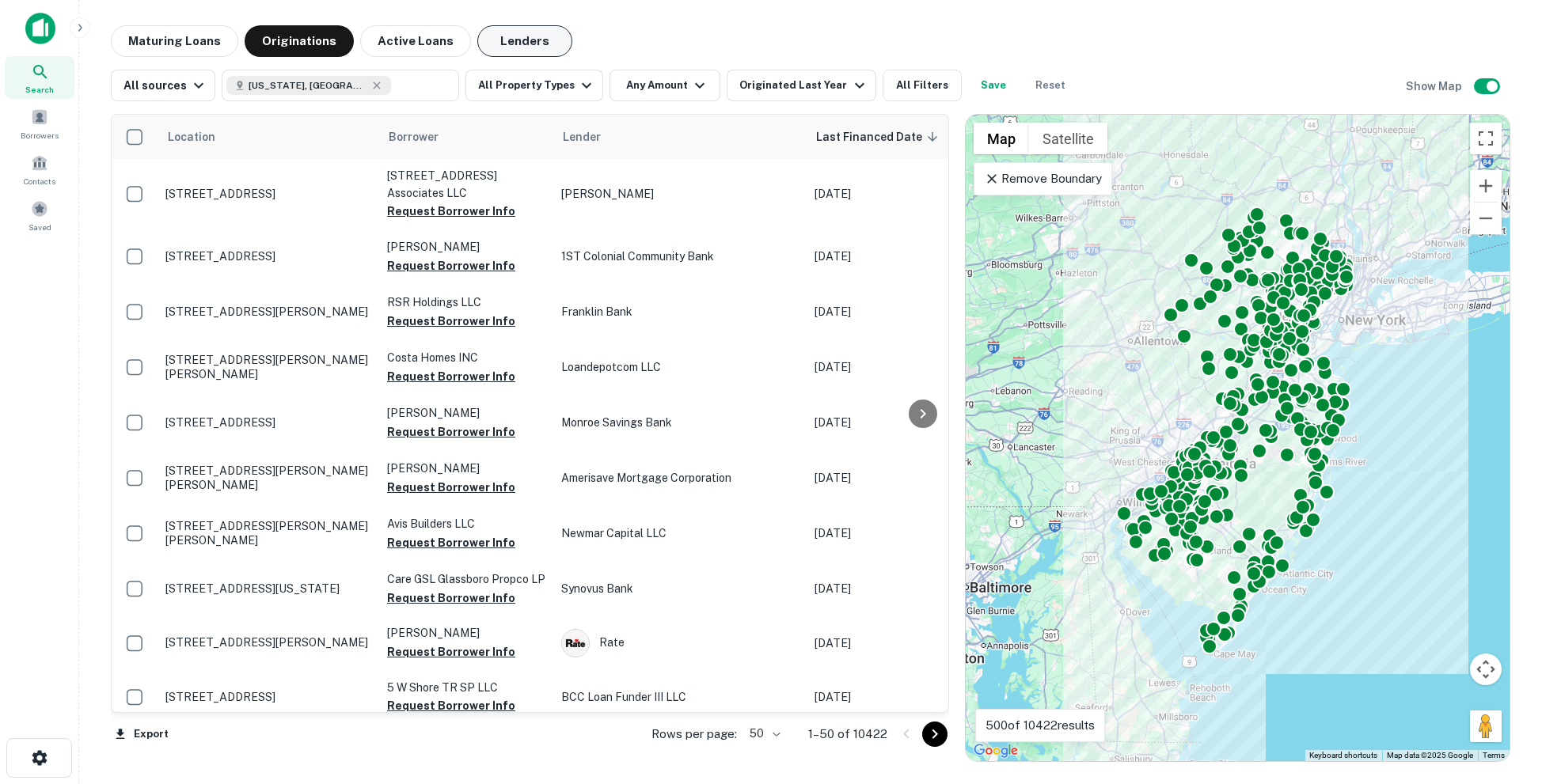
click at [504, 42] on button "Lenders" at bounding box center [525, 41] width 95 height 32
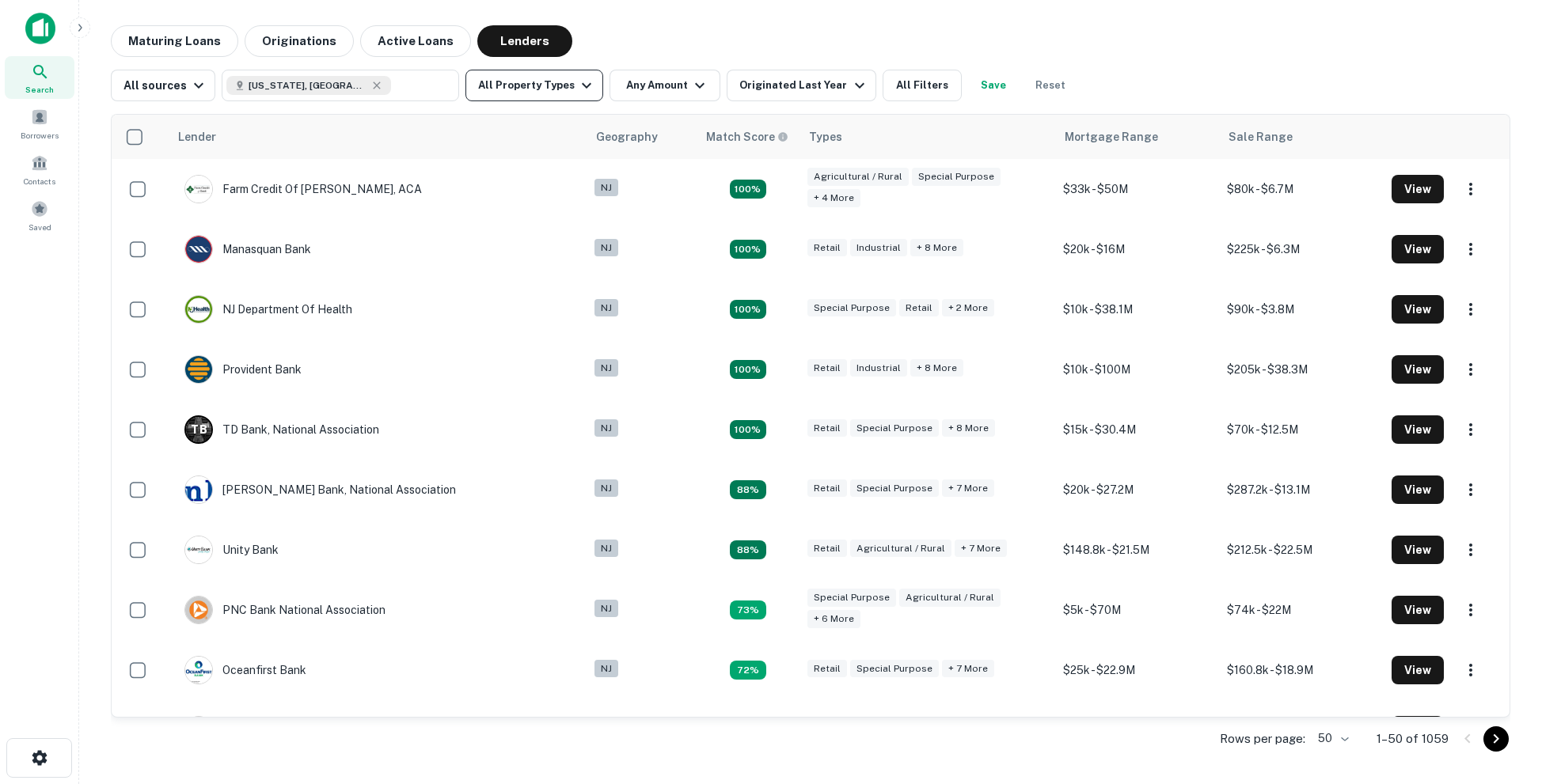
click at [582, 84] on icon "button" at bounding box center [586, 86] width 10 height 5
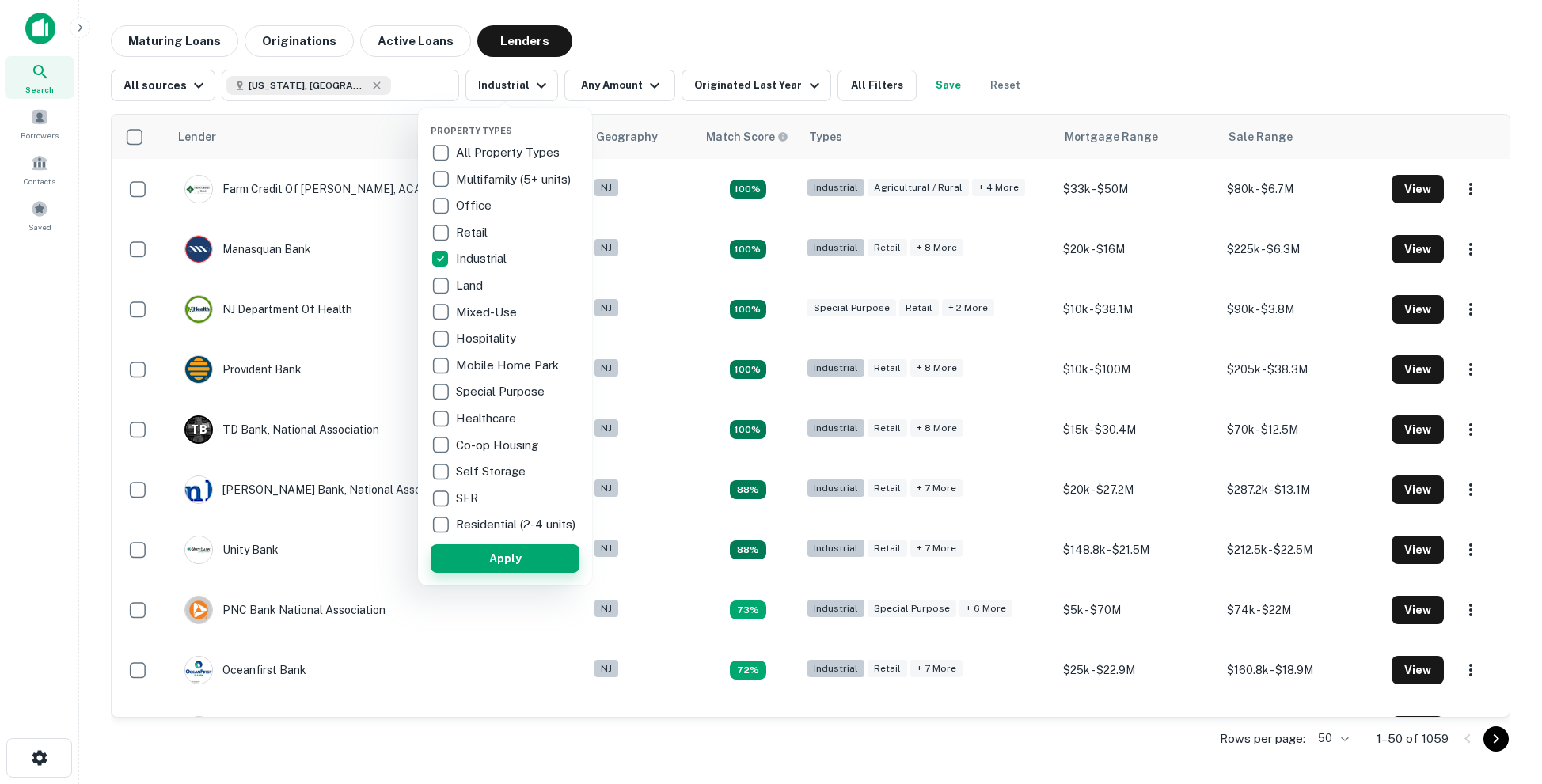
click at [502, 573] on button "Apply" at bounding box center [505, 558] width 149 height 29
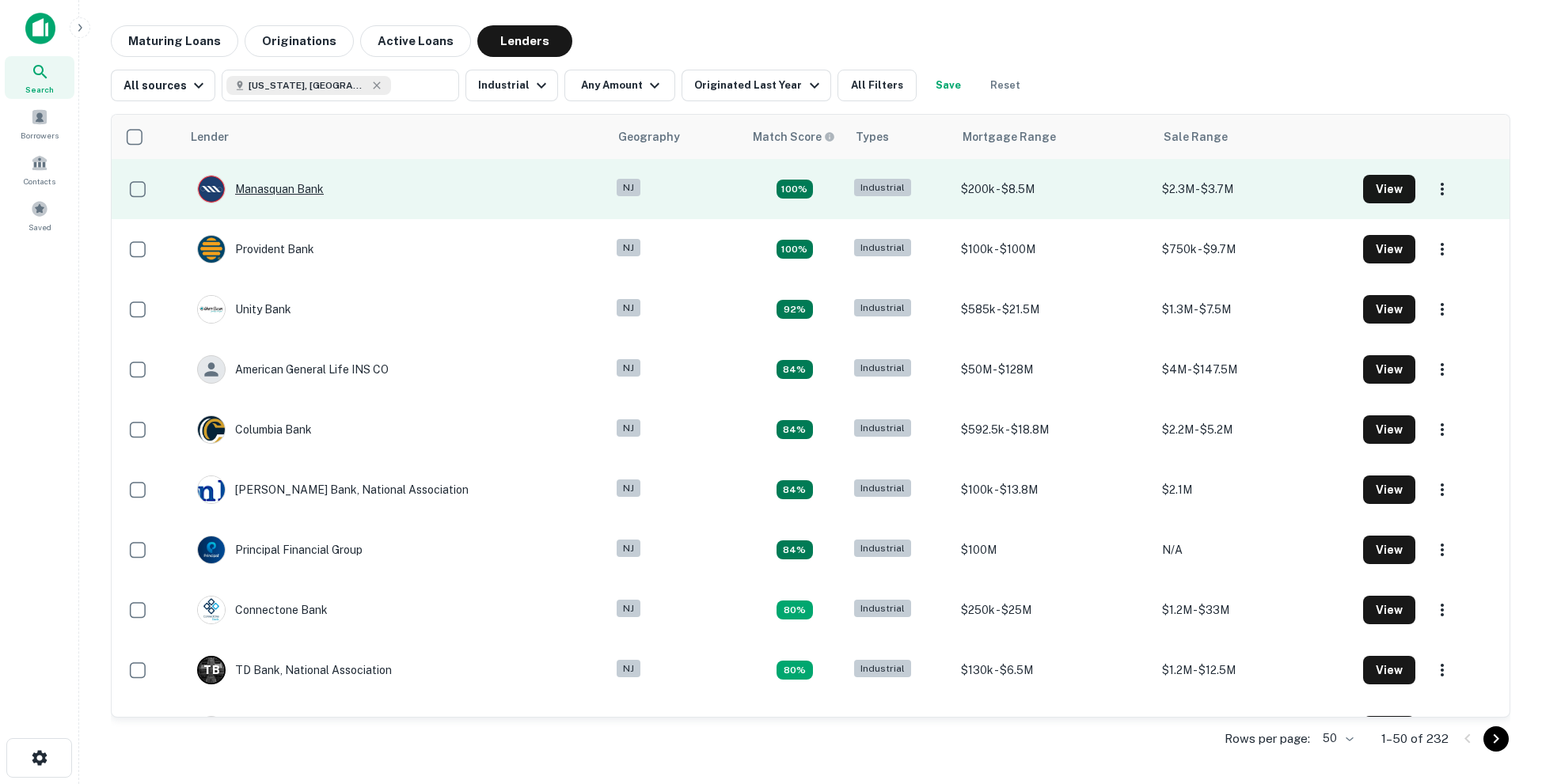
click at [301, 194] on div "Manasquan Bank" at bounding box center [261, 189] width 126 height 29
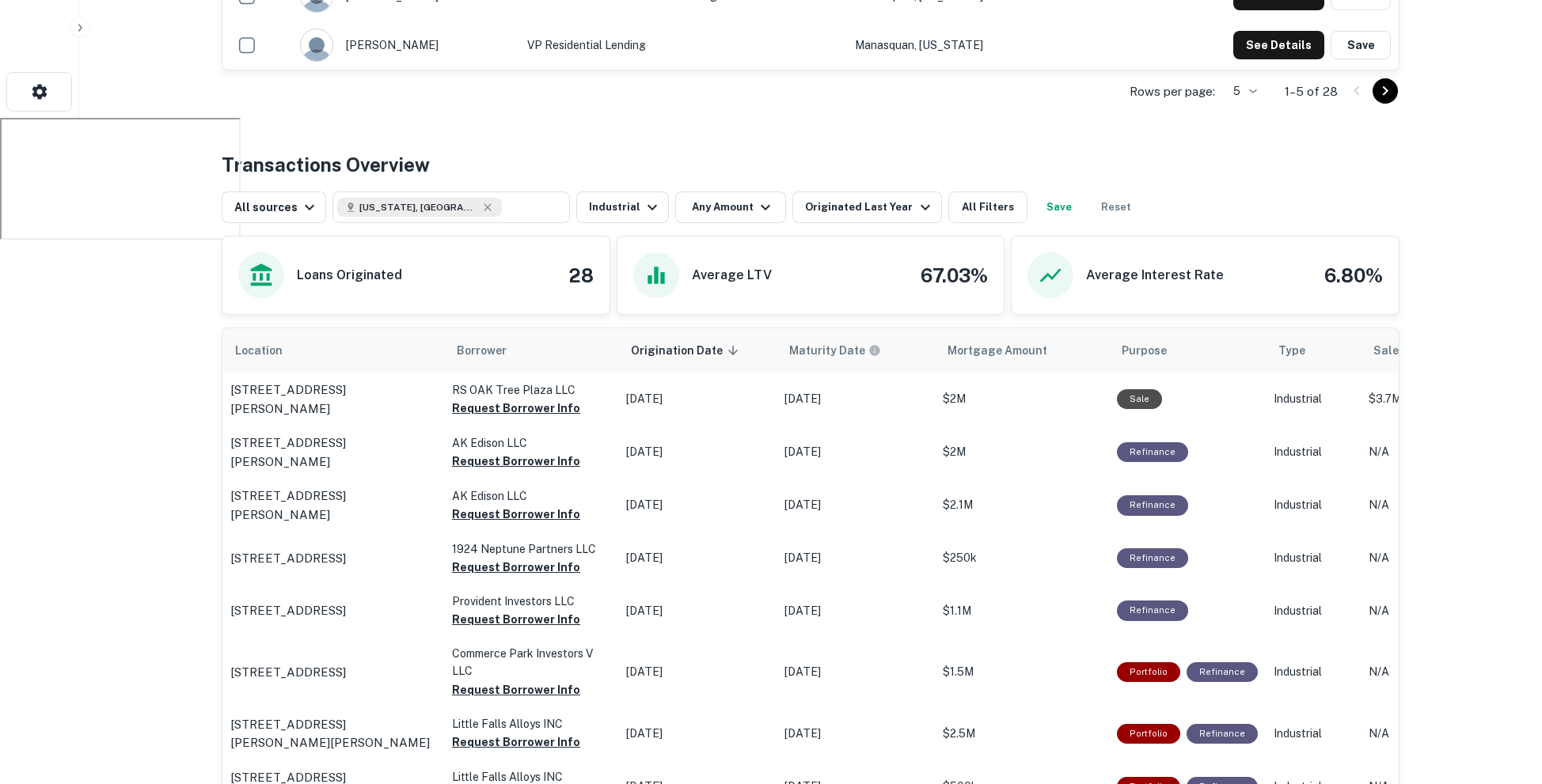
scroll to position [710, 0]
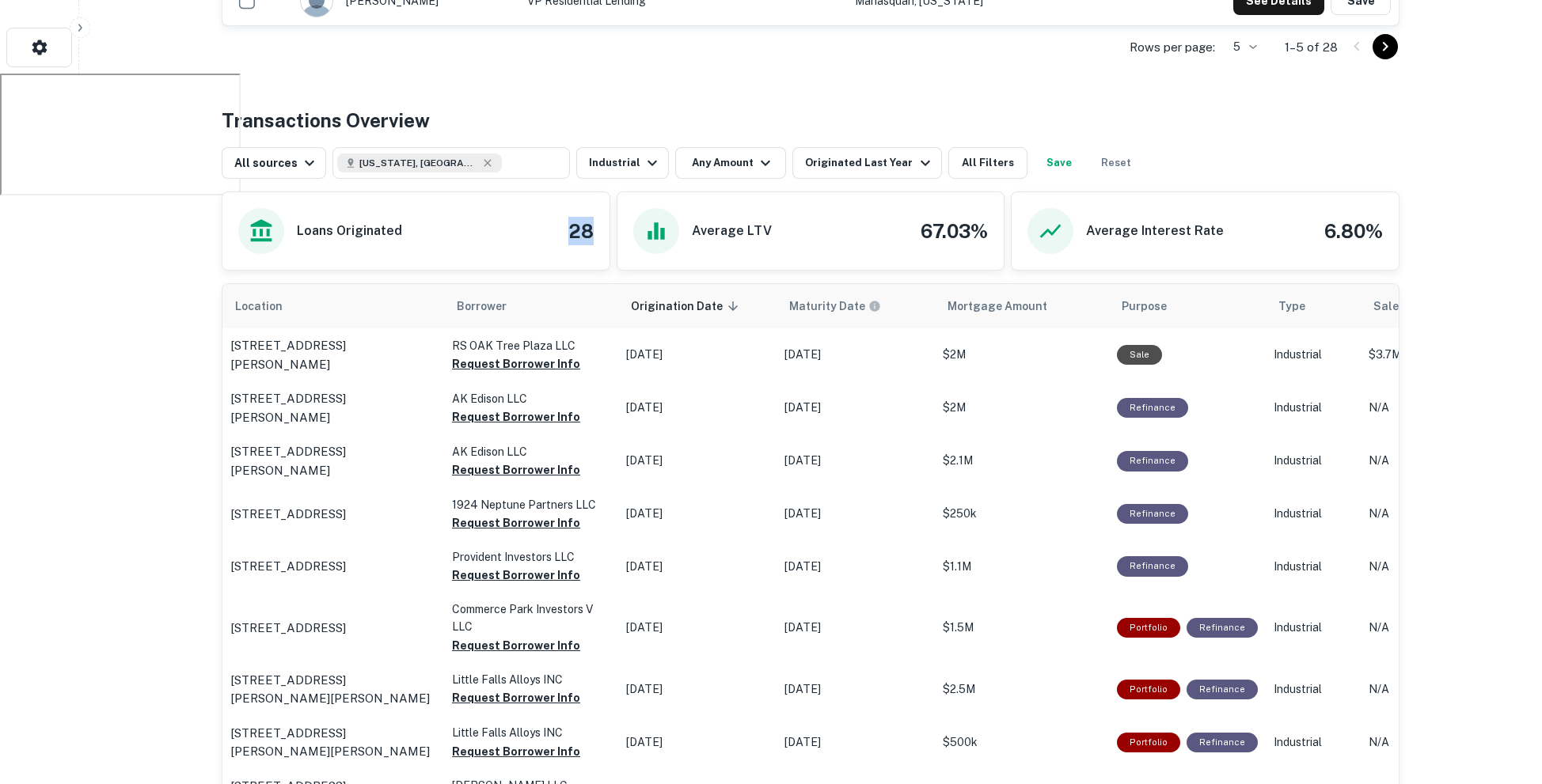
drag, startPoint x: 559, startPoint y: 233, endPoint x: 597, endPoint y: 232, distance: 38.0
click at [597, 232] on div "Loans Originated 28" at bounding box center [416, 231] width 387 height 78
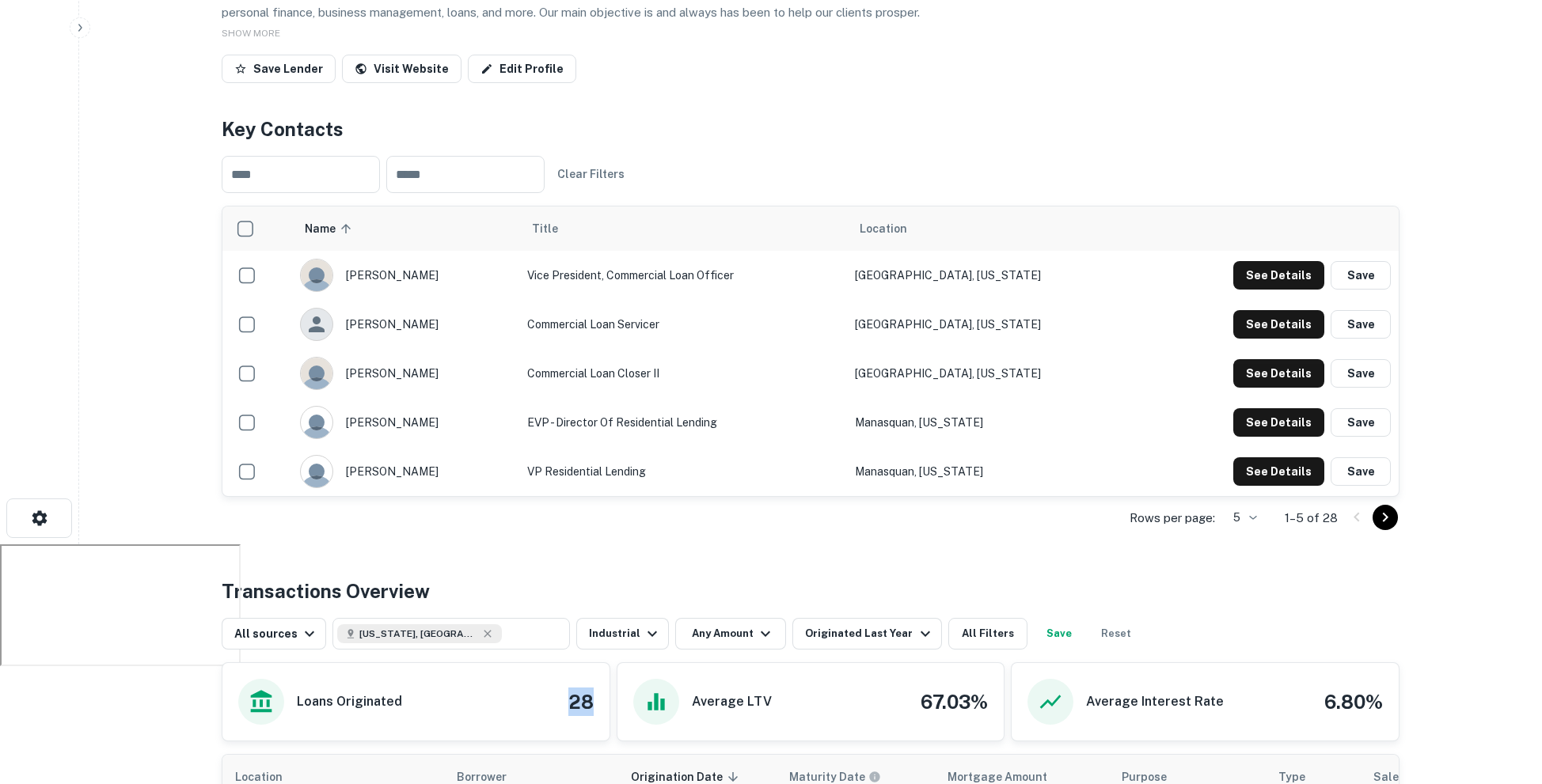
scroll to position [241, 0]
click at [1264, 265] on button "See Details" at bounding box center [1278, 274] width 91 height 29
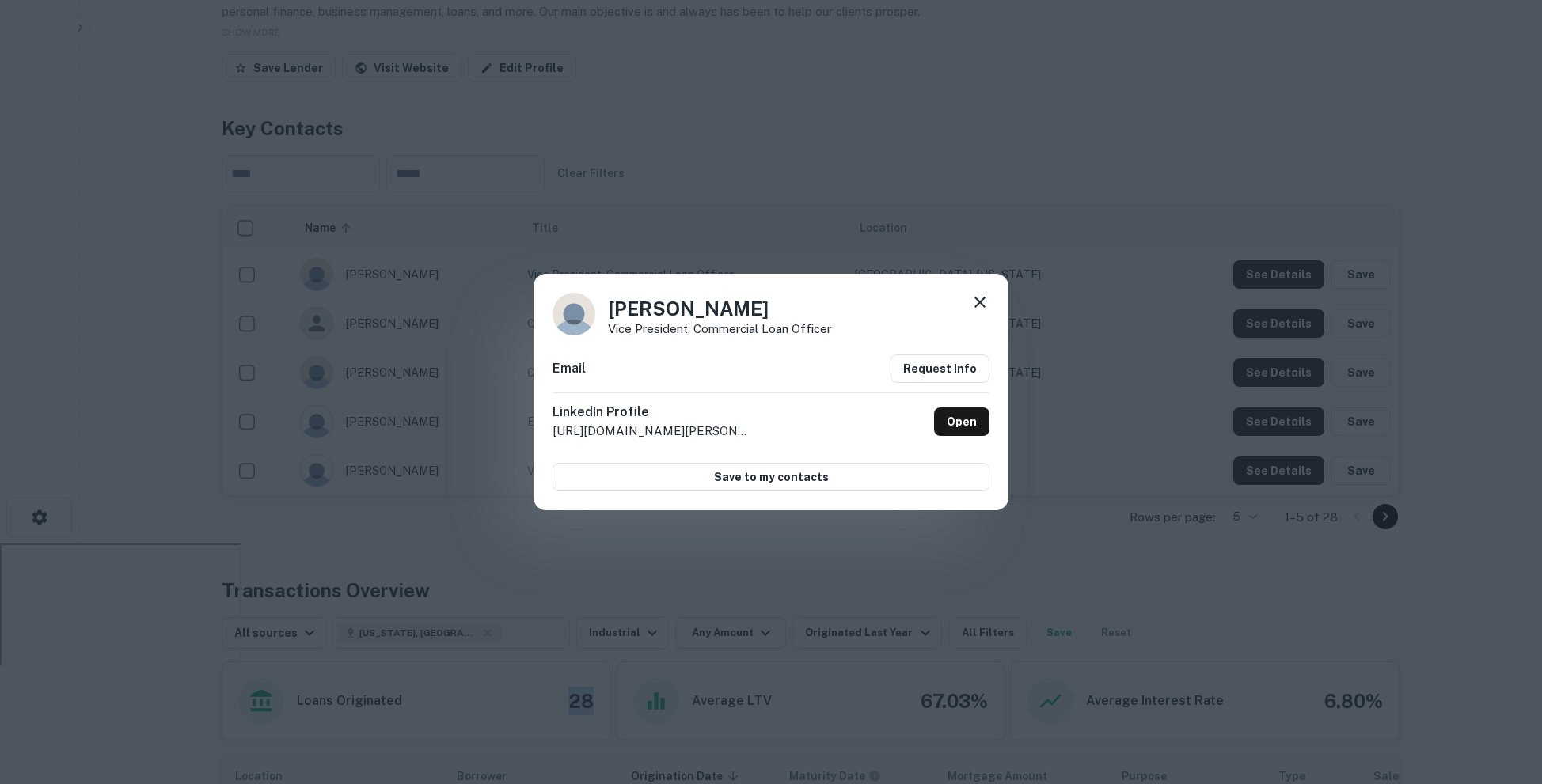
click at [974, 302] on icon at bounding box center [980, 302] width 19 height 19
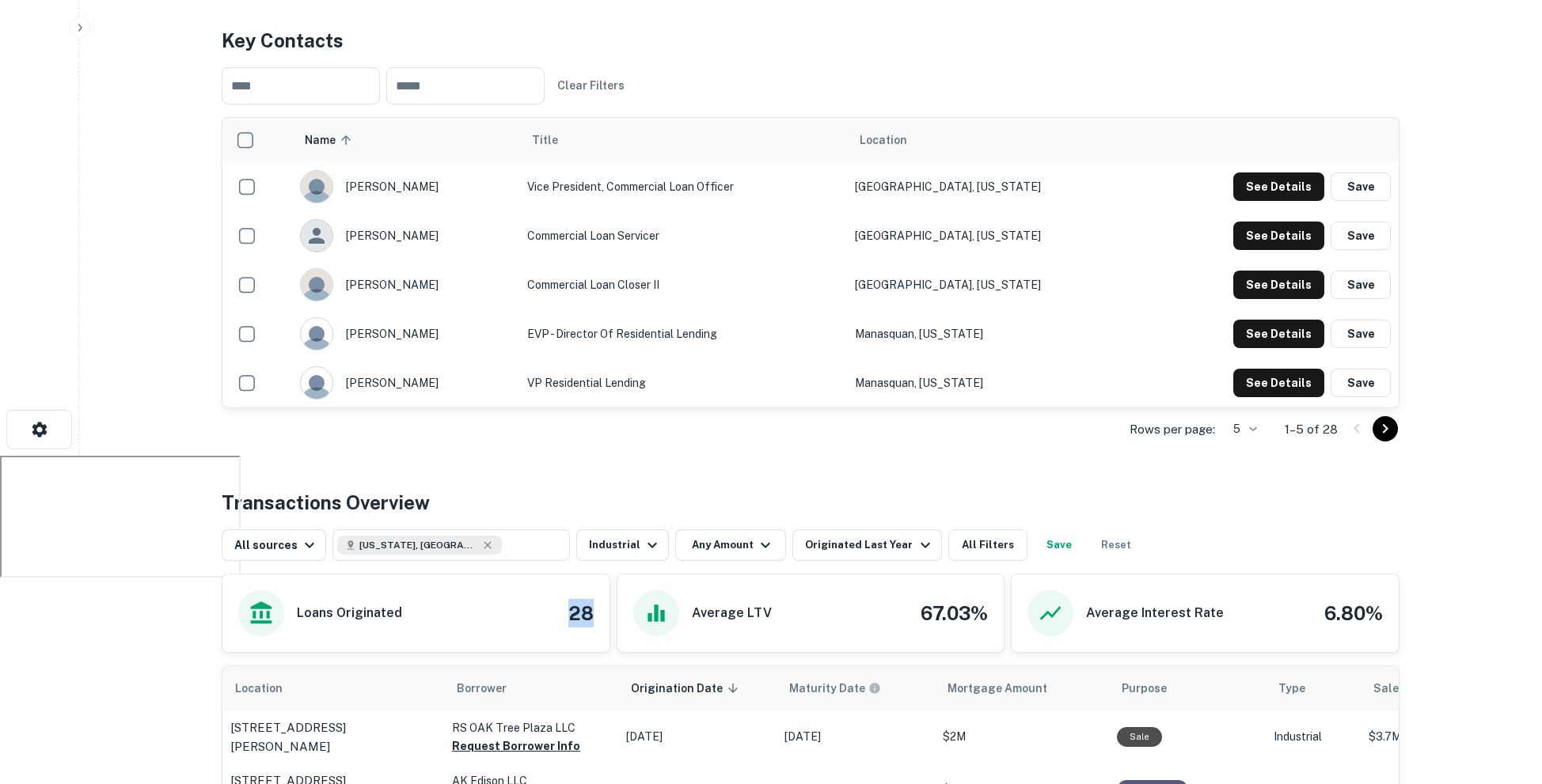
scroll to position [340, 0]
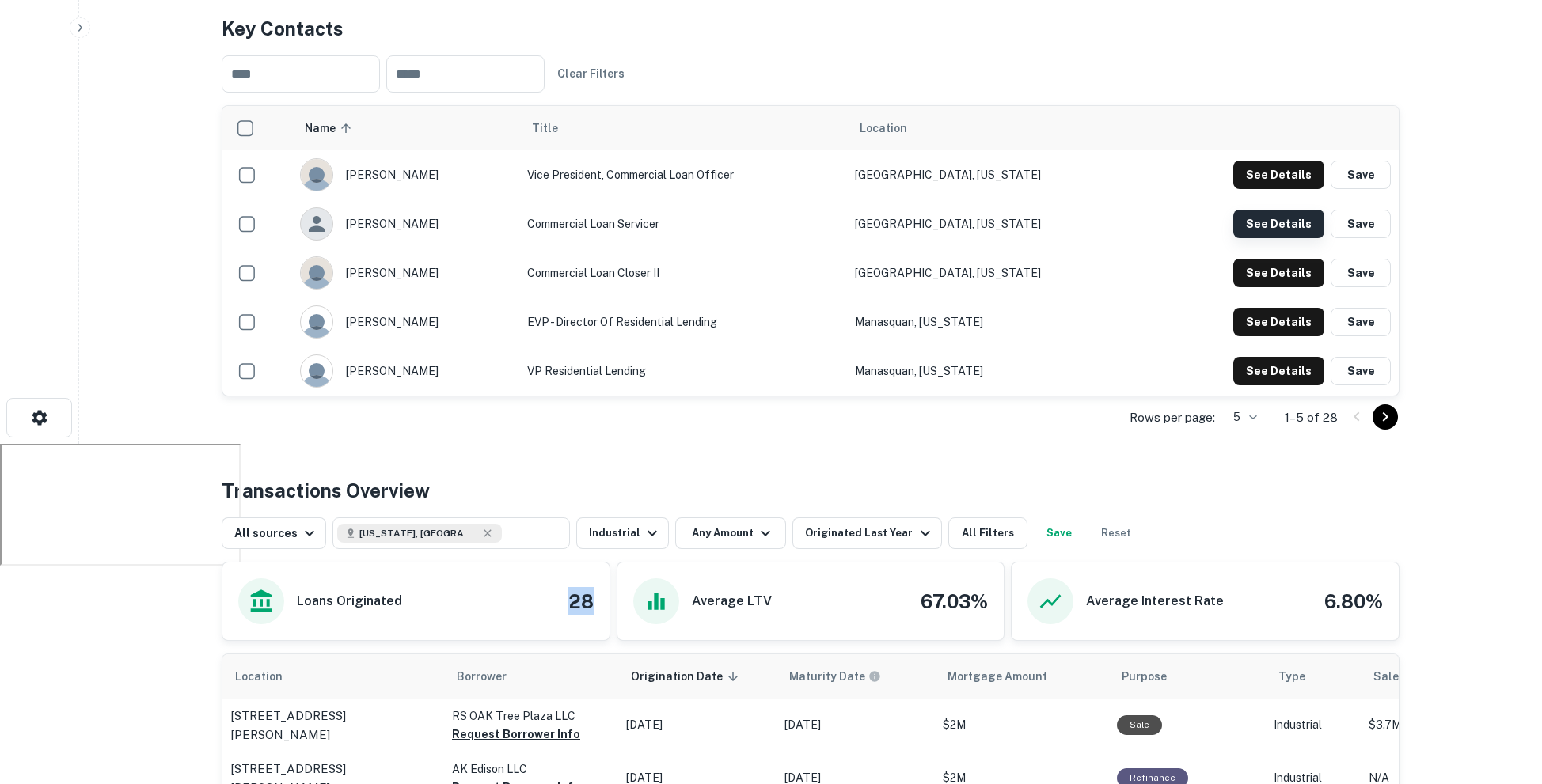
click at [1258, 189] on button "See Details" at bounding box center [1278, 175] width 91 height 29
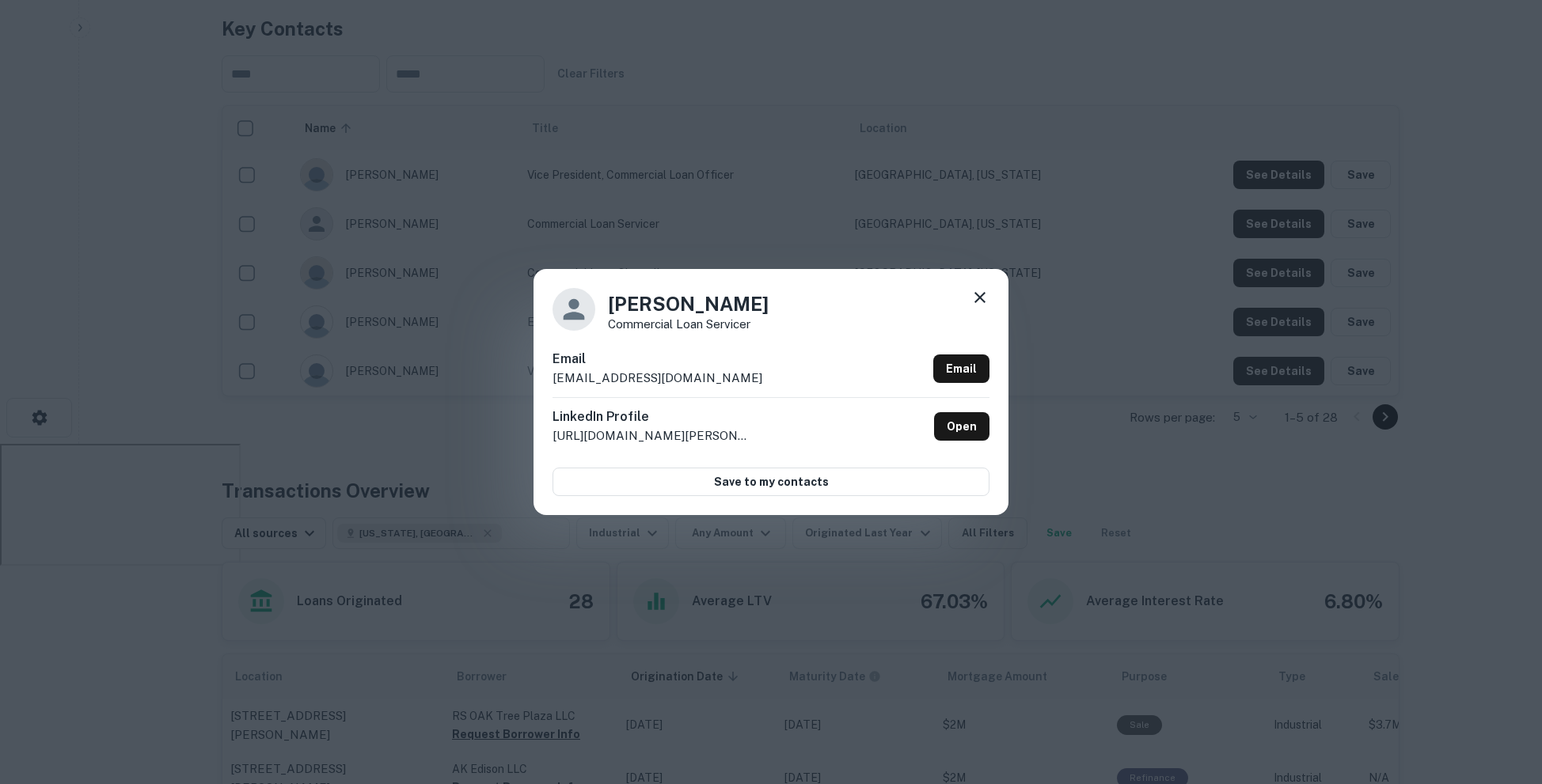
click at [1094, 191] on div "Jo Dicarlo Commercial Loan Servicer Email jdicarlo@manasquan.bank Email LinkedI…" at bounding box center [771, 392] width 1542 height 784
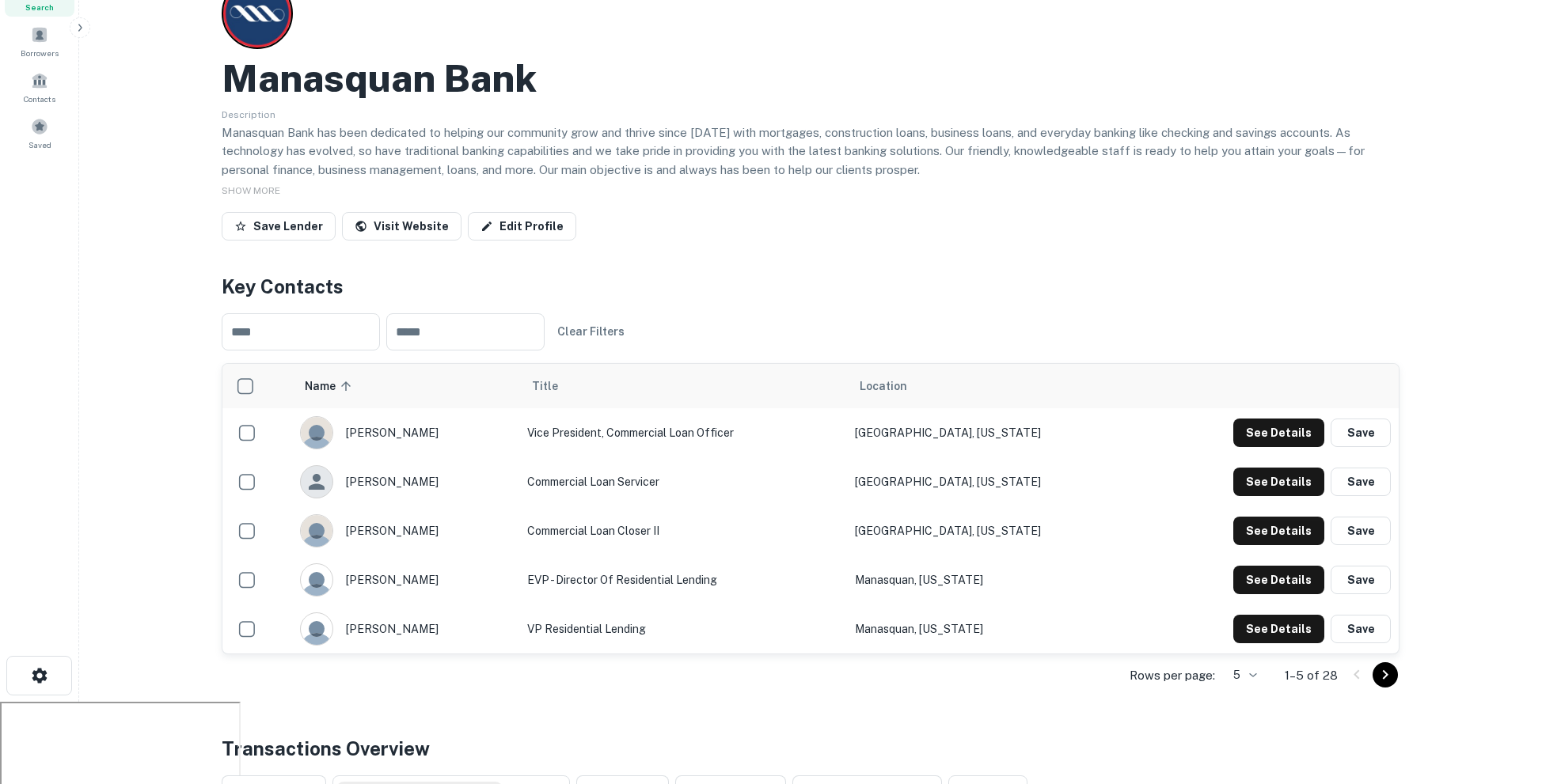
scroll to position [0, 0]
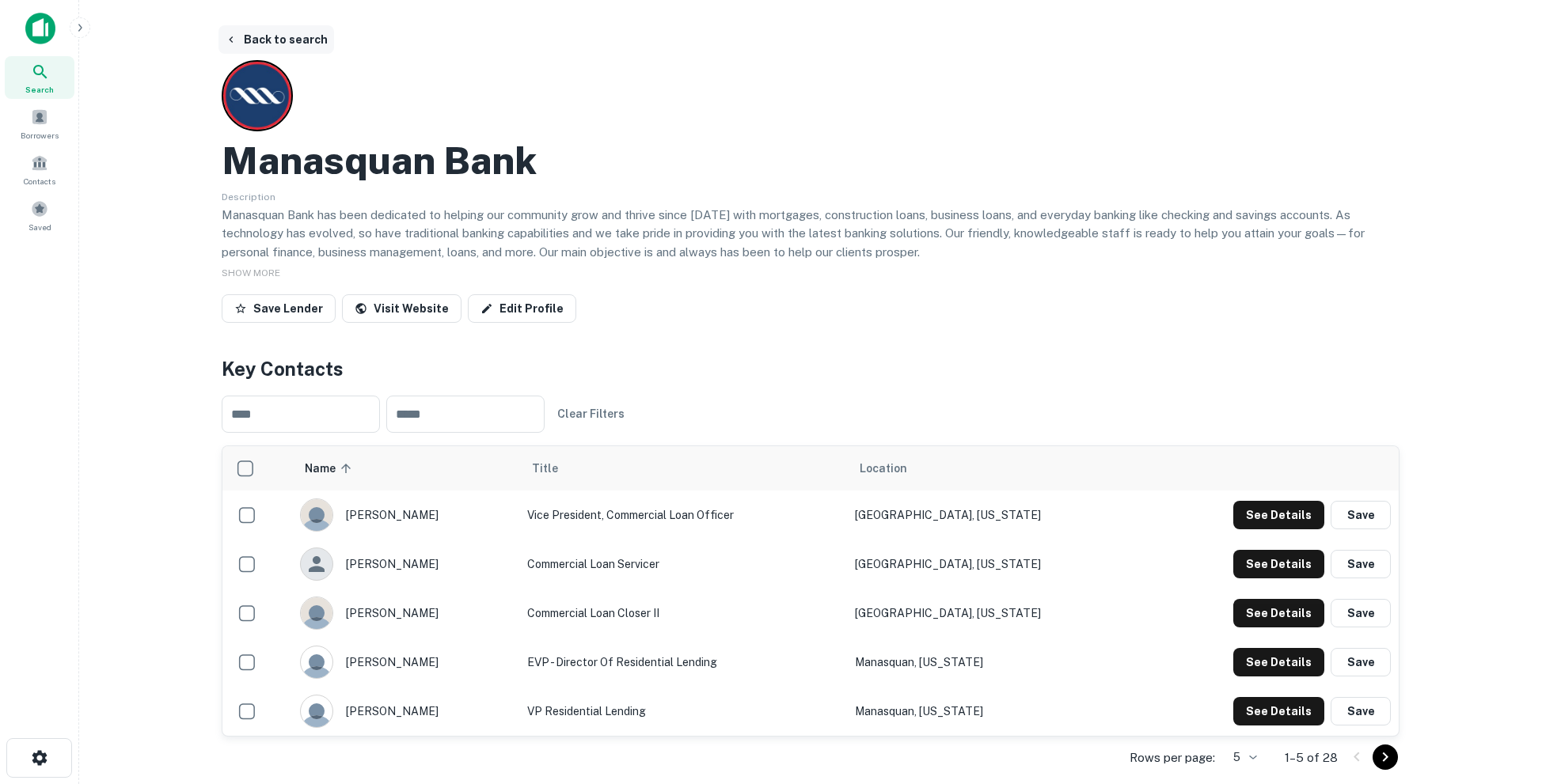
click at [261, 36] on button "Back to search" at bounding box center [275, 39] width 115 height 29
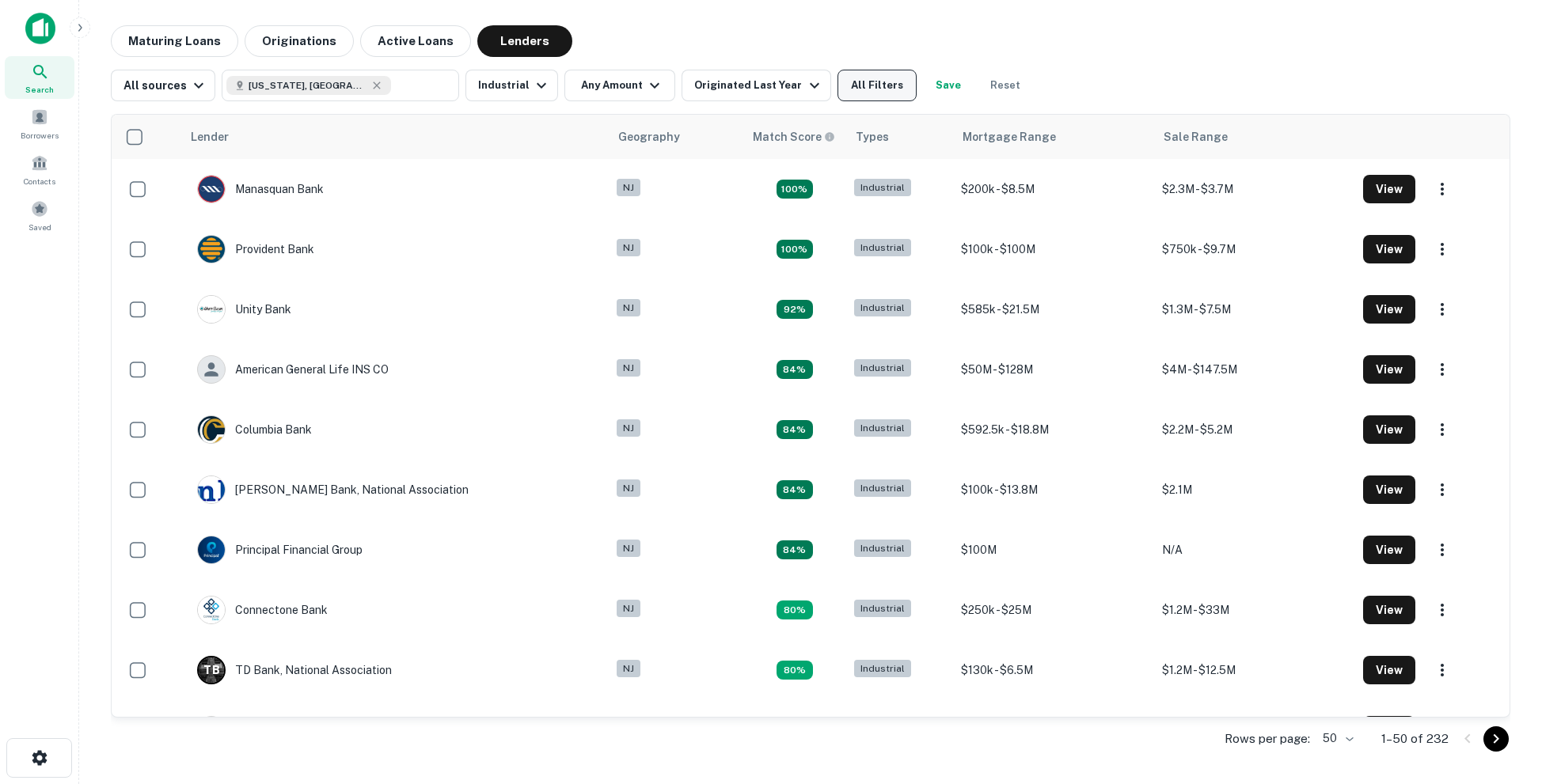
click at [839, 94] on button "All Filters" at bounding box center [876, 85] width 79 height 32
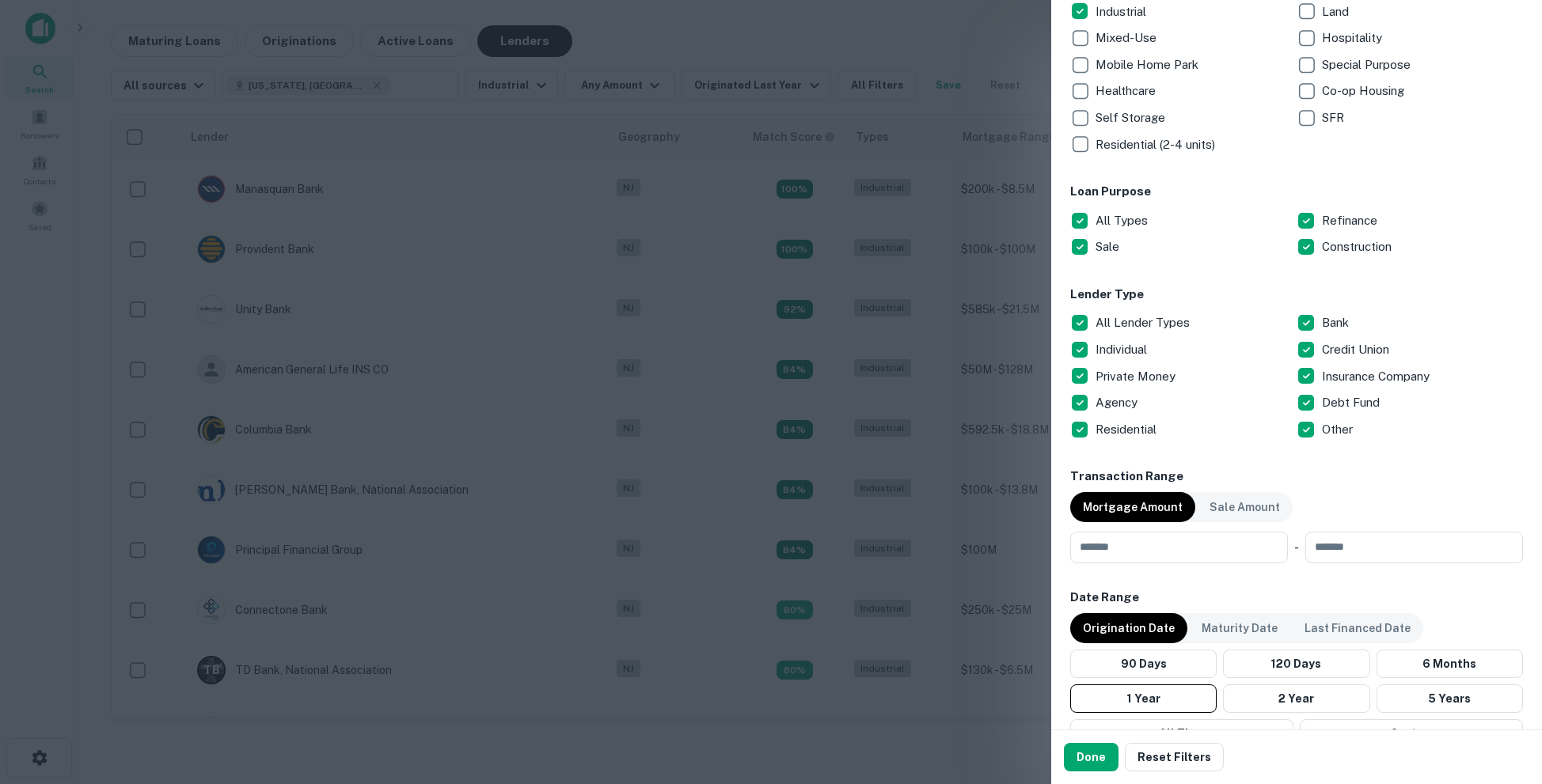
scroll to position [359, 0]
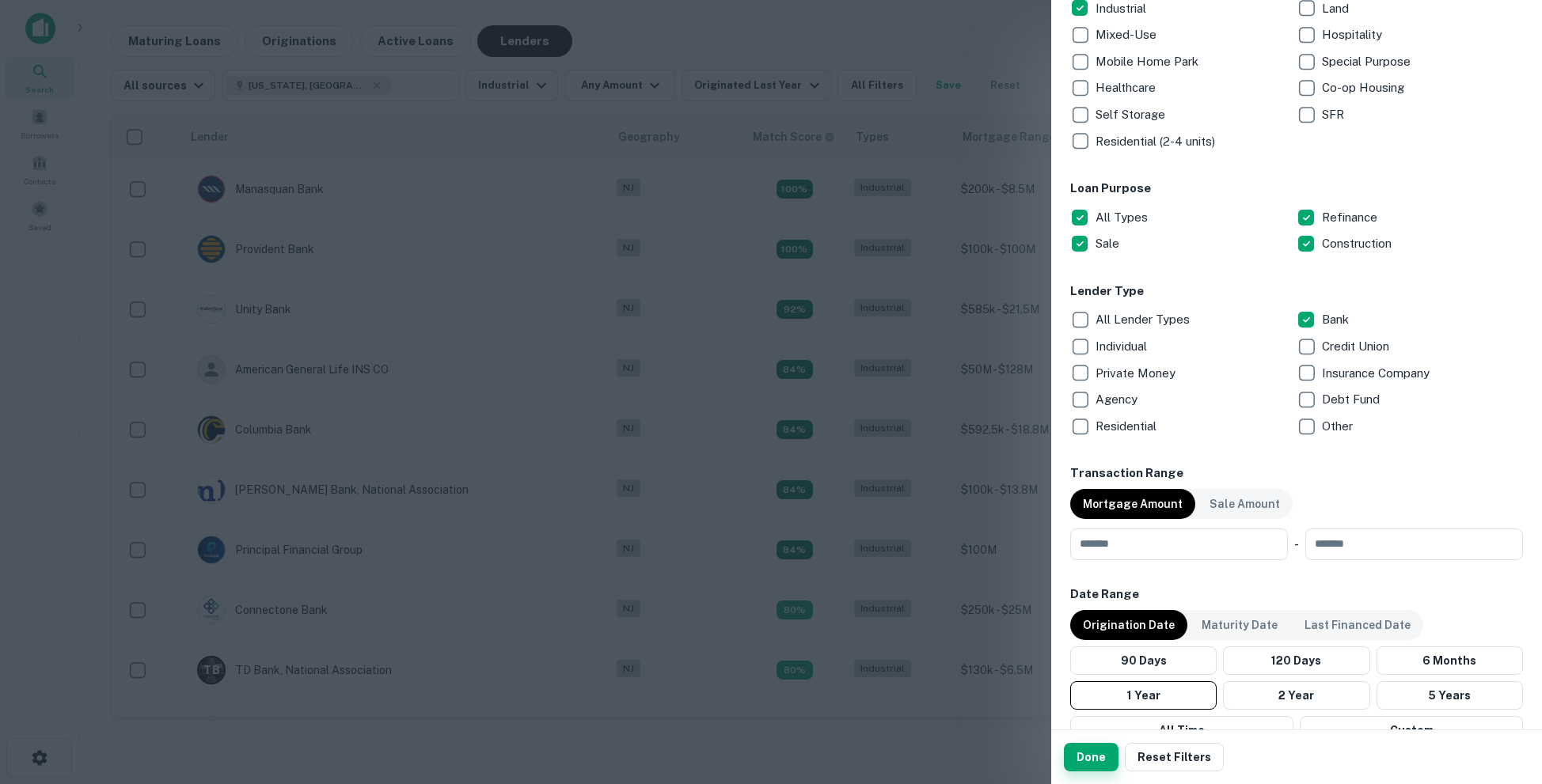
click at [1087, 762] on button "Done" at bounding box center [1091, 756] width 55 height 29
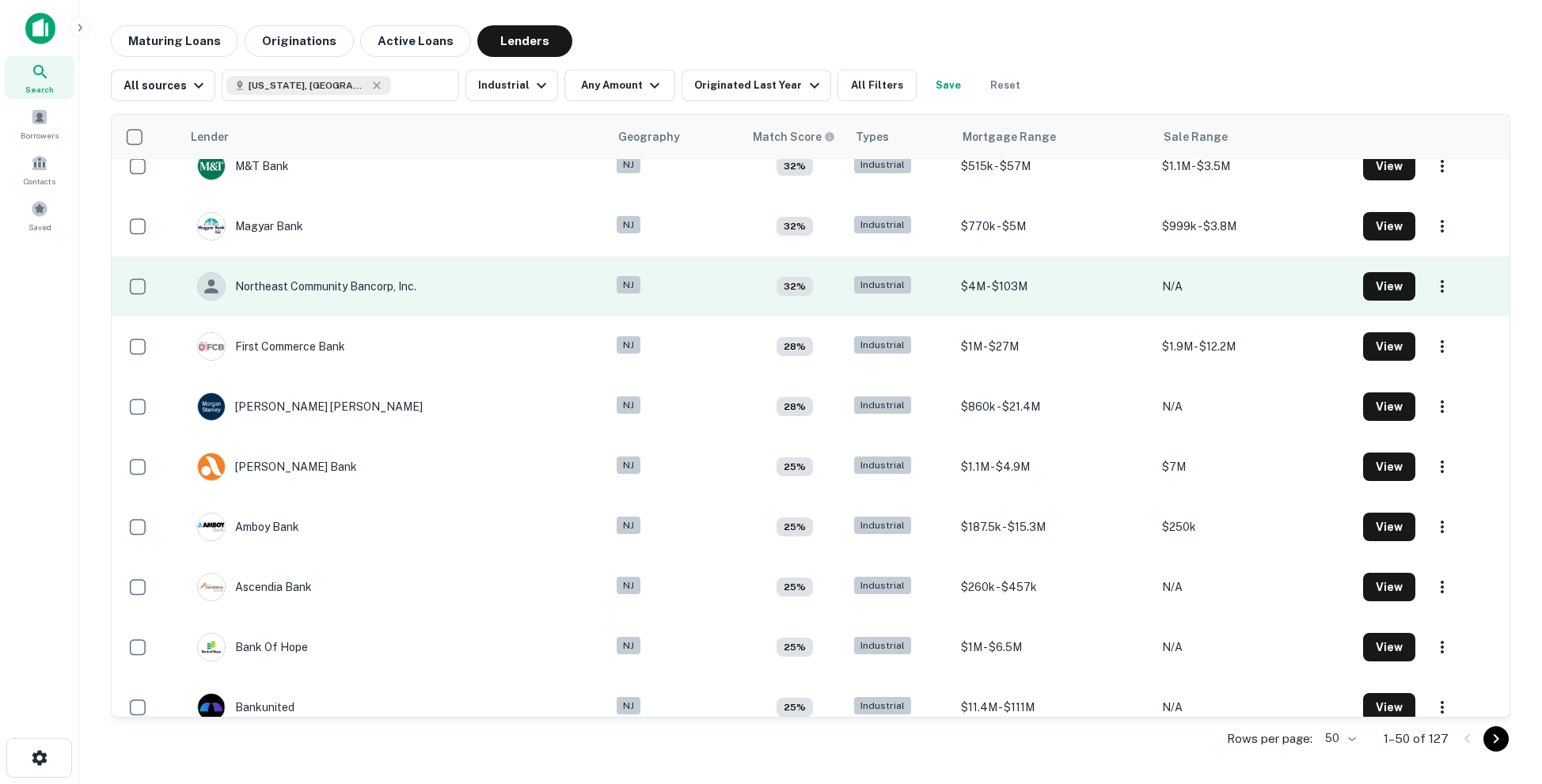
scroll to position [997, 0]
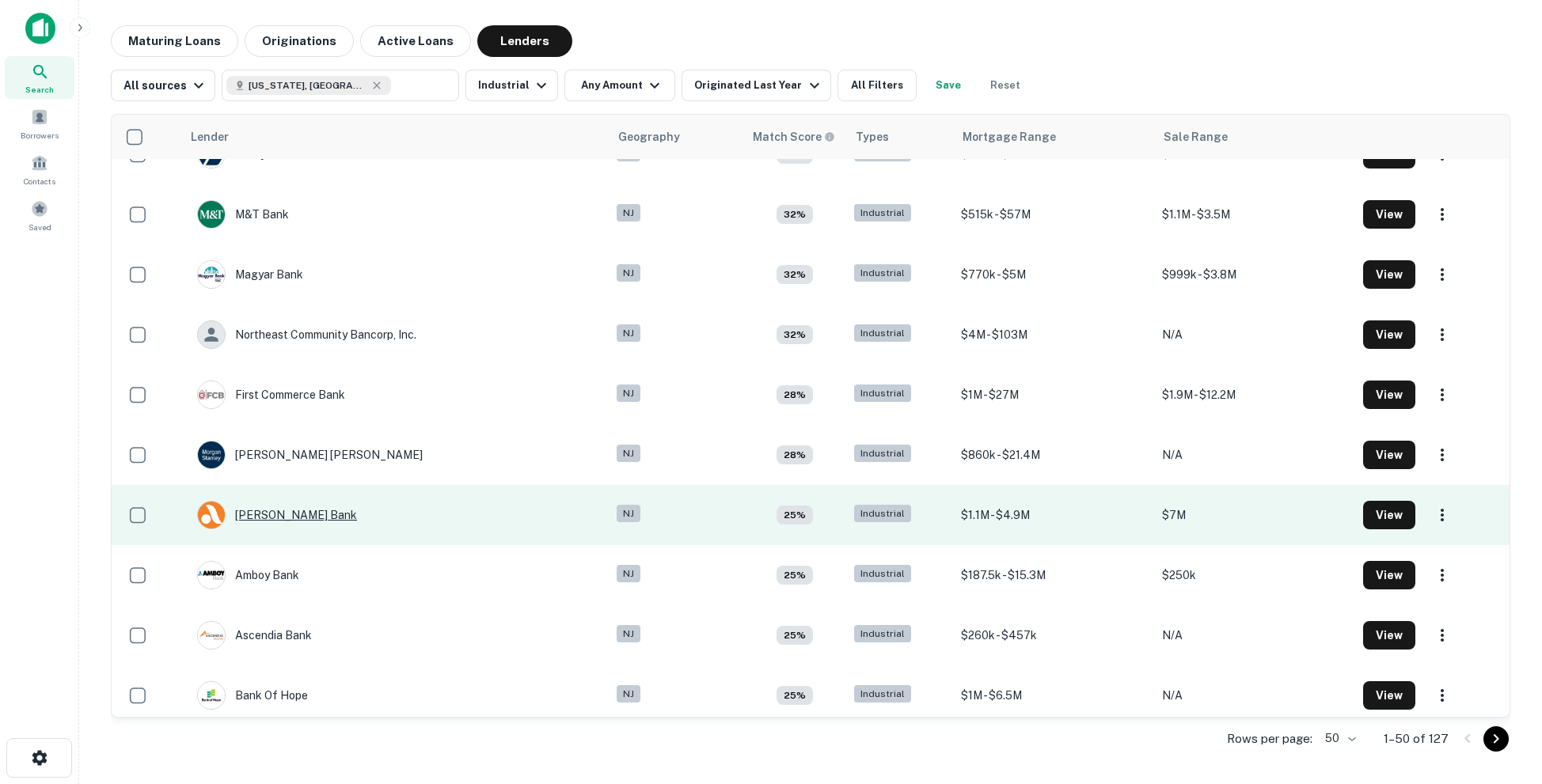
click at [284, 506] on div "Alma Bank" at bounding box center [277, 515] width 160 height 29
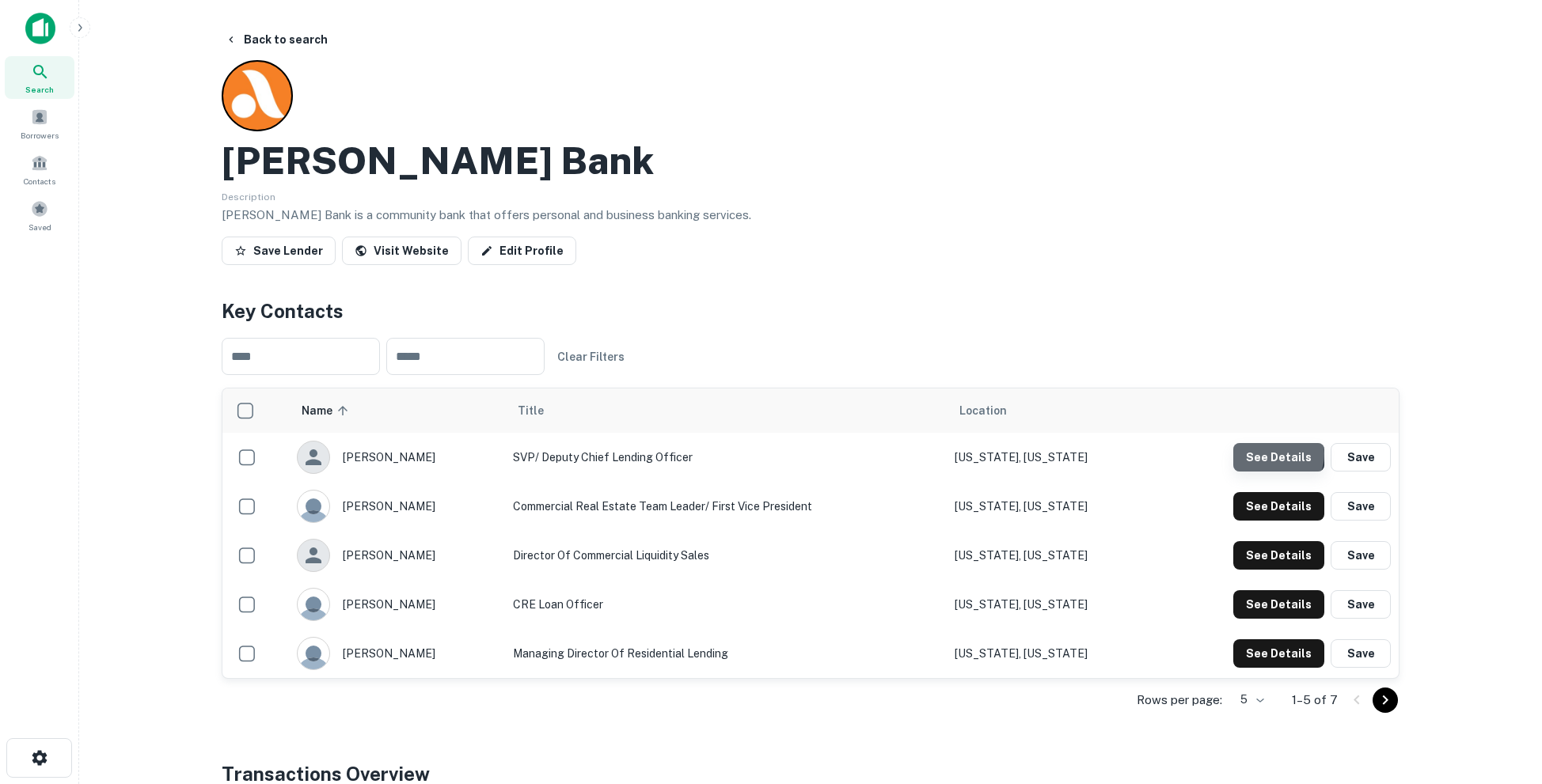
click at [1276, 453] on button "See Details" at bounding box center [1278, 457] width 91 height 29
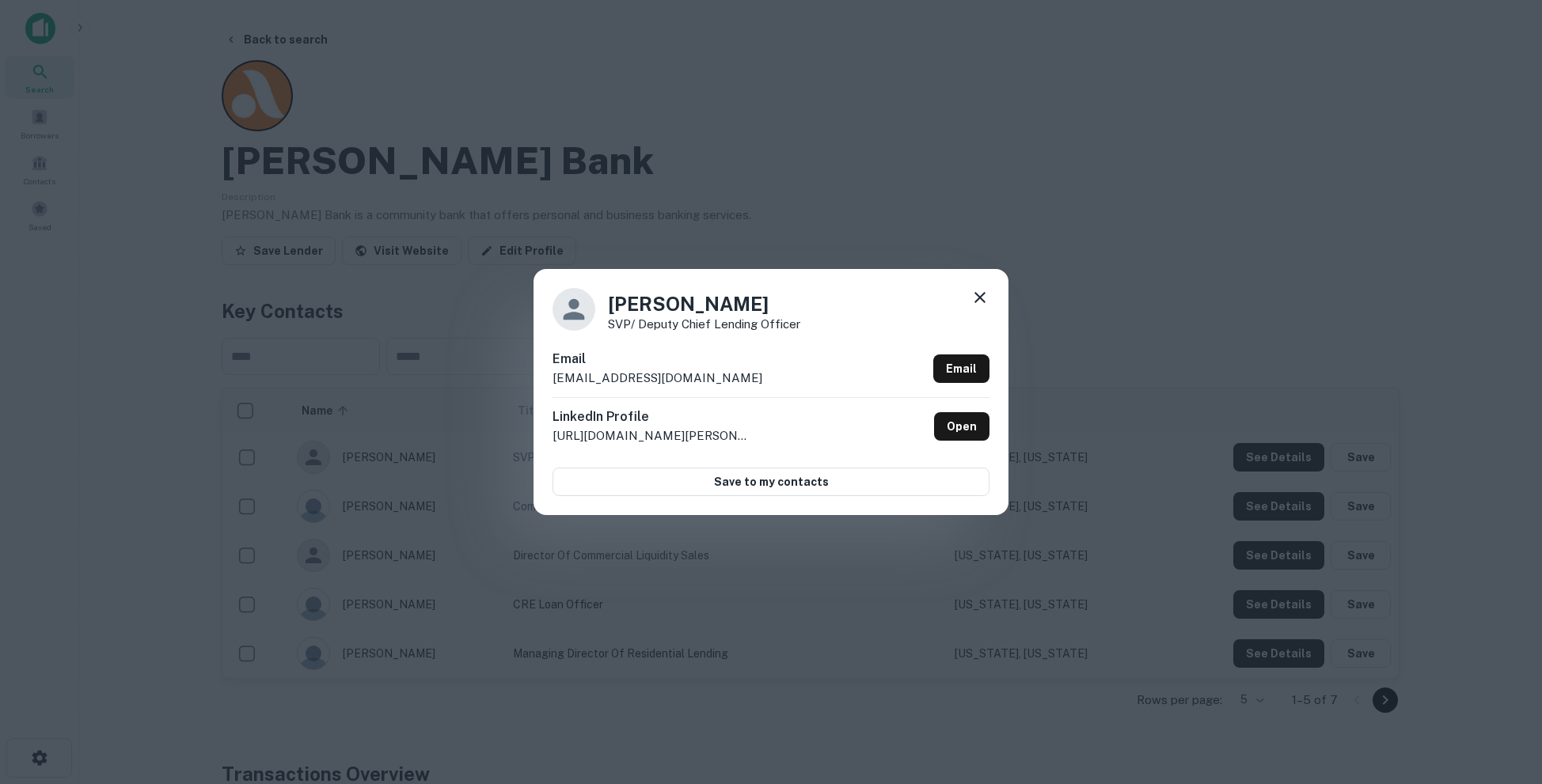
click at [977, 288] on div "Joanna Koronios SVP/ Deputy Chief Lending Officer Email jkoronios@almabank.com …" at bounding box center [771, 391] width 474 height 245
click at [977, 292] on icon at bounding box center [980, 298] width 19 height 19
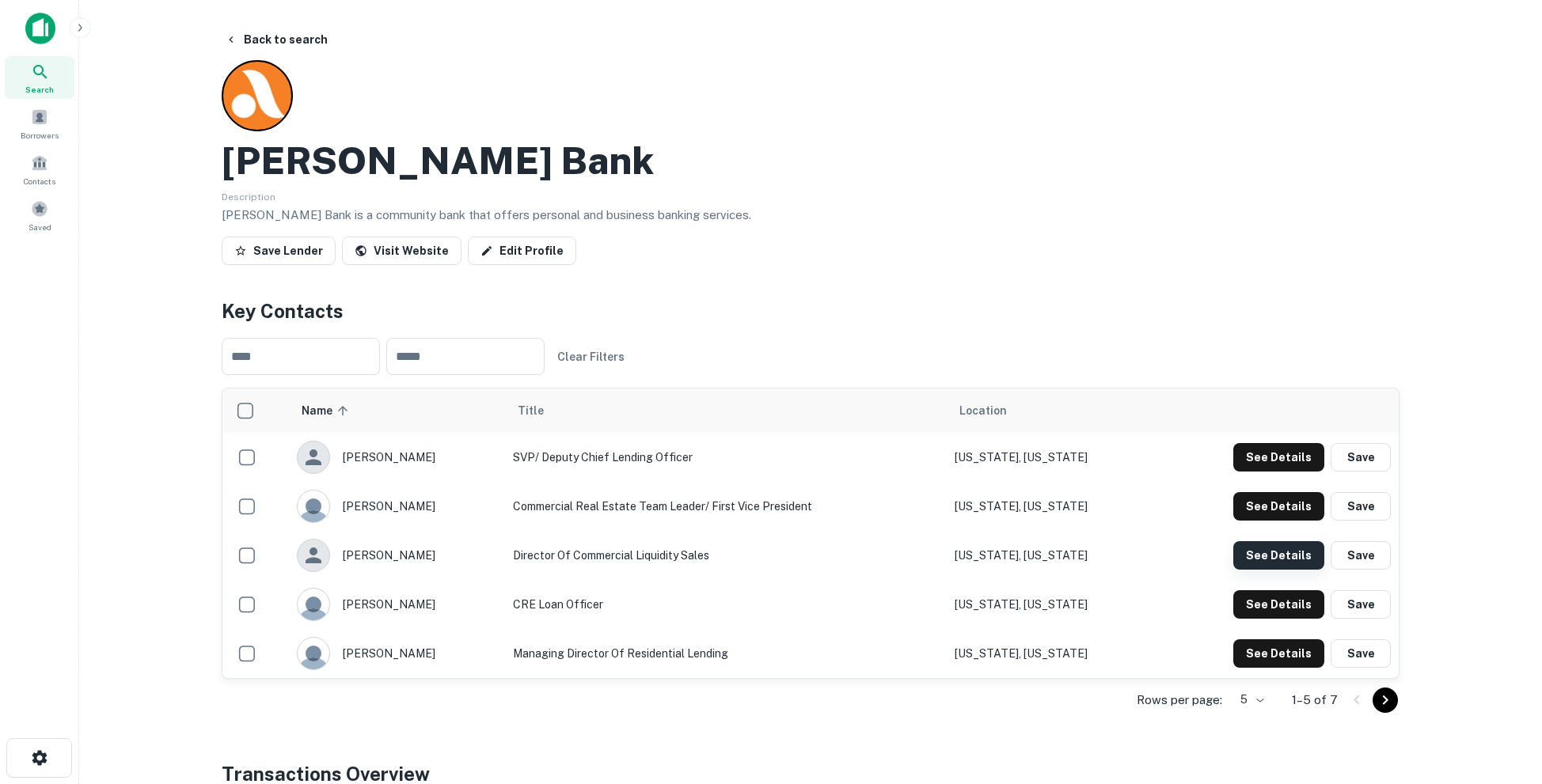
click at [1270, 472] on button "See Details" at bounding box center [1278, 457] width 91 height 29
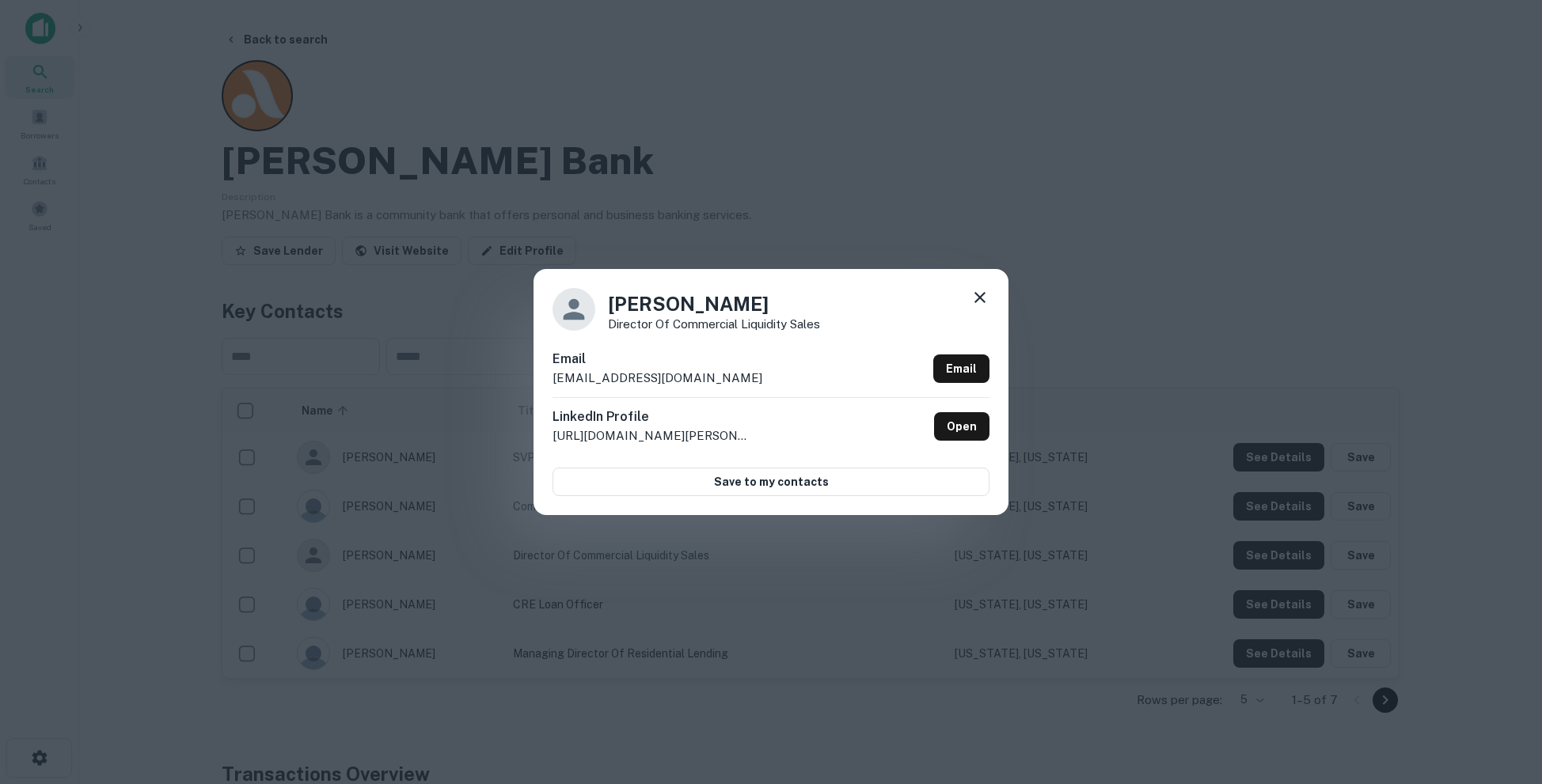
click at [990, 290] on div "Svetlana Radakovic Director of Commercial Liquidity sales Email sradakovic@alma…" at bounding box center [771, 391] width 474 height 245
click at [974, 297] on icon at bounding box center [980, 298] width 19 height 19
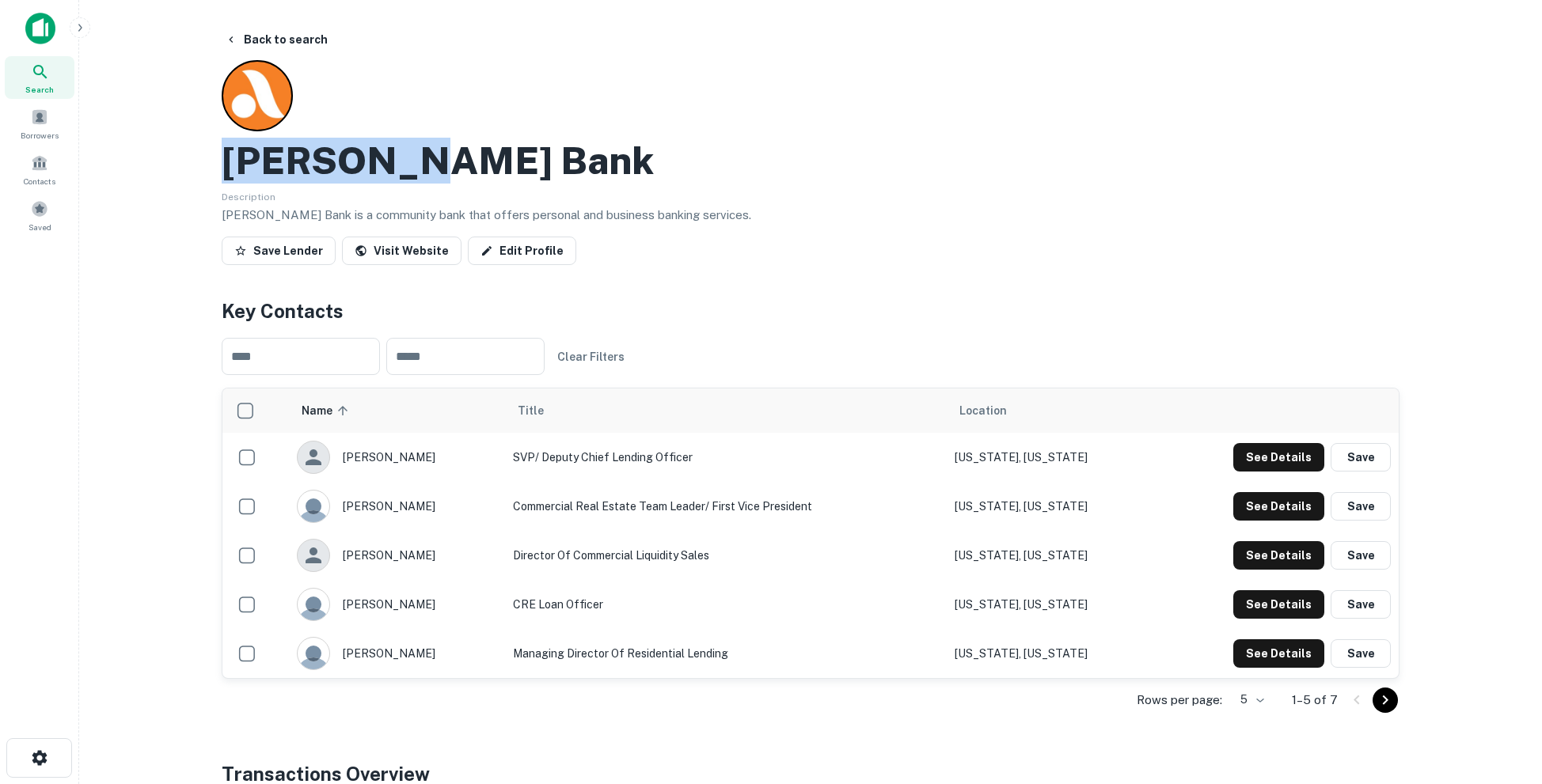
drag, startPoint x: 429, startPoint y: 161, endPoint x: 206, endPoint y: 159, distance: 223.0
click at [735, 337] on div "​ ​ Clear Filters" at bounding box center [810, 357] width 1177 height 62
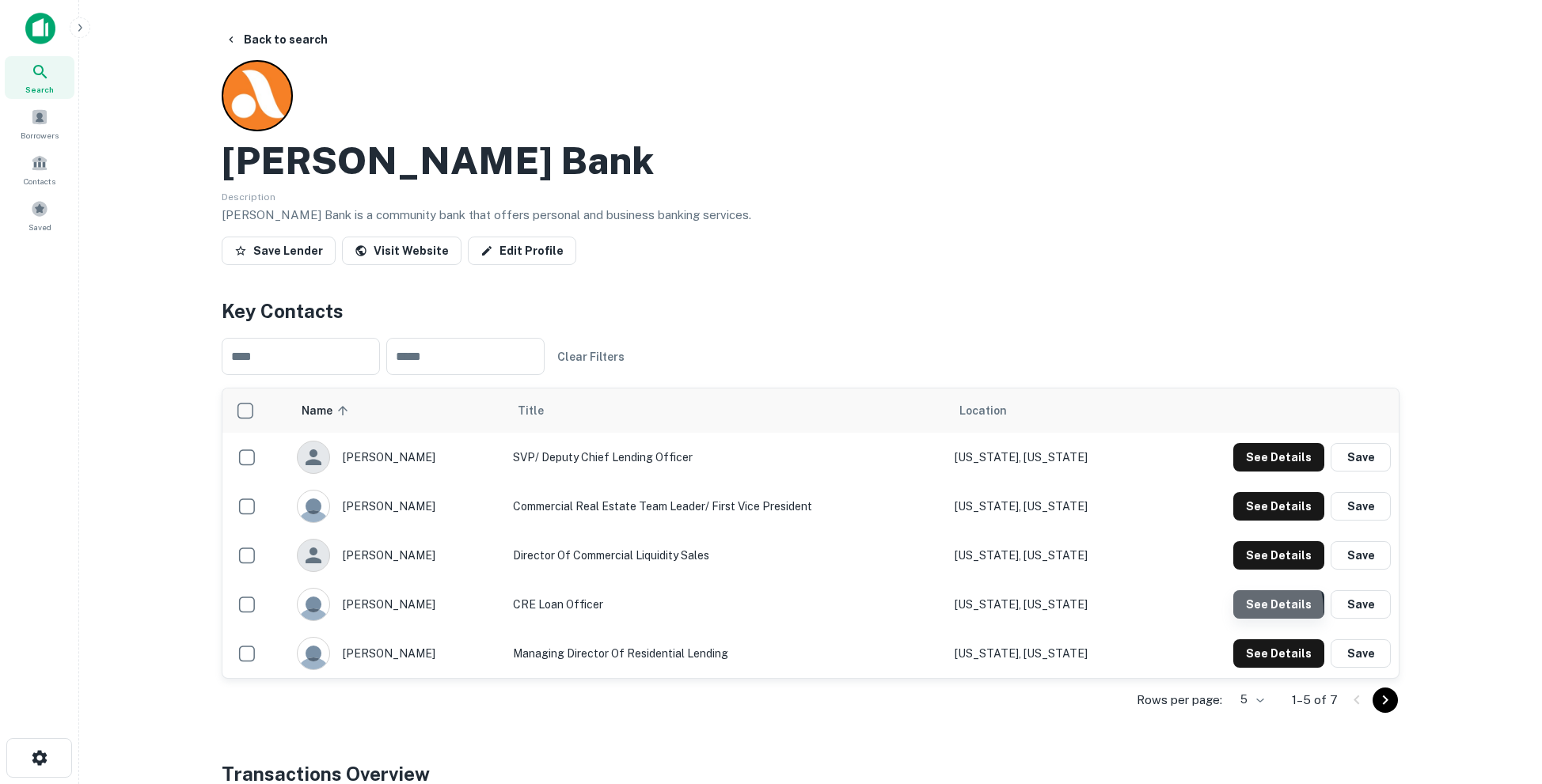
click at [1248, 472] on button "See Details" at bounding box center [1278, 457] width 91 height 29
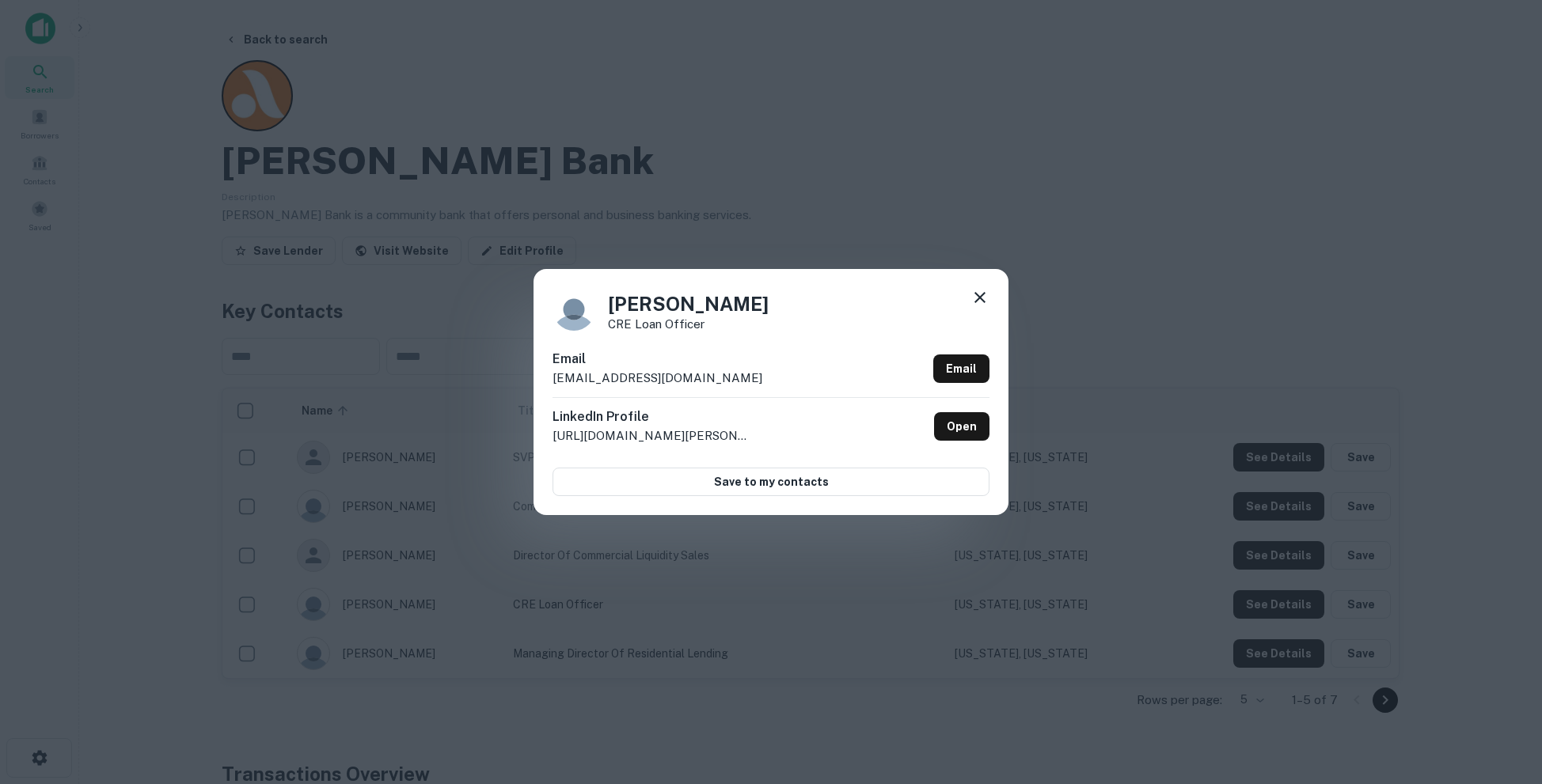
click at [817, 579] on div "Nicholas Paterakis CRE Loan Officer Email npaterakis@almabank.com Email LinkedI…" at bounding box center [771, 392] width 1542 height 784
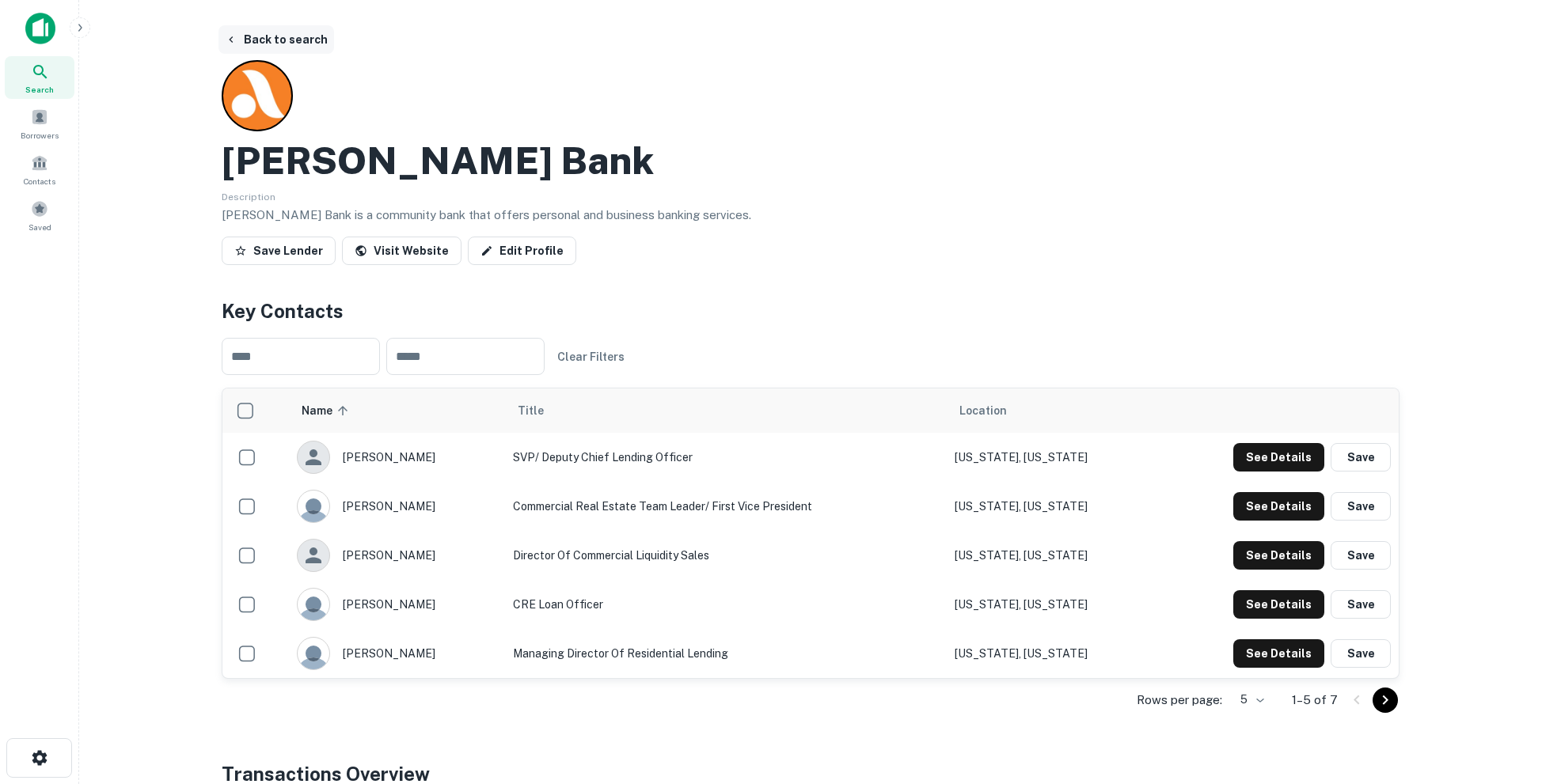
click at [263, 30] on button "Back to search" at bounding box center [275, 39] width 115 height 29
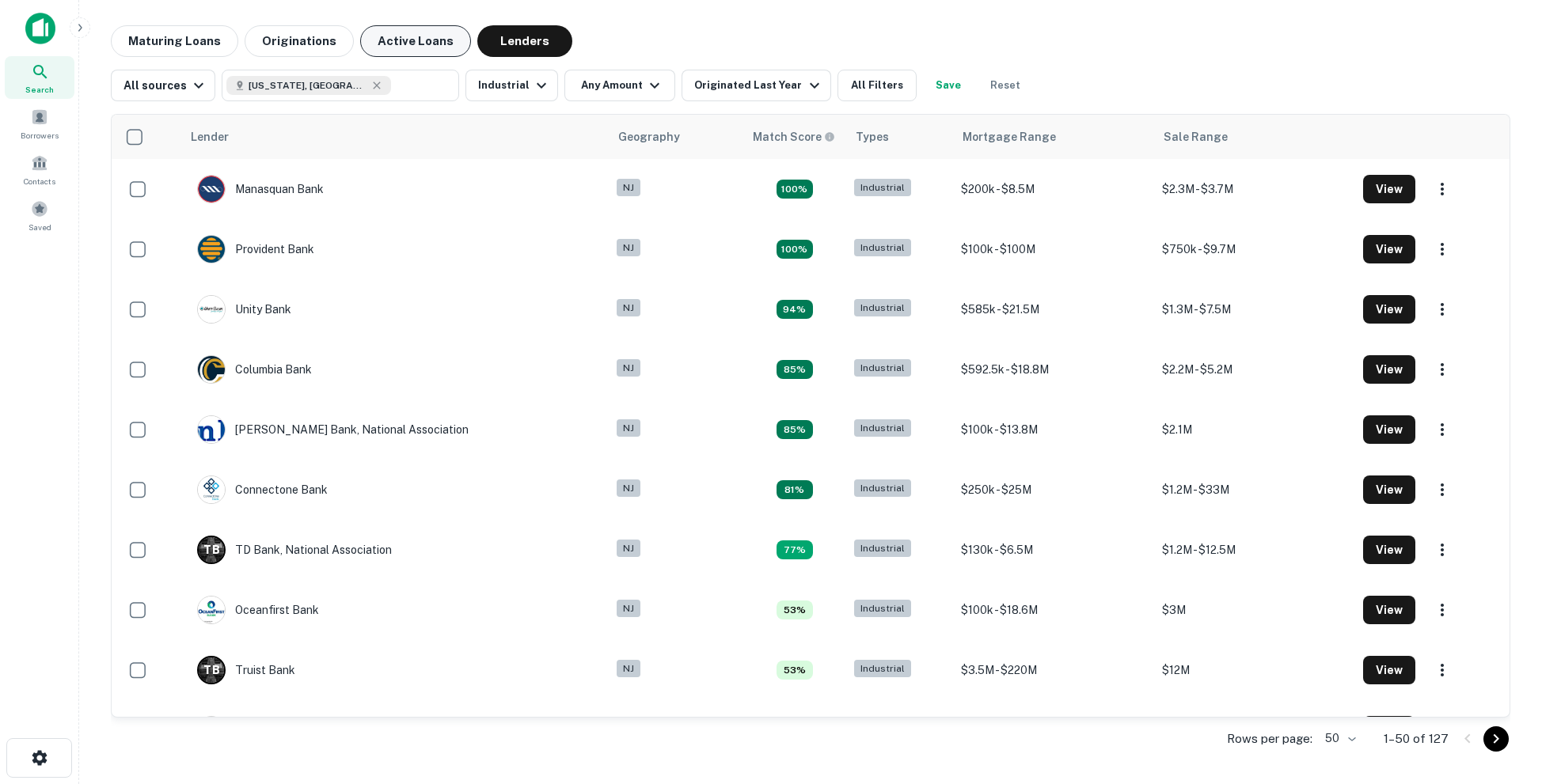
click at [389, 42] on button "Active Loans" at bounding box center [416, 41] width 111 height 32
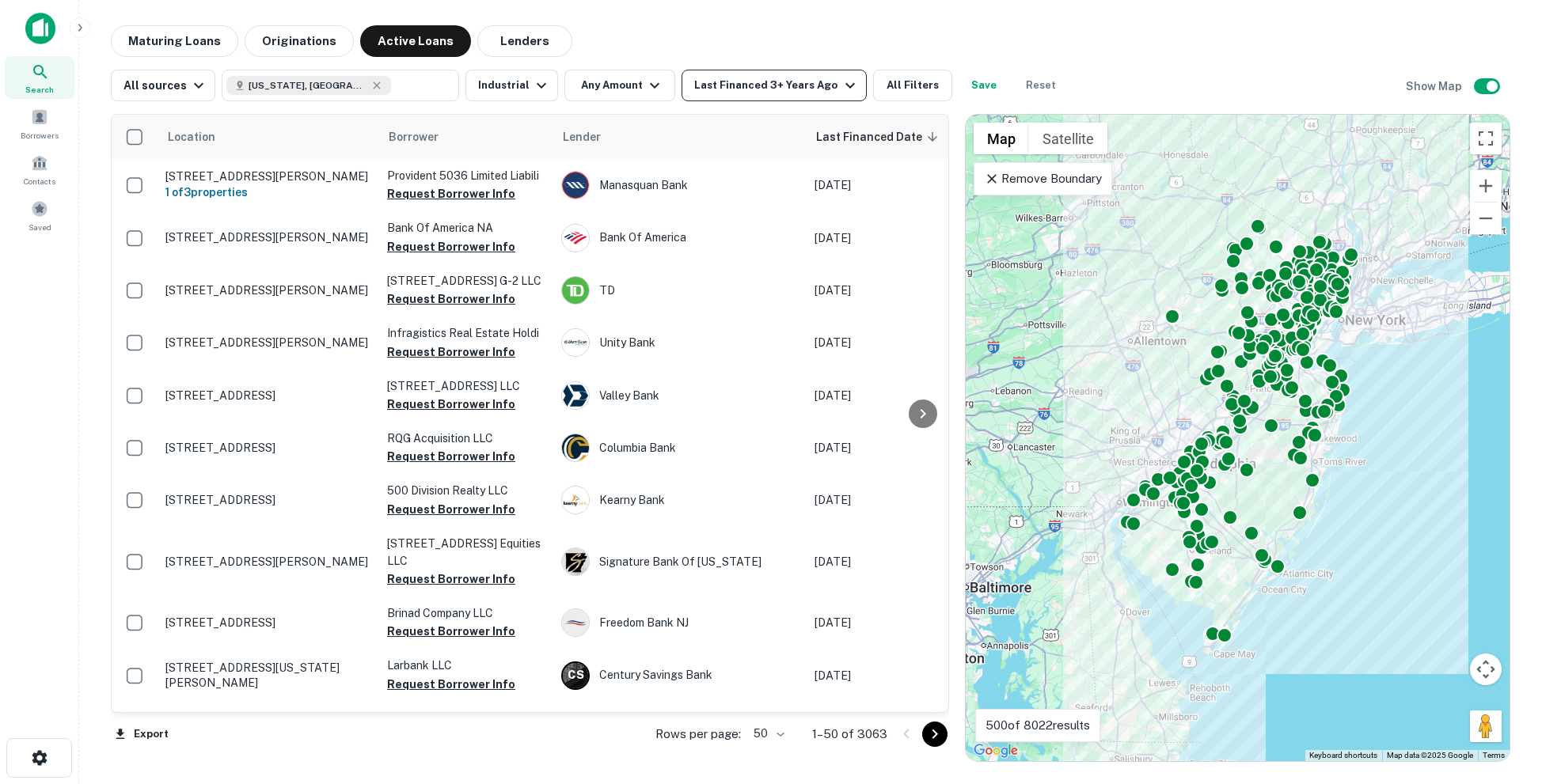
click at [817, 83] on div "Last Financed 3+ Years Ago" at bounding box center [777, 86] width 165 height 19
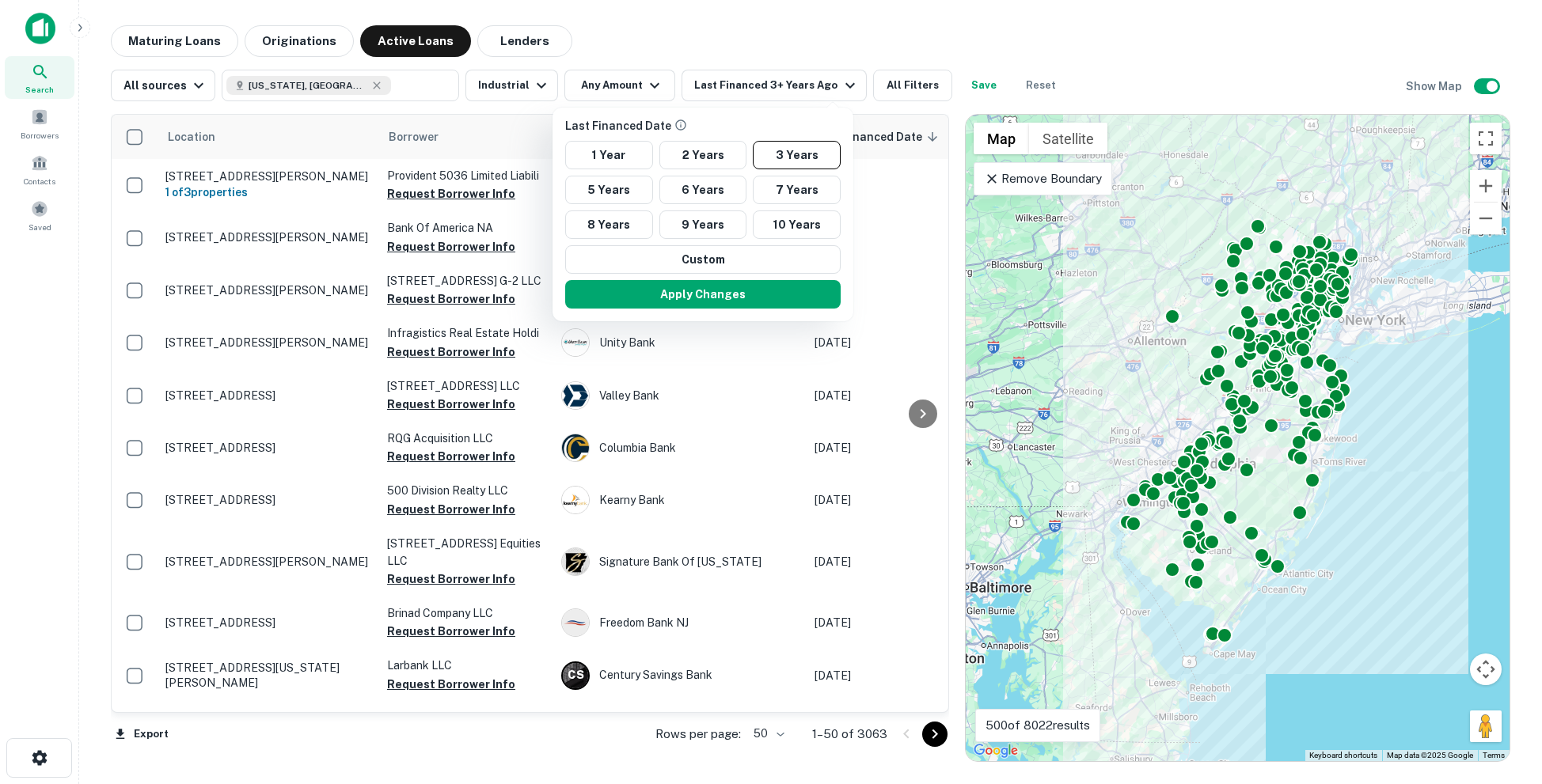
click at [829, 28] on div at bounding box center [771, 392] width 1542 height 784
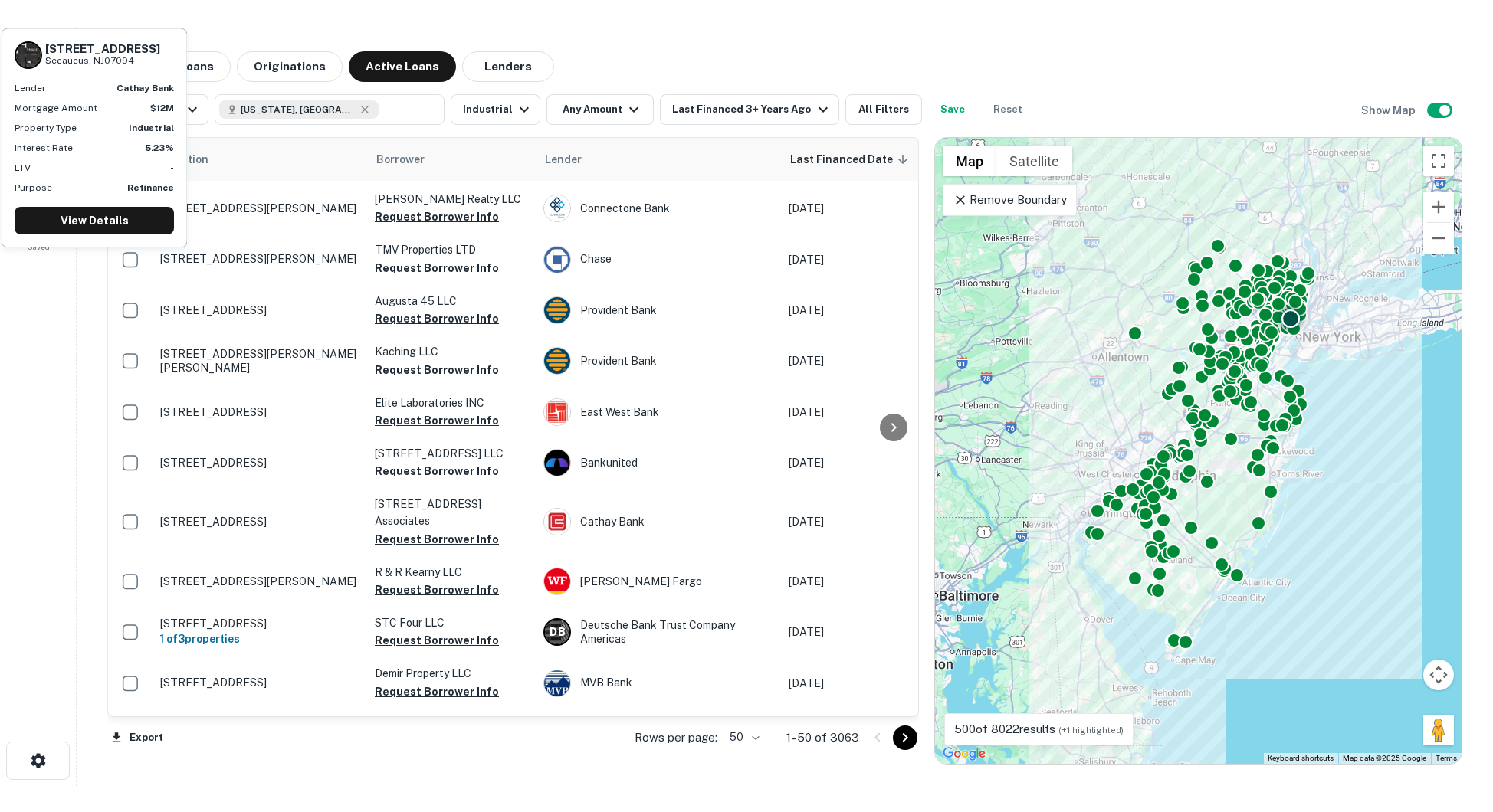
scroll to position [1761, 0]
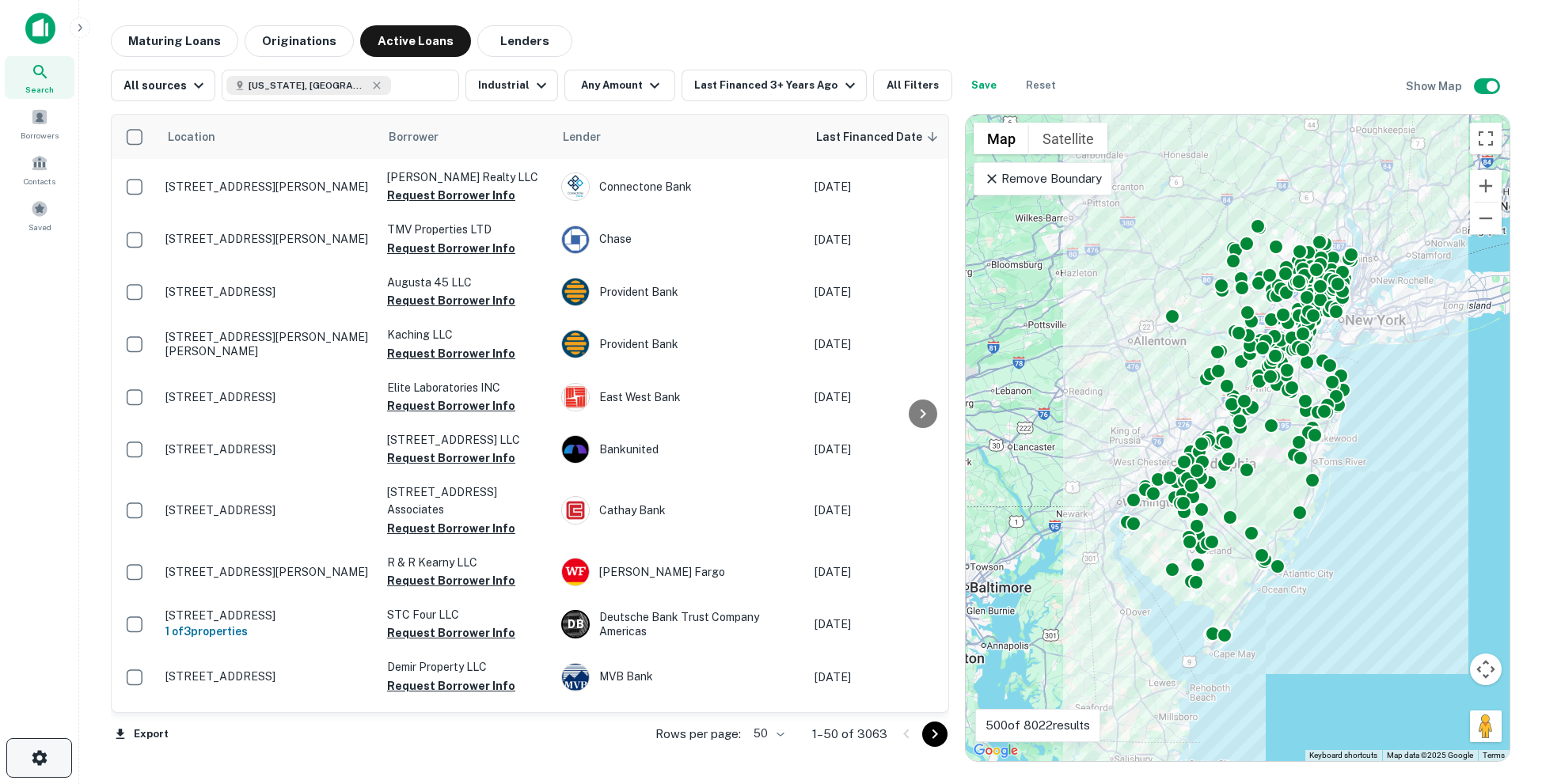
click at [32, 761] on icon "button" at bounding box center [40, 758] width 19 height 19
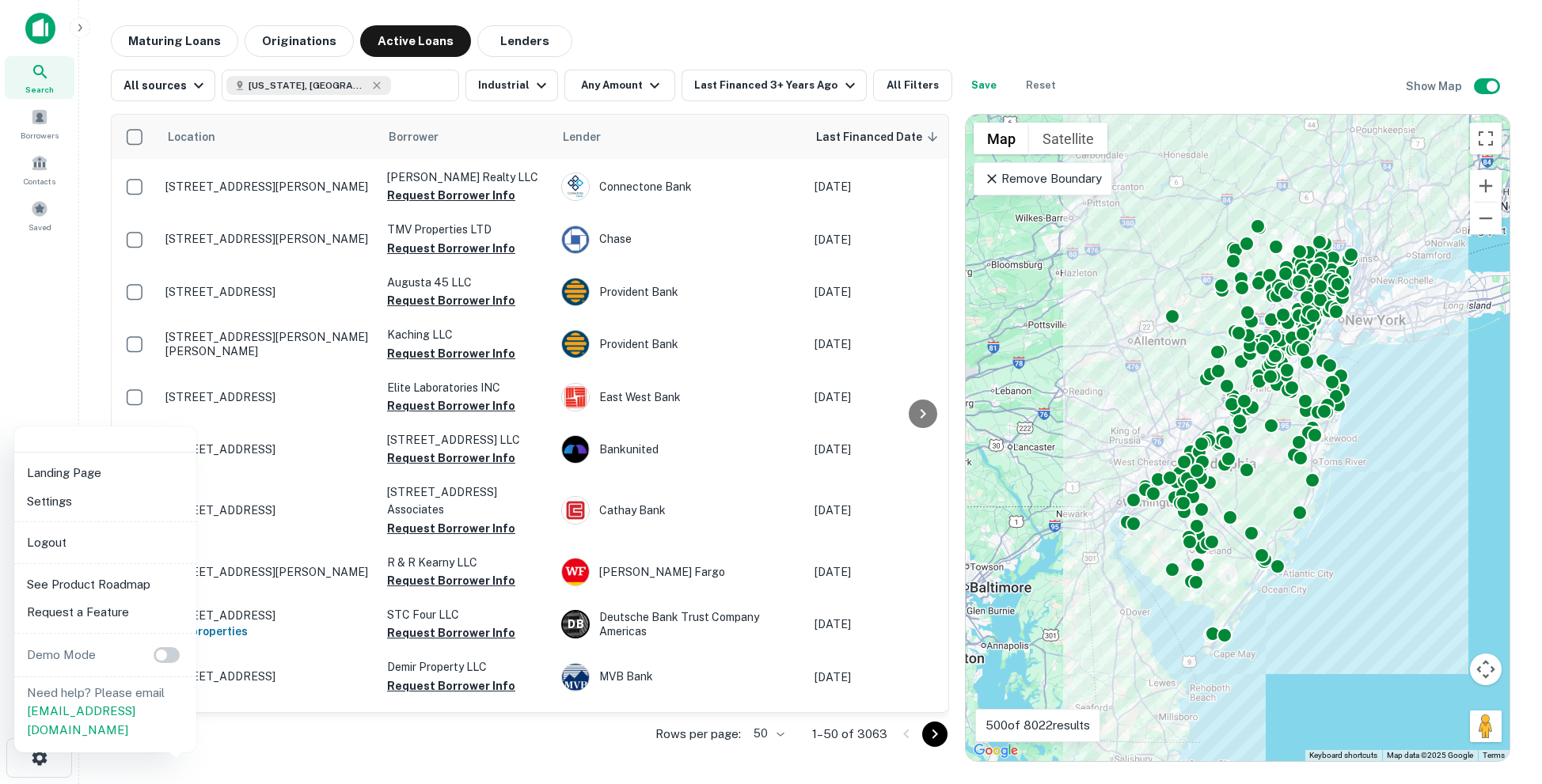
click at [94, 541] on li "Logout" at bounding box center [106, 543] width 170 height 29
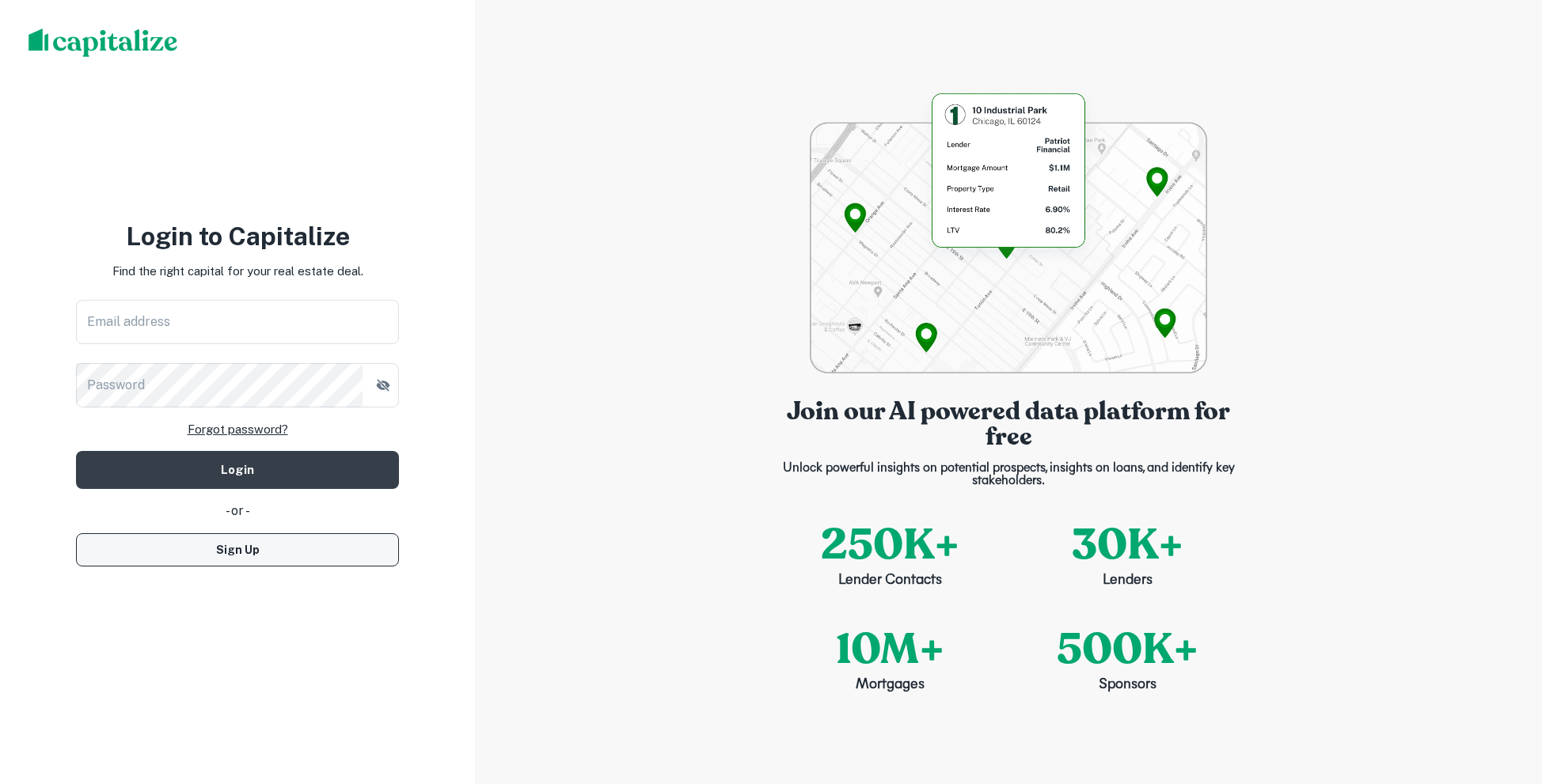
click at [272, 542] on button "Sign Up" at bounding box center [237, 549] width 323 height 33
select select "**"
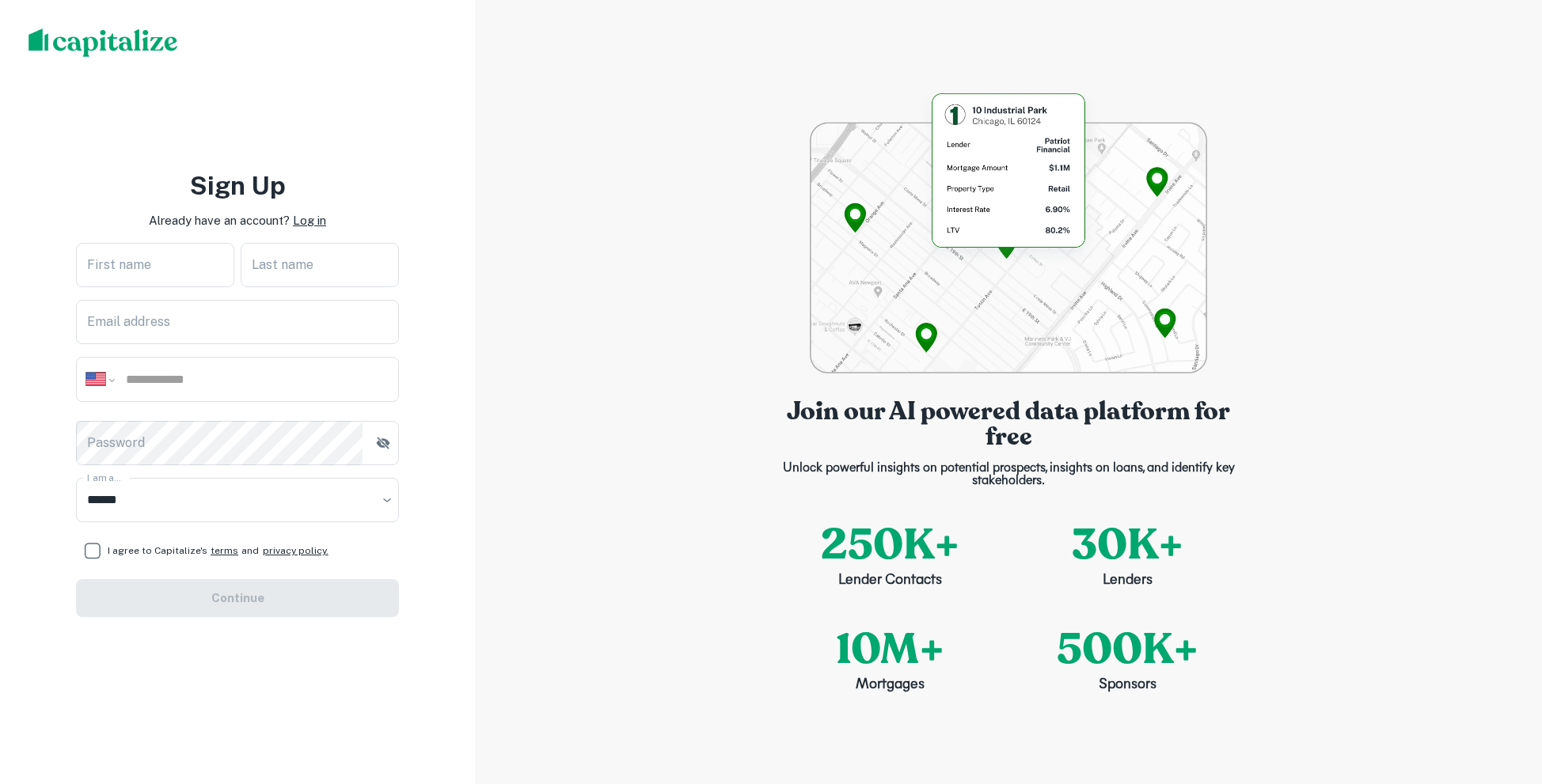
click at [152, 164] on div "**********" at bounding box center [237, 392] width 474 height 784
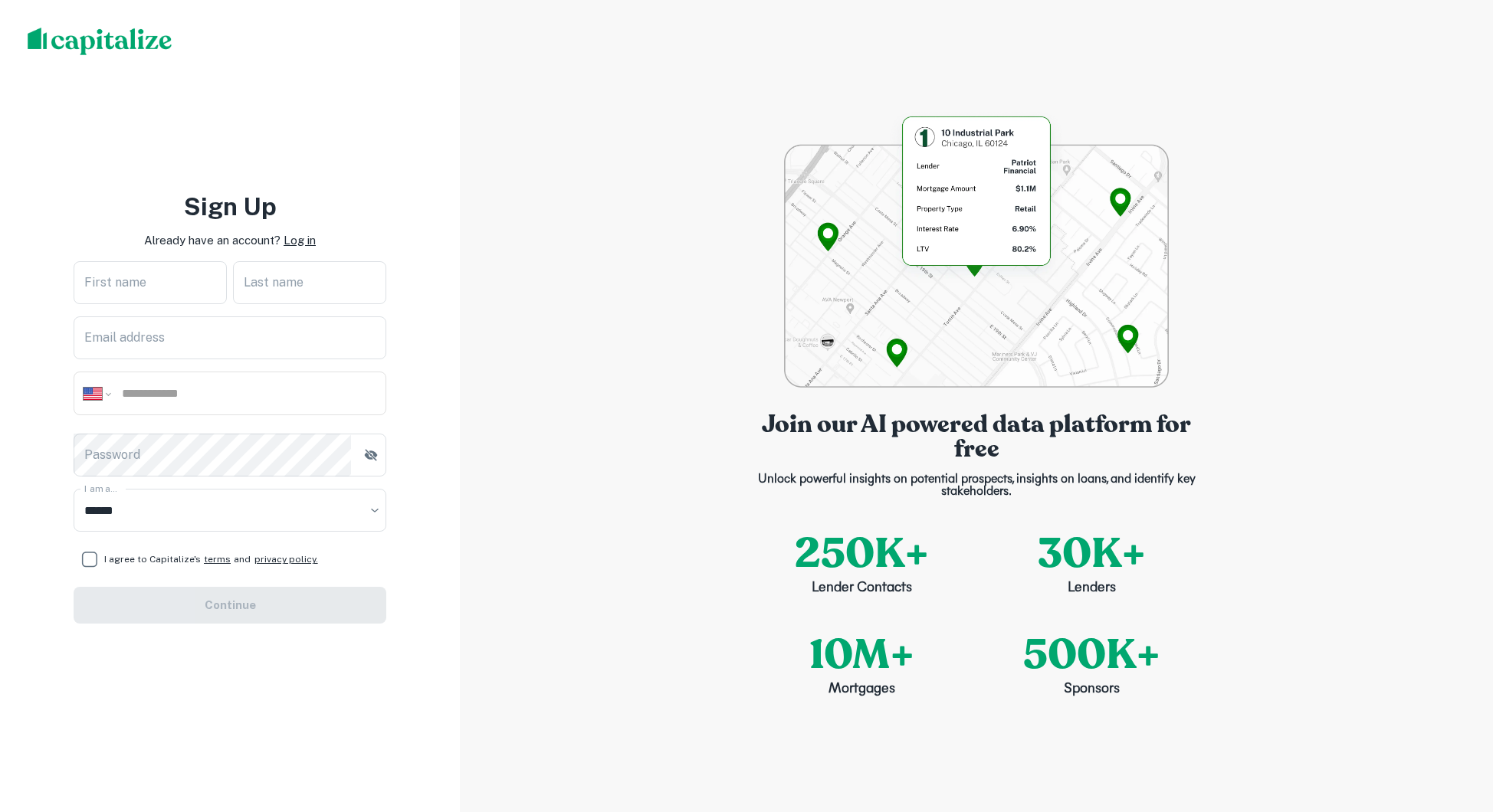
click at [312, 246] on p "Log in" at bounding box center [299, 240] width 32 height 18
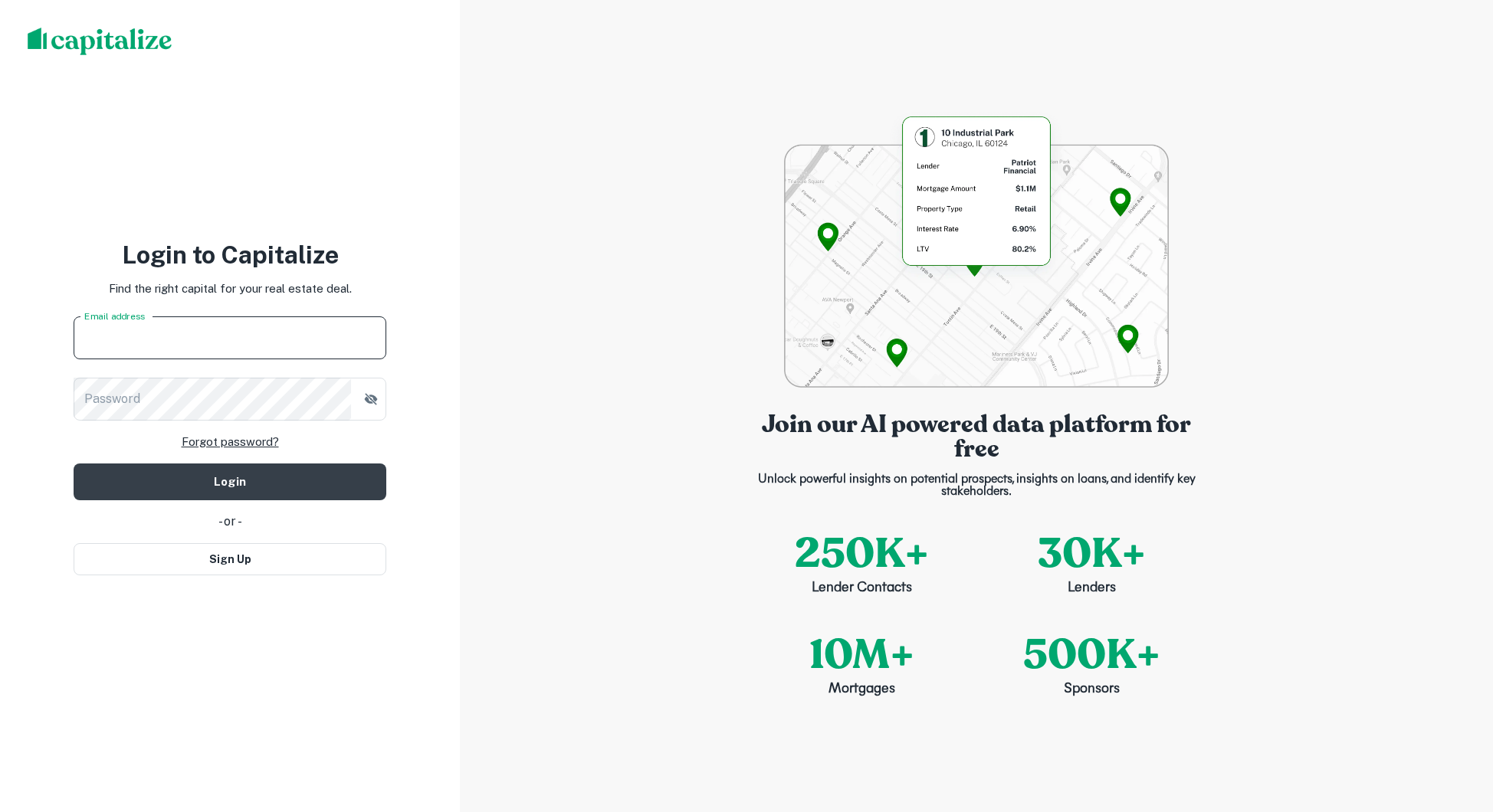
click at [282, 326] on input "Email address" at bounding box center [230, 338] width 313 height 43
type input "**********"
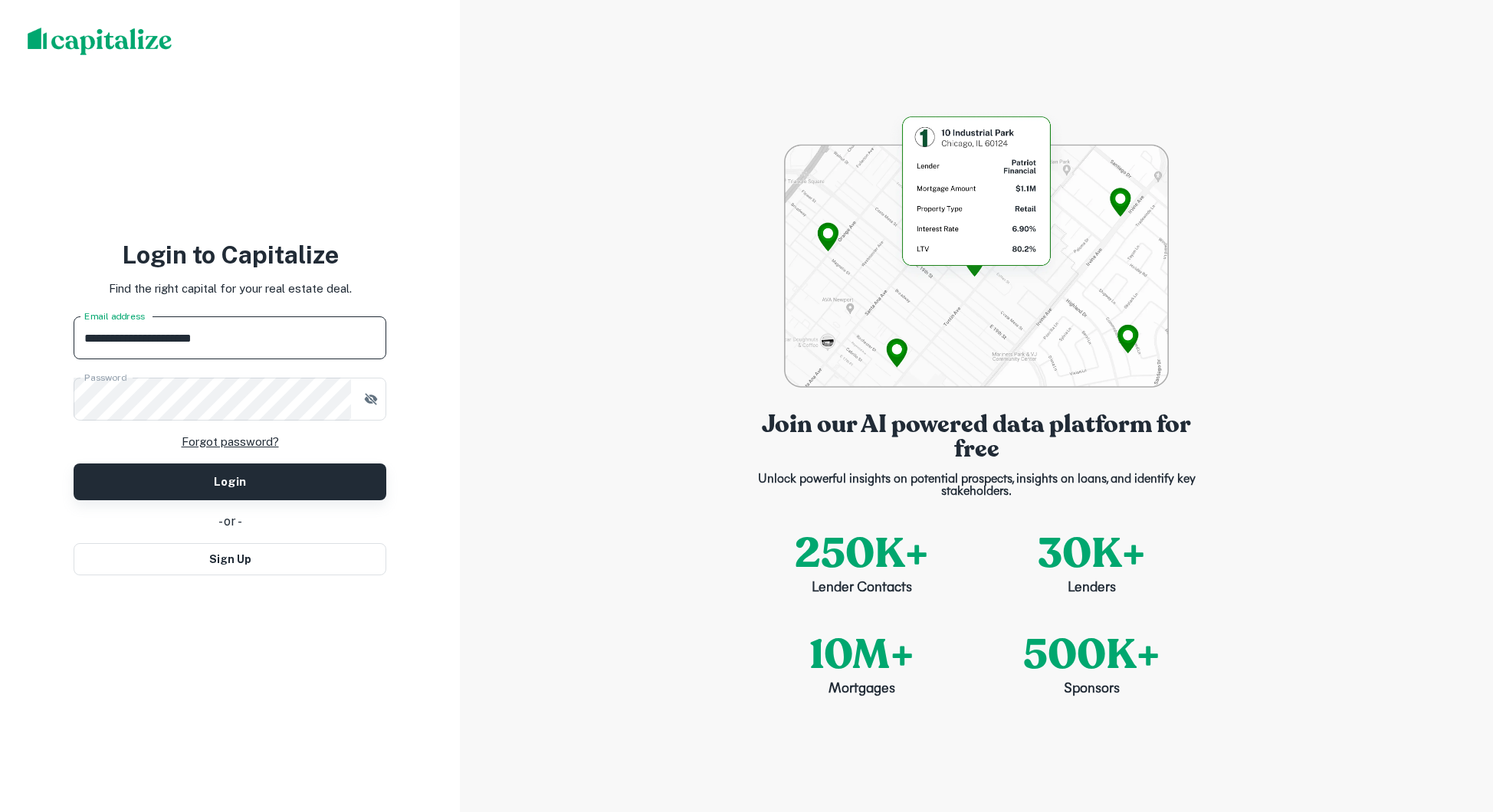
click at [290, 468] on button "Login" at bounding box center [230, 482] width 313 height 37
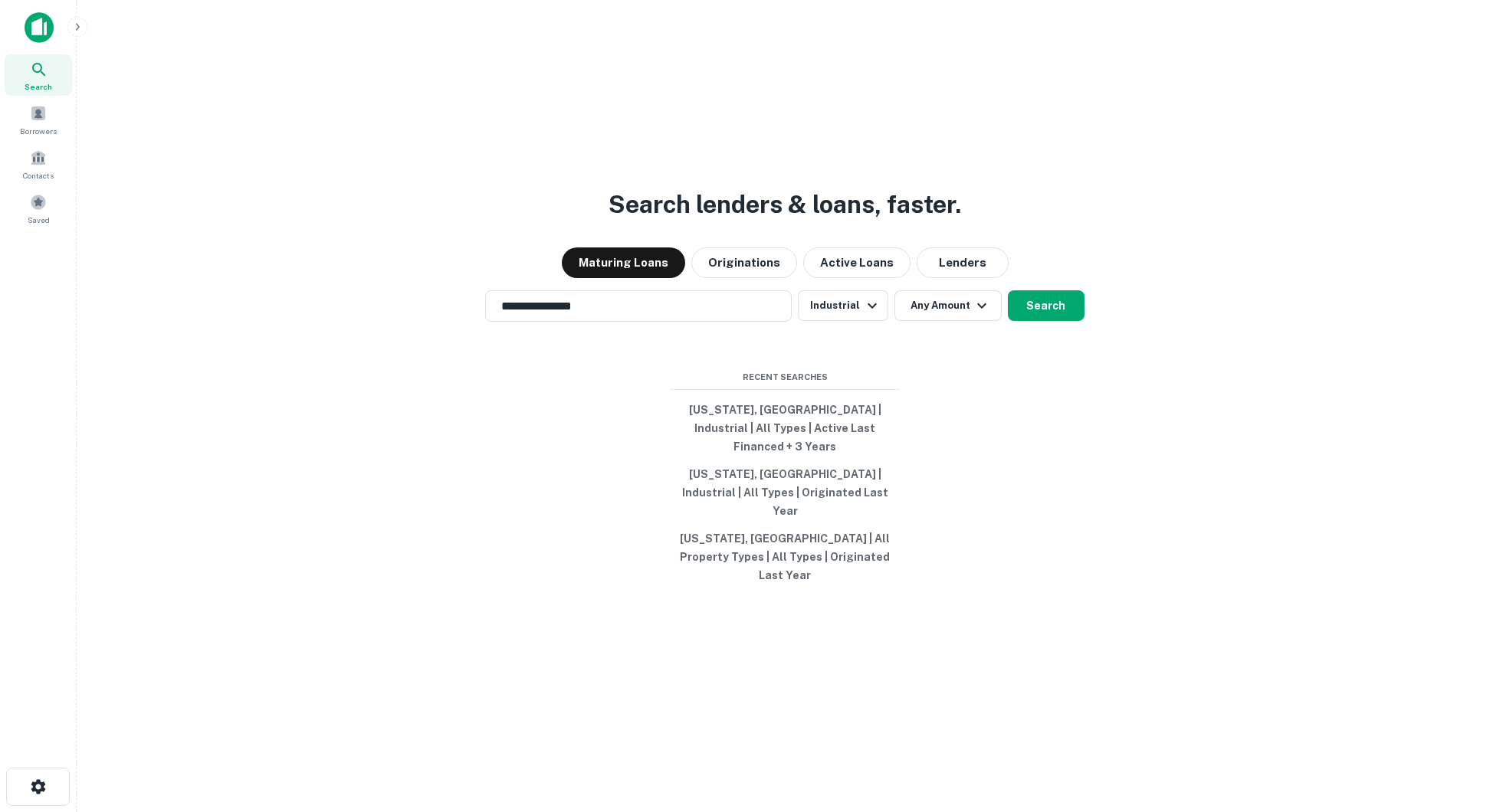
click at [68, 21] on button "button" at bounding box center [77, 27] width 20 height 20
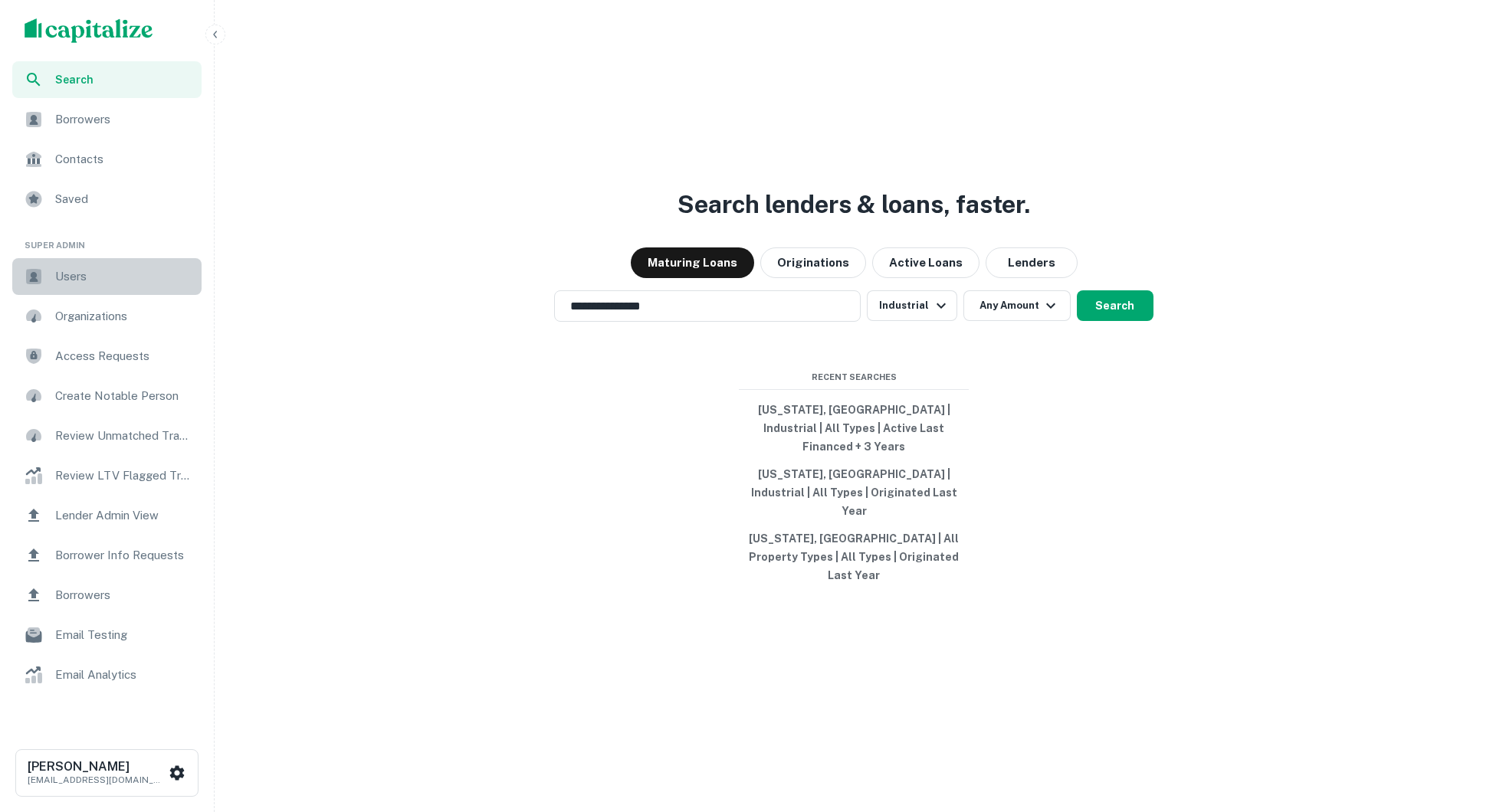
click at [91, 278] on span "Users" at bounding box center [124, 277] width 137 height 18
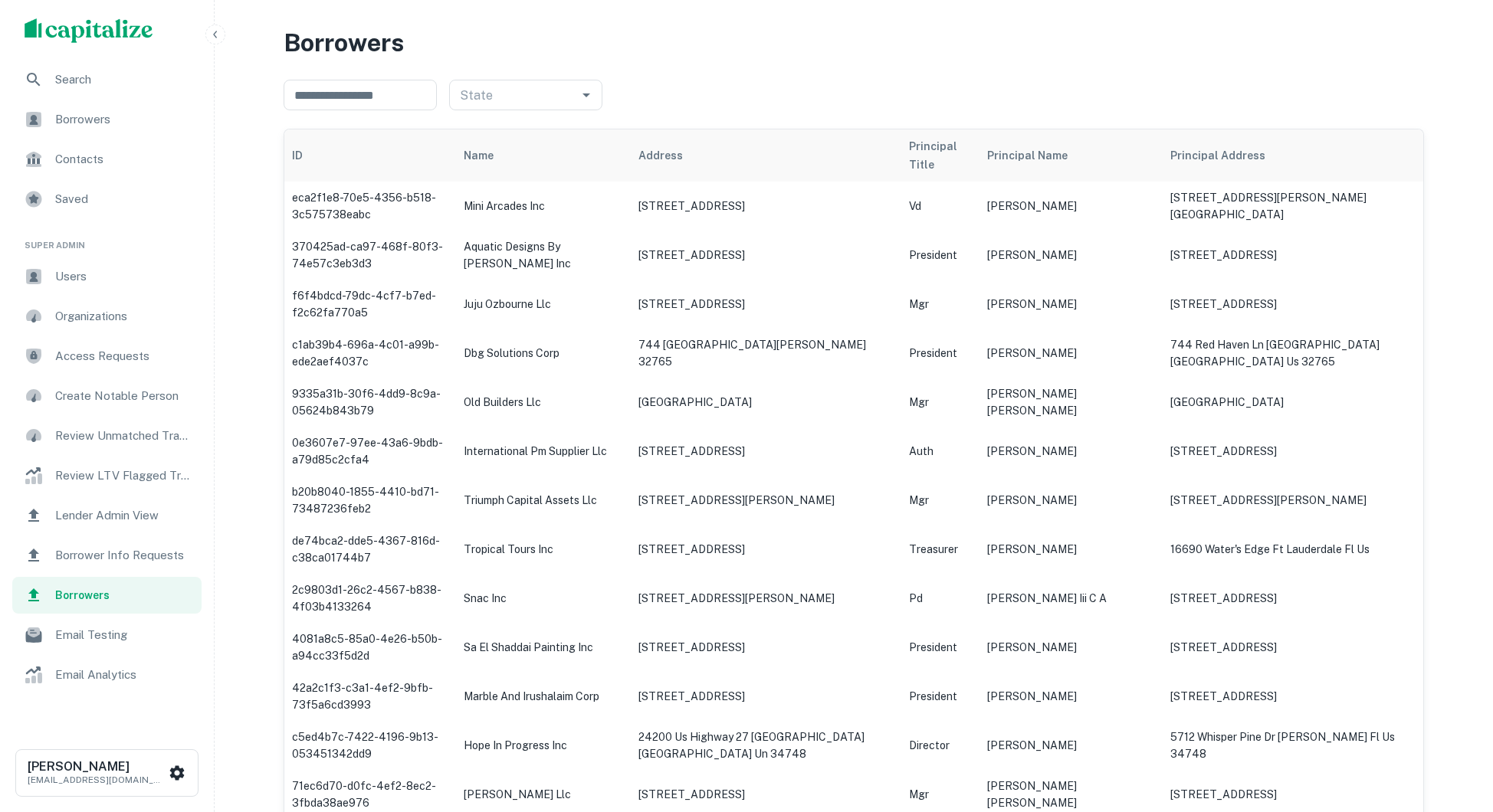
click at [141, 546] on span "Borrower Info Requests" at bounding box center [124, 556] width 137 height 18
